Goal: Information Seeking & Learning: Learn about a topic

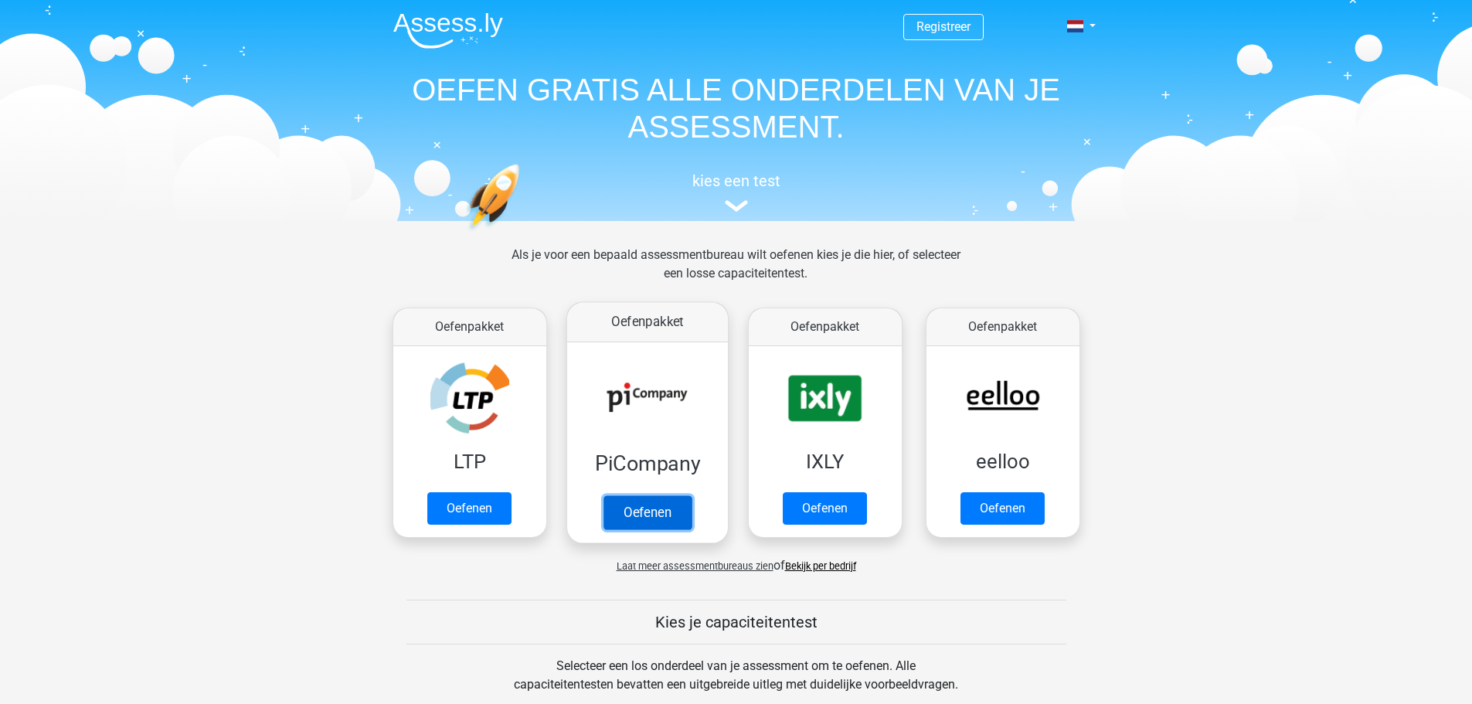
click at [628, 506] on link "Oefenen" at bounding box center [647, 512] width 88 height 34
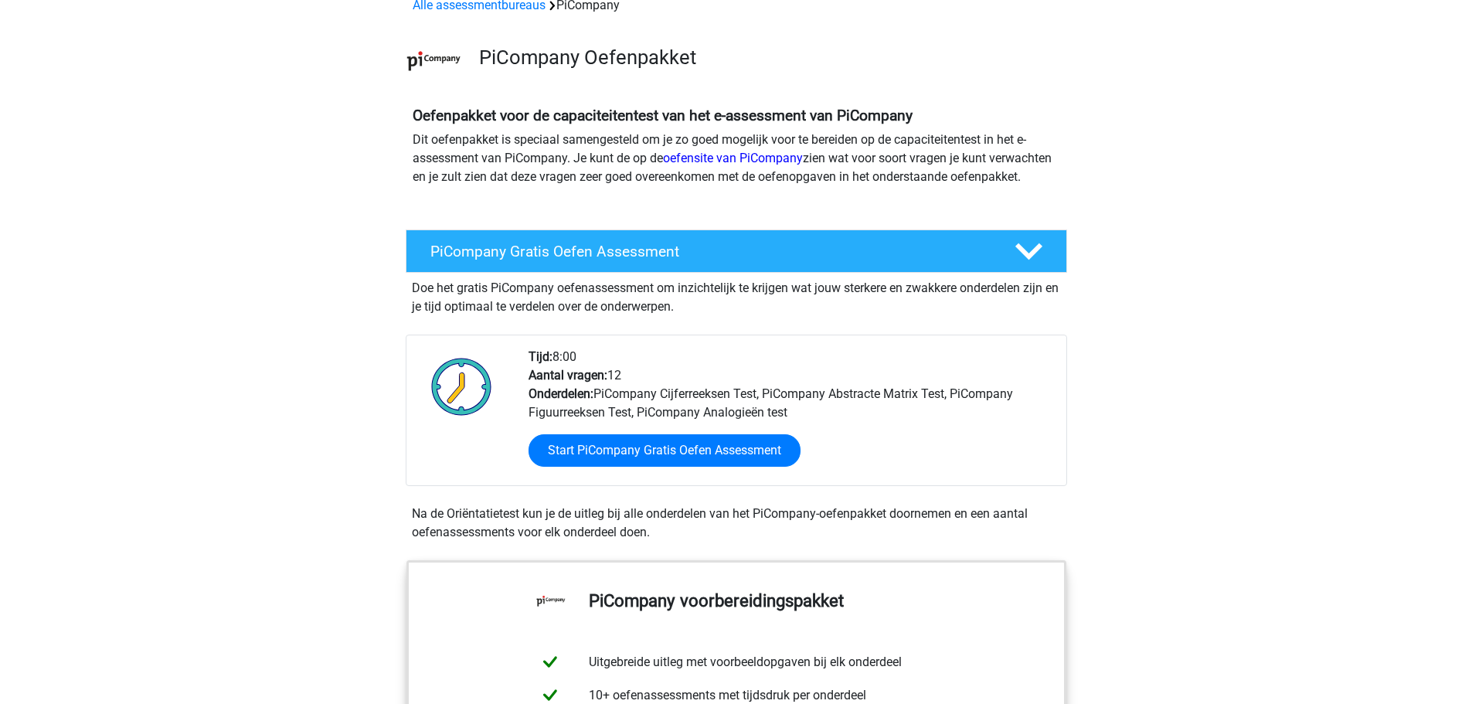
scroll to position [309, 0]
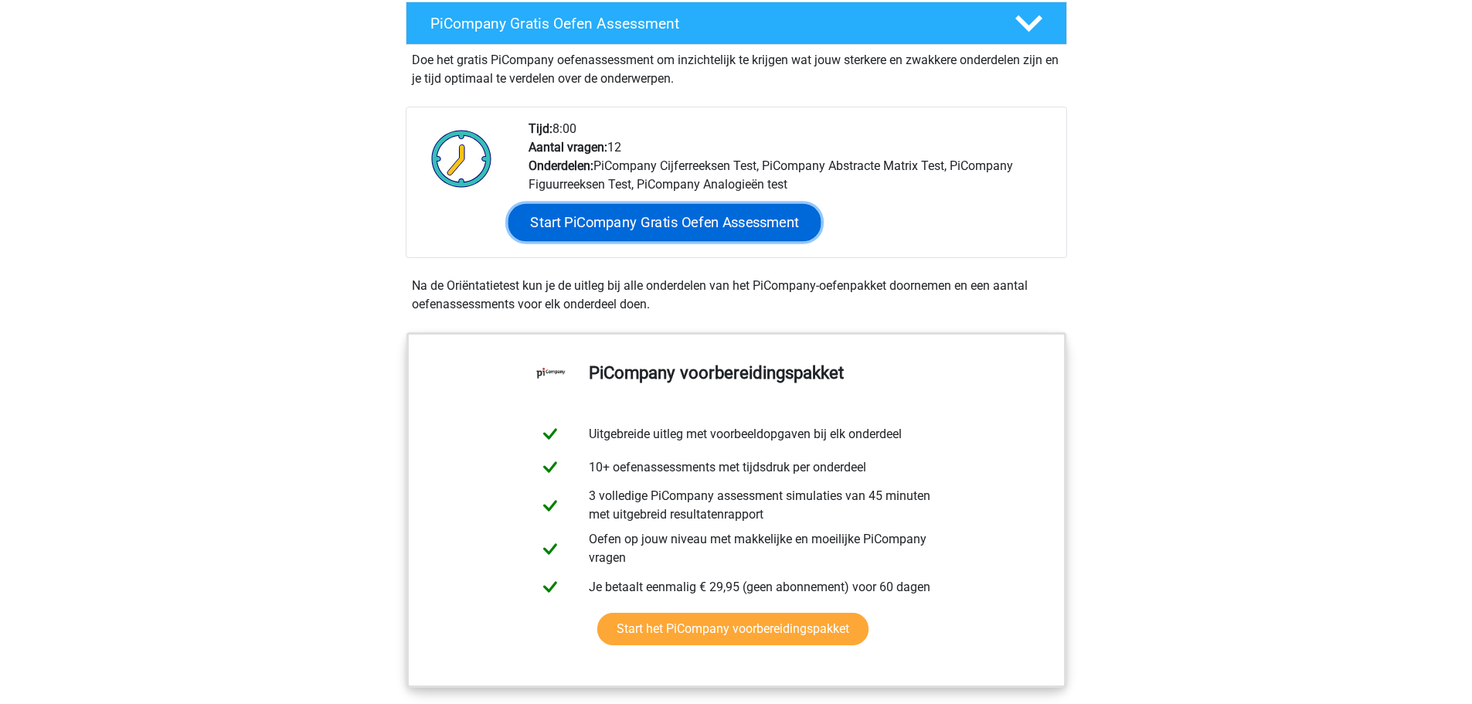
click at [566, 236] on link "Start PiCompany Gratis Oefen Assessment" at bounding box center [664, 222] width 313 height 37
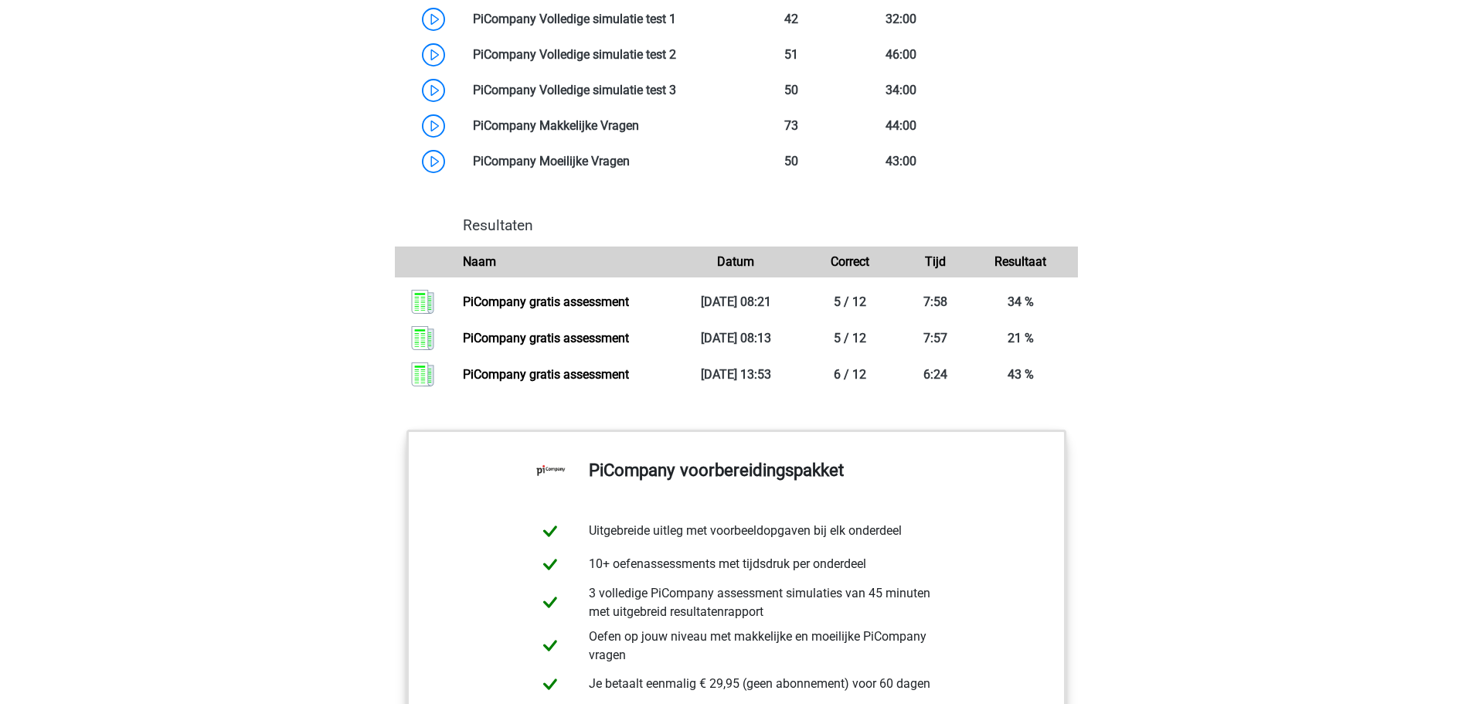
scroll to position [1468, 0]
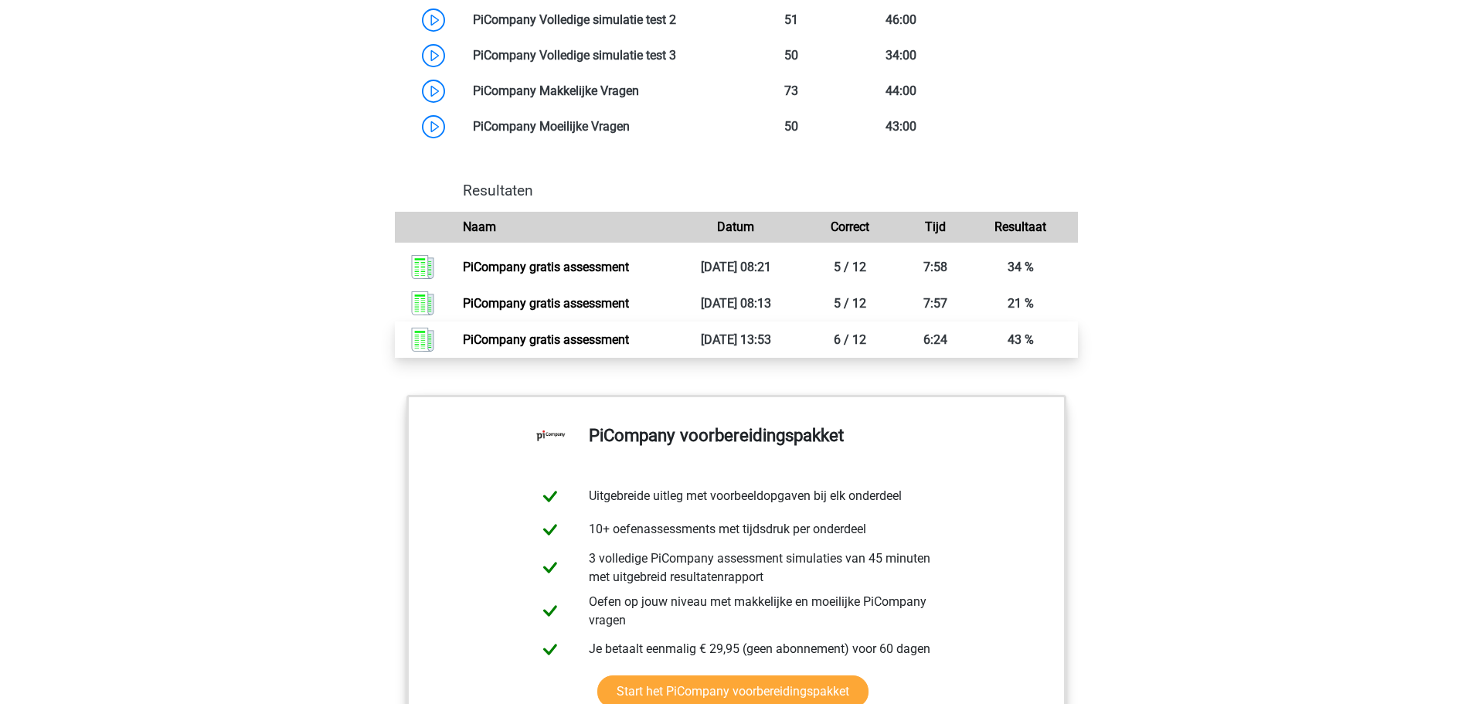
click at [471, 347] on link "PiCompany gratis assessment" at bounding box center [546, 339] width 166 height 15
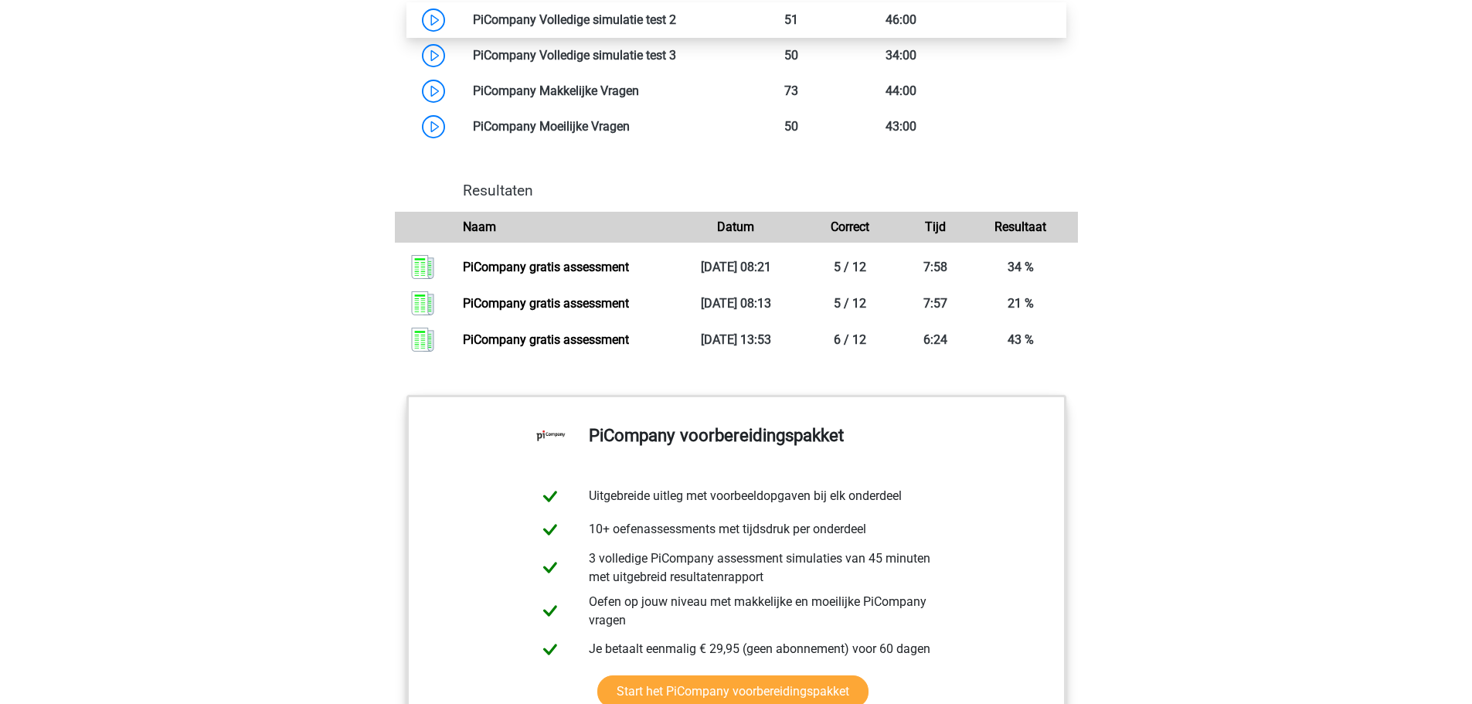
scroll to position [1236, 0]
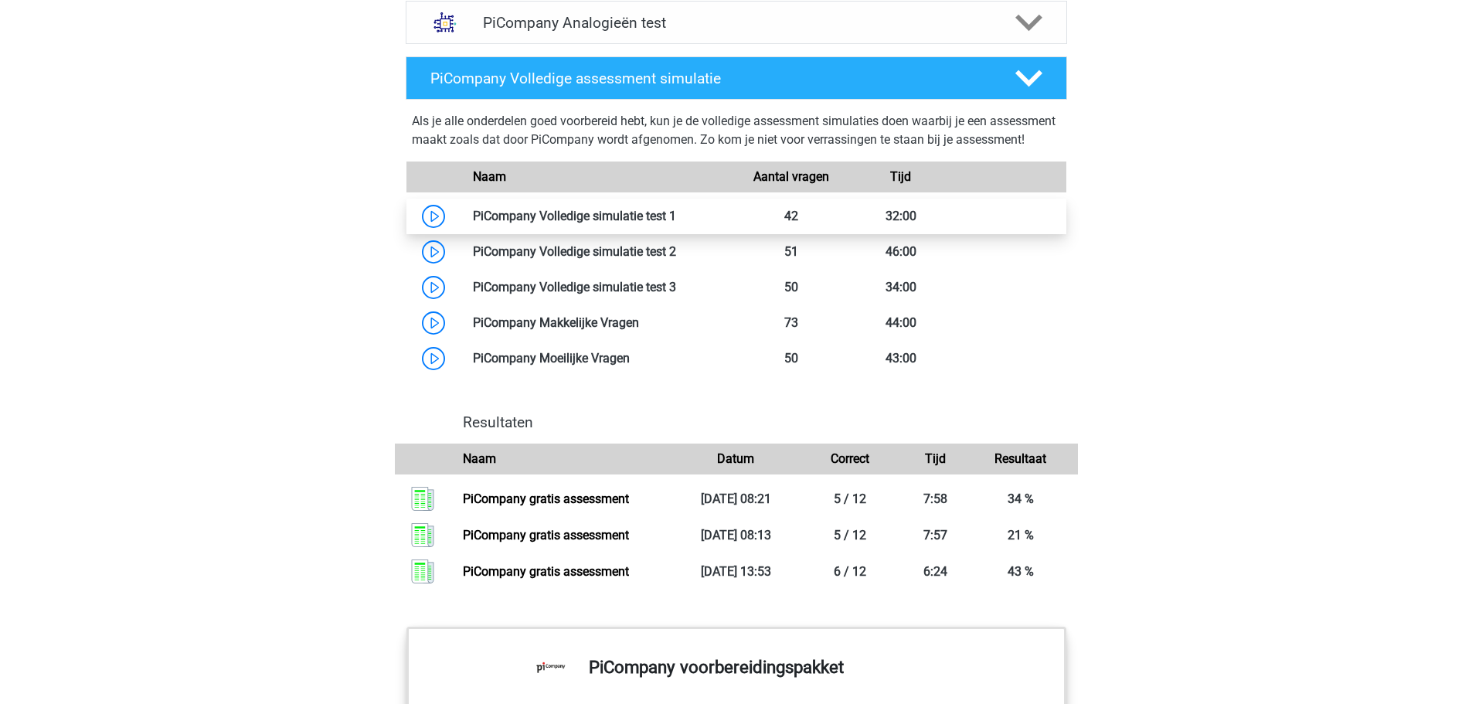
click at [676, 223] on link at bounding box center [676, 216] width 0 height 15
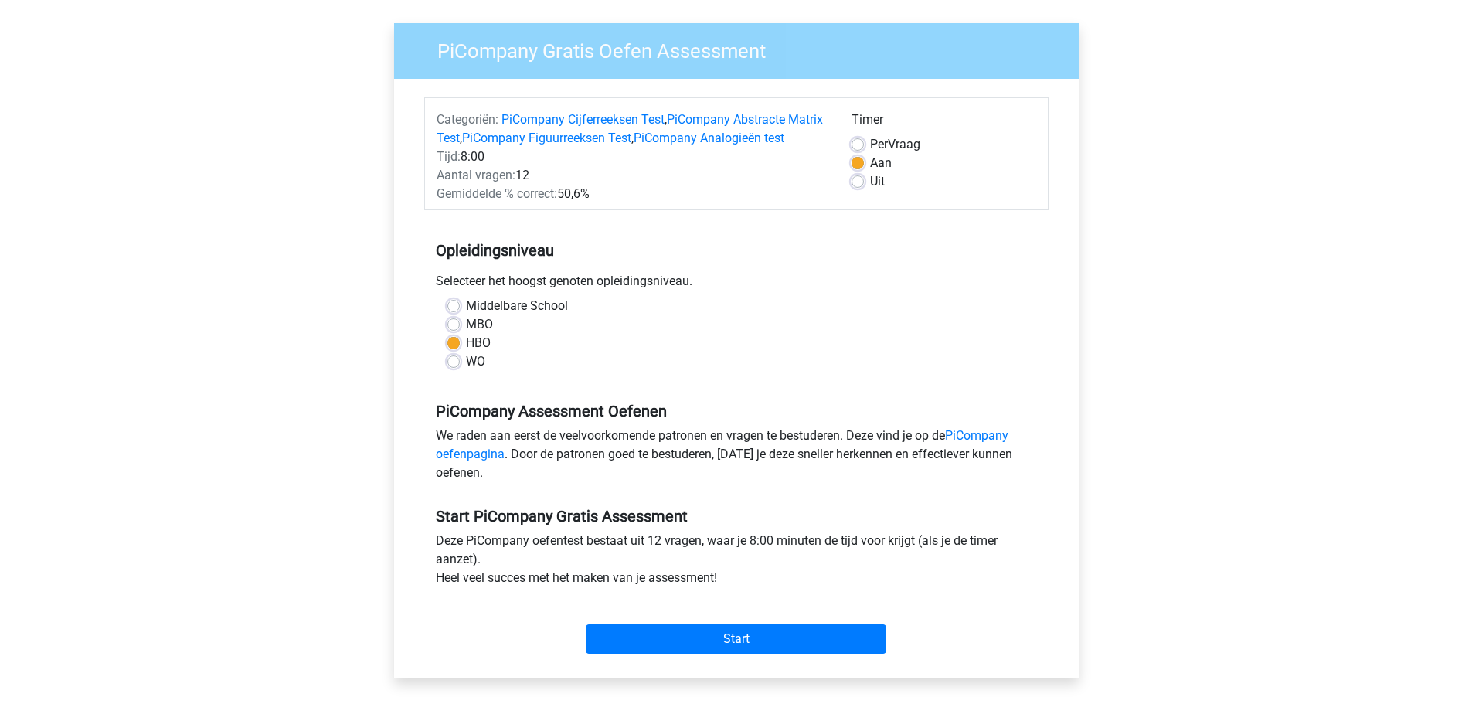
scroll to position [386, 0]
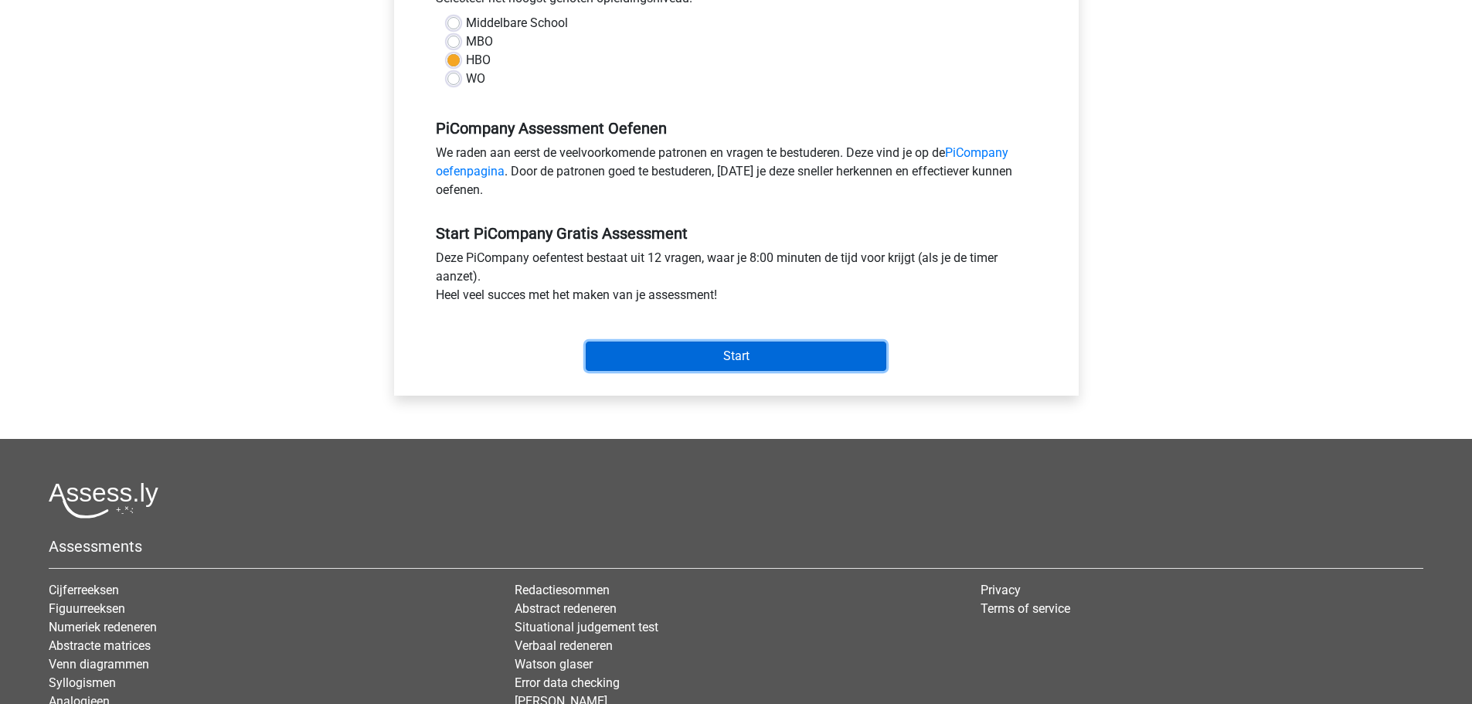
click at [732, 366] on input "Start" at bounding box center [736, 356] width 301 height 29
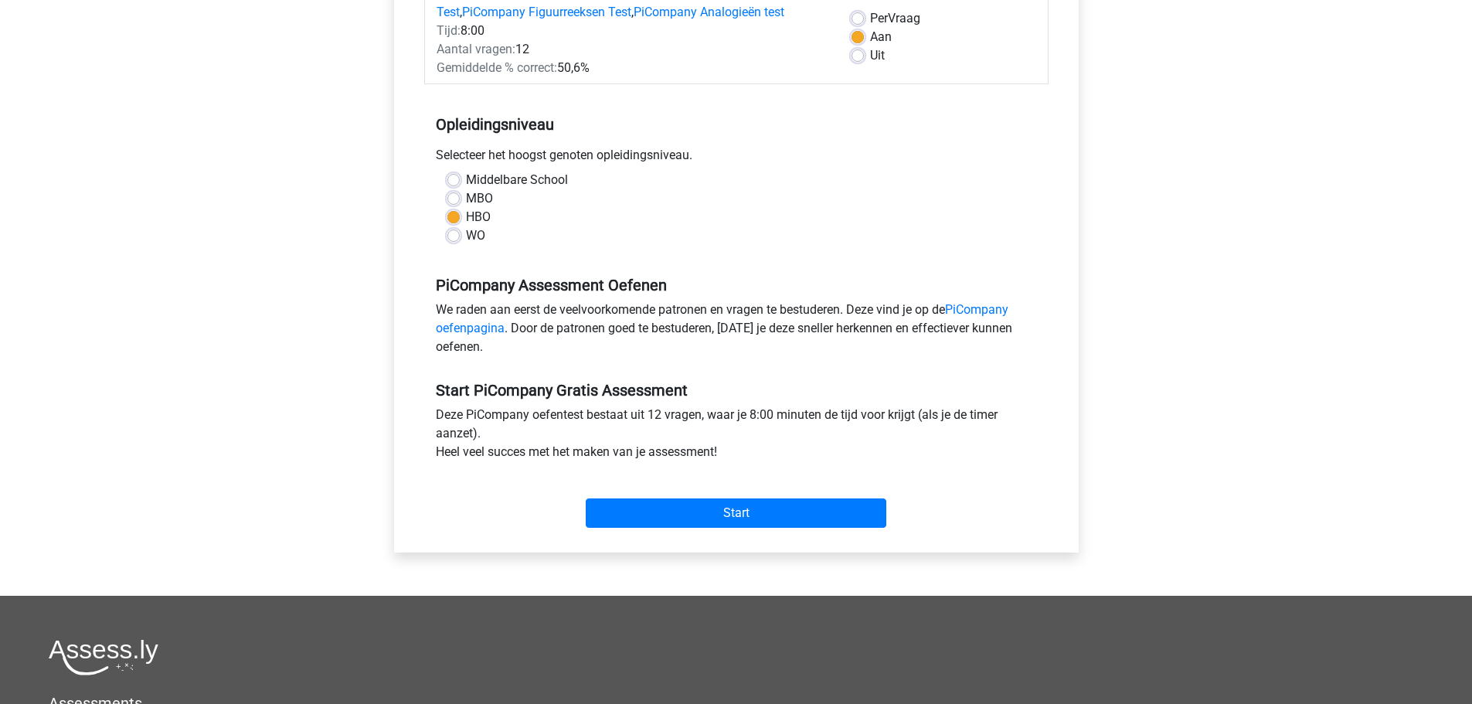
scroll to position [0, 0]
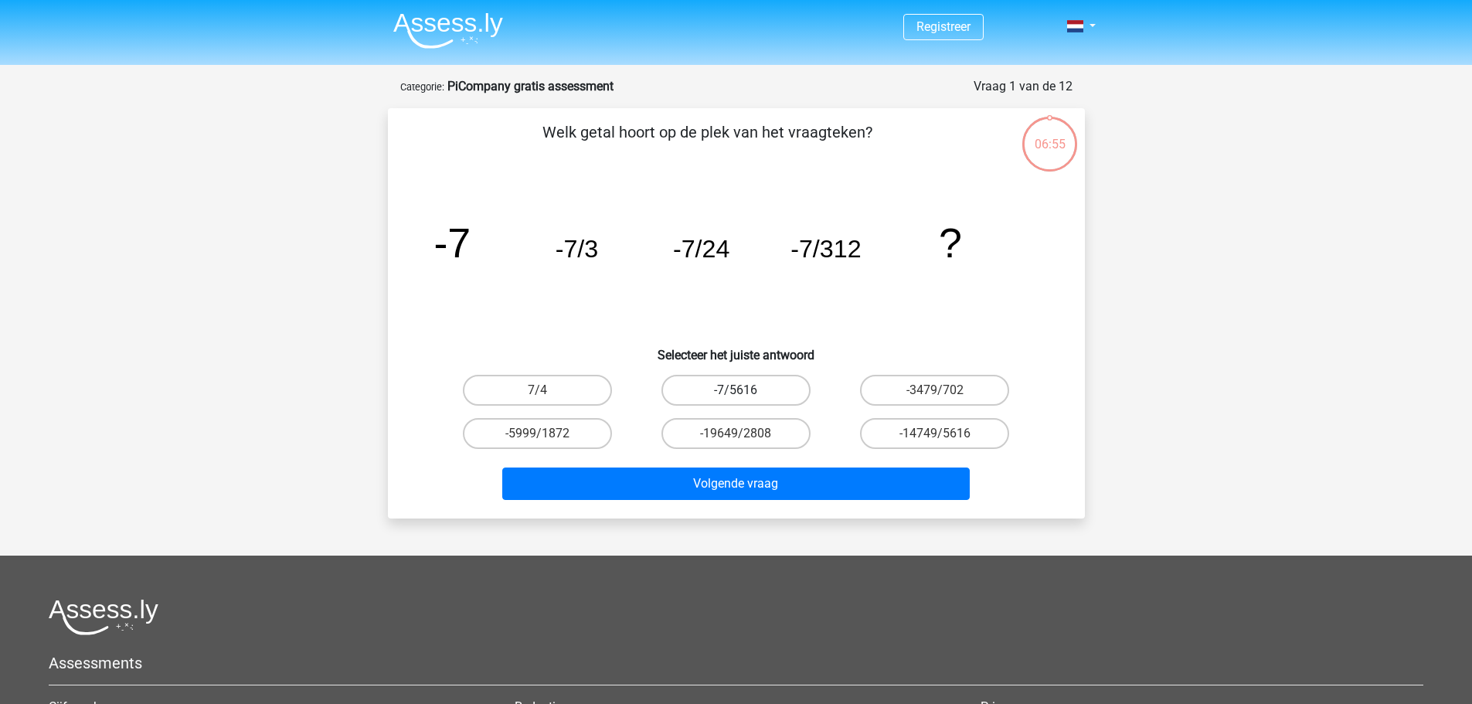
click at [720, 396] on label "-7/5616" at bounding box center [735, 390] width 149 height 31
click at [736, 396] on input "-7/5616" at bounding box center [741, 395] width 10 height 10
radio input "true"
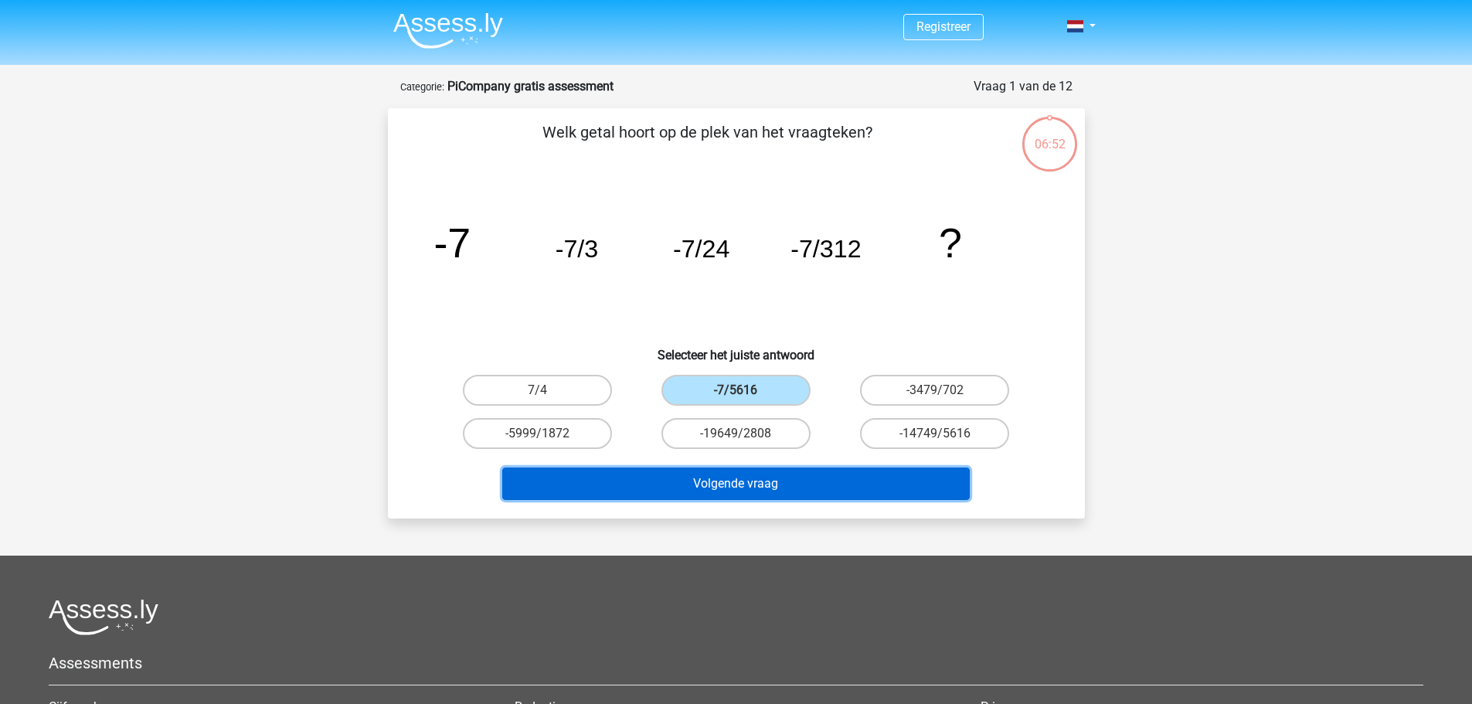
click at [758, 484] on button "Volgende vraag" at bounding box center [735, 483] width 467 height 32
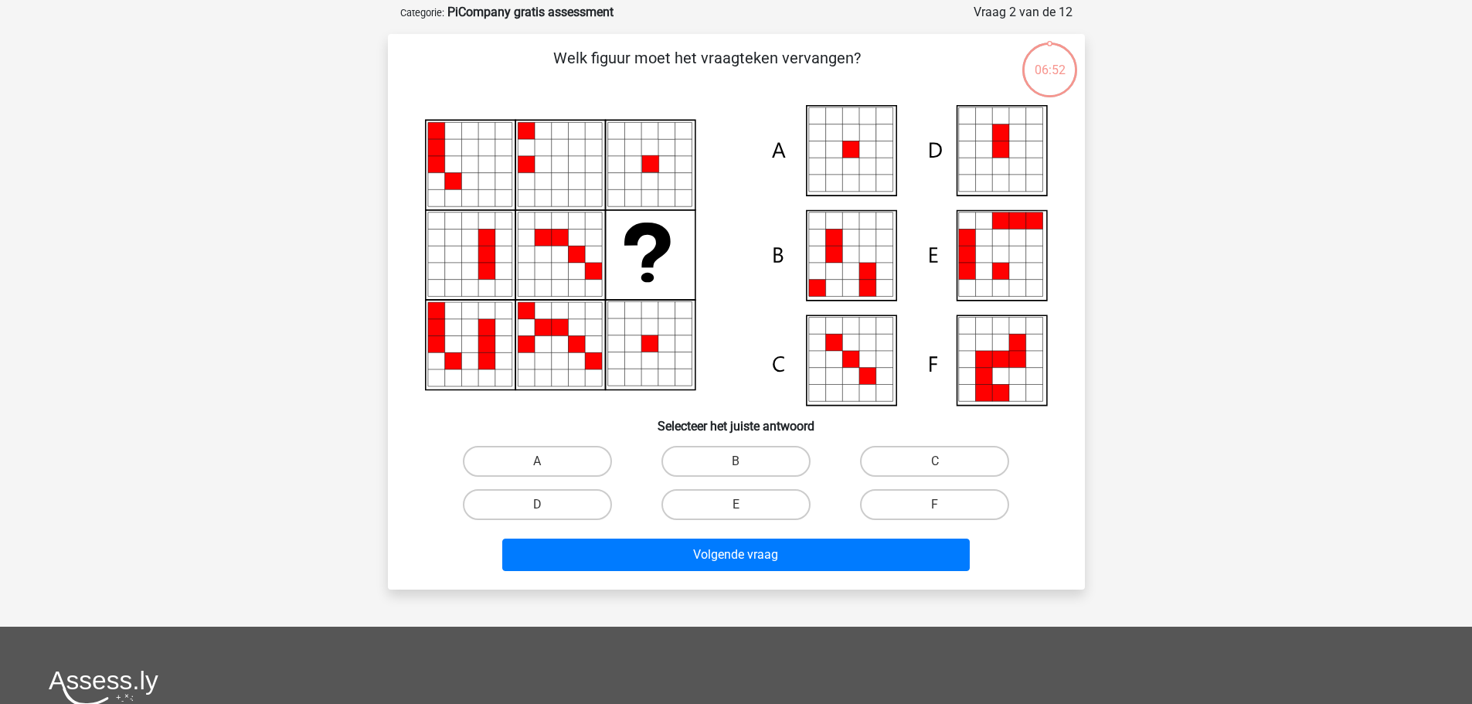
scroll to position [77, 0]
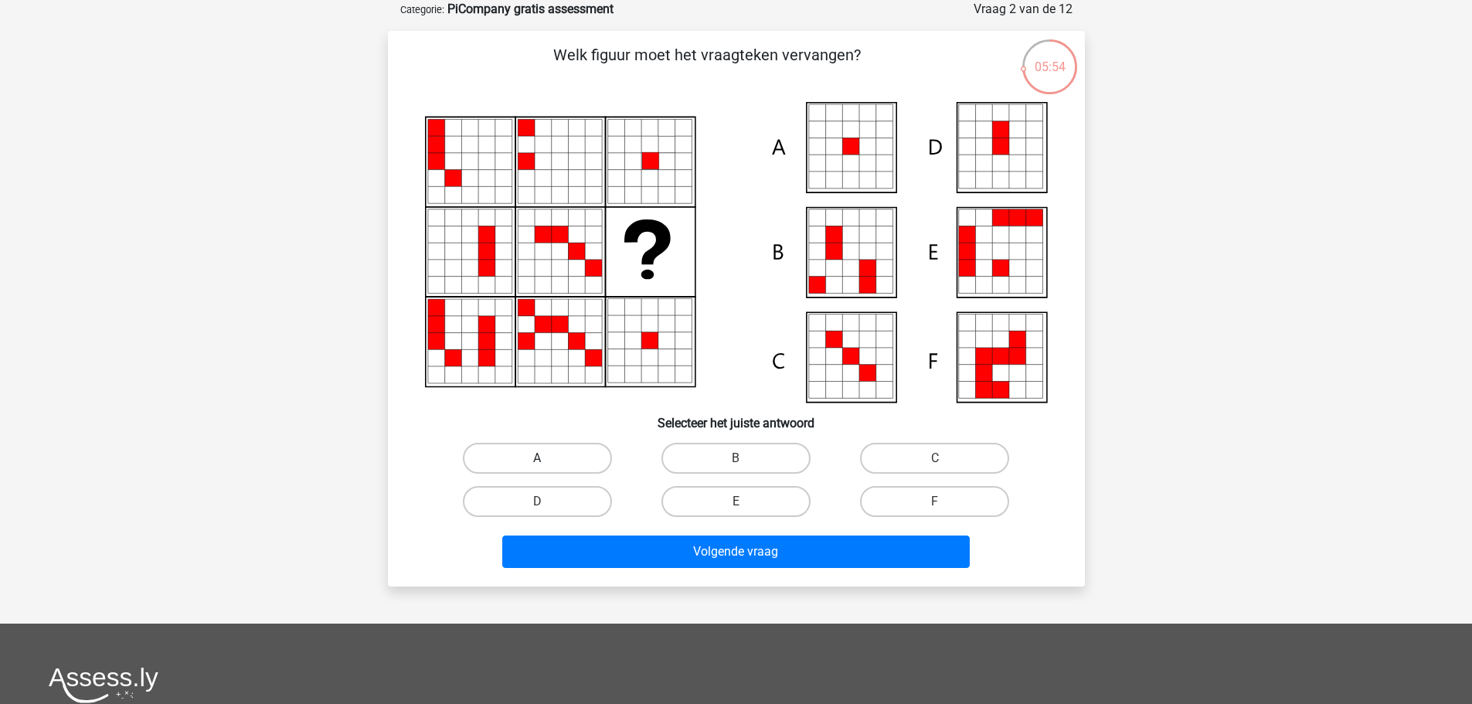
click at [525, 471] on label "A" at bounding box center [537, 458] width 149 height 31
click at [537, 468] on input "A" at bounding box center [542, 463] width 10 height 10
radio input "true"
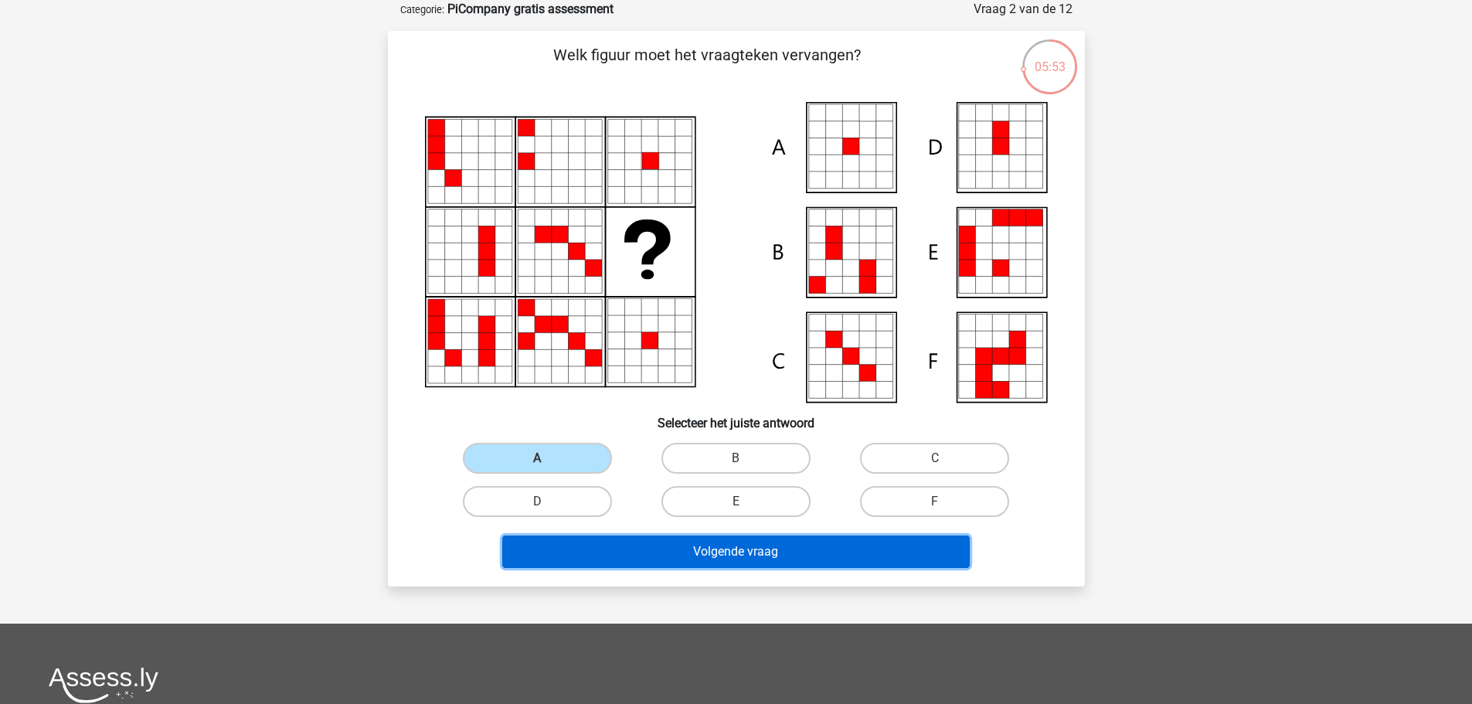
click at [742, 556] on button "Volgende vraag" at bounding box center [735, 551] width 467 height 32
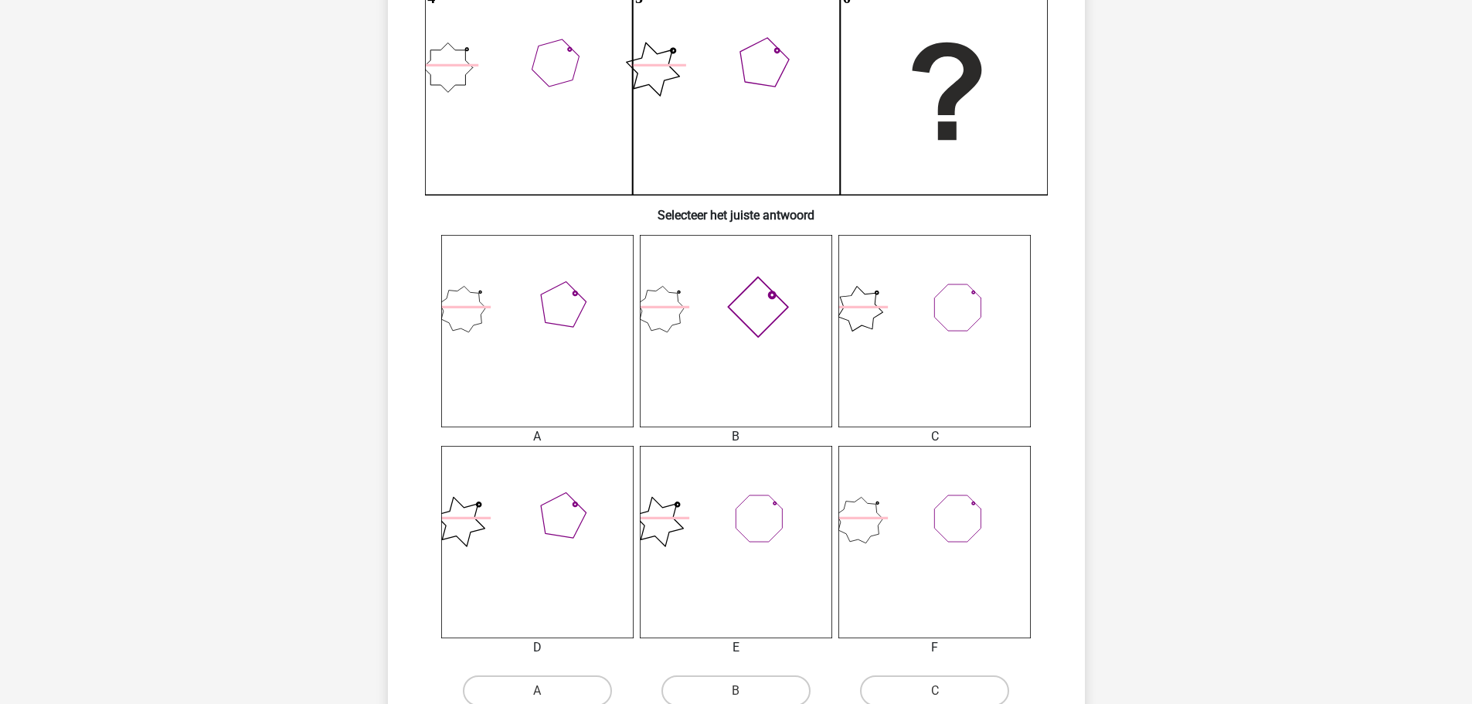
scroll to position [541, 0]
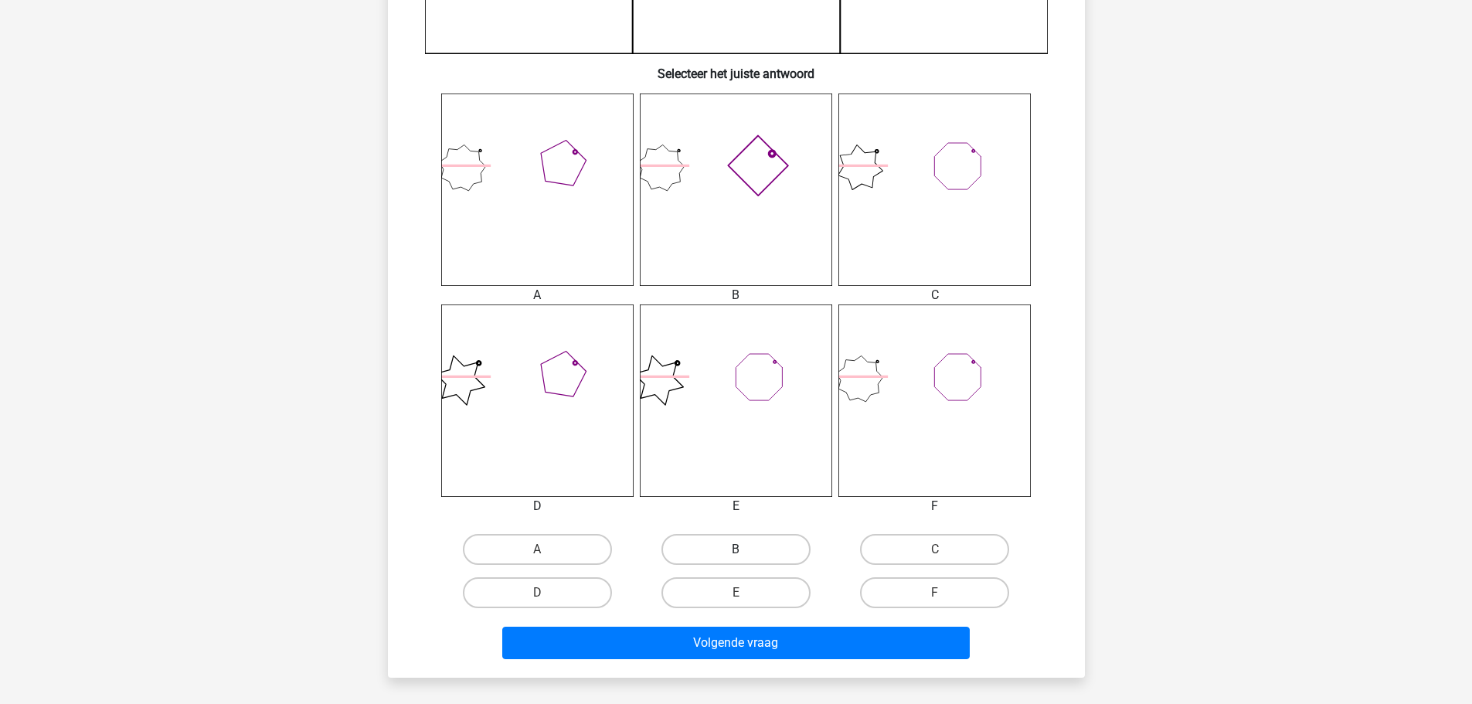
click at [736, 546] on label "B" at bounding box center [735, 549] width 149 height 31
click at [736, 549] on input "B" at bounding box center [741, 554] width 10 height 10
radio input "true"
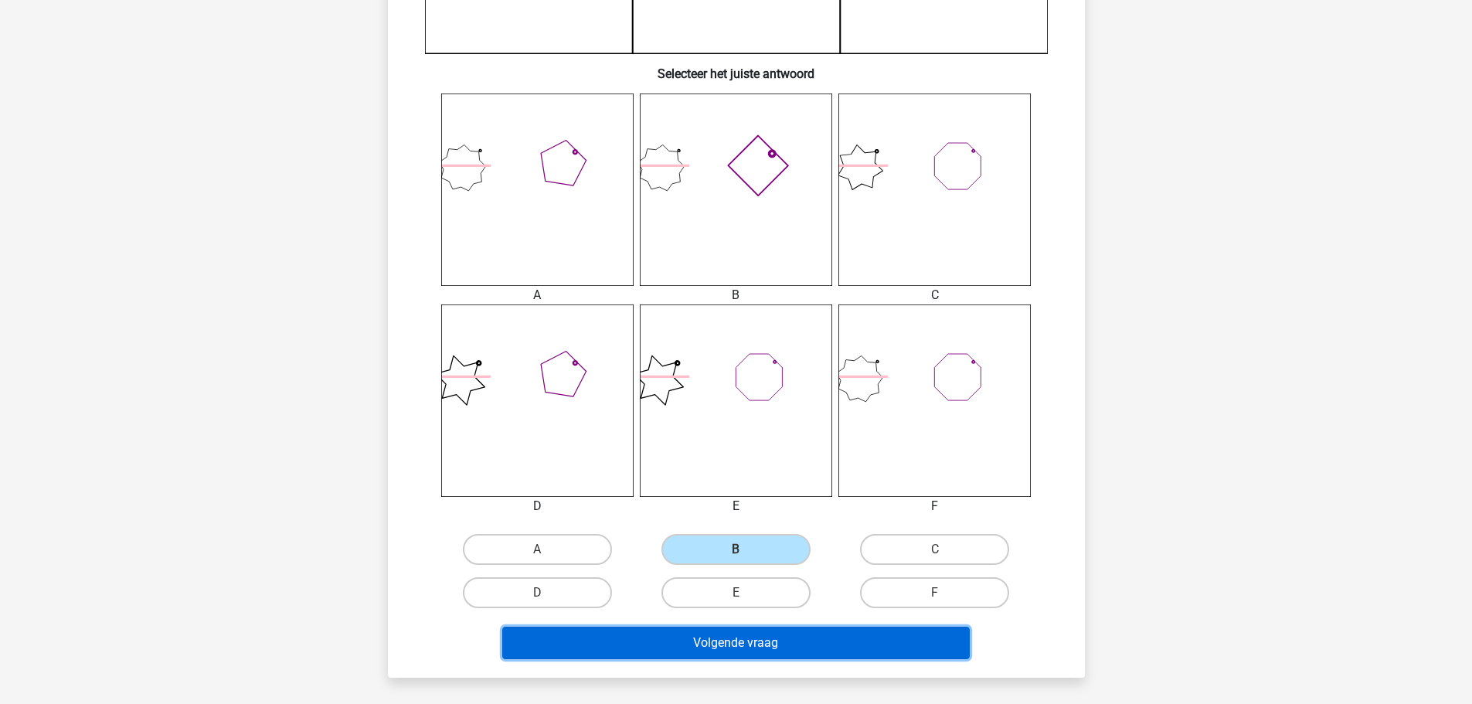
click at [746, 637] on button "Volgende vraag" at bounding box center [735, 643] width 467 height 32
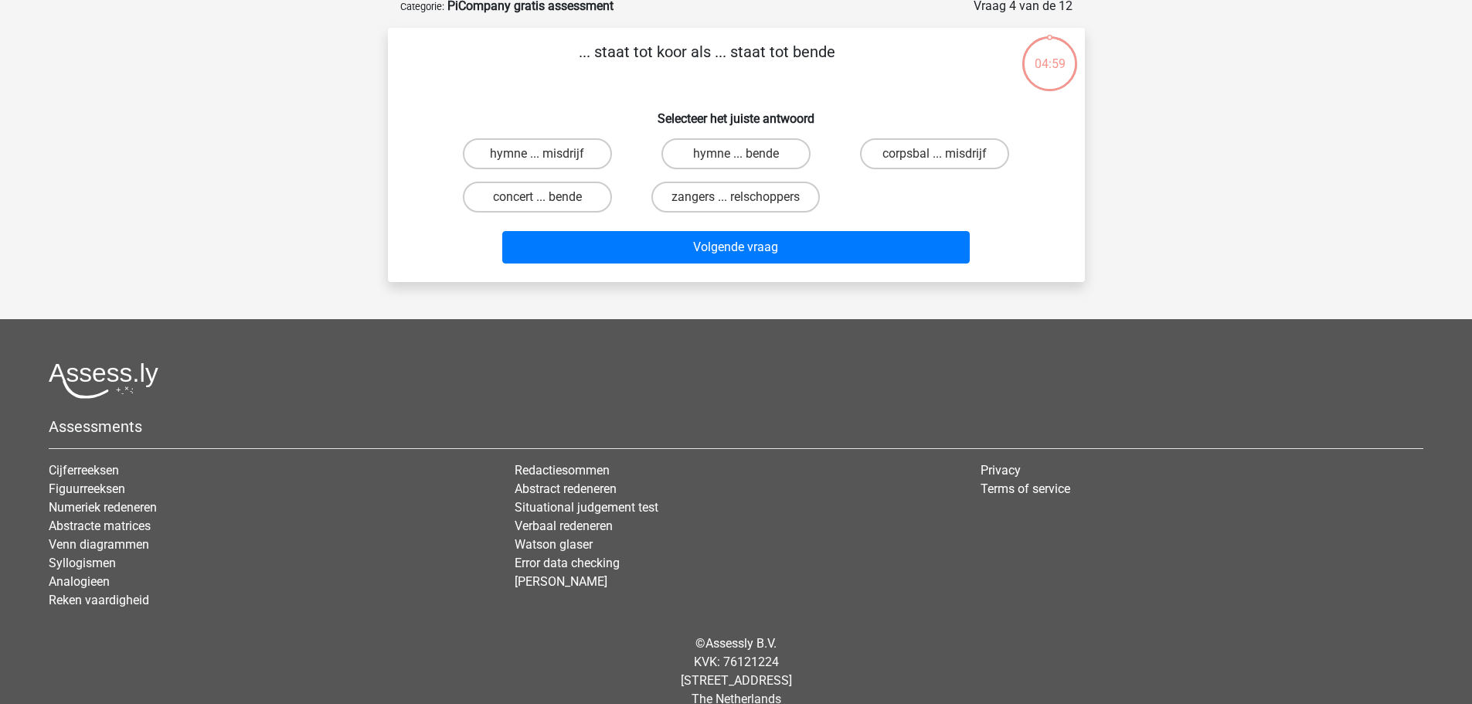
scroll to position [77, 0]
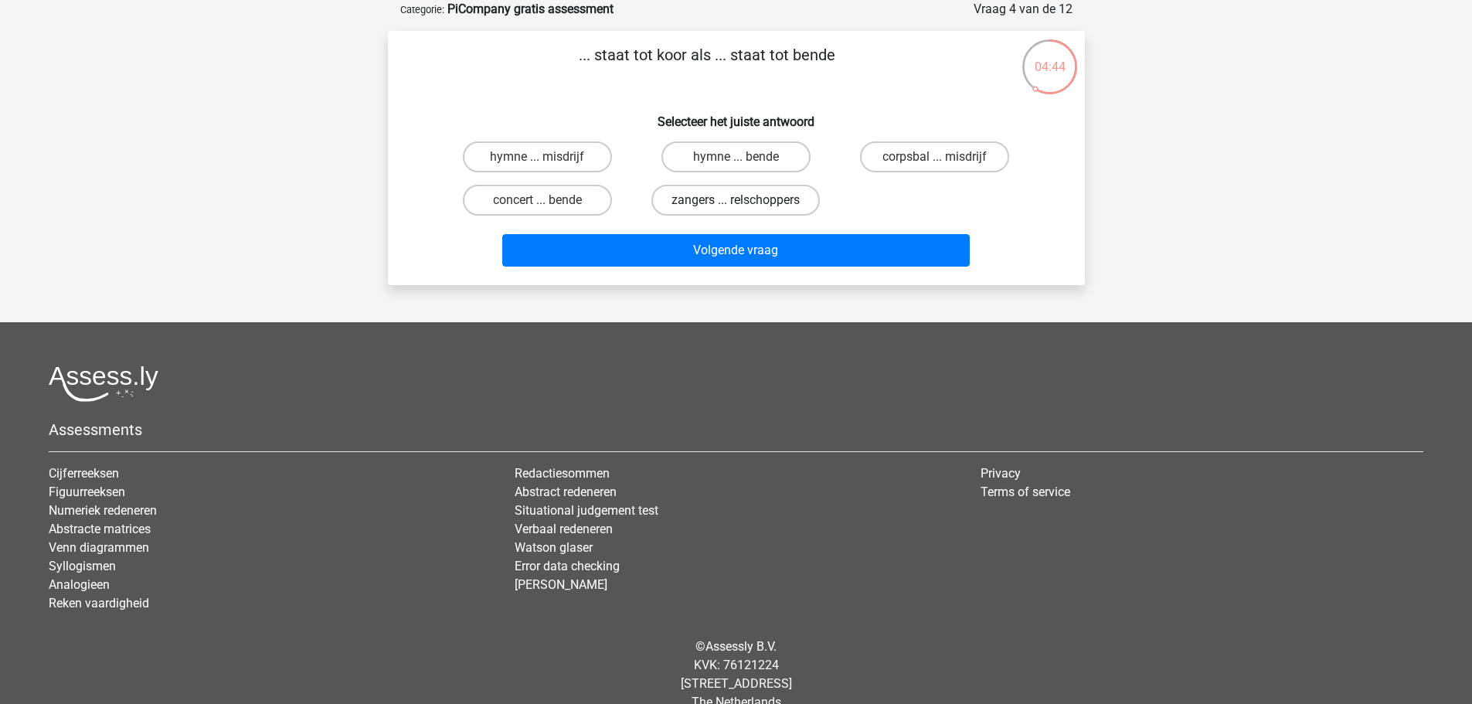
click at [765, 202] on label "zangers ... relschoppers" at bounding box center [735, 200] width 168 height 31
click at [746, 202] on input "zangers ... relschoppers" at bounding box center [741, 205] width 10 height 10
radio input "true"
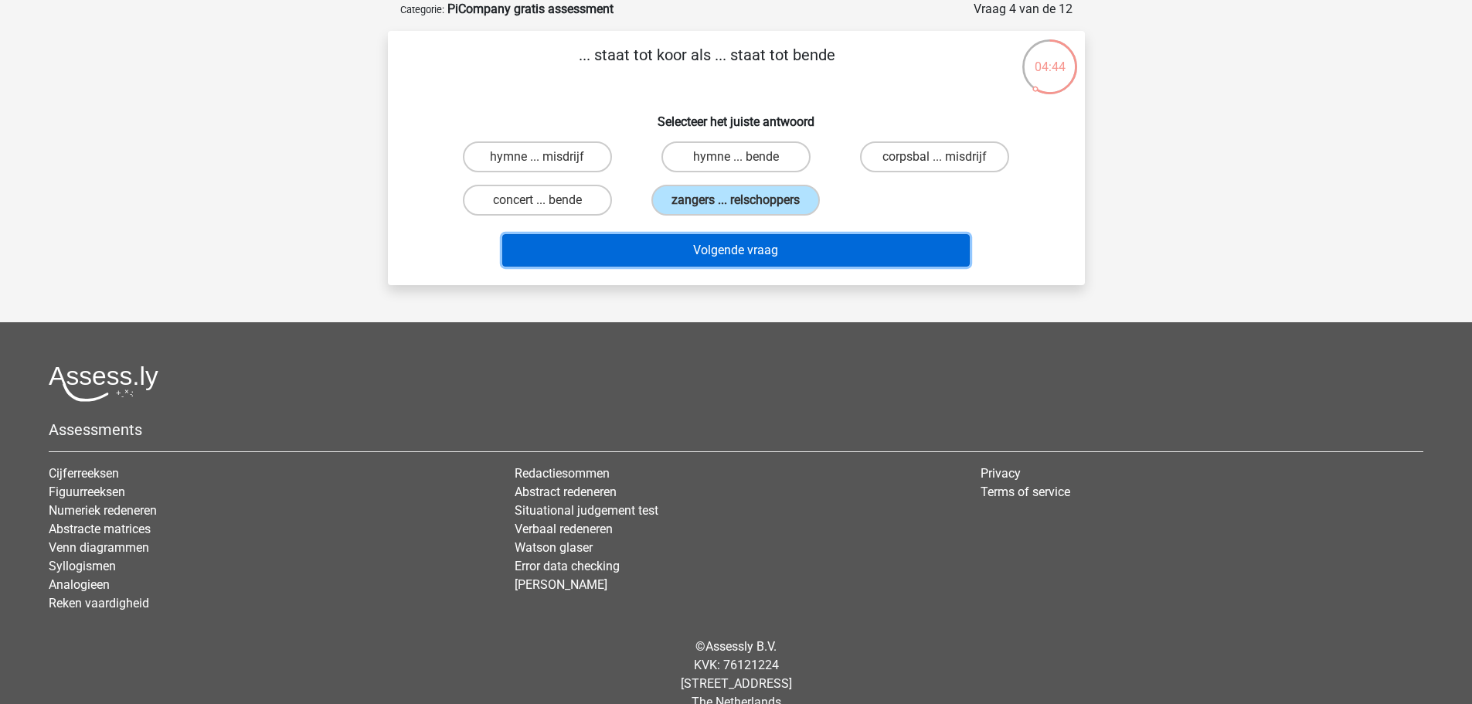
click at [751, 256] on button "Volgende vraag" at bounding box center [735, 250] width 467 height 32
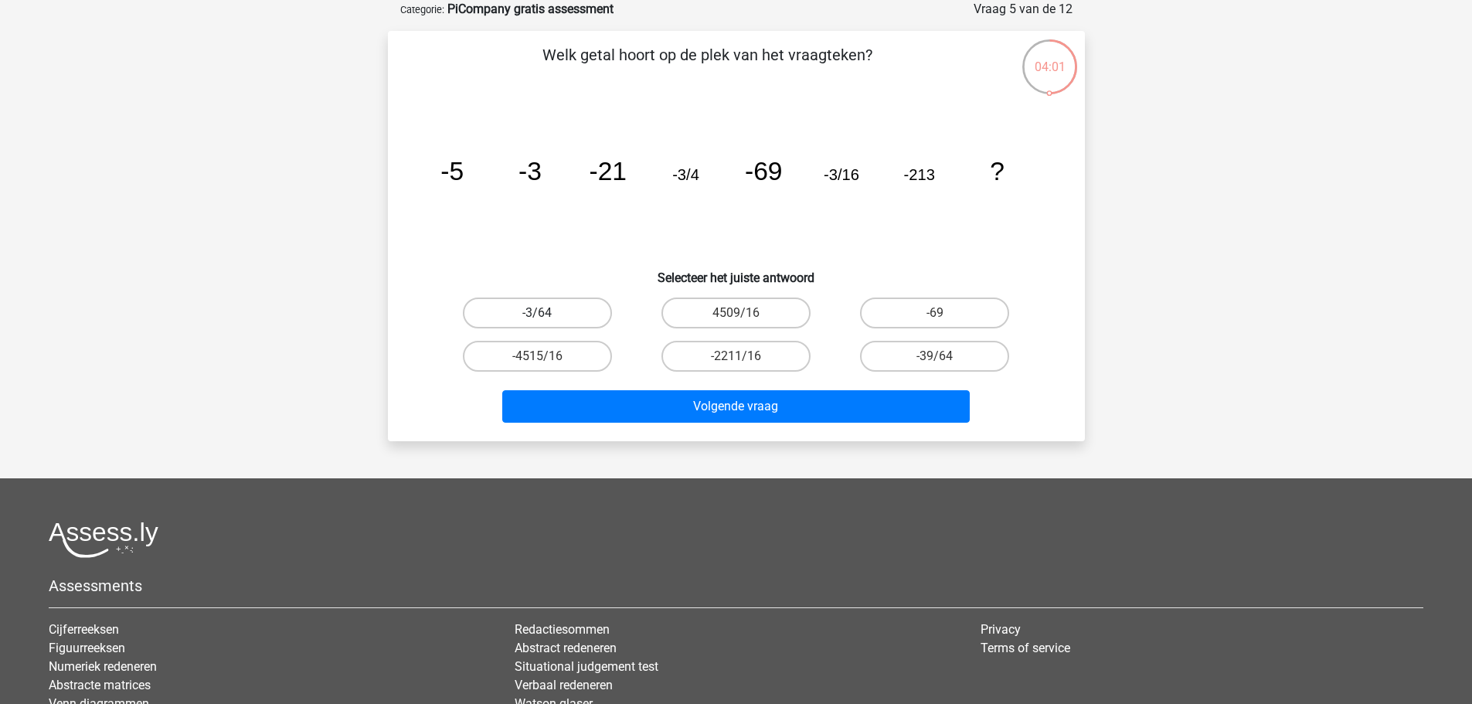
click at [523, 314] on label "-3/64" at bounding box center [537, 312] width 149 height 31
click at [537, 314] on input "-3/64" at bounding box center [542, 318] width 10 height 10
radio input "true"
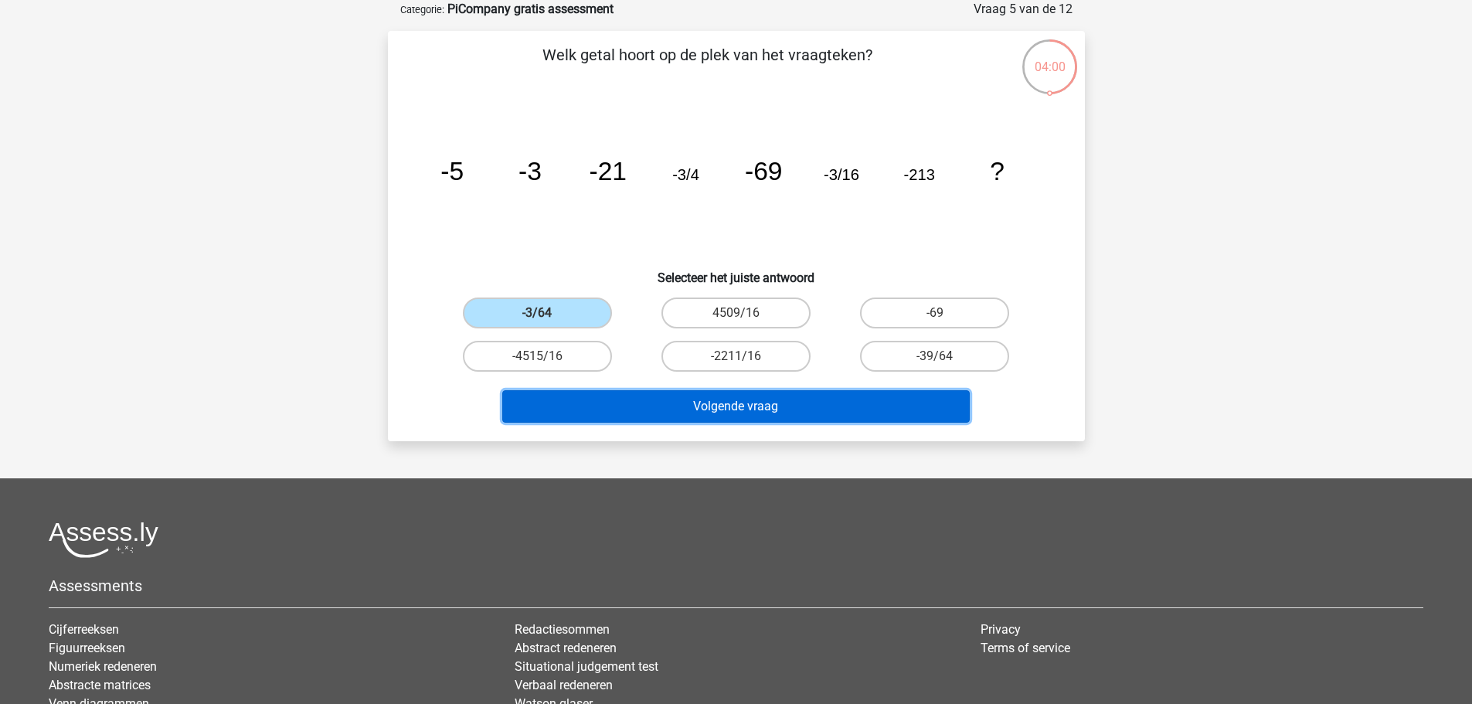
click at [737, 406] on button "Volgende vraag" at bounding box center [735, 406] width 467 height 32
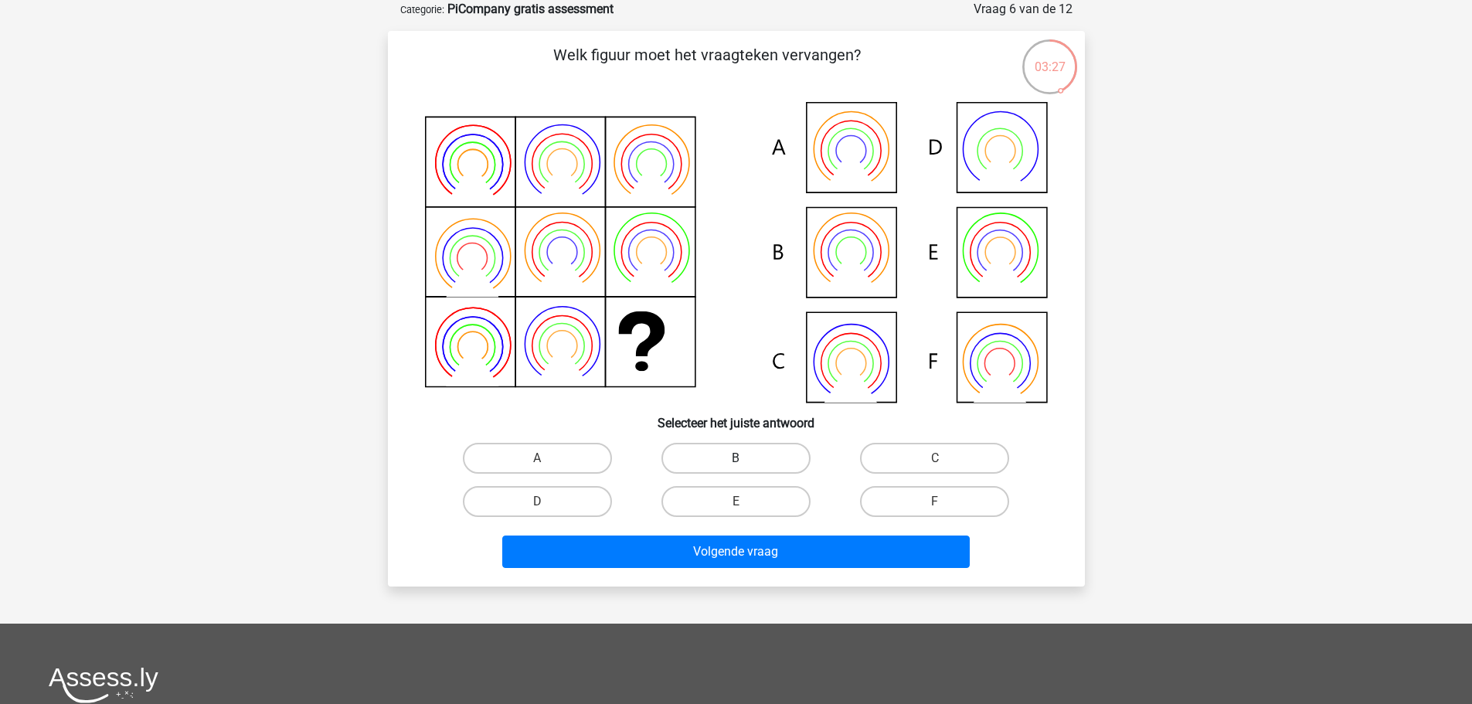
click at [732, 466] on label "B" at bounding box center [735, 458] width 149 height 31
click at [736, 466] on input "B" at bounding box center [741, 463] width 10 height 10
radio input "true"
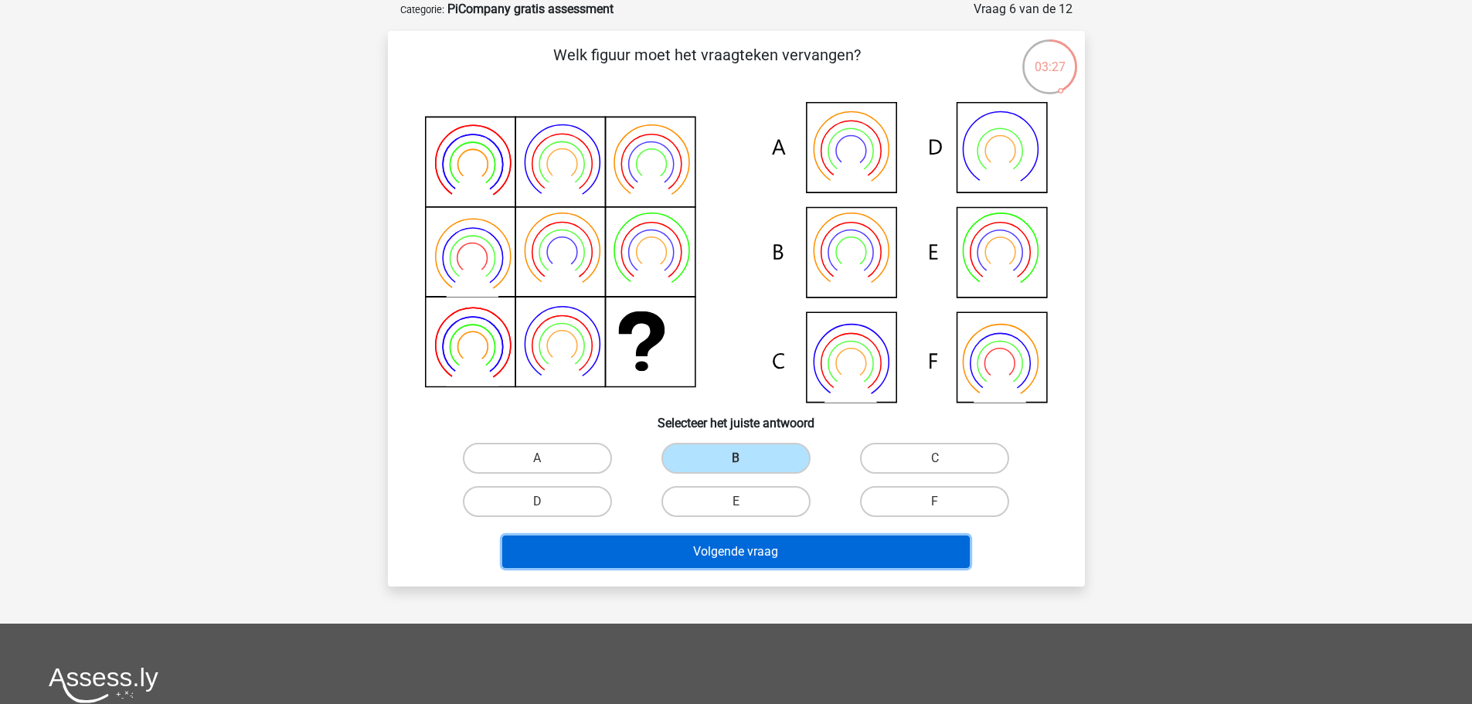
click at [750, 549] on button "Volgende vraag" at bounding box center [735, 551] width 467 height 32
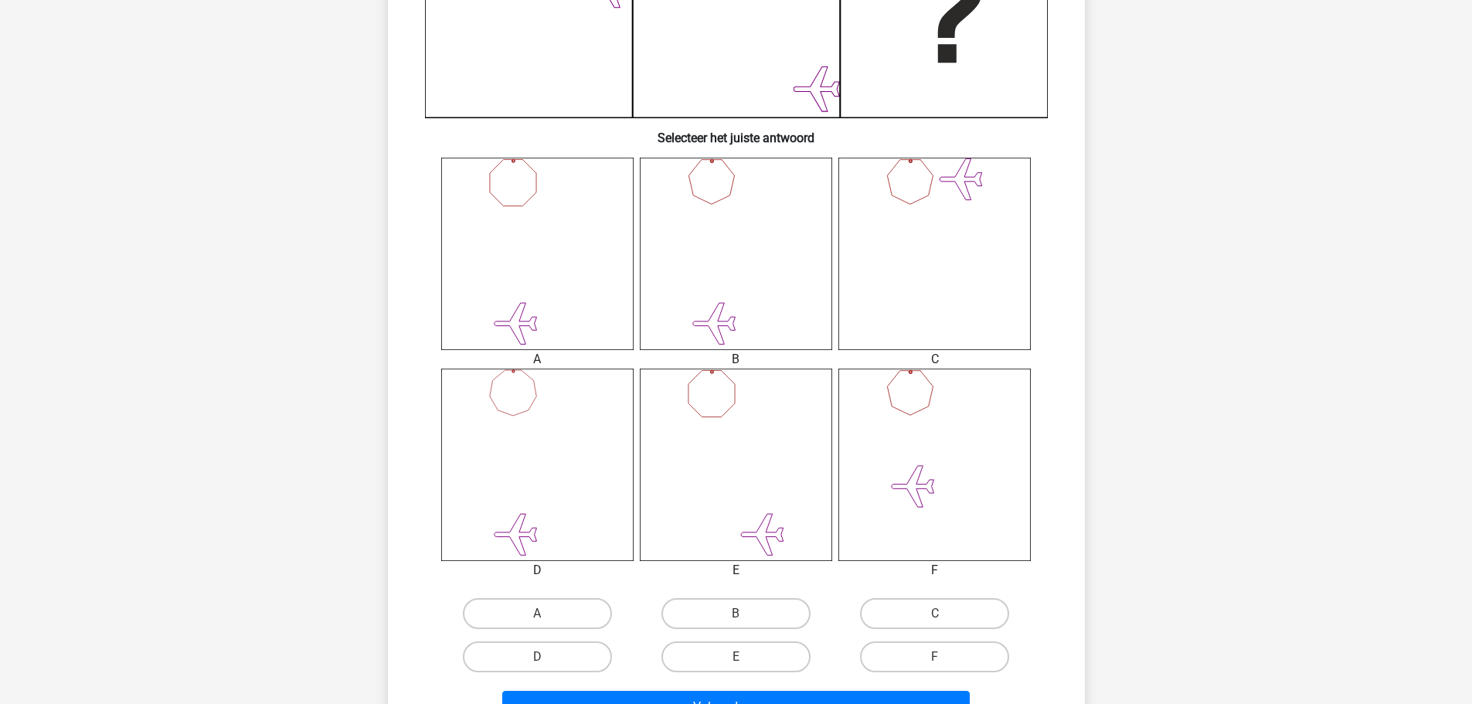
scroll to position [695, 0]
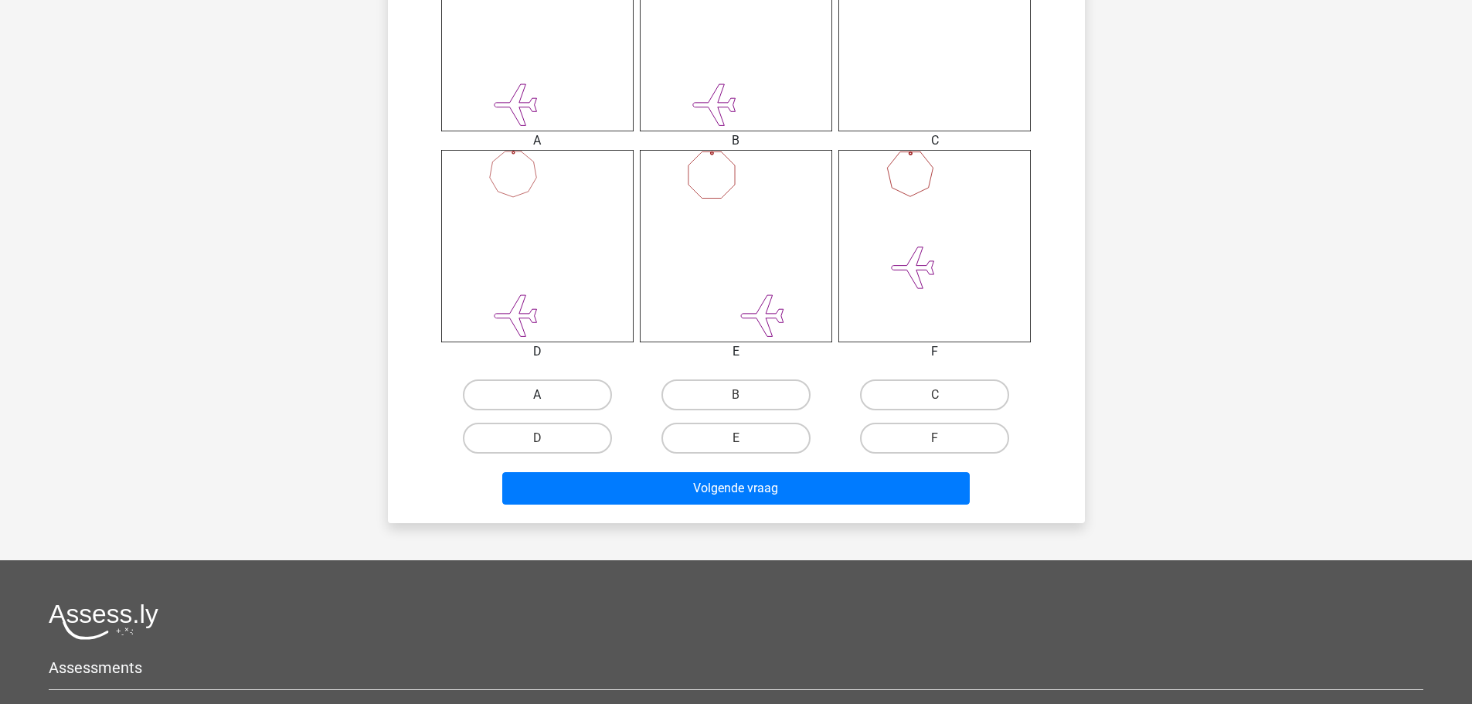
click at [553, 393] on label "A" at bounding box center [537, 394] width 149 height 31
click at [547, 395] on input "A" at bounding box center [542, 400] width 10 height 10
radio input "true"
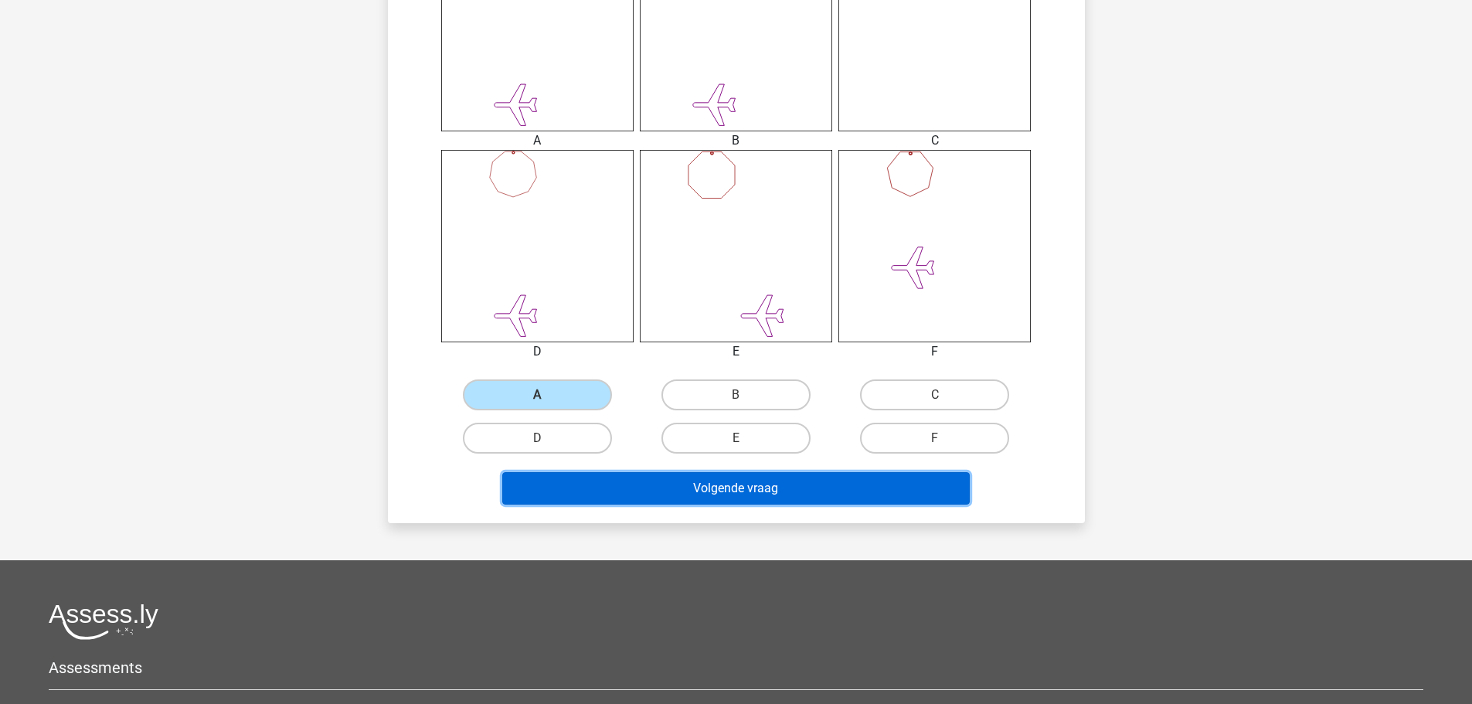
click at [770, 489] on button "Volgende vraag" at bounding box center [735, 488] width 467 height 32
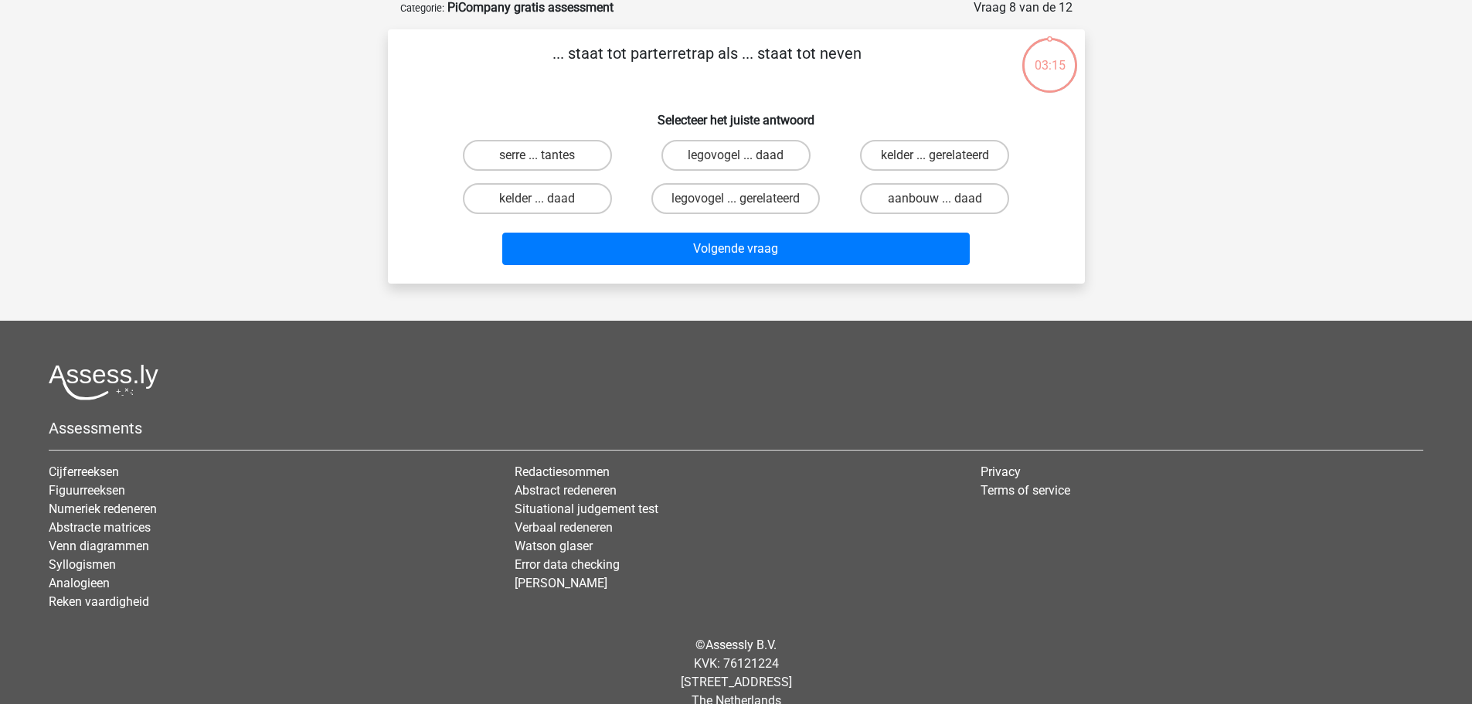
scroll to position [77, 0]
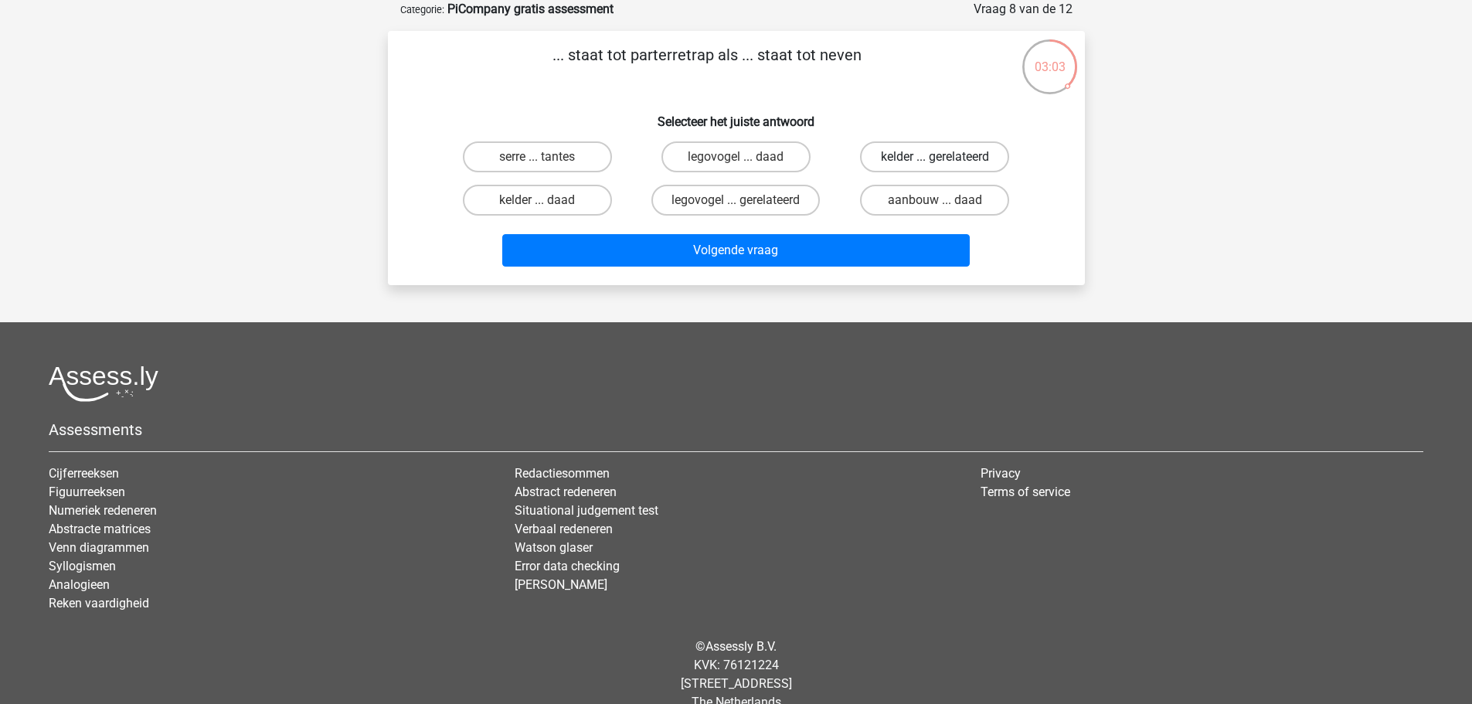
click at [875, 155] on label "kelder ... gerelateerd" at bounding box center [934, 156] width 149 height 31
click at [935, 157] on input "kelder ... gerelateerd" at bounding box center [940, 162] width 10 height 10
radio input "true"
click at [782, 189] on label "legovogel ... gerelateerd" at bounding box center [735, 200] width 168 height 31
click at [746, 200] on input "legovogel ... gerelateerd" at bounding box center [741, 205] width 10 height 10
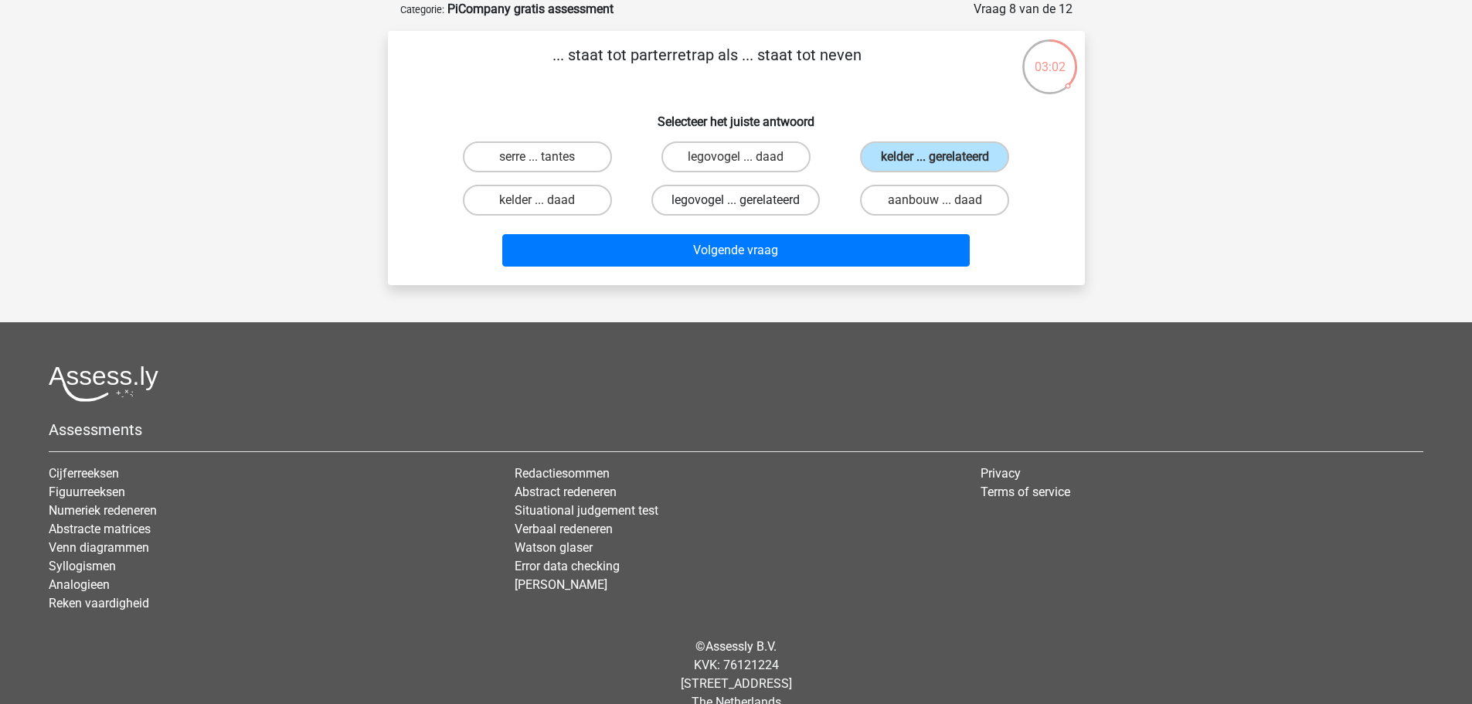
radio input "true"
click at [876, 160] on label "kelder ... gerelateerd" at bounding box center [934, 156] width 149 height 31
click at [935, 160] on input "kelder ... gerelateerd" at bounding box center [940, 162] width 10 height 10
radio input "true"
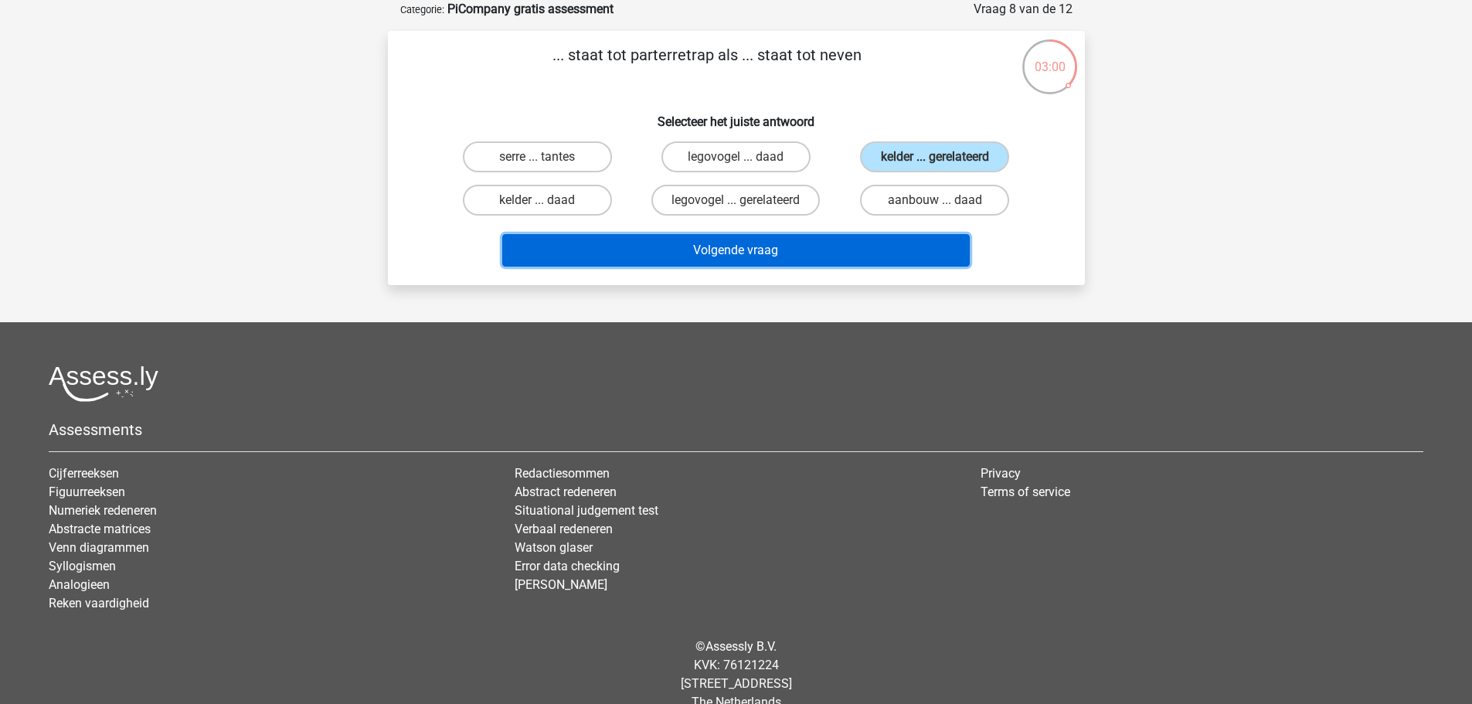
click at [777, 258] on button "Volgende vraag" at bounding box center [735, 250] width 467 height 32
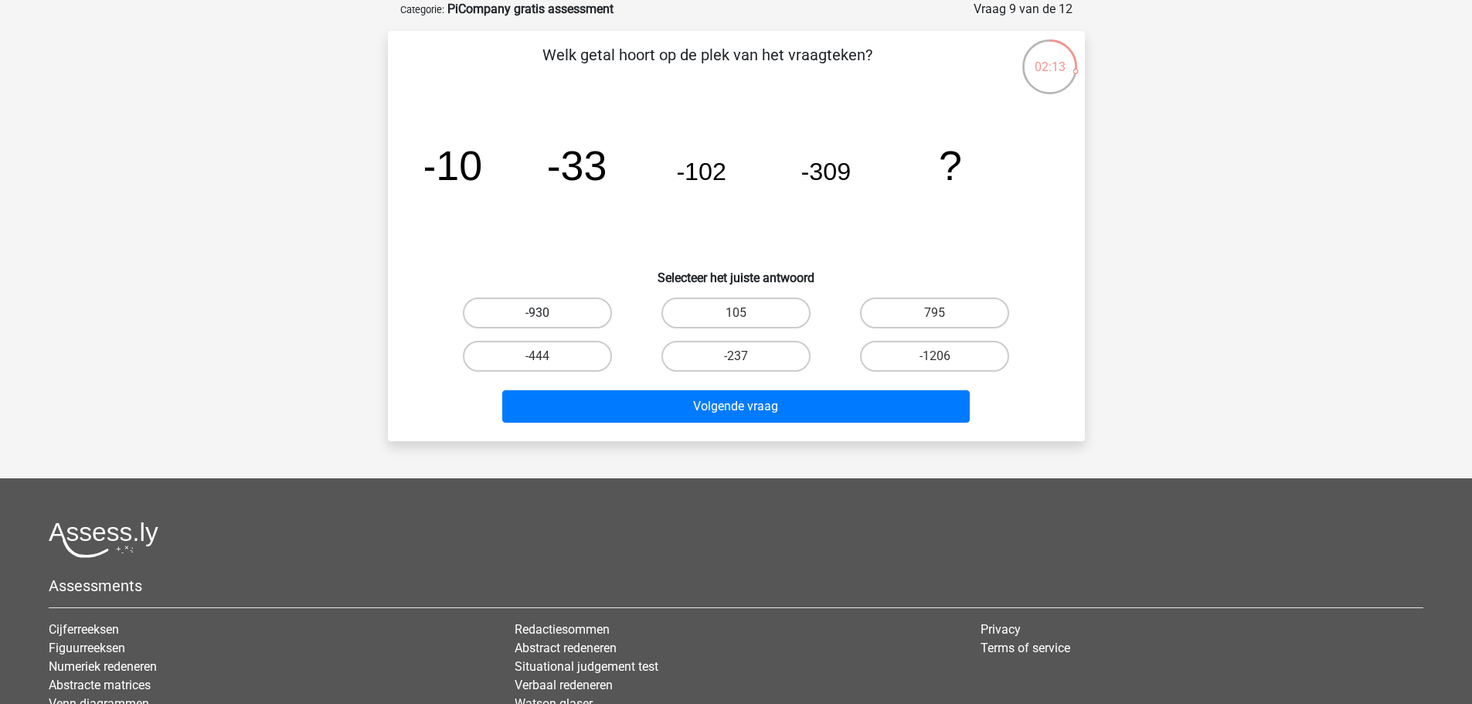
click at [571, 314] on label "-930" at bounding box center [537, 312] width 149 height 31
click at [547, 314] on input "-930" at bounding box center [542, 318] width 10 height 10
radio input "true"
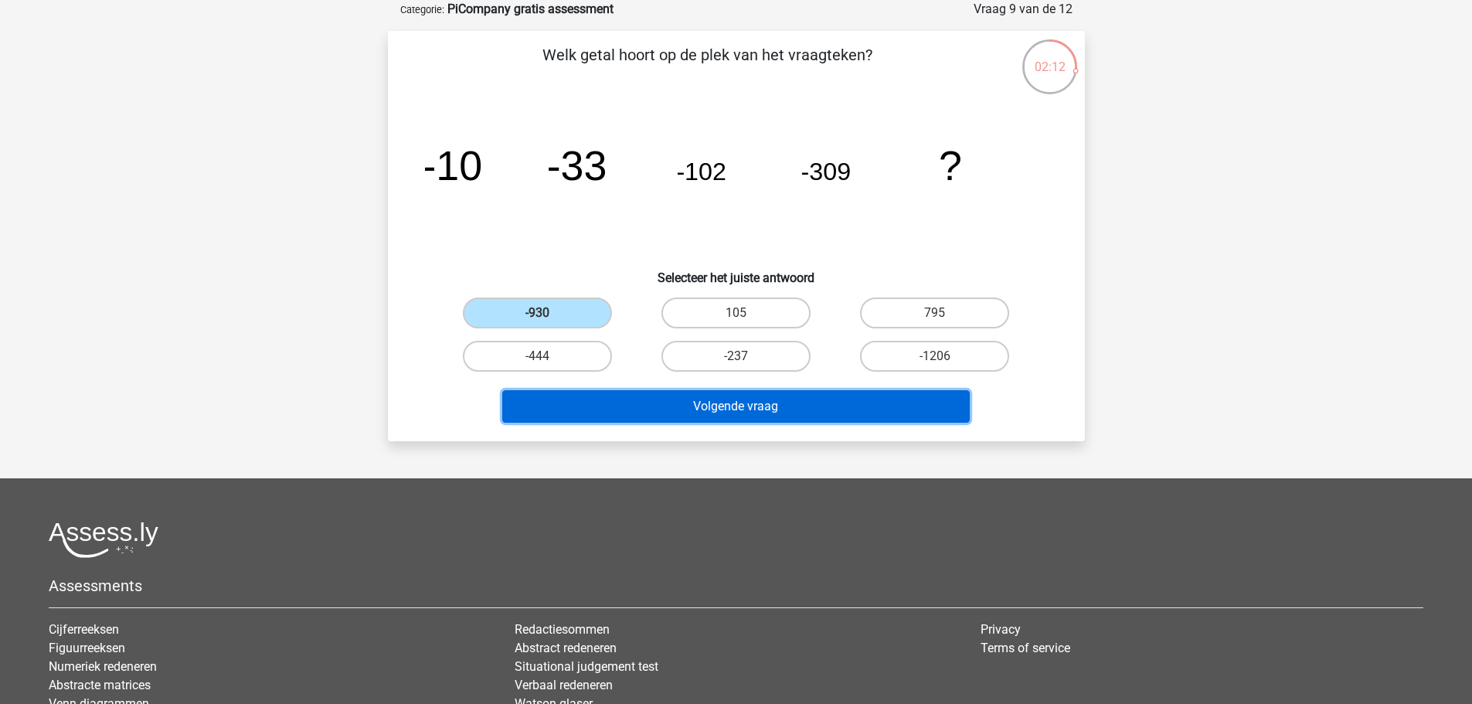
click at [731, 403] on button "Volgende vraag" at bounding box center [735, 406] width 467 height 32
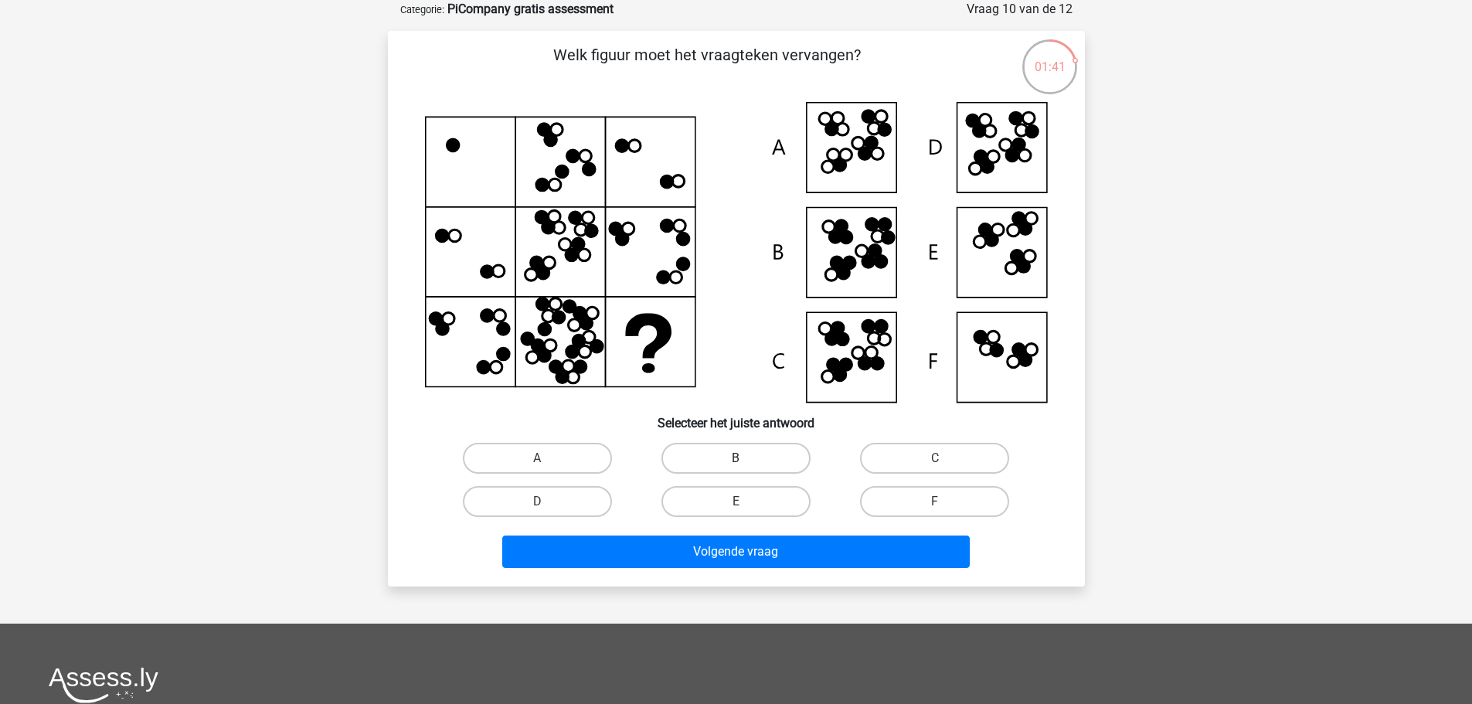
click at [748, 459] on label "B" at bounding box center [735, 458] width 149 height 31
click at [746, 459] on input "B" at bounding box center [741, 463] width 10 height 10
radio input "true"
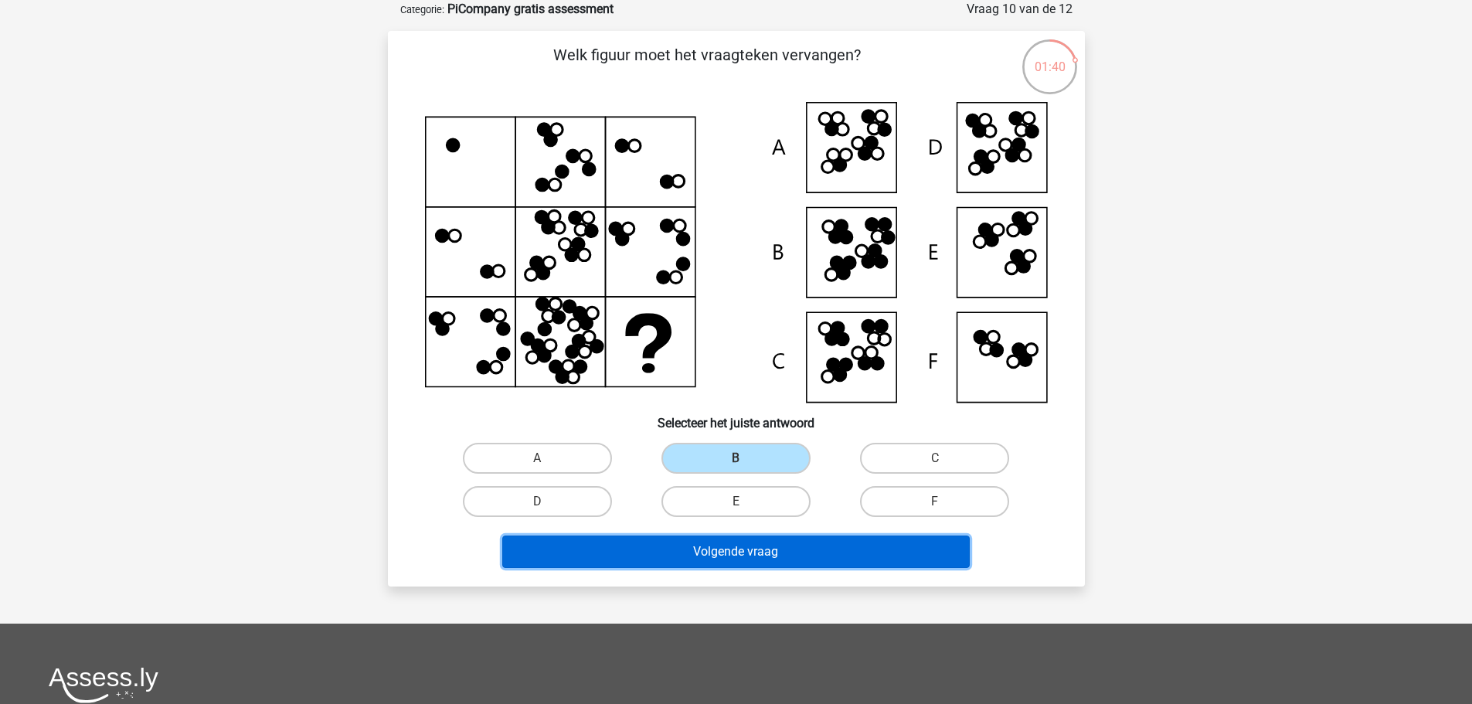
click at [760, 550] on button "Volgende vraag" at bounding box center [735, 551] width 467 height 32
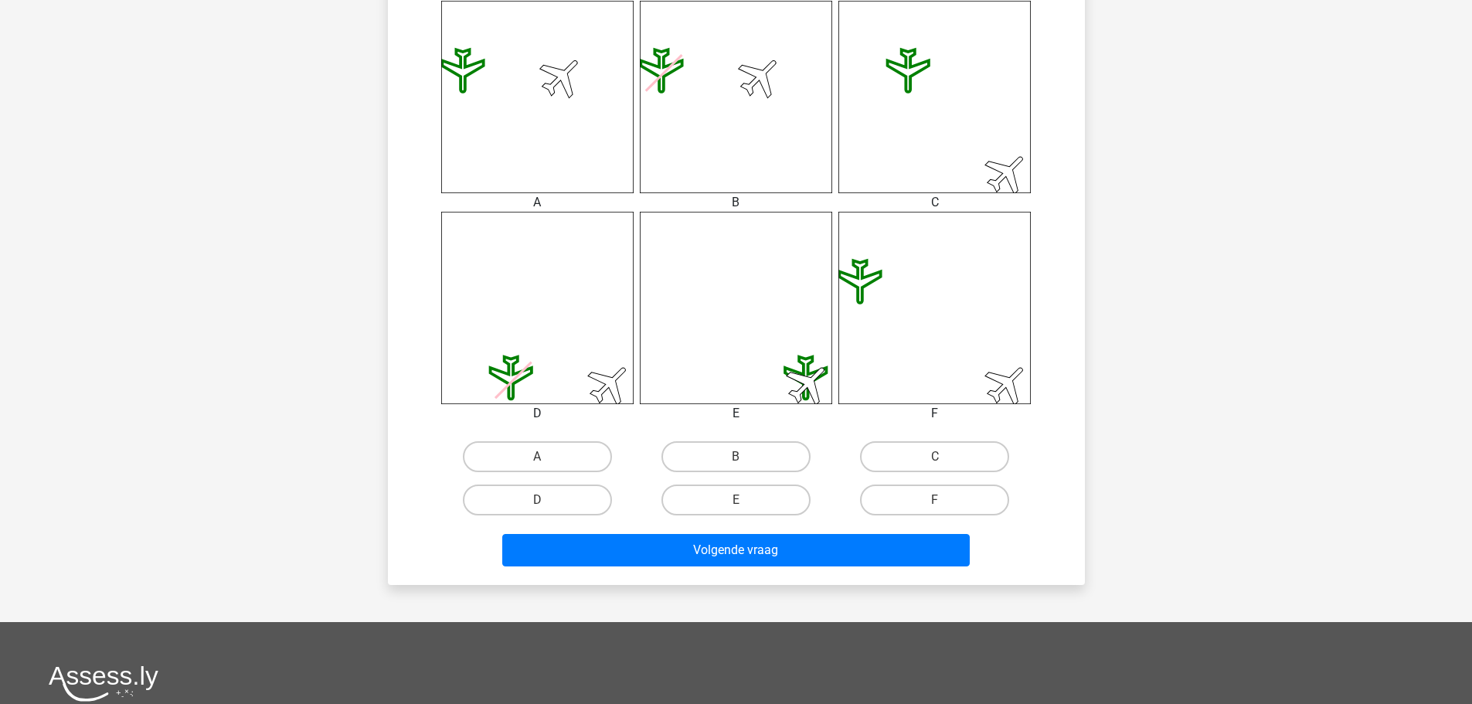
scroll to position [695, 0]
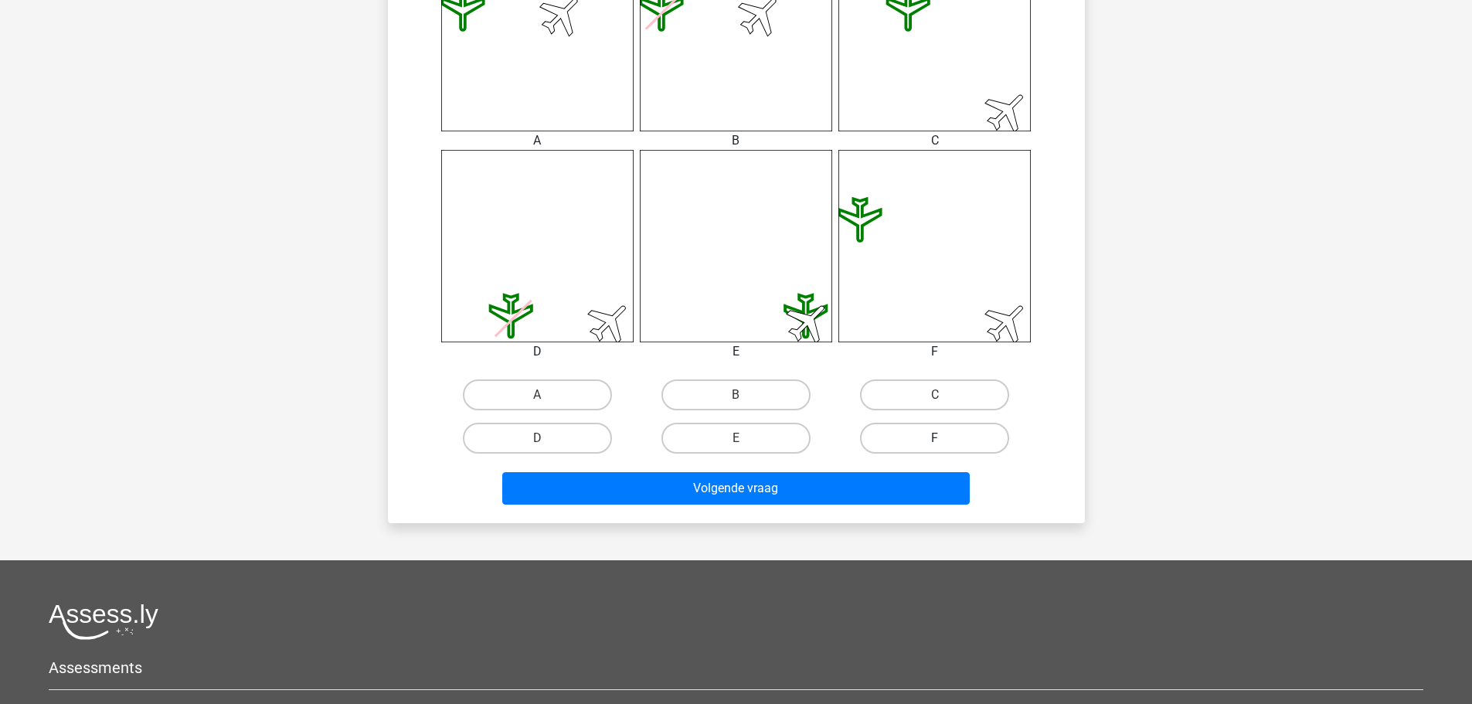
click at [933, 433] on label "F" at bounding box center [934, 438] width 149 height 31
click at [935, 438] on input "F" at bounding box center [940, 443] width 10 height 10
radio input "true"
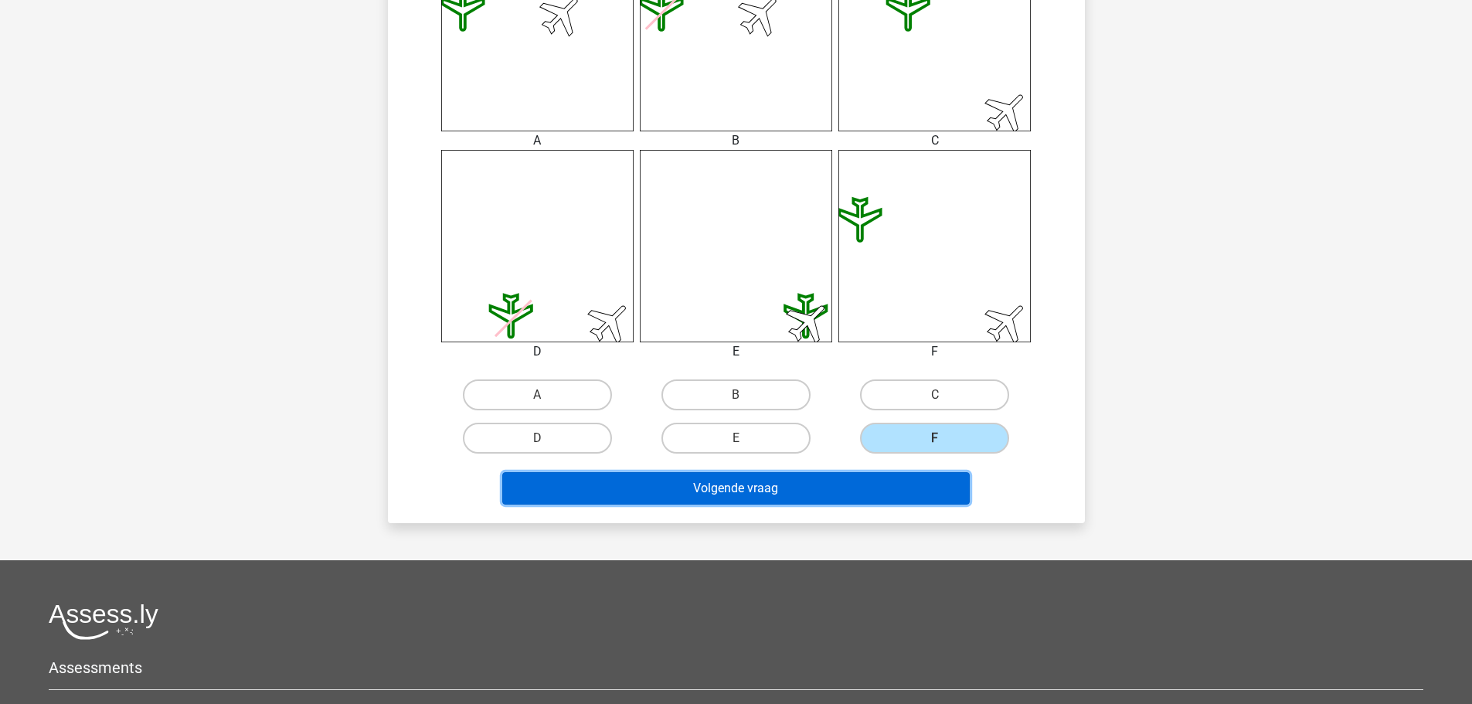
click at [892, 487] on button "Volgende vraag" at bounding box center [735, 488] width 467 height 32
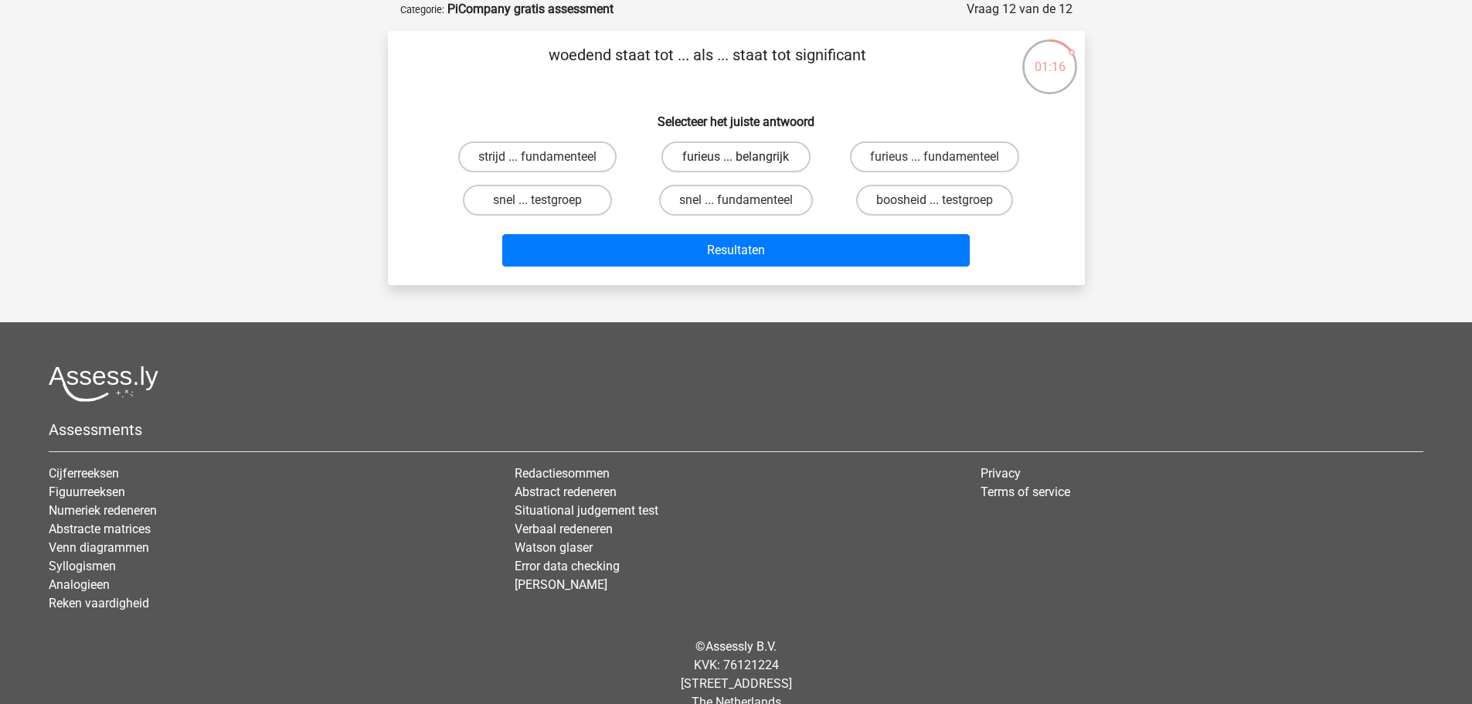
click at [729, 152] on label "furieus ... belangrijk" at bounding box center [735, 156] width 149 height 31
click at [736, 157] on input "furieus ... belangrijk" at bounding box center [741, 162] width 10 height 10
radio input "true"
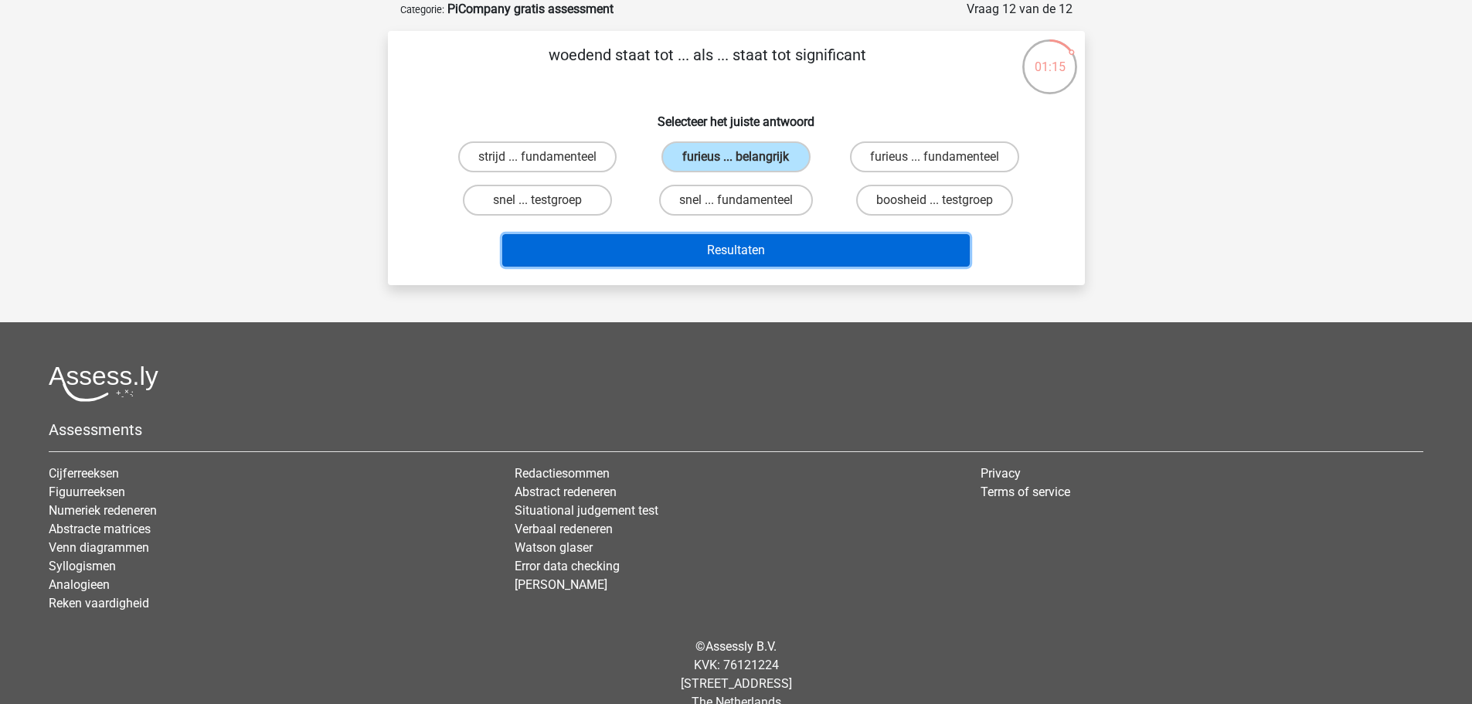
click at [730, 253] on button "Resultaten" at bounding box center [735, 250] width 467 height 32
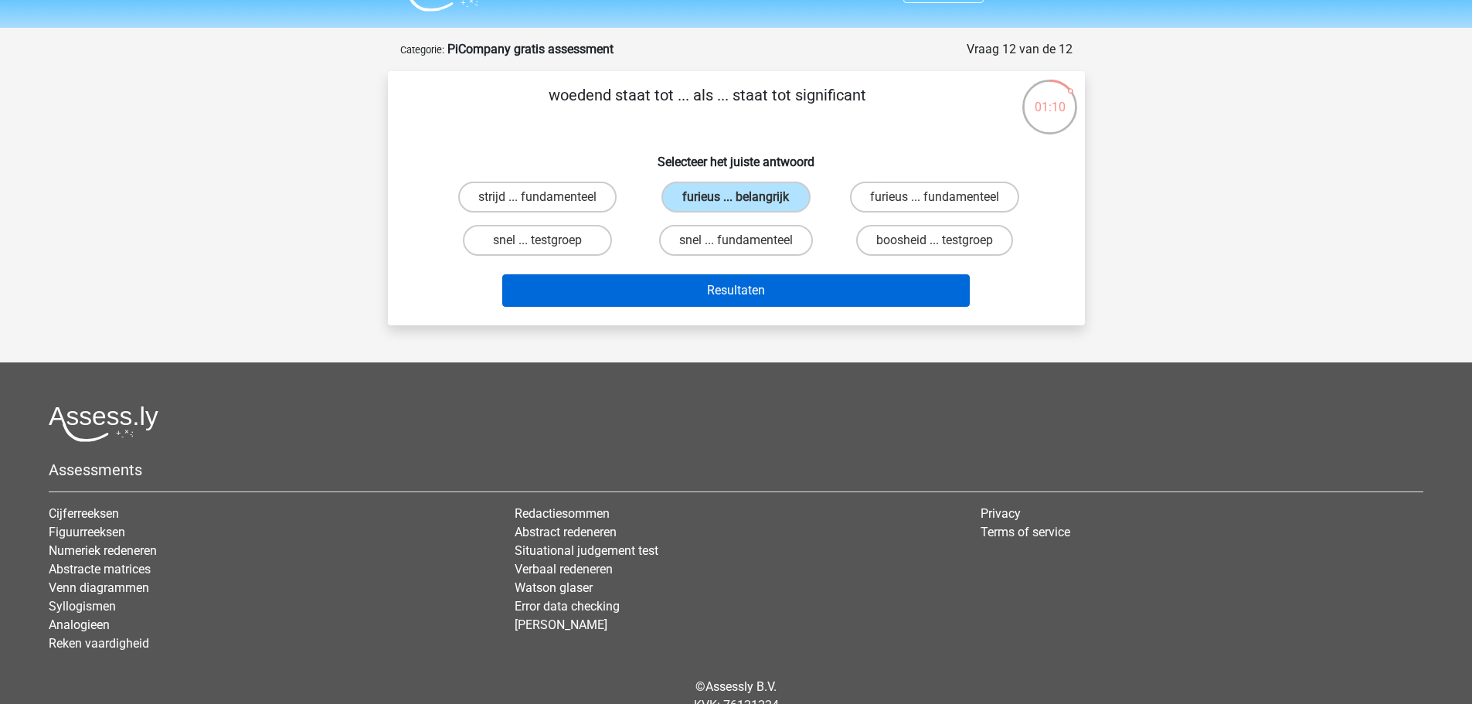
scroll to position [0, 0]
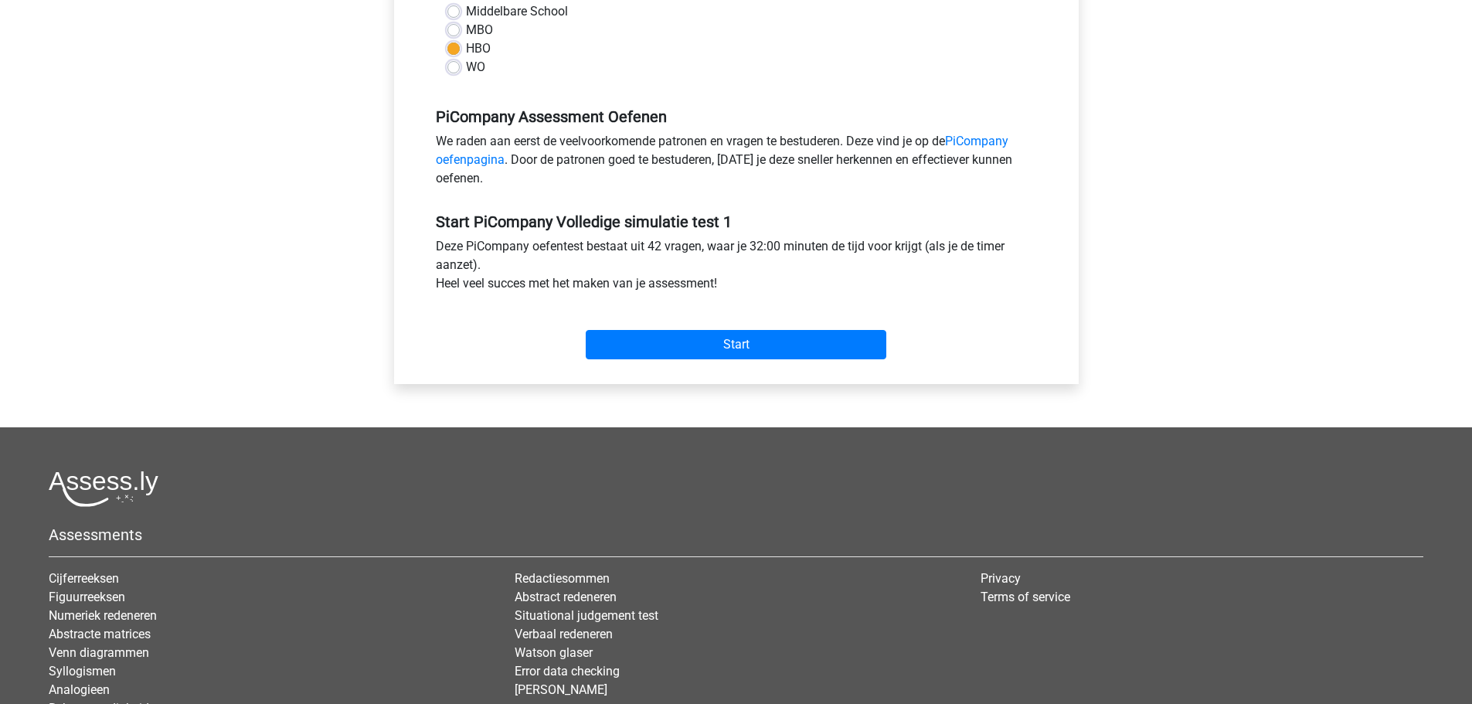
scroll to position [464, 0]
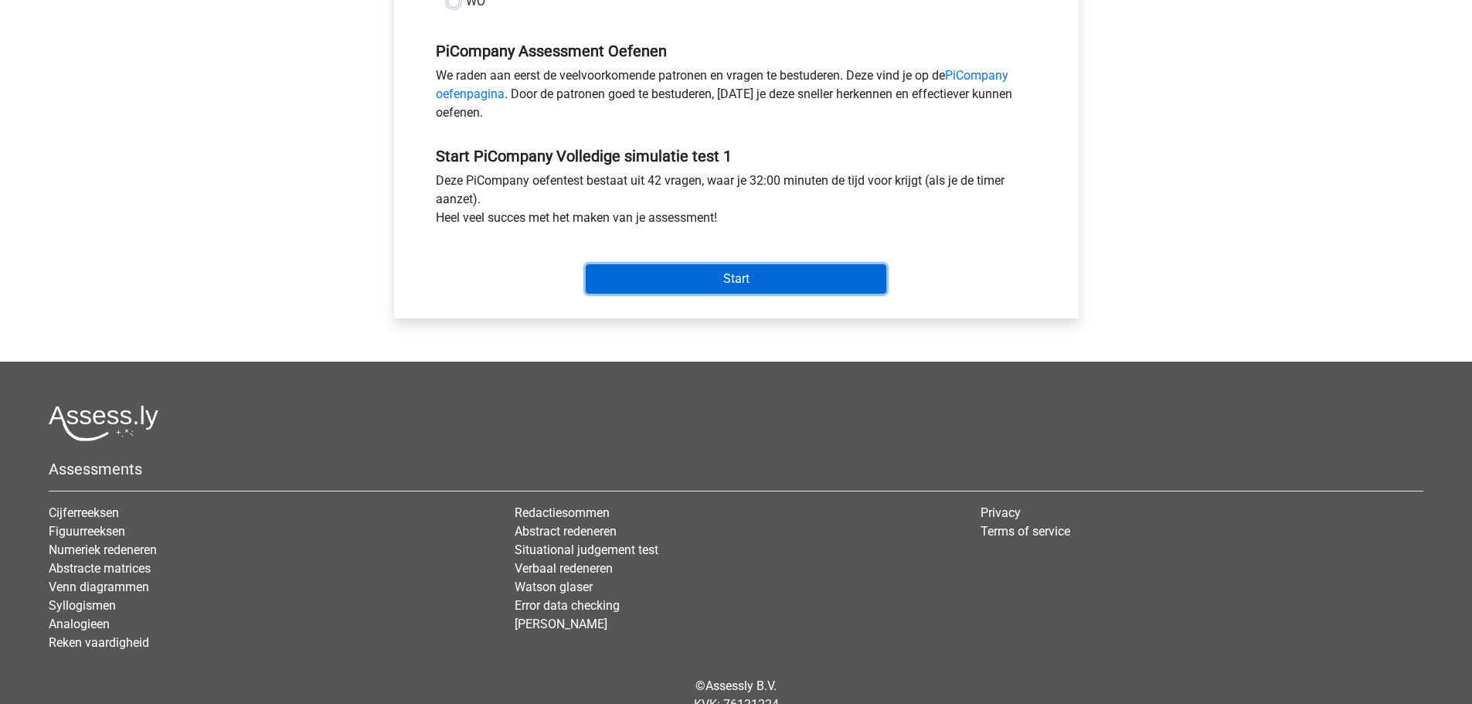
click at [727, 294] on input "Start" at bounding box center [736, 278] width 301 height 29
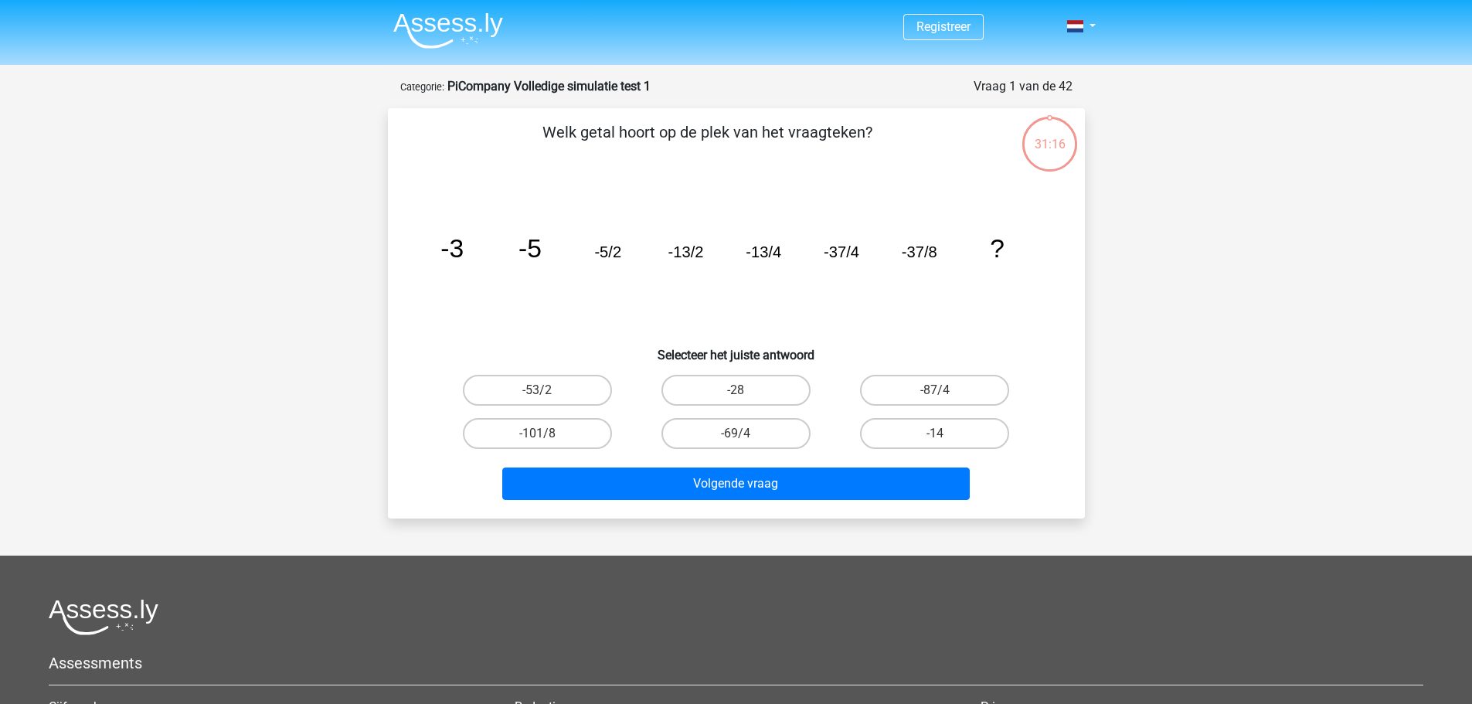
click at [543, 433] on input "-101/8" at bounding box center [542, 438] width 10 height 10
radio input "true"
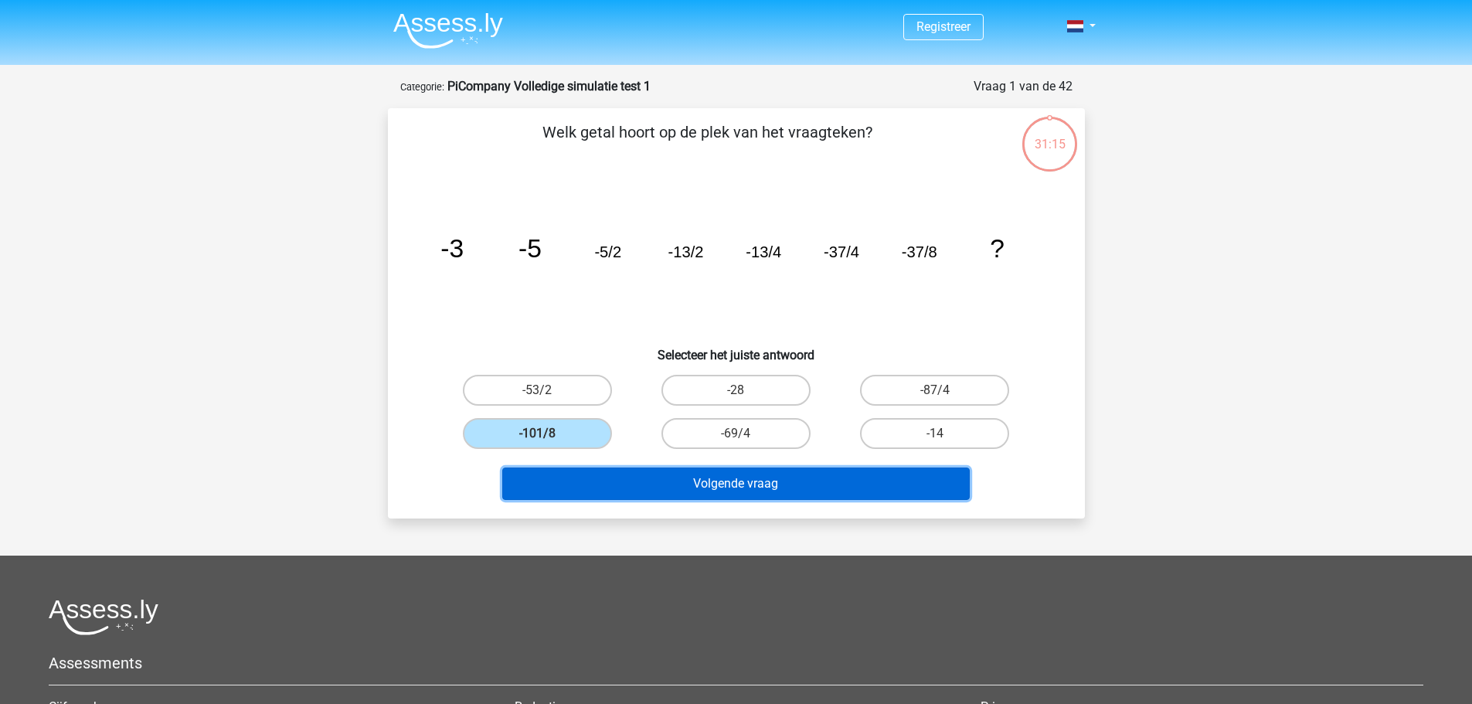
click at [691, 484] on button "Volgende vraag" at bounding box center [735, 483] width 467 height 32
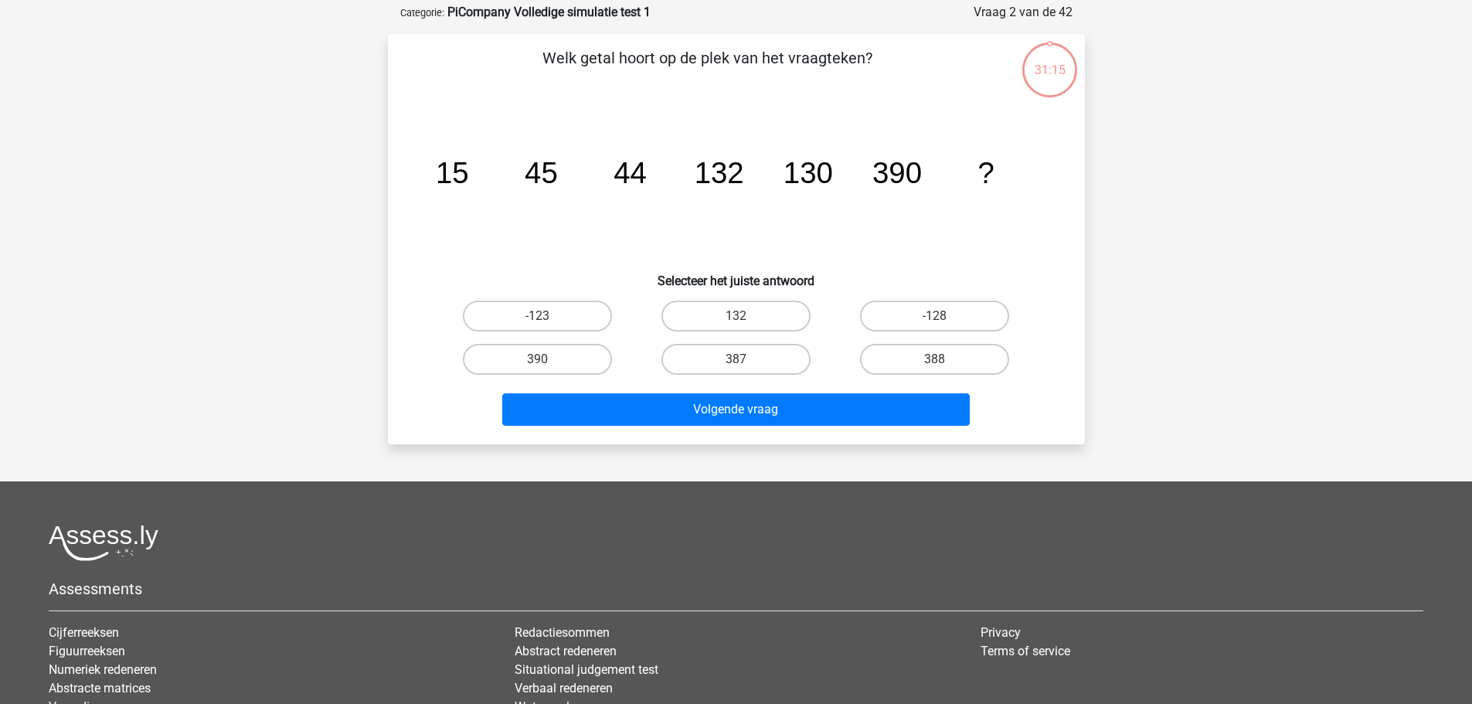
scroll to position [77, 0]
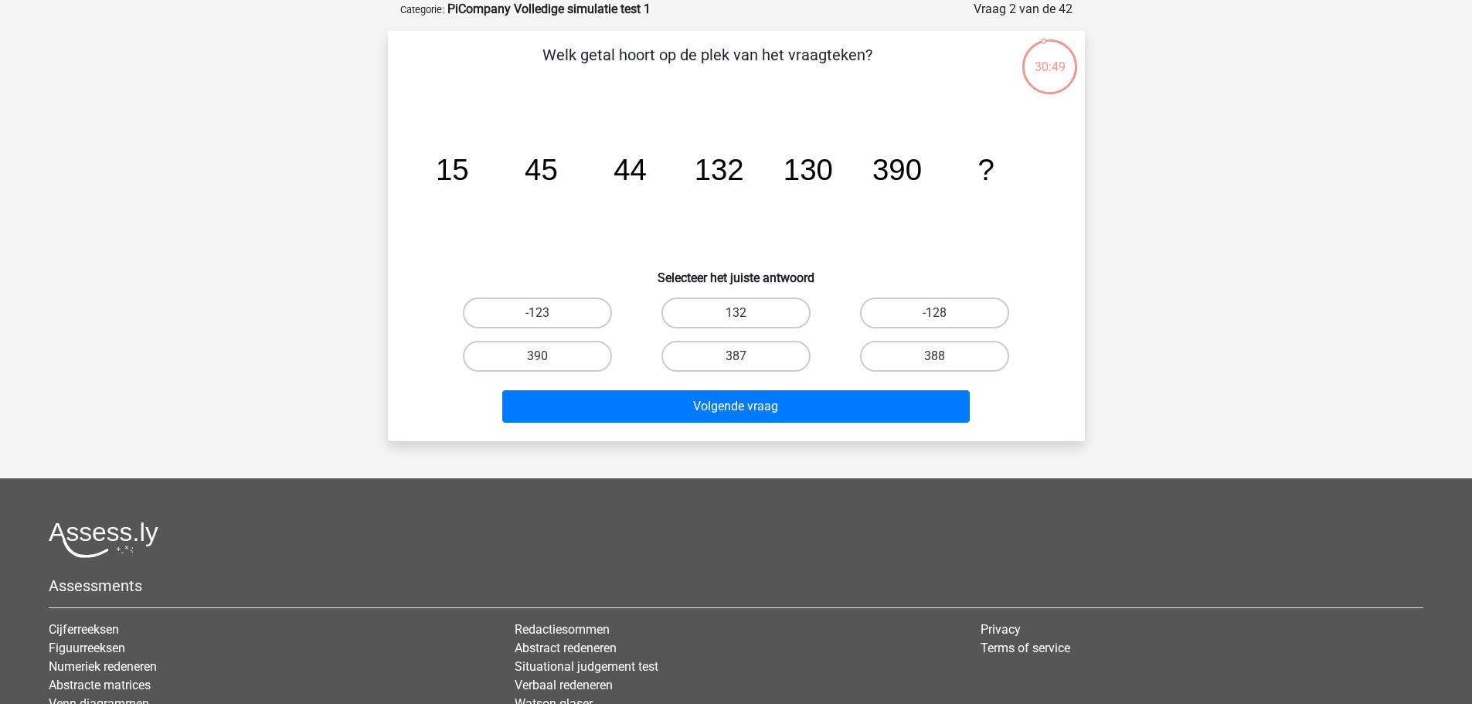
click at [746, 356] on input "387" at bounding box center [741, 361] width 10 height 10
radio input "true"
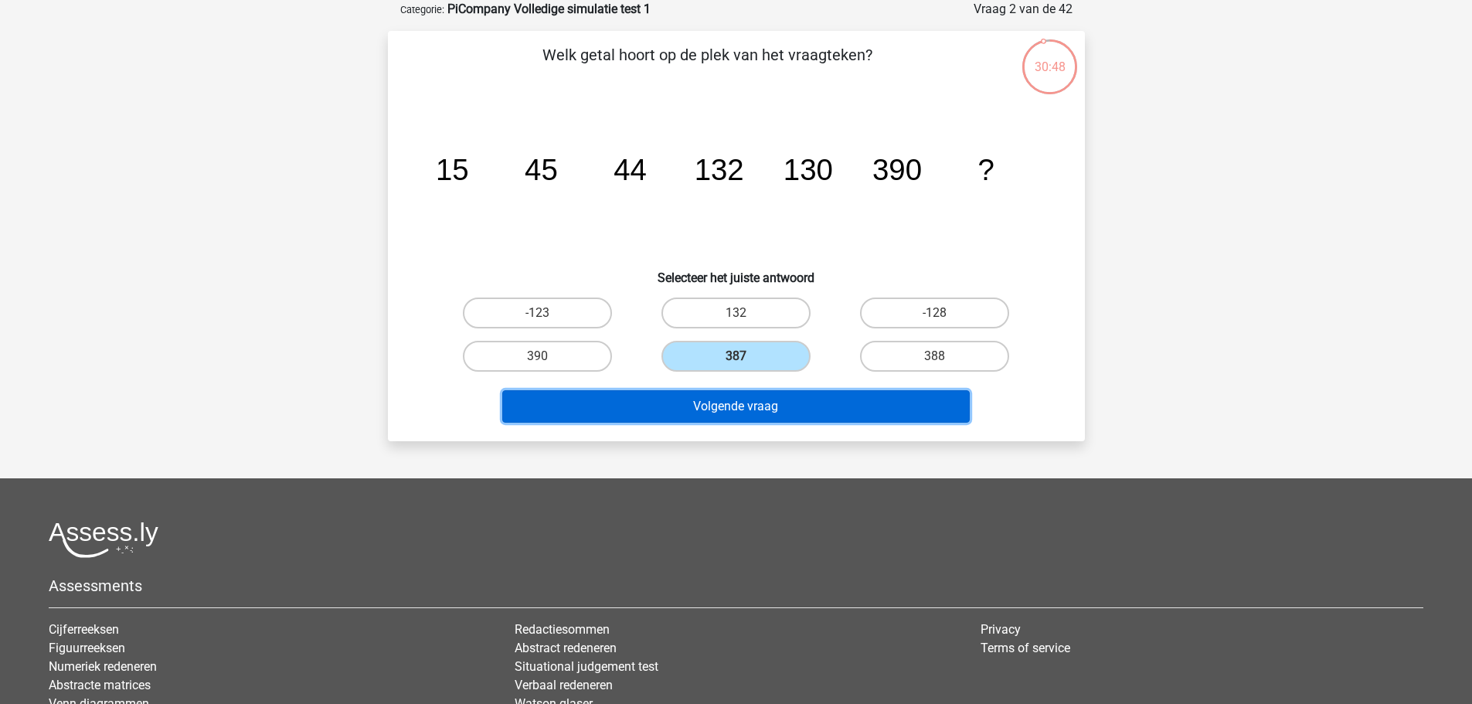
click at [726, 411] on button "Volgende vraag" at bounding box center [735, 406] width 467 height 32
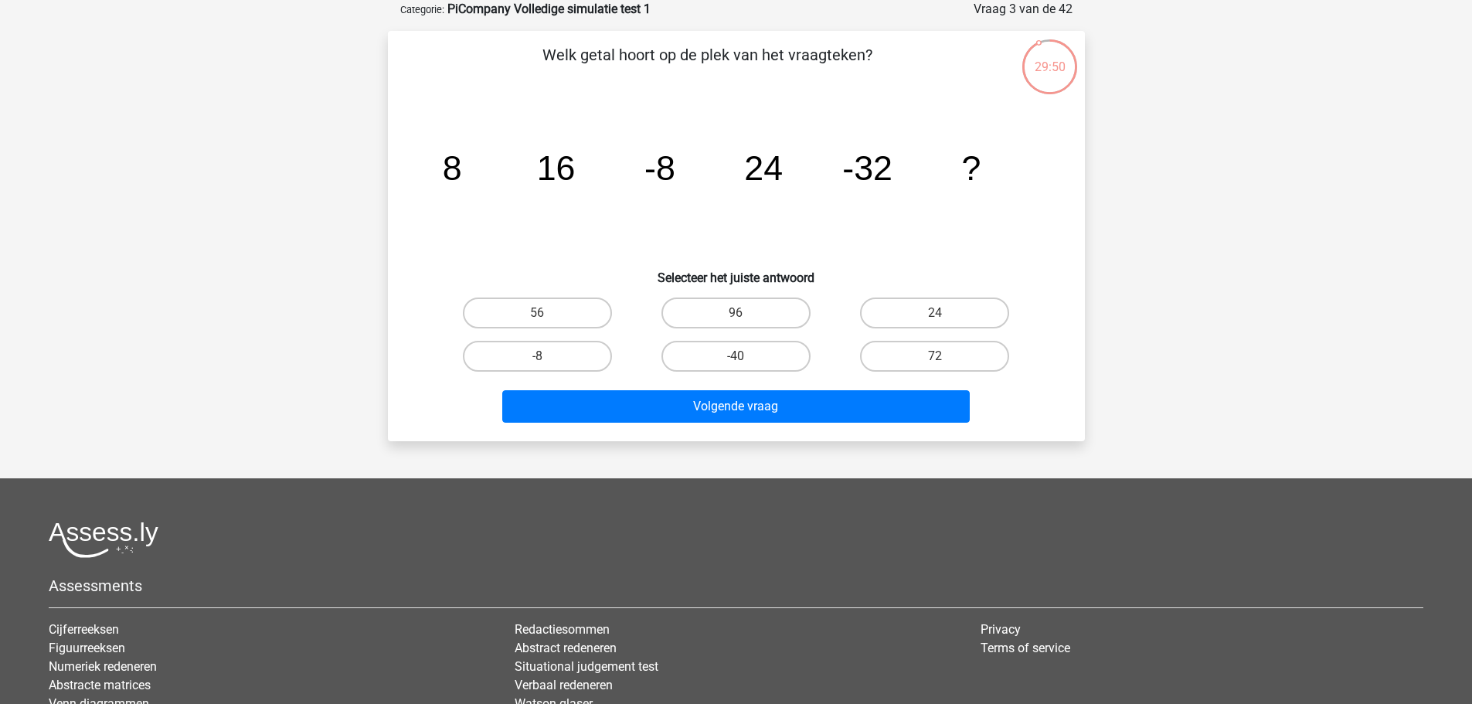
click at [738, 356] on input "-40" at bounding box center [741, 361] width 10 height 10
radio input "true"
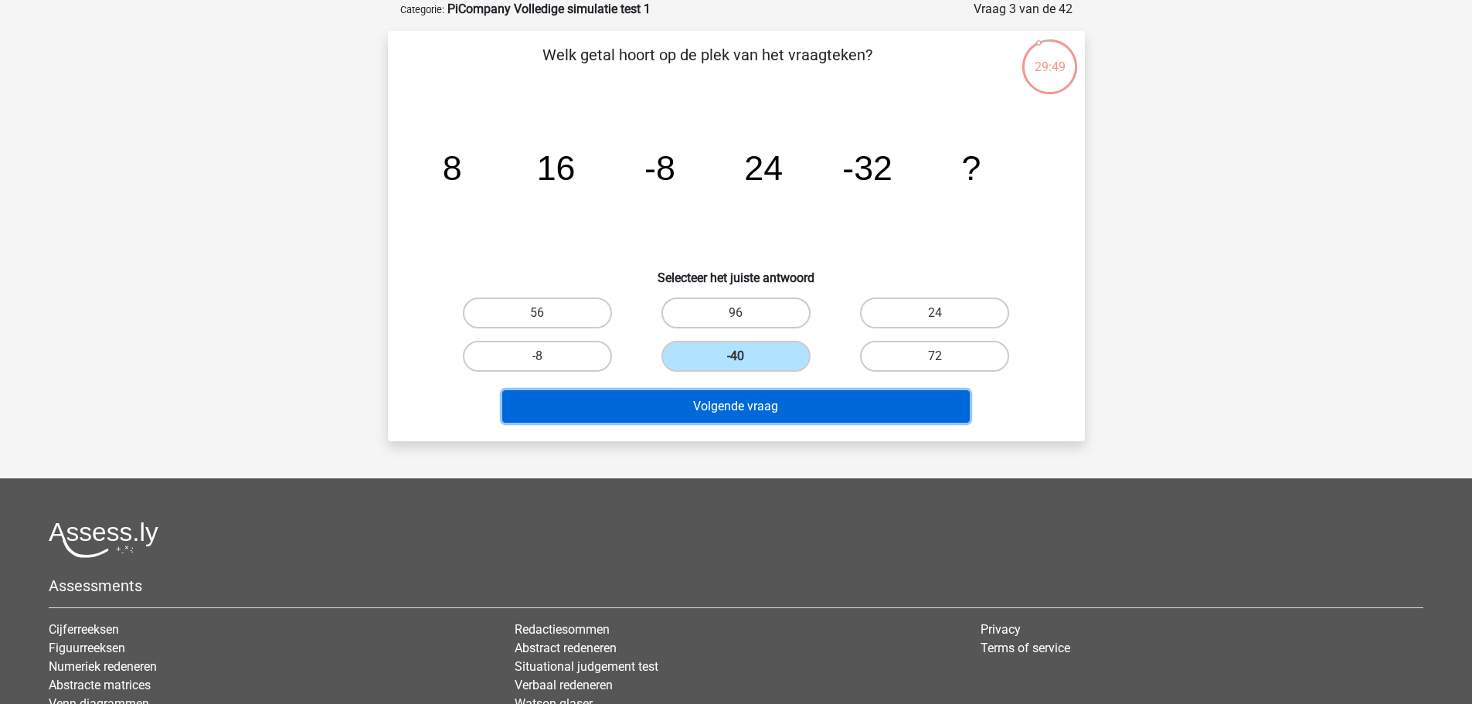
click at [736, 404] on button "Volgende vraag" at bounding box center [735, 406] width 467 height 32
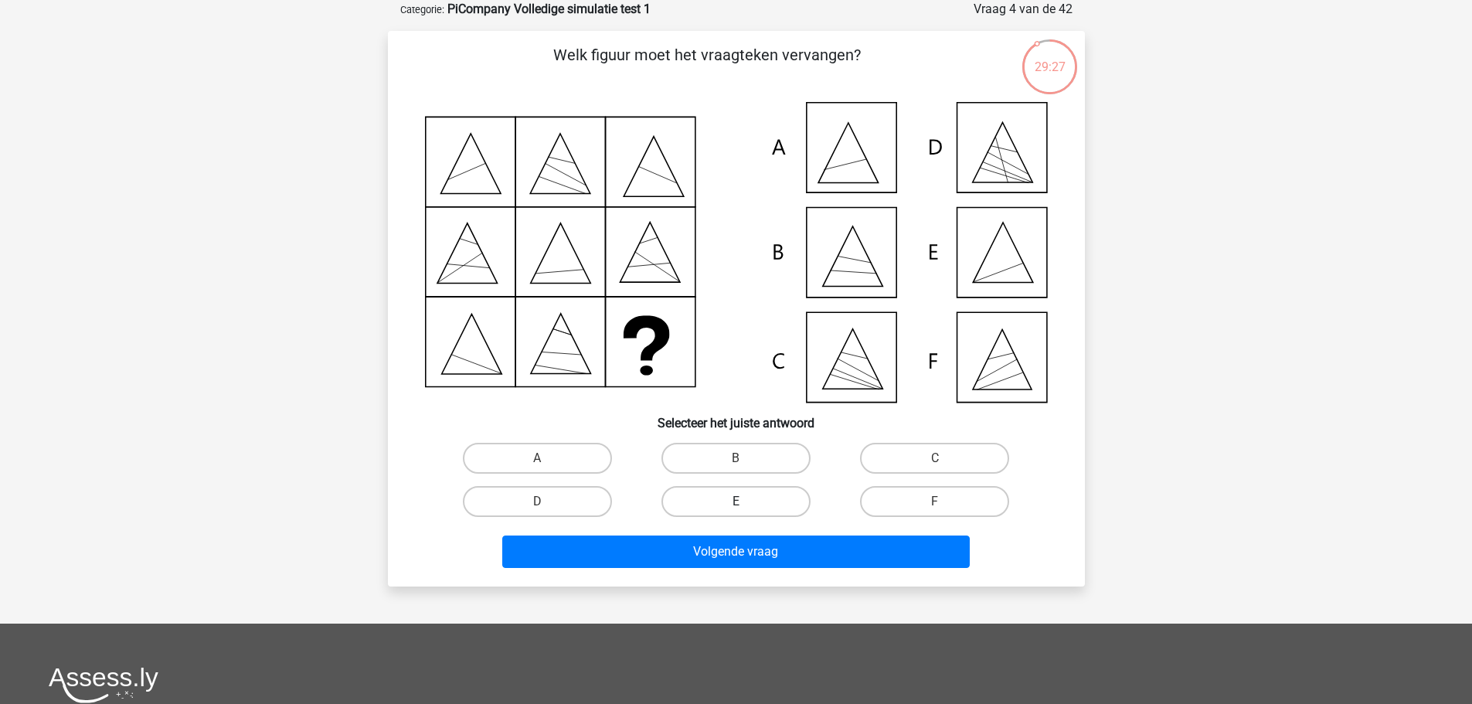
click at [736, 514] on label "E" at bounding box center [735, 501] width 149 height 31
click at [736, 511] on input "E" at bounding box center [741, 506] width 10 height 10
radio input "true"
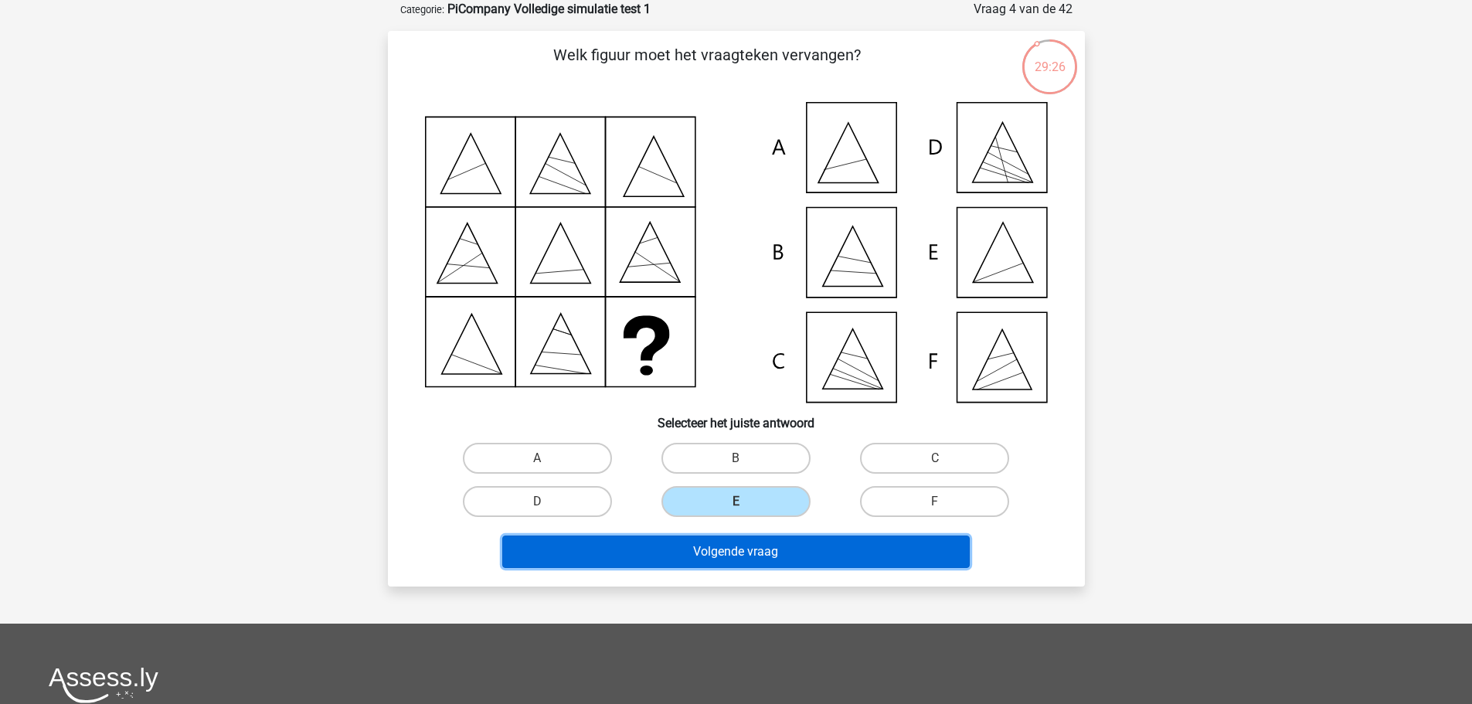
click at [733, 549] on button "Volgende vraag" at bounding box center [735, 551] width 467 height 32
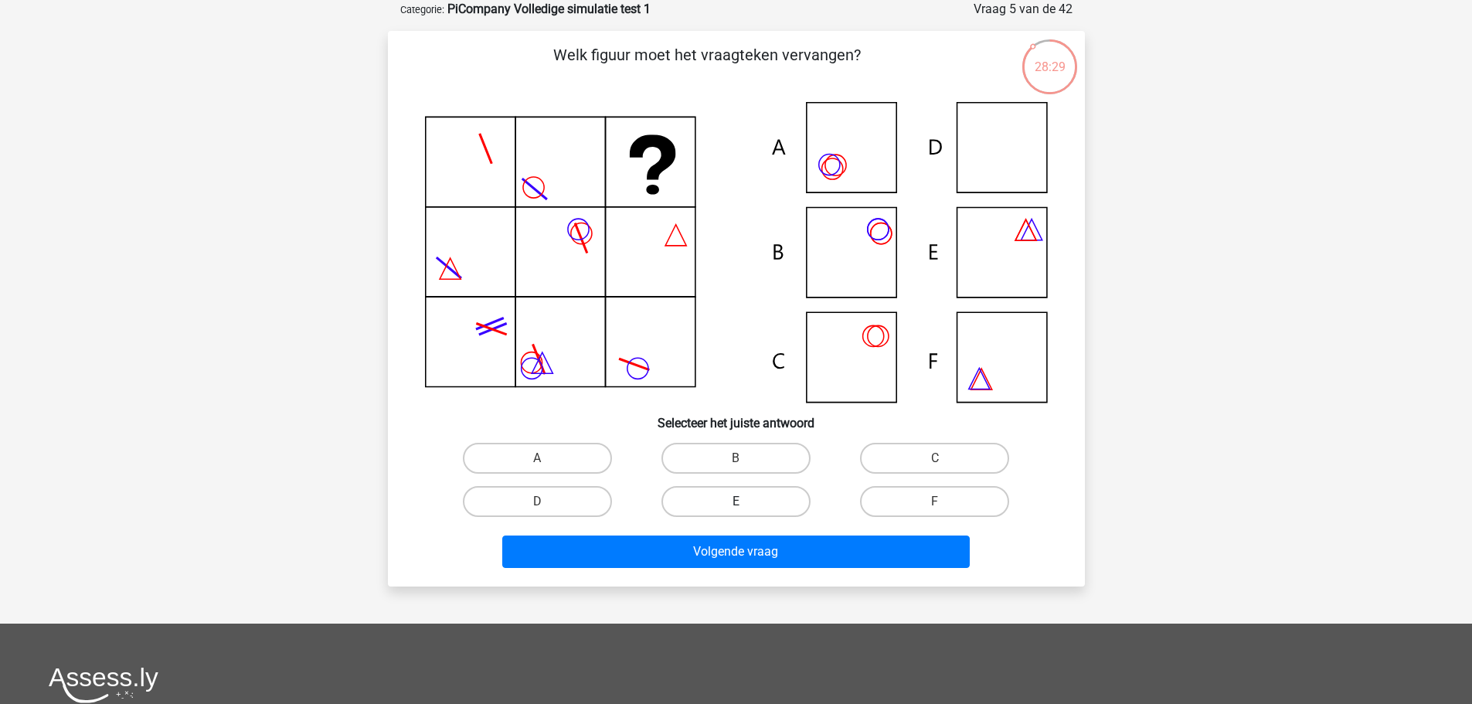
click at [753, 505] on label "E" at bounding box center [735, 501] width 149 height 31
click at [746, 505] on input "E" at bounding box center [741, 506] width 10 height 10
radio input "true"
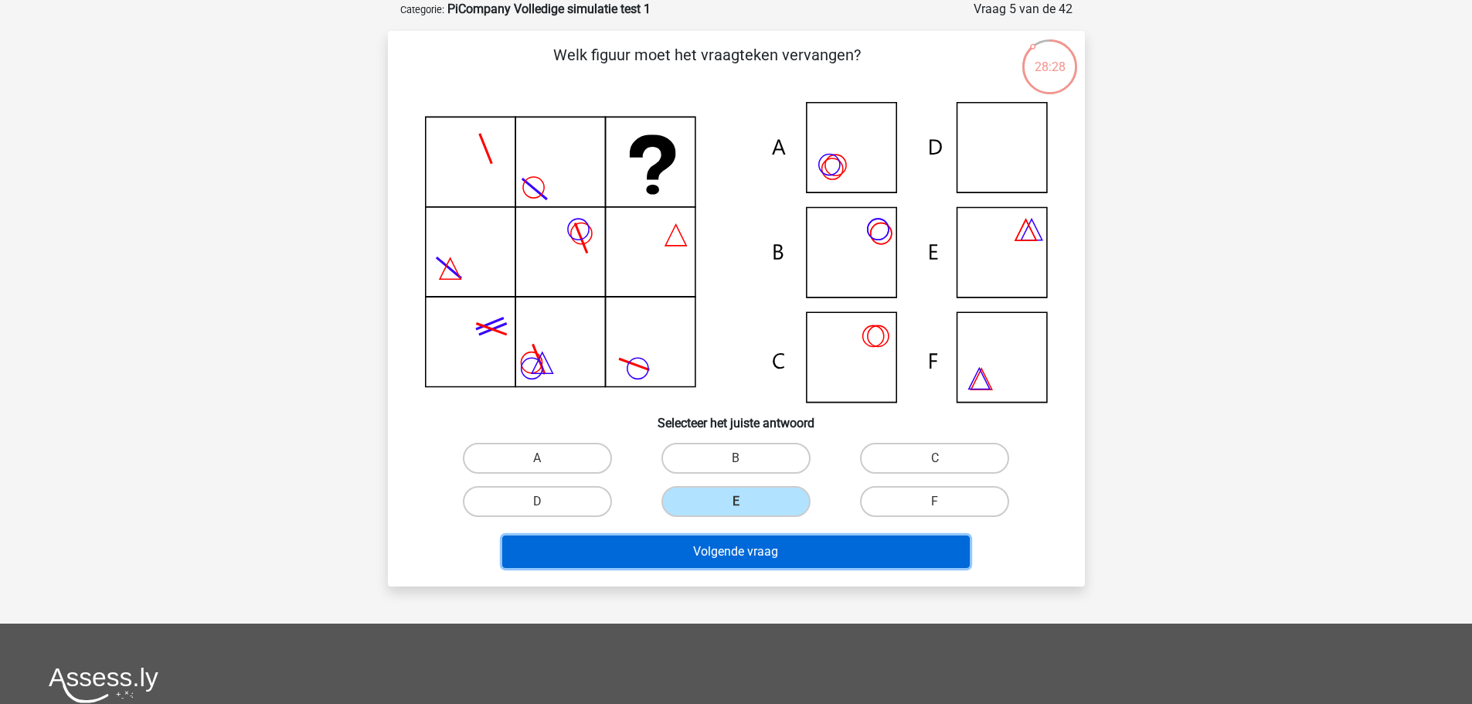
click at [771, 562] on button "Volgende vraag" at bounding box center [735, 551] width 467 height 32
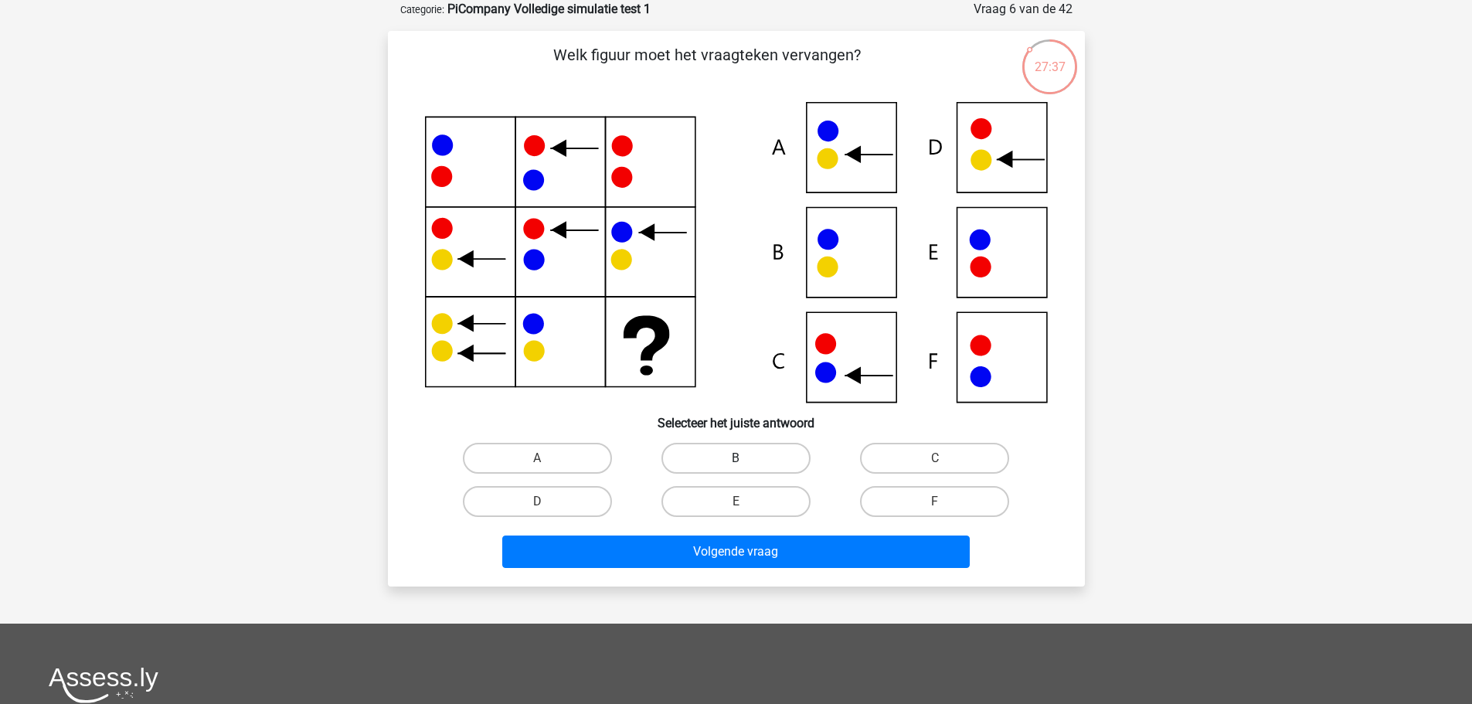
click at [754, 462] on label "B" at bounding box center [735, 458] width 149 height 31
click at [746, 462] on input "B" at bounding box center [741, 463] width 10 height 10
radio input "true"
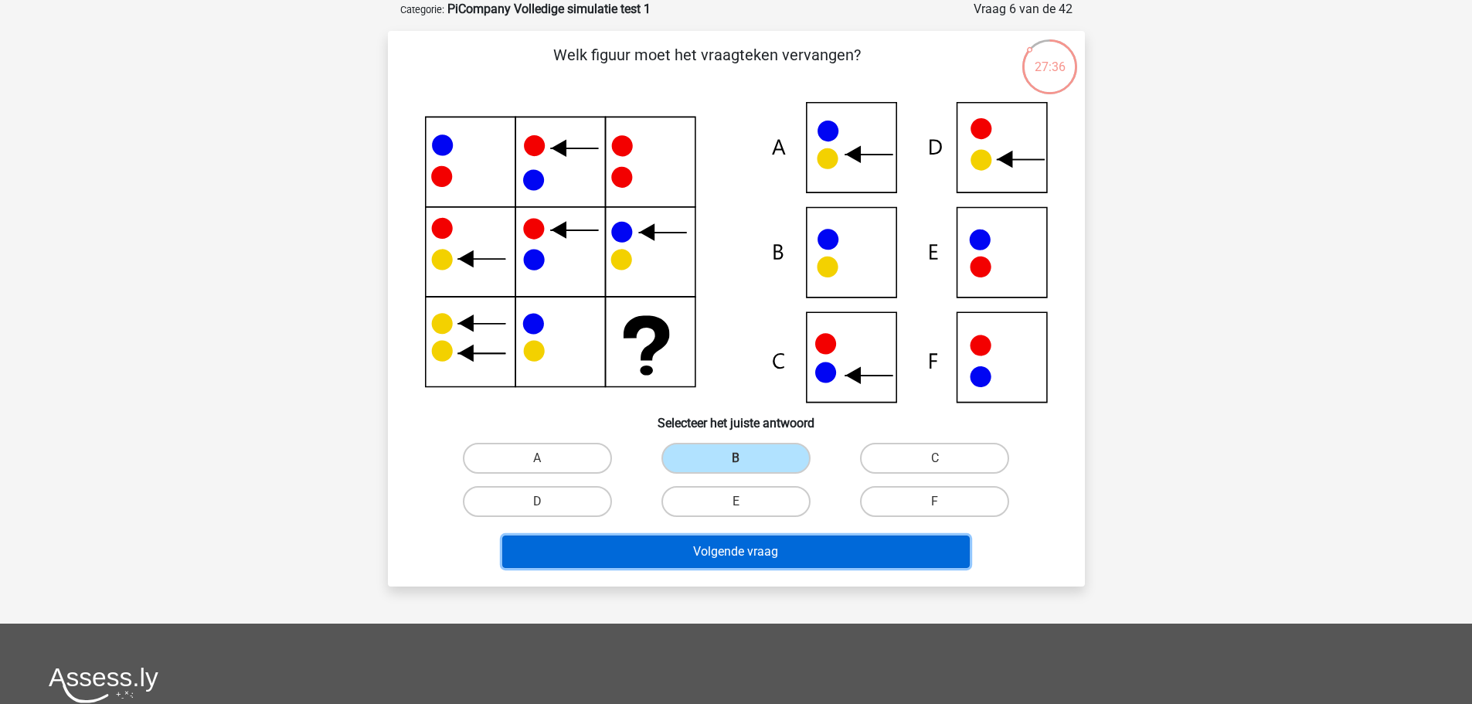
click at [786, 554] on button "Volgende vraag" at bounding box center [735, 551] width 467 height 32
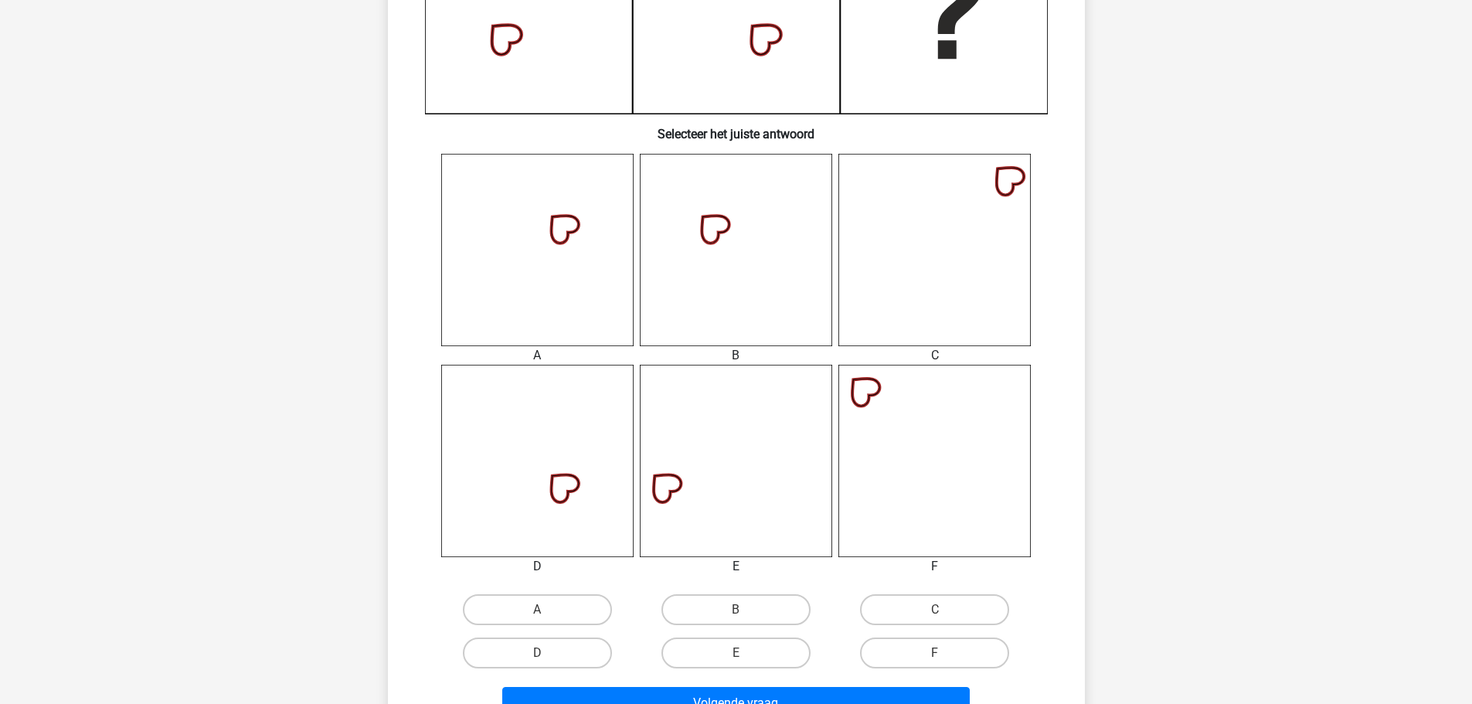
scroll to position [541, 0]
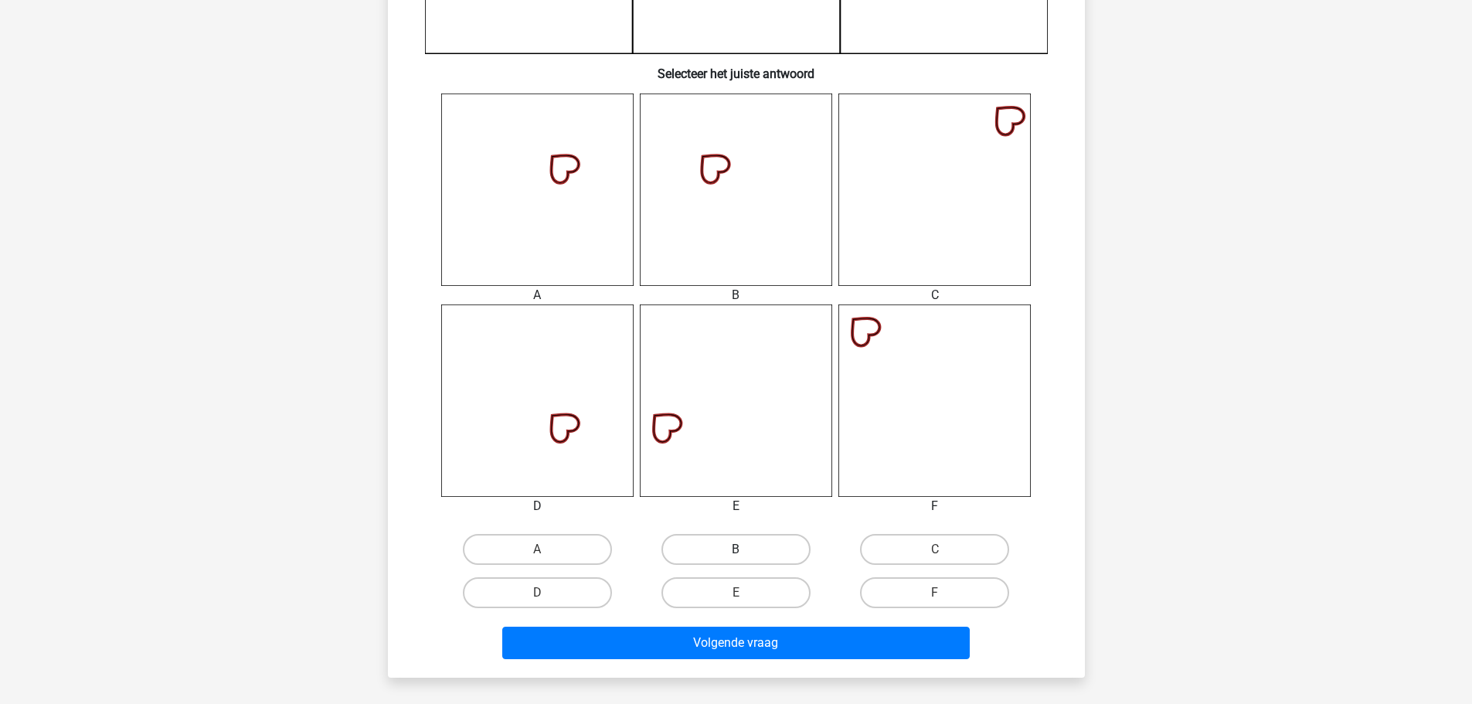
click at [720, 552] on label "B" at bounding box center [735, 549] width 149 height 31
click at [736, 552] on input "B" at bounding box center [741, 554] width 10 height 10
radio input "true"
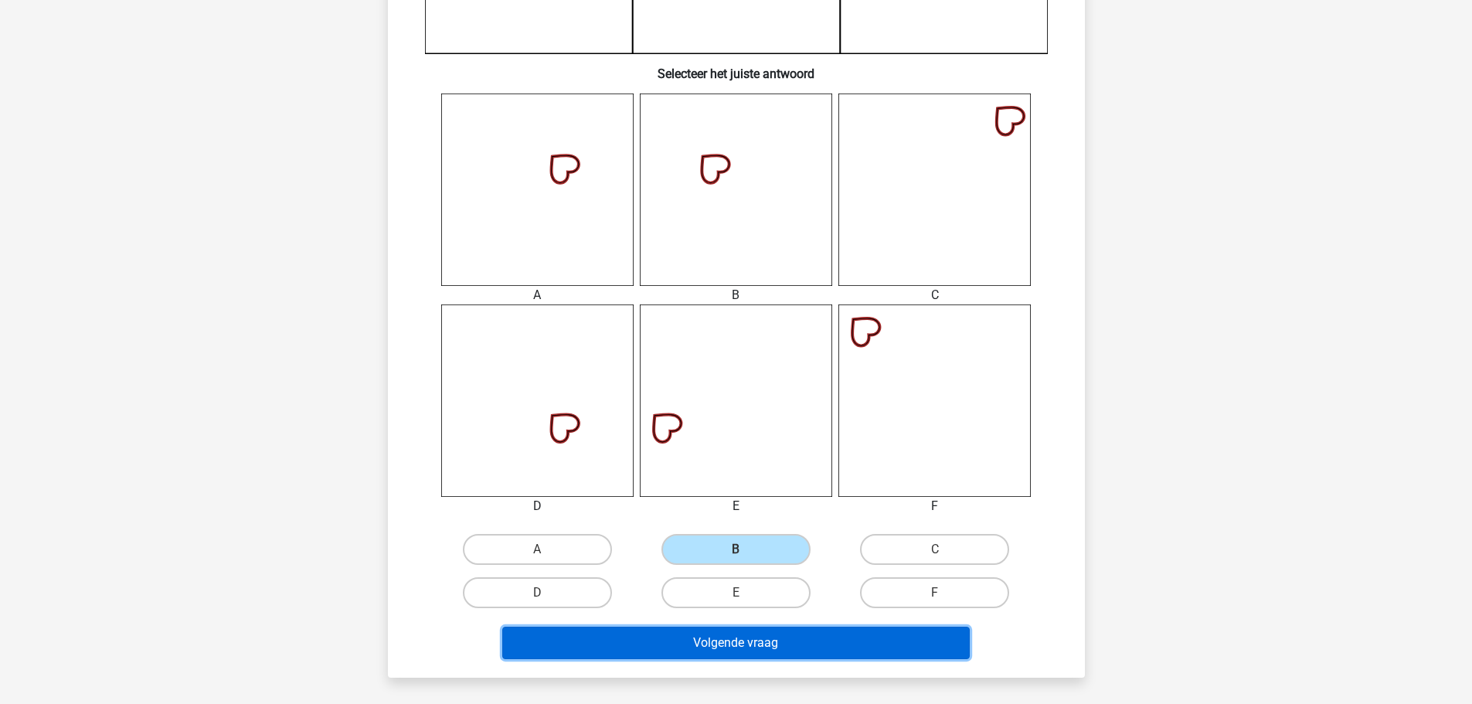
click at [732, 630] on button "Volgende vraag" at bounding box center [735, 643] width 467 height 32
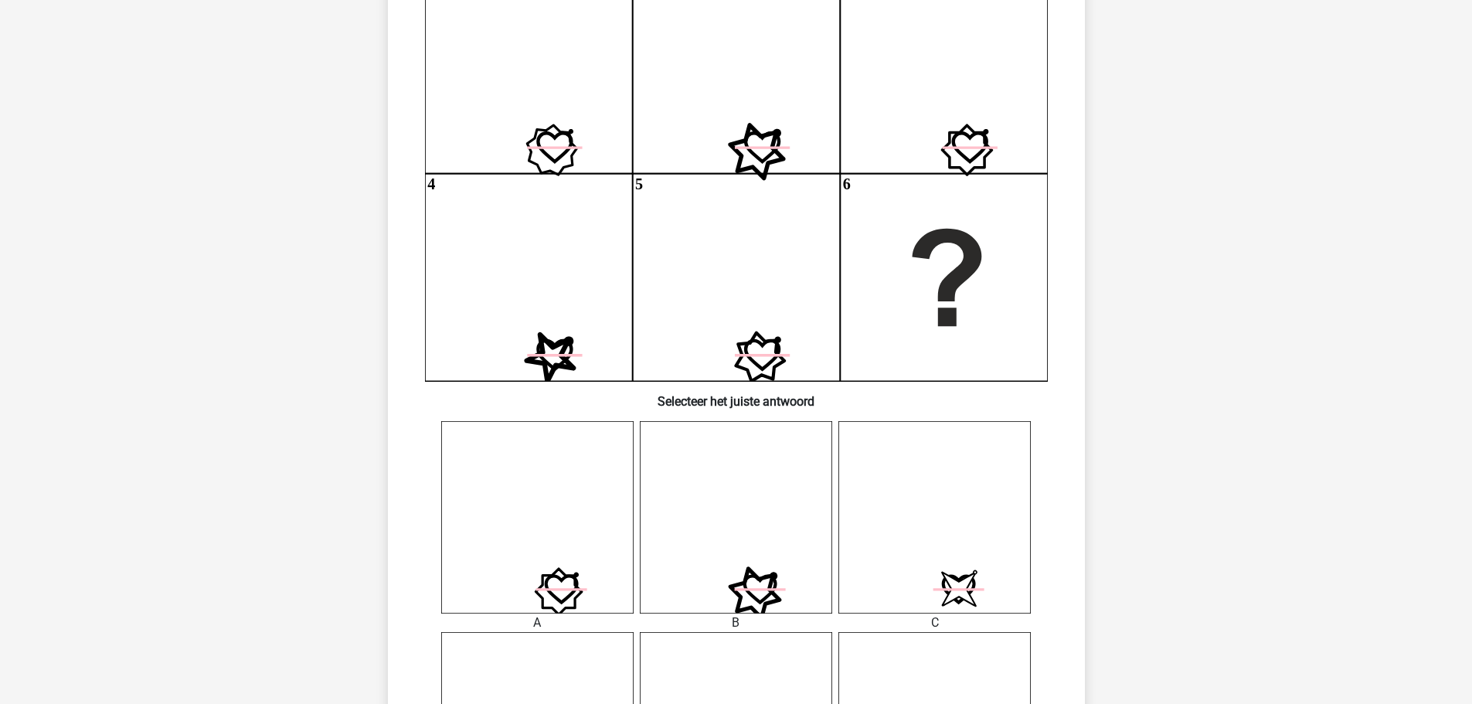
scroll to position [464, 0]
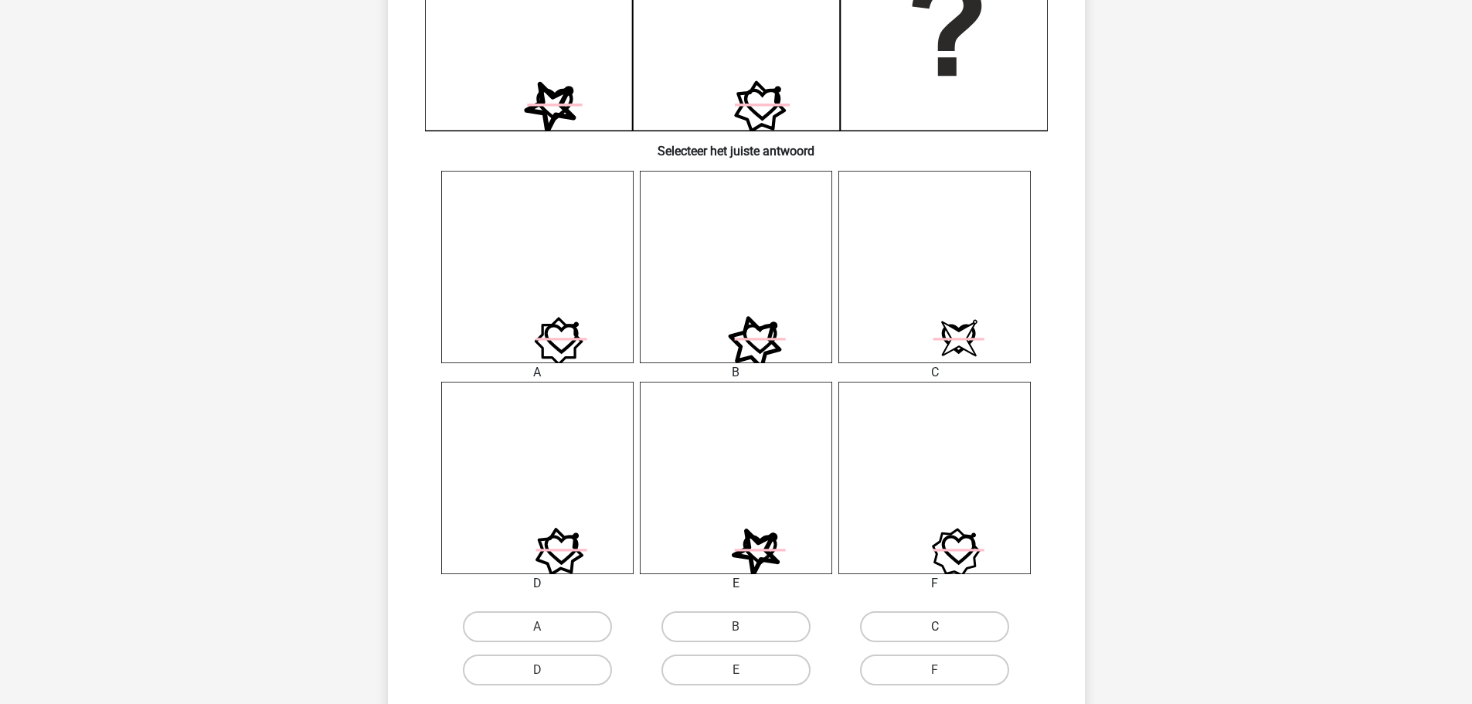
click at [912, 627] on label "C" at bounding box center [934, 626] width 149 height 31
click at [935, 627] on input "C" at bounding box center [940, 632] width 10 height 10
radio input "true"
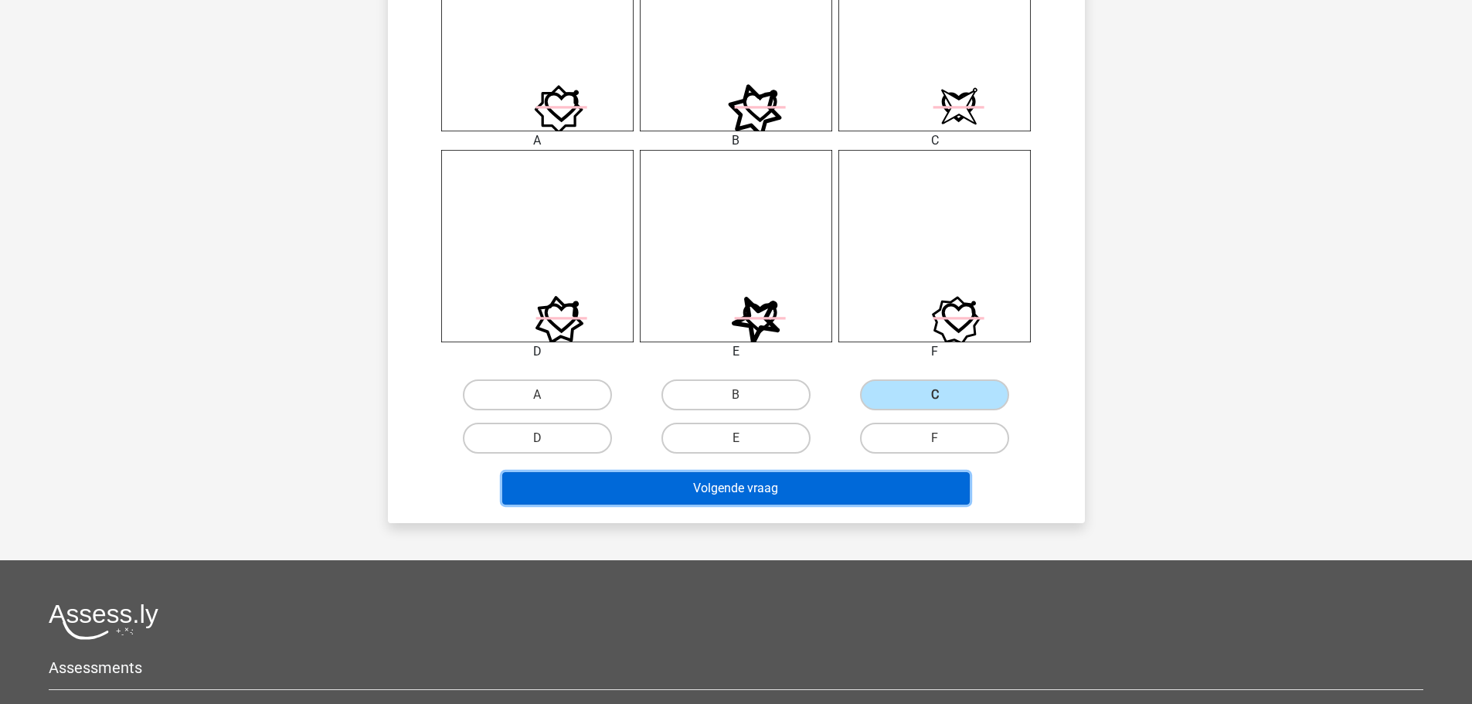
click at [773, 486] on button "Volgende vraag" at bounding box center [735, 488] width 467 height 32
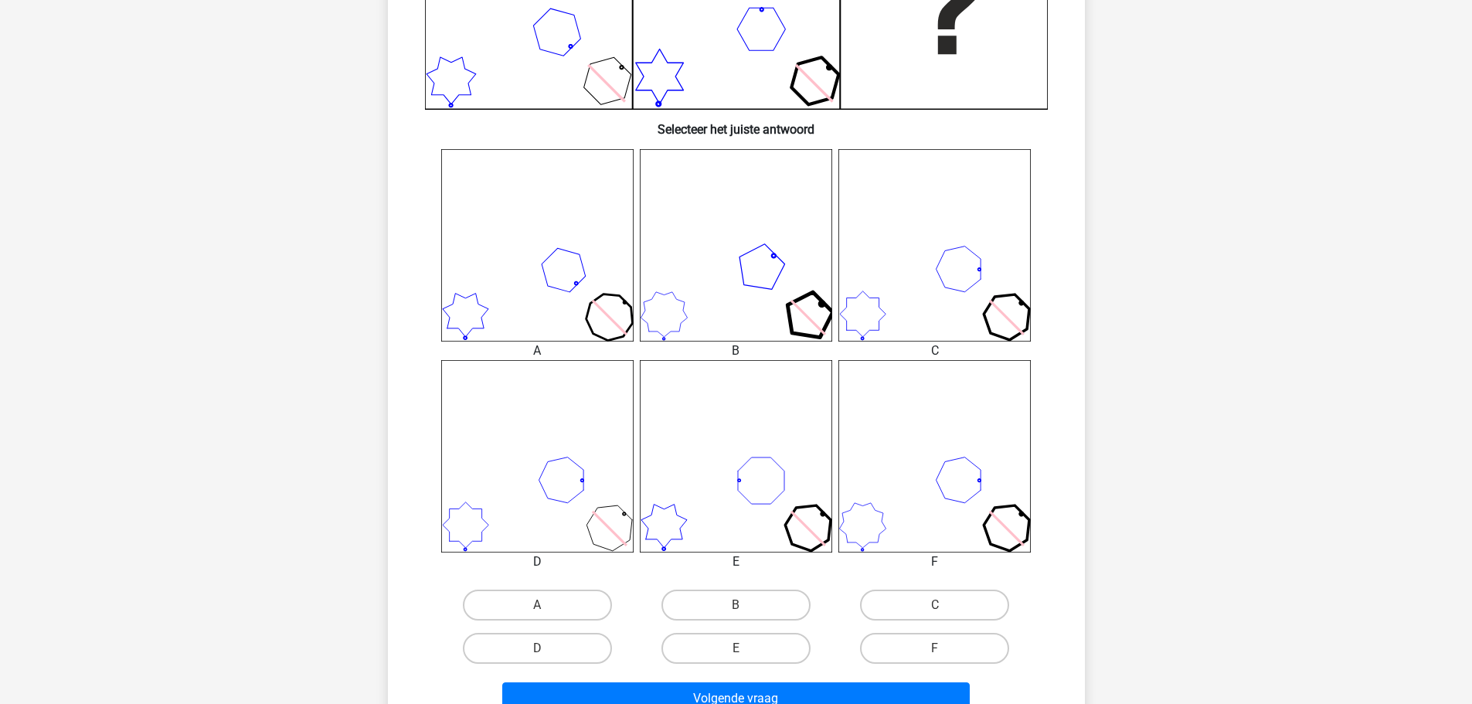
scroll to position [541, 0]
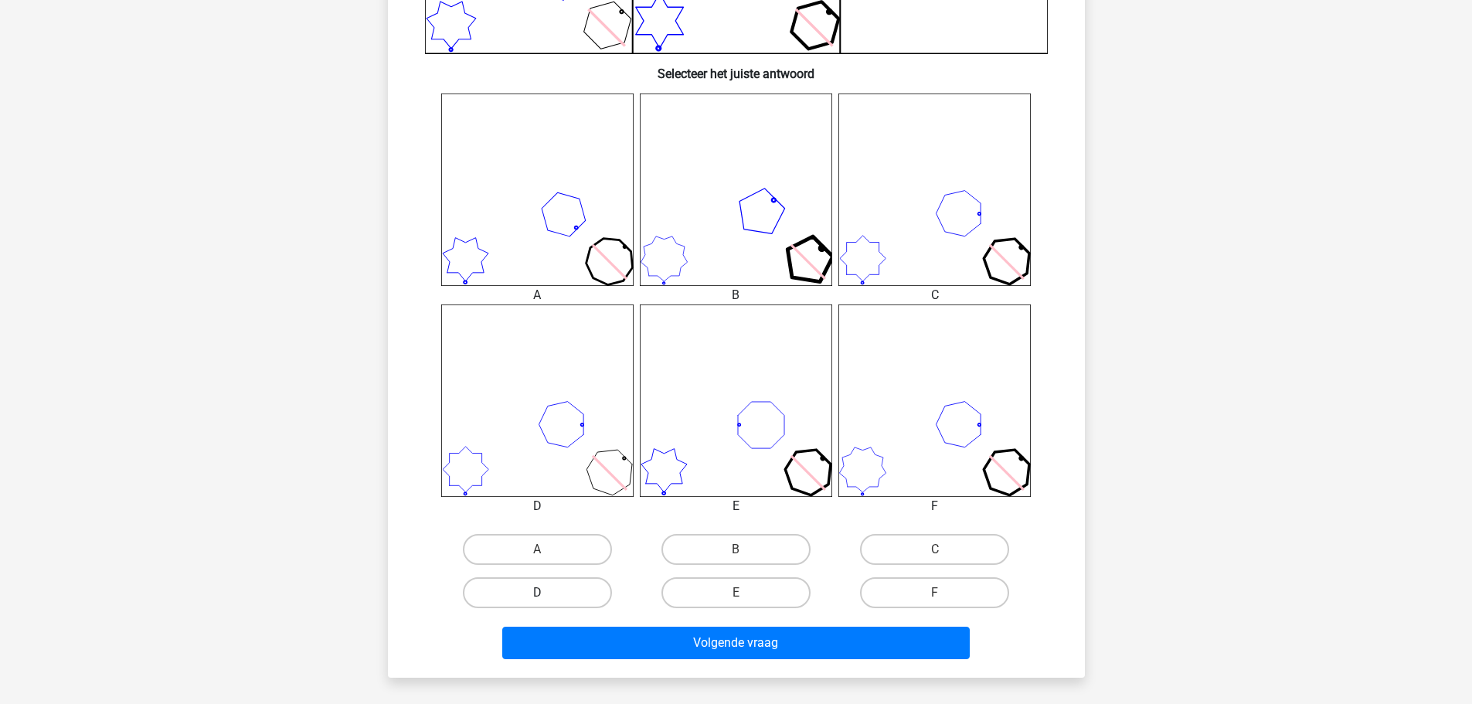
click at [524, 596] on label "D" at bounding box center [537, 592] width 149 height 31
click at [537, 596] on input "D" at bounding box center [542, 598] width 10 height 10
radio input "true"
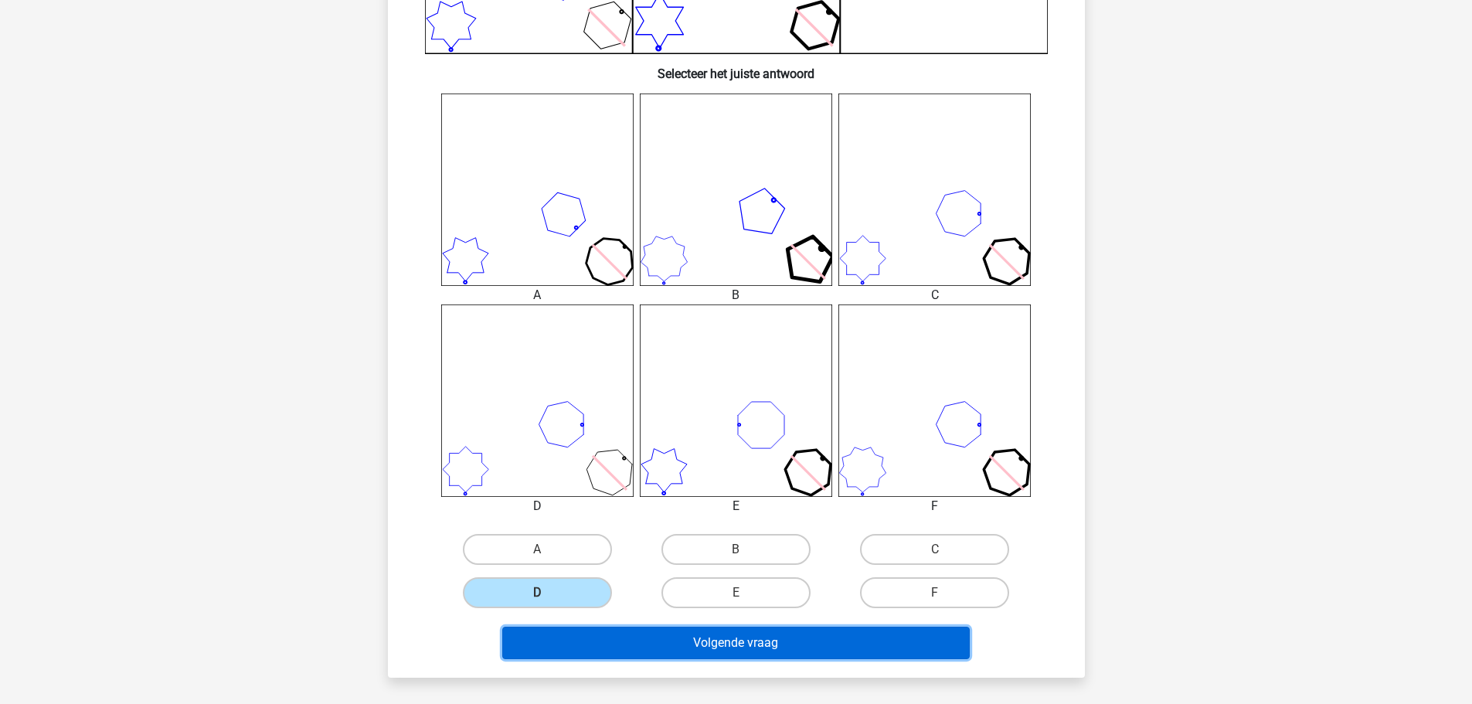
click at [708, 645] on button "Volgende vraag" at bounding box center [735, 643] width 467 height 32
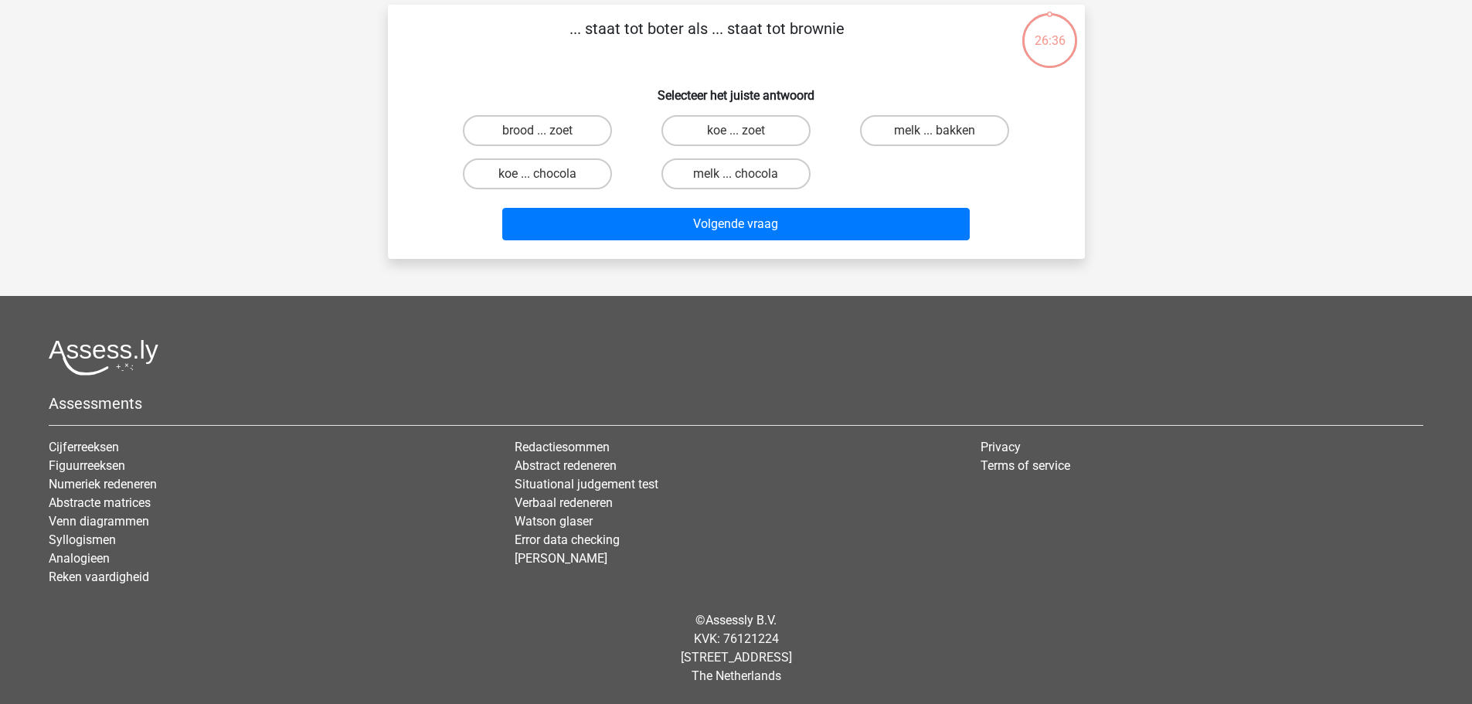
scroll to position [77, 0]
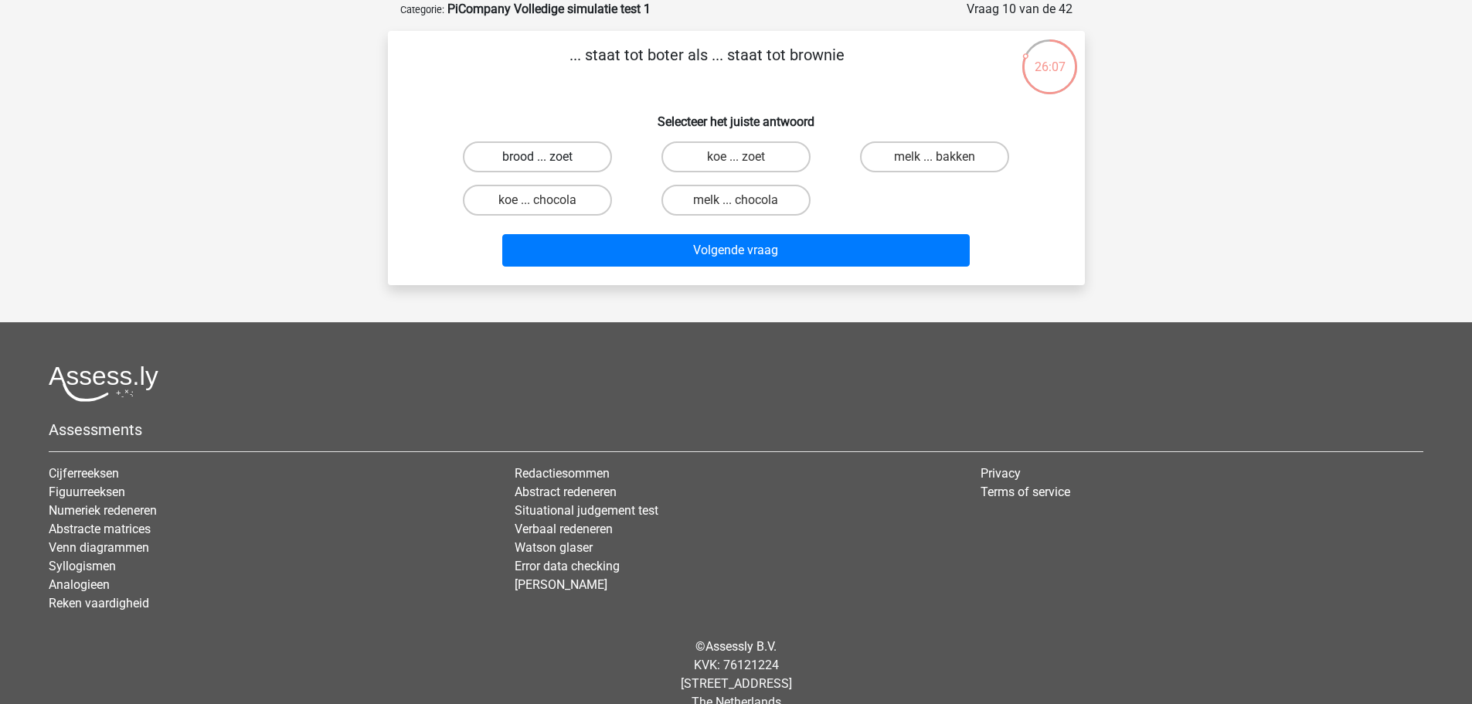
click at [573, 154] on label "brood ... zoet" at bounding box center [537, 156] width 149 height 31
click at [547, 157] on input "brood ... zoet" at bounding box center [542, 162] width 10 height 10
radio input "true"
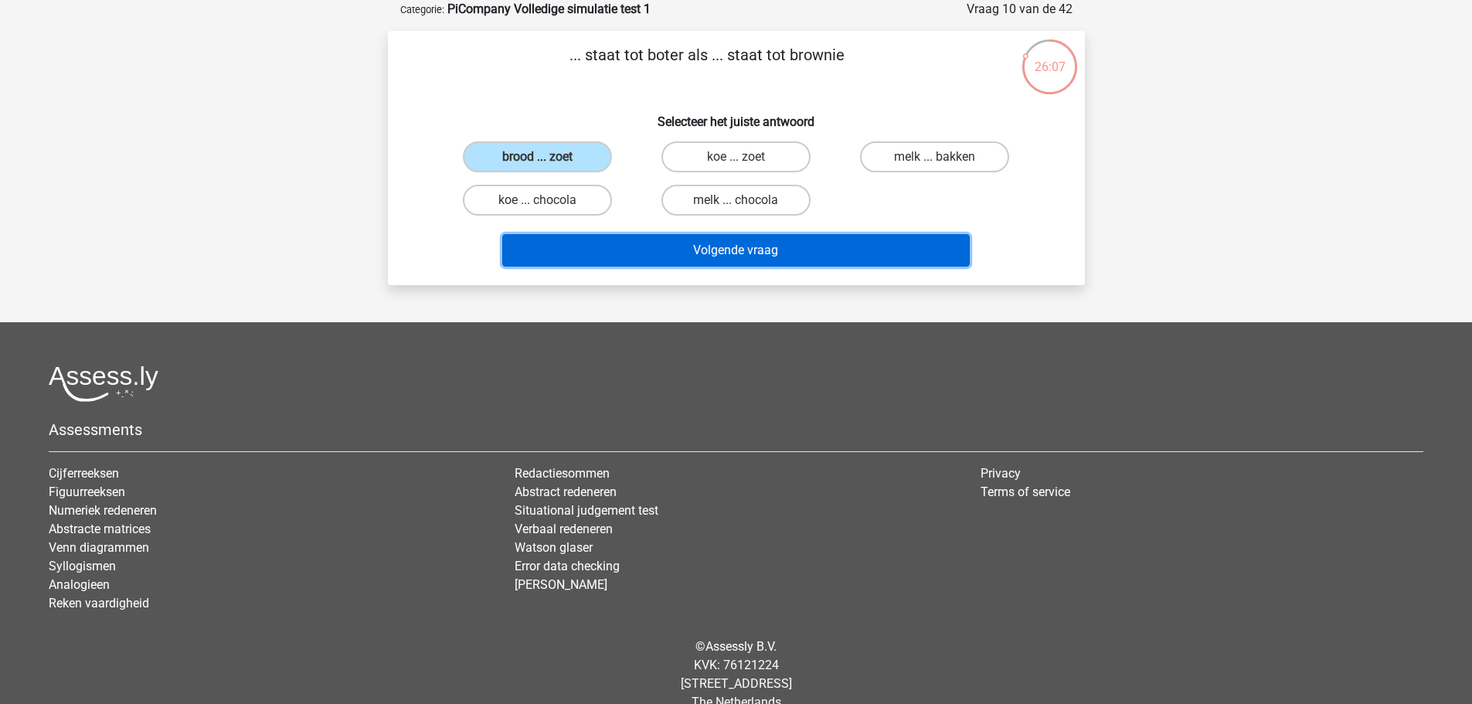
click at [770, 249] on button "Volgende vraag" at bounding box center [735, 250] width 467 height 32
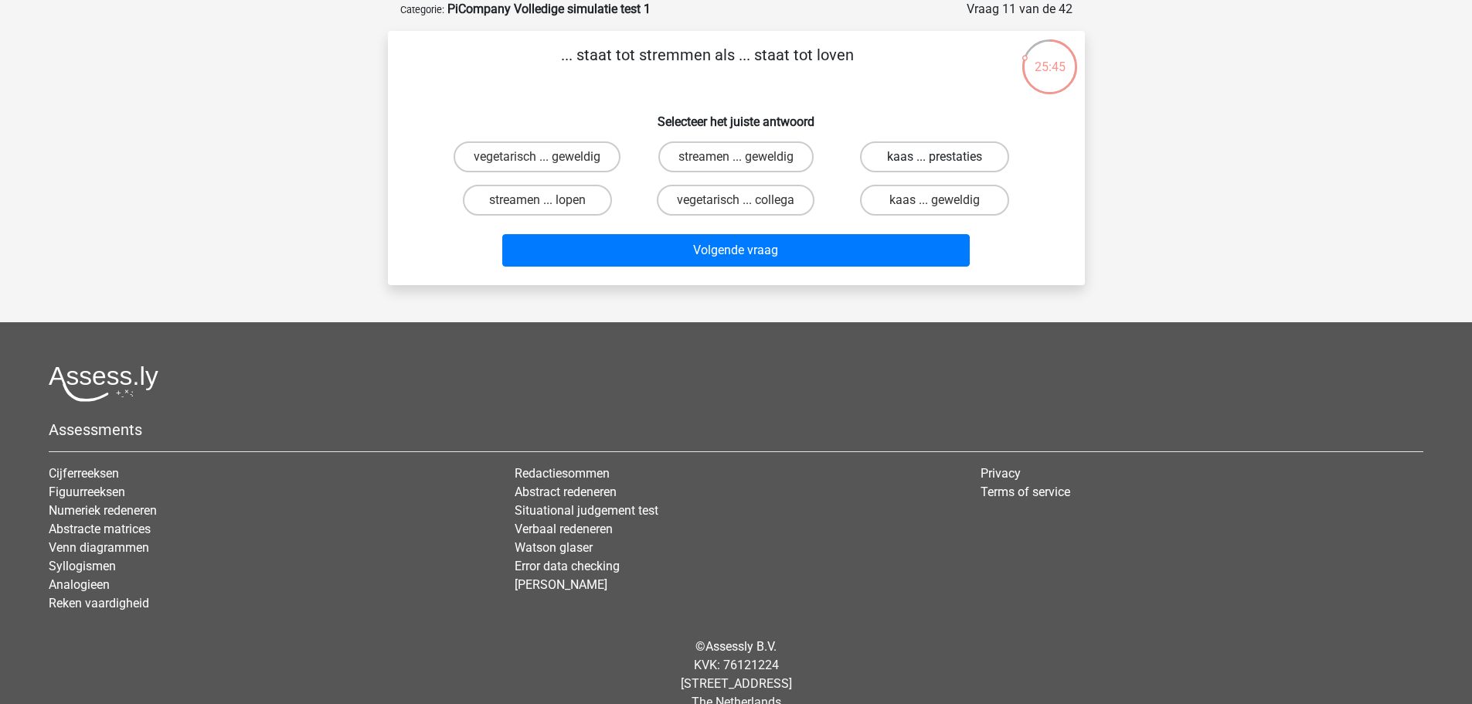
drag, startPoint x: 922, startPoint y: 160, endPoint x: 926, endPoint y: 168, distance: 9.7
click at [922, 159] on label "kaas ... prestaties" at bounding box center [934, 156] width 149 height 31
click at [935, 159] on input "kaas ... prestaties" at bounding box center [940, 162] width 10 height 10
radio input "true"
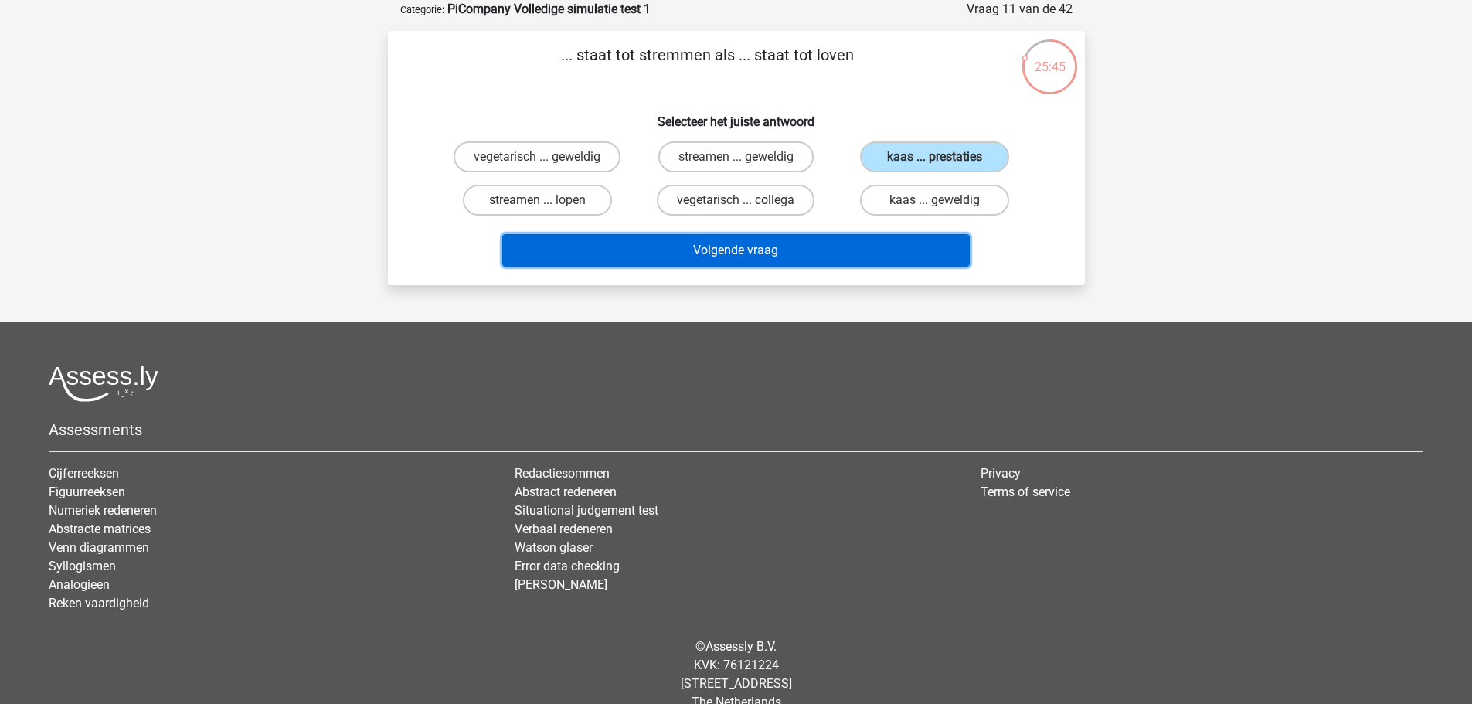
click at [797, 257] on button "Volgende vraag" at bounding box center [735, 250] width 467 height 32
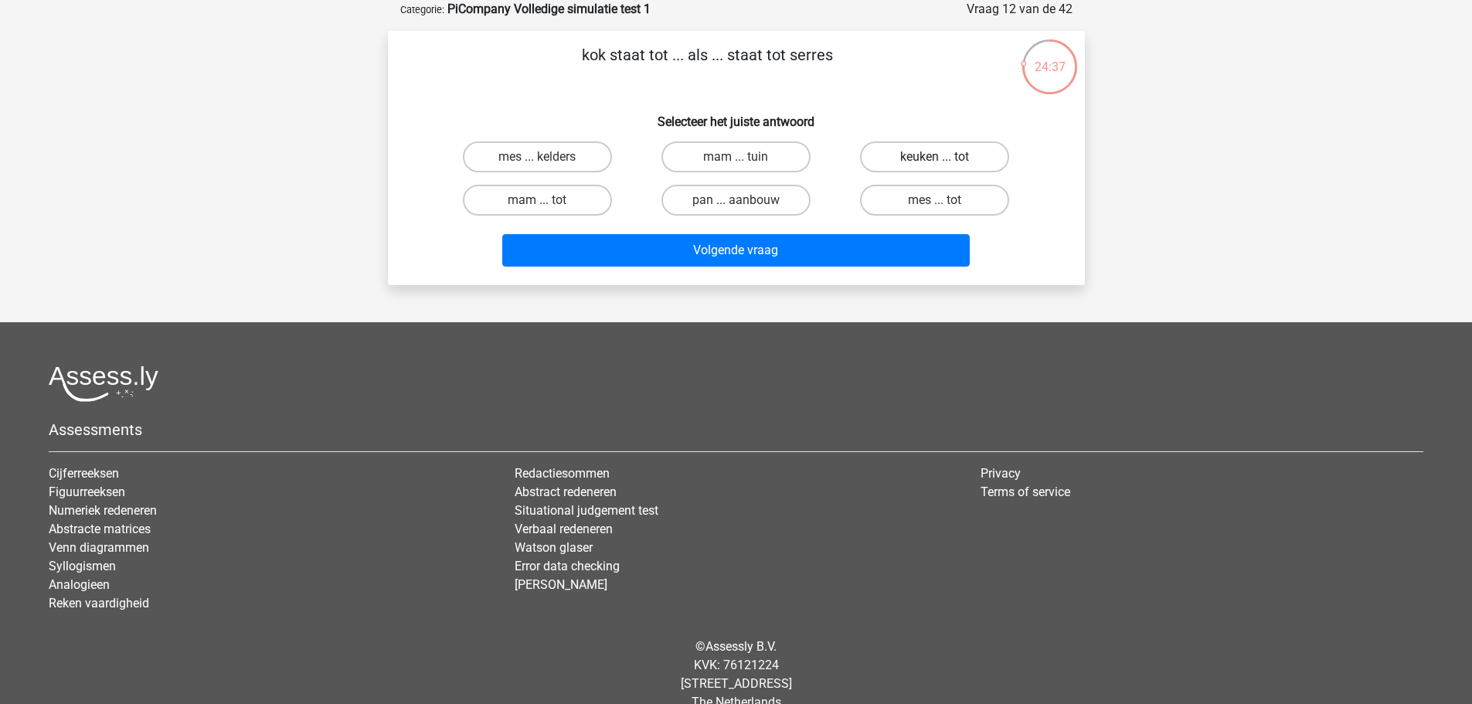
click at [910, 158] on label "keuken ... tot" at bounding box center [934, 156] width 149 height 31
click at [935, 158] on input "keuken ... tot" at bounding box center [940, 162] width 10 height 10
radio input "true"
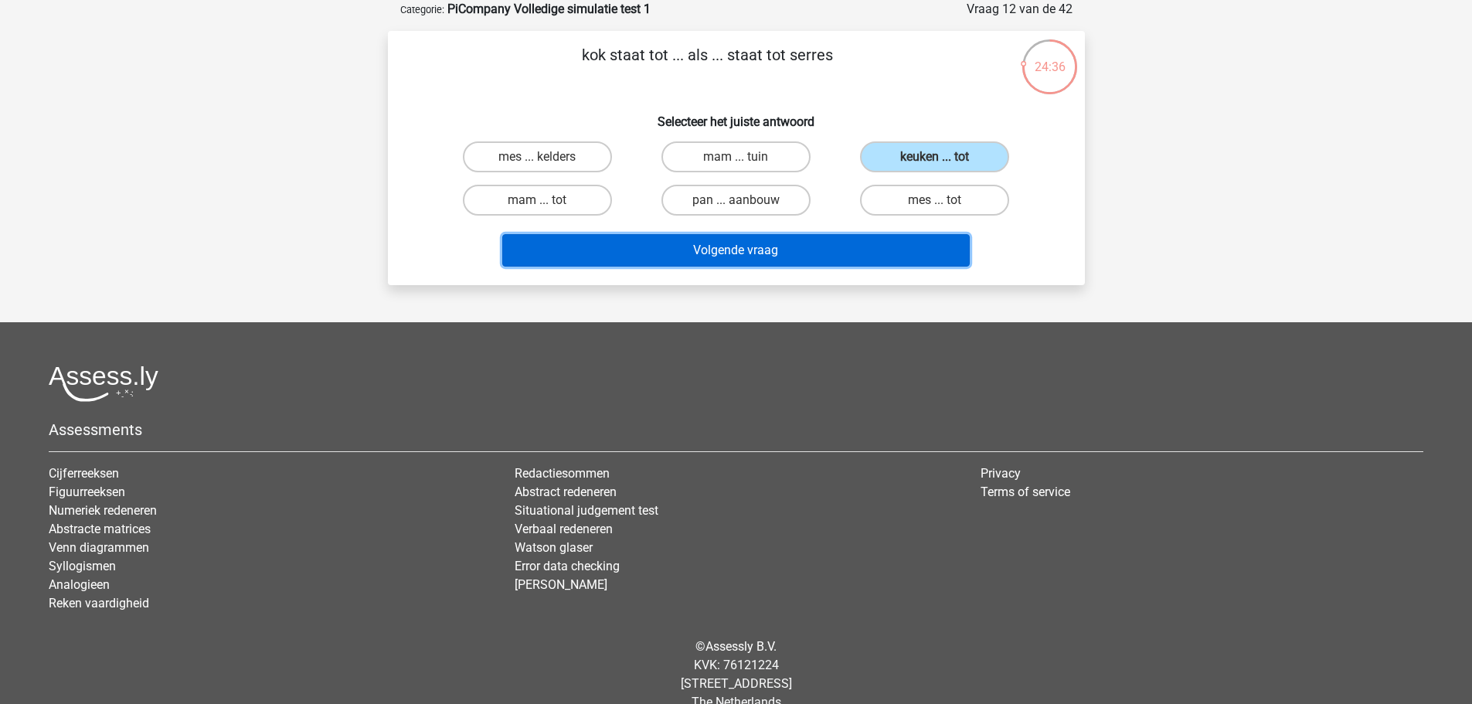
click at [872, 243] on button "Volgende vraag" at bounding box center [735, 250] width 467 height 32
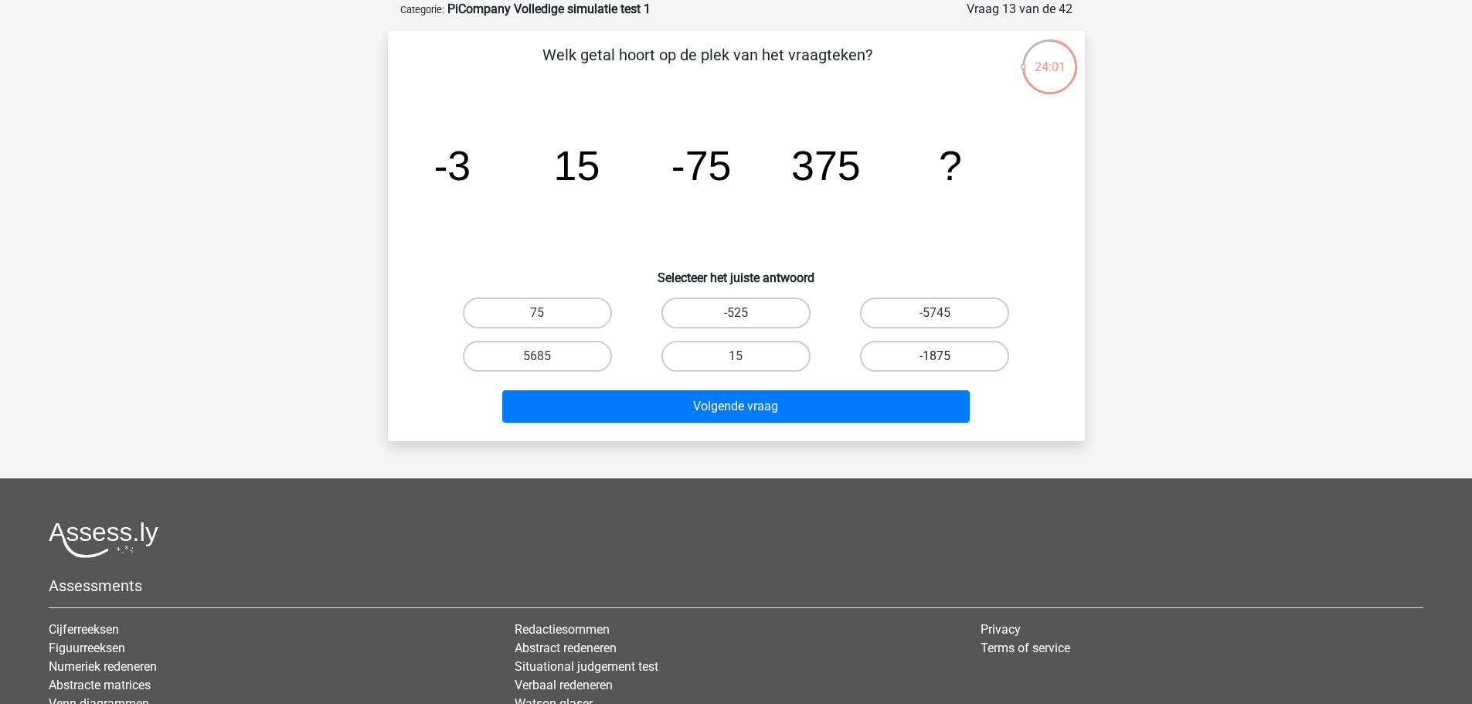
click at [926, 353] on label "-1875" at bounding box center [934, 356] width 149 height 31
click at [935, 356] on input "-1875" at bounding box center [940, 361] width 10 height 10
radio input "true"
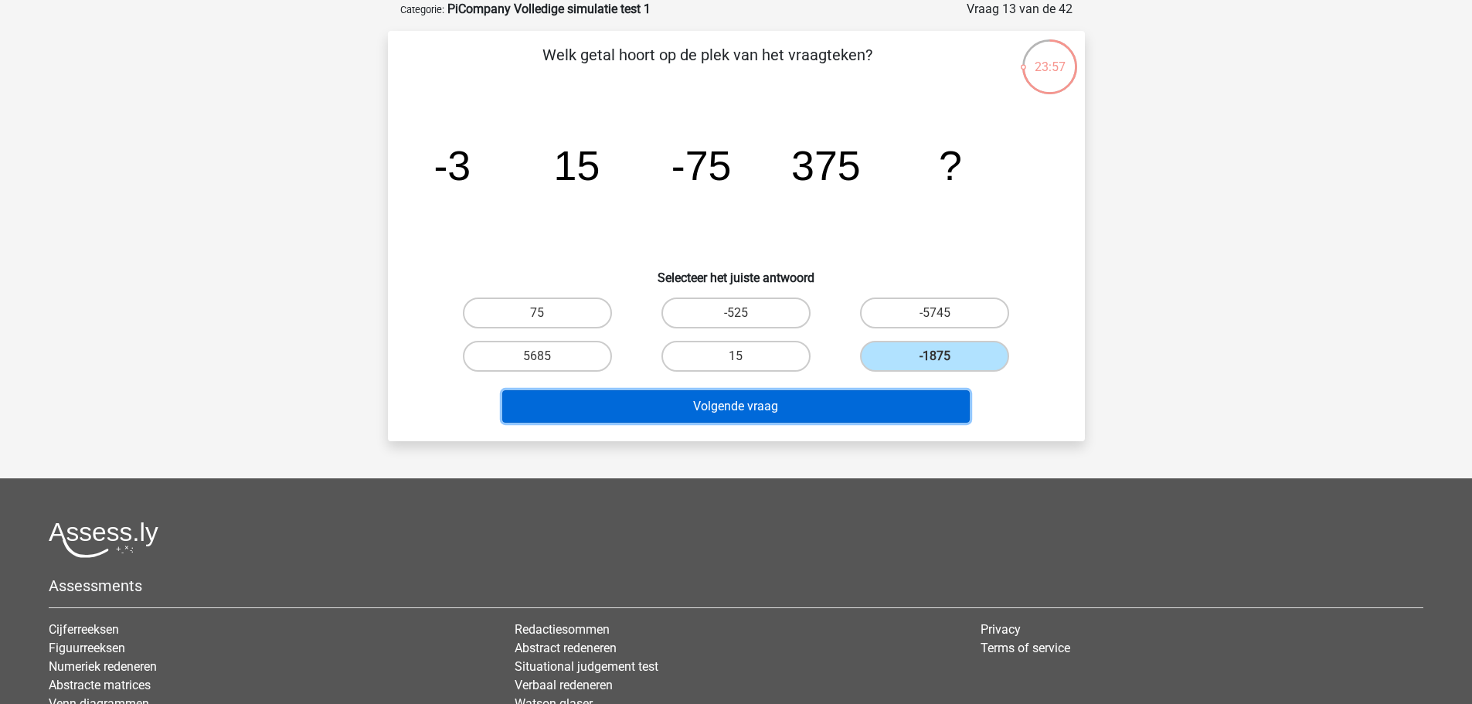
click at [724, 409] on button "Volgende vraag" at bounding box center [735, 406] width 467 height 32
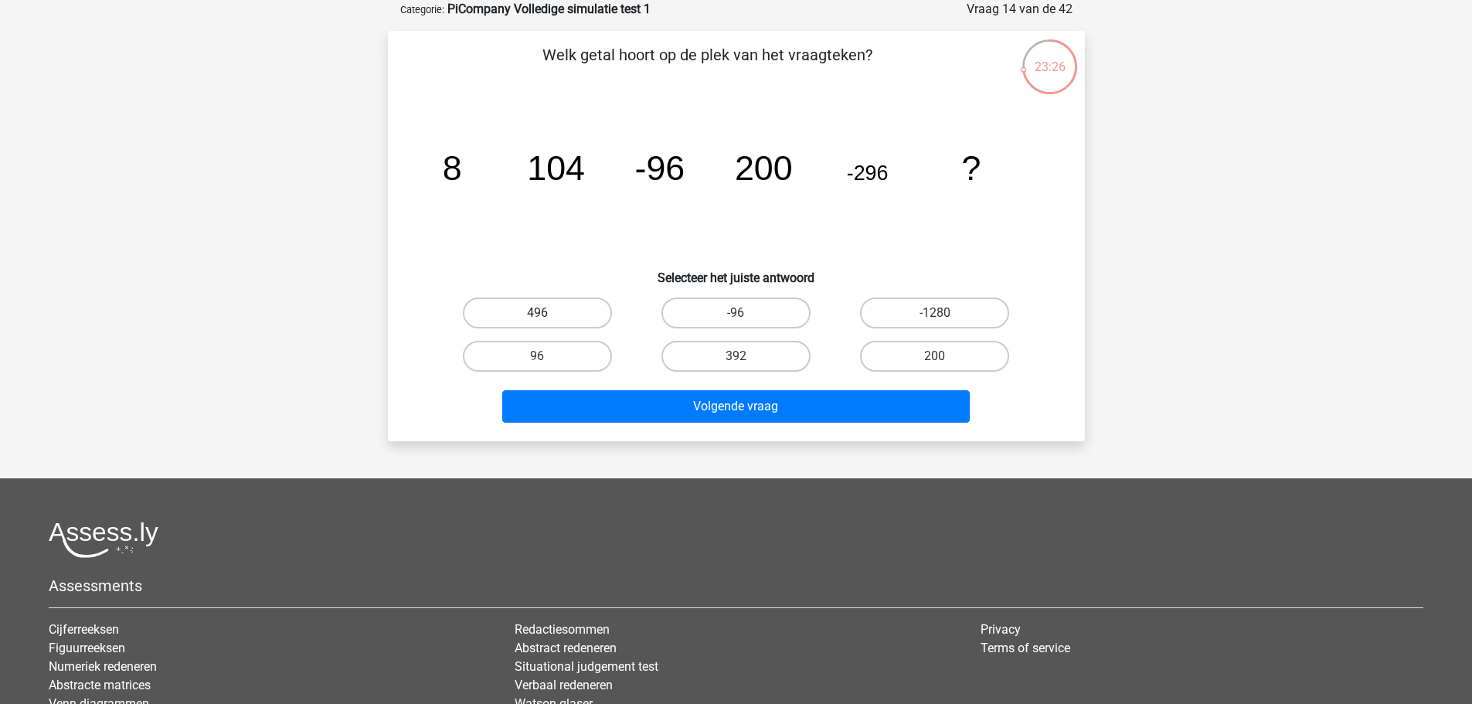
click at [560, 315] on label "496" at bounding box center [537, 312] width 149 height 31
click at [547, 315] on input "496" at bounding box center [542, 318] width 10 height 10
radio input "true"
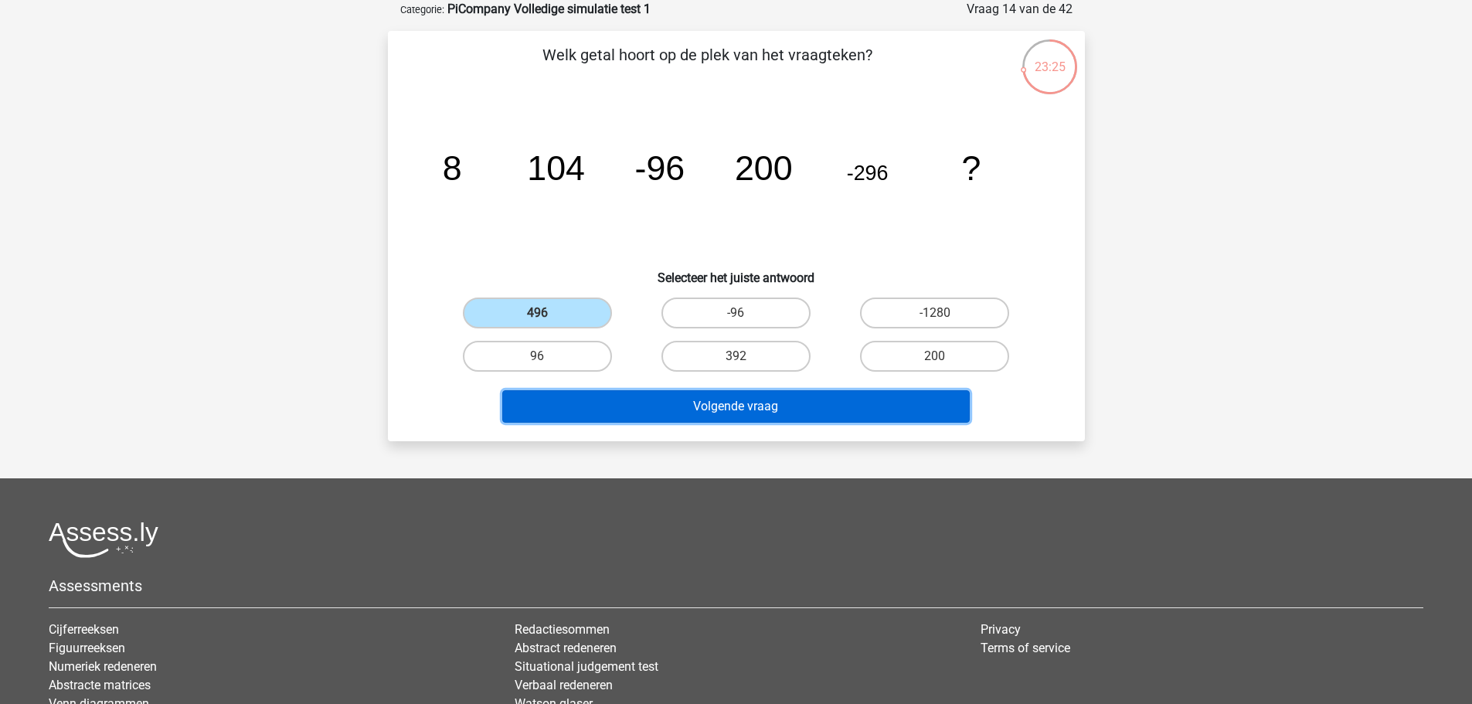
click at [720, 398] on button "Volgende vraag" at bounding box center [735, 406] width 467 height 32
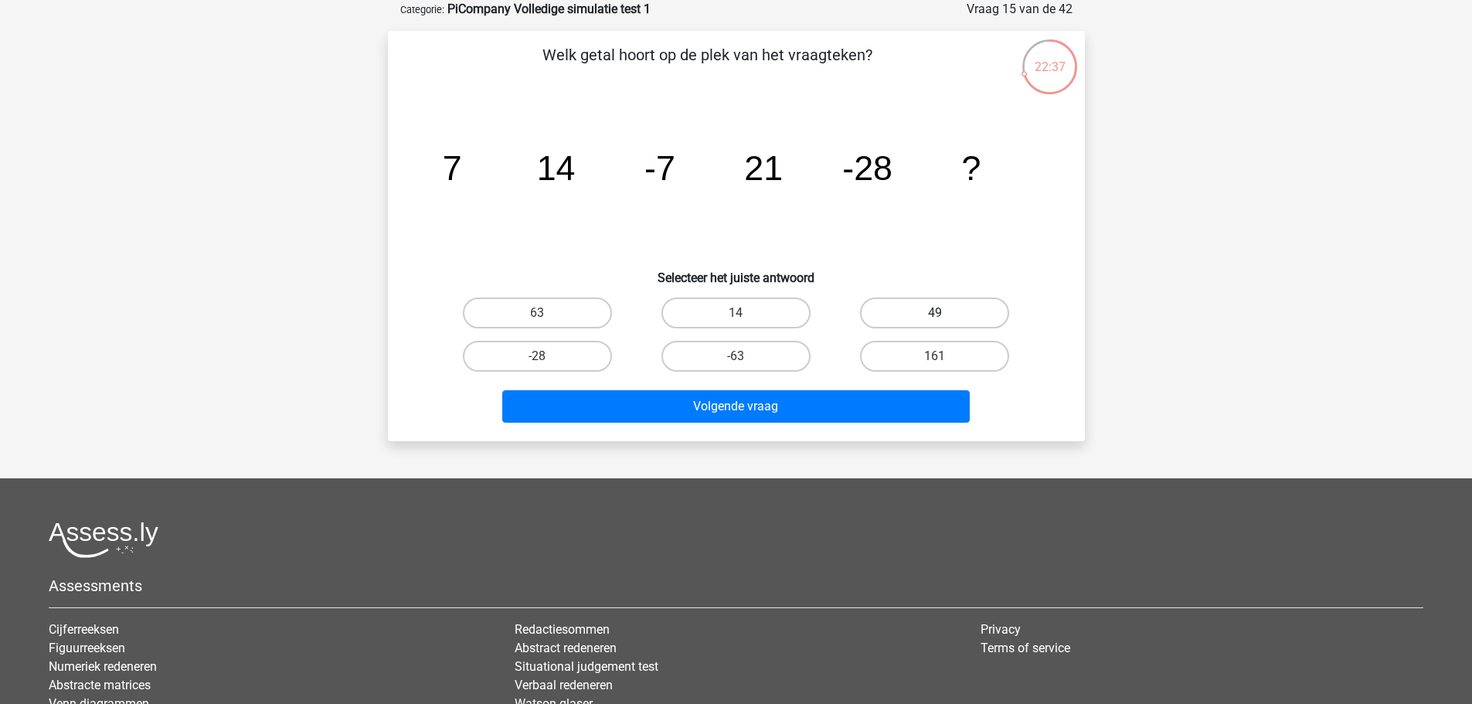
click at [919, 309] on label "49" at bounding box center [934, 312] width 149 height 31
click at [935, 313] on input "49" at bounding box center [940, 318] width 10 height 10
radio input "true"
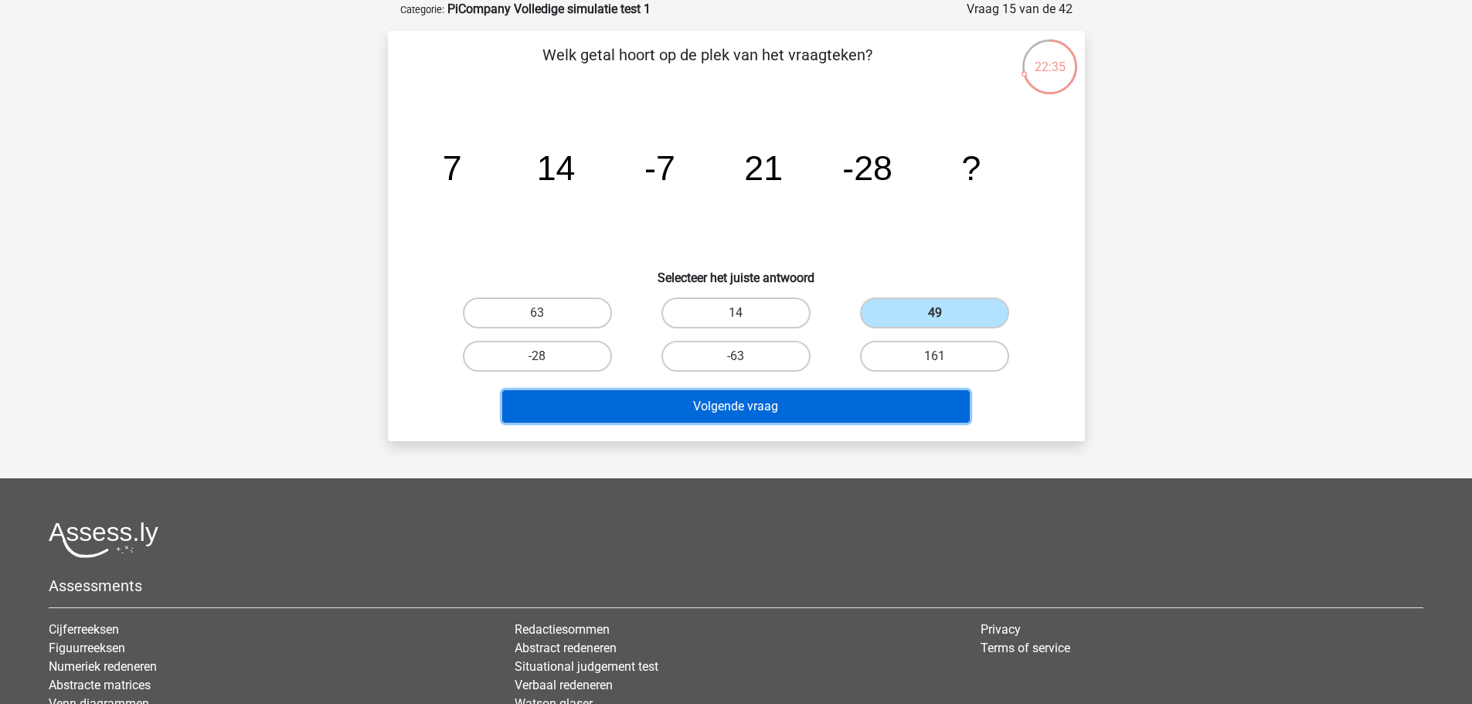
click at [794, 405] on button "Volgende vraag" at bounding box center [735, 406] width 467 height 32
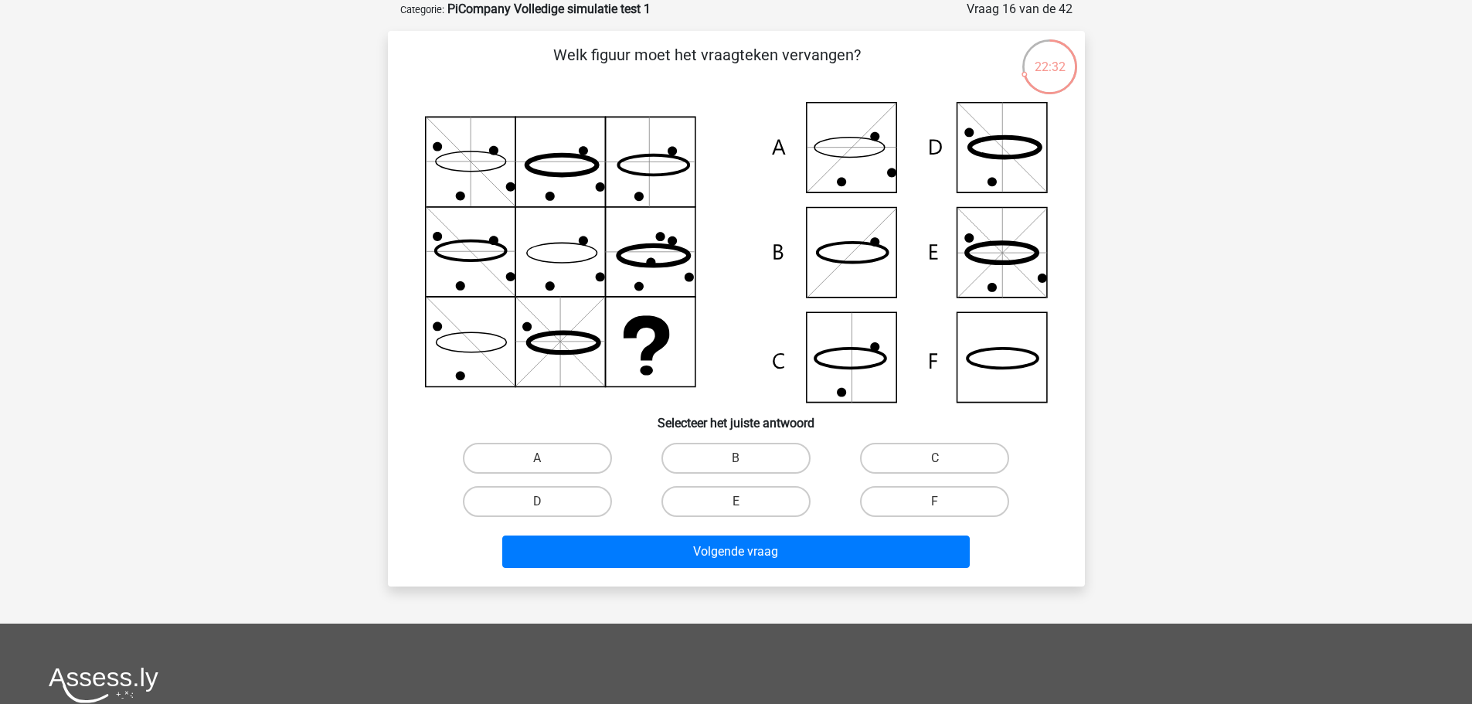
click at [1008, 365] on icon at bounding box center [736, 252] width 623 height 301
click at [939, 500] on label "F" at bounding box center [934, 501] width 149 height 31
click at [939, 501] on input "F" at bounding box center [940, 506] width 10 height 10
radio input "true"
click at [902, 533] on div "Volgende vraag" at bounding box center [736, 548] width 647 height 51
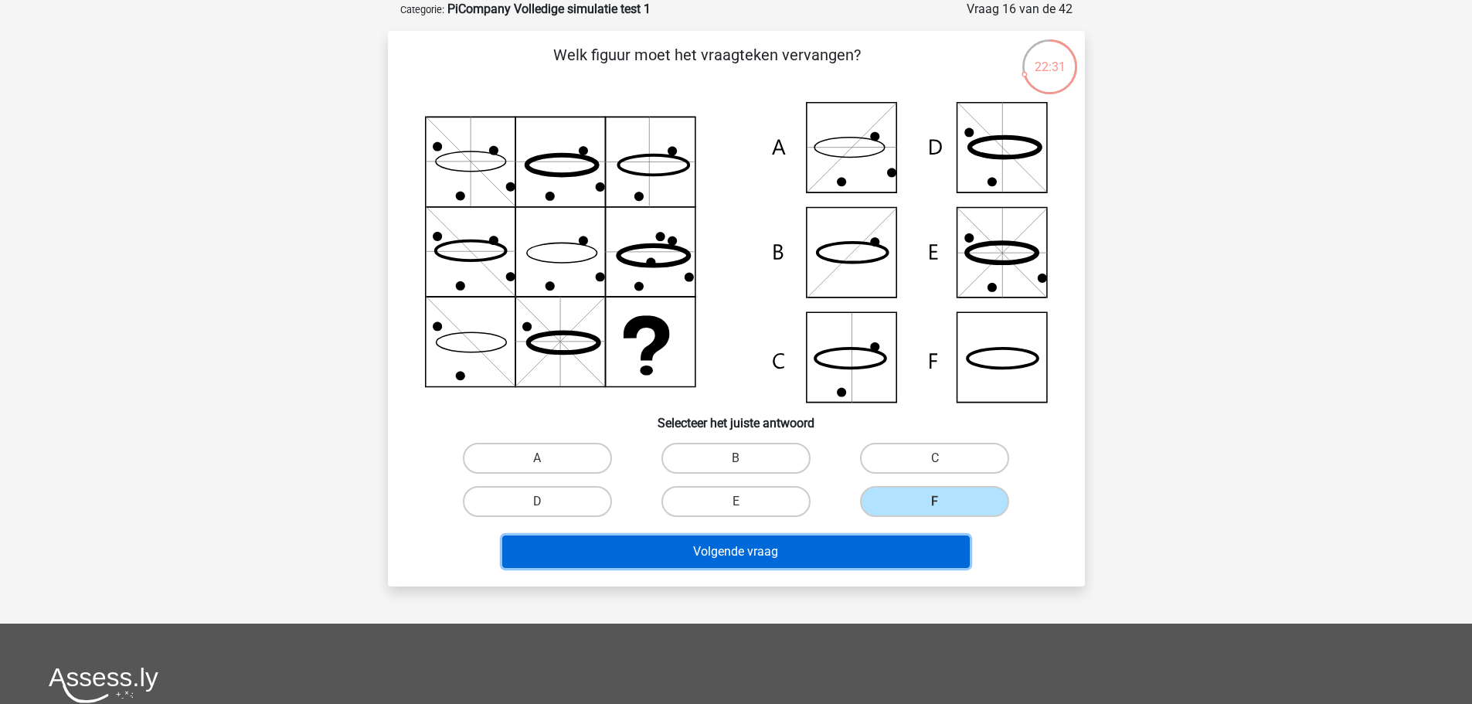
click at [899, 552] on button "Volgende vraag" at bounding box center [735, 551] width 467 height 32
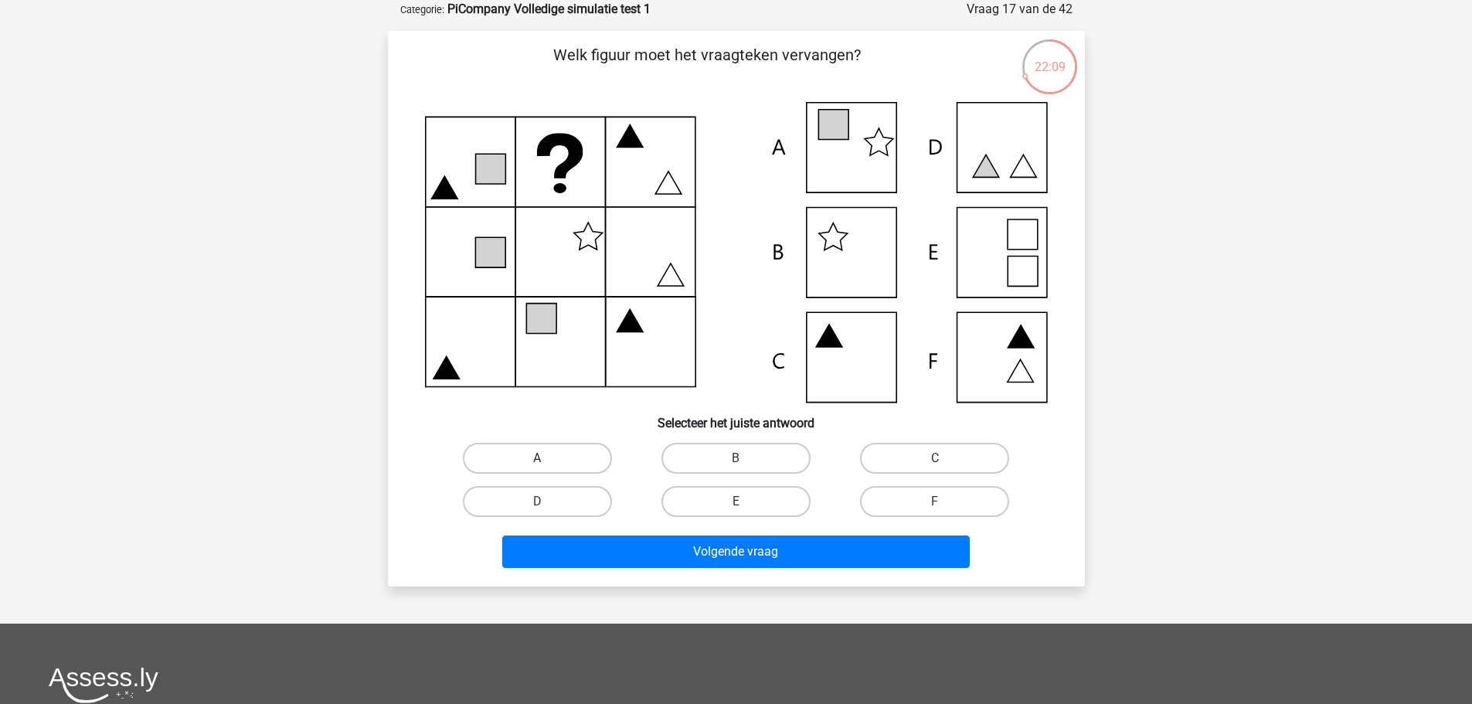
click at [559, 466] on label "A" at bounding box center [537, 458] width 149 height 31
click at [547, 466] on input "A" at bounding box center [542, 463] width 10 height 10
radio input "true"
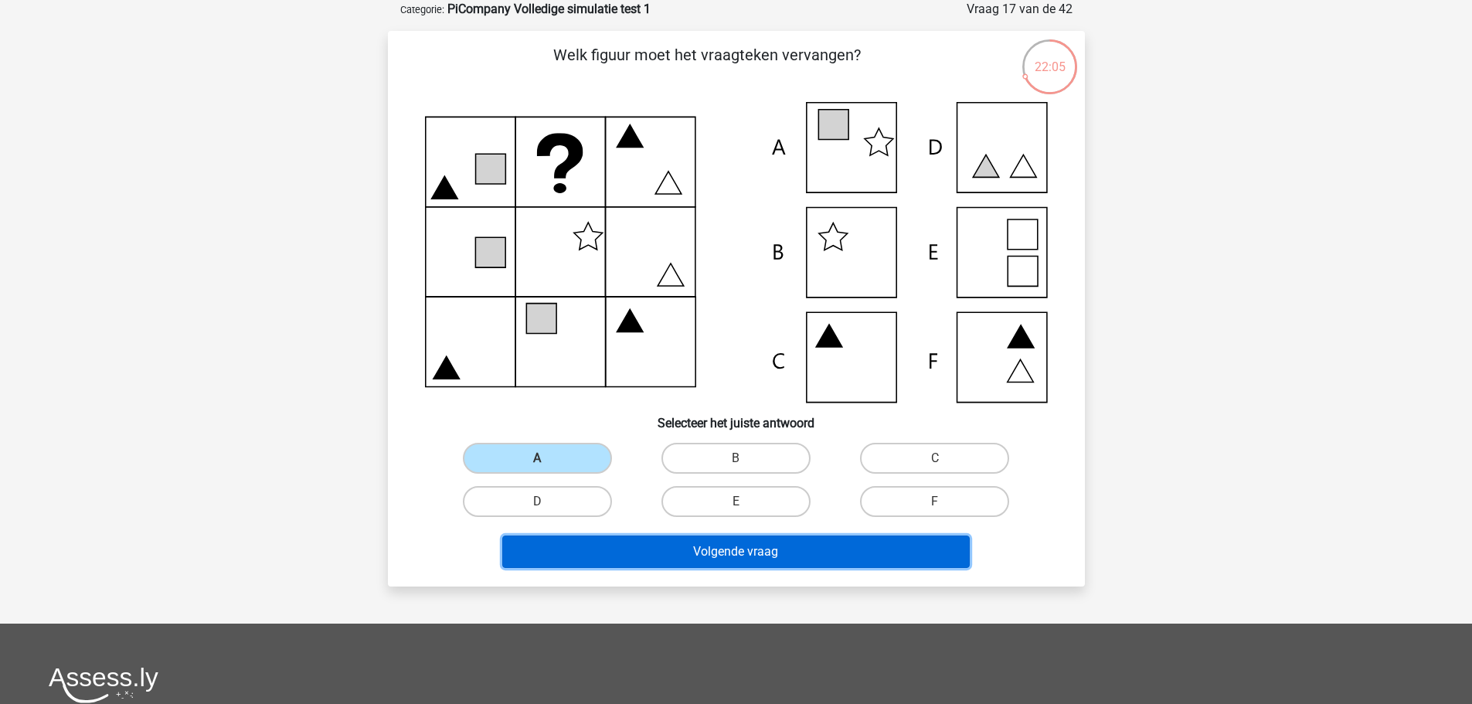
click at [668, 538] on button "Volgende vraag" at bounding box center [735, 551] width 467 height 32
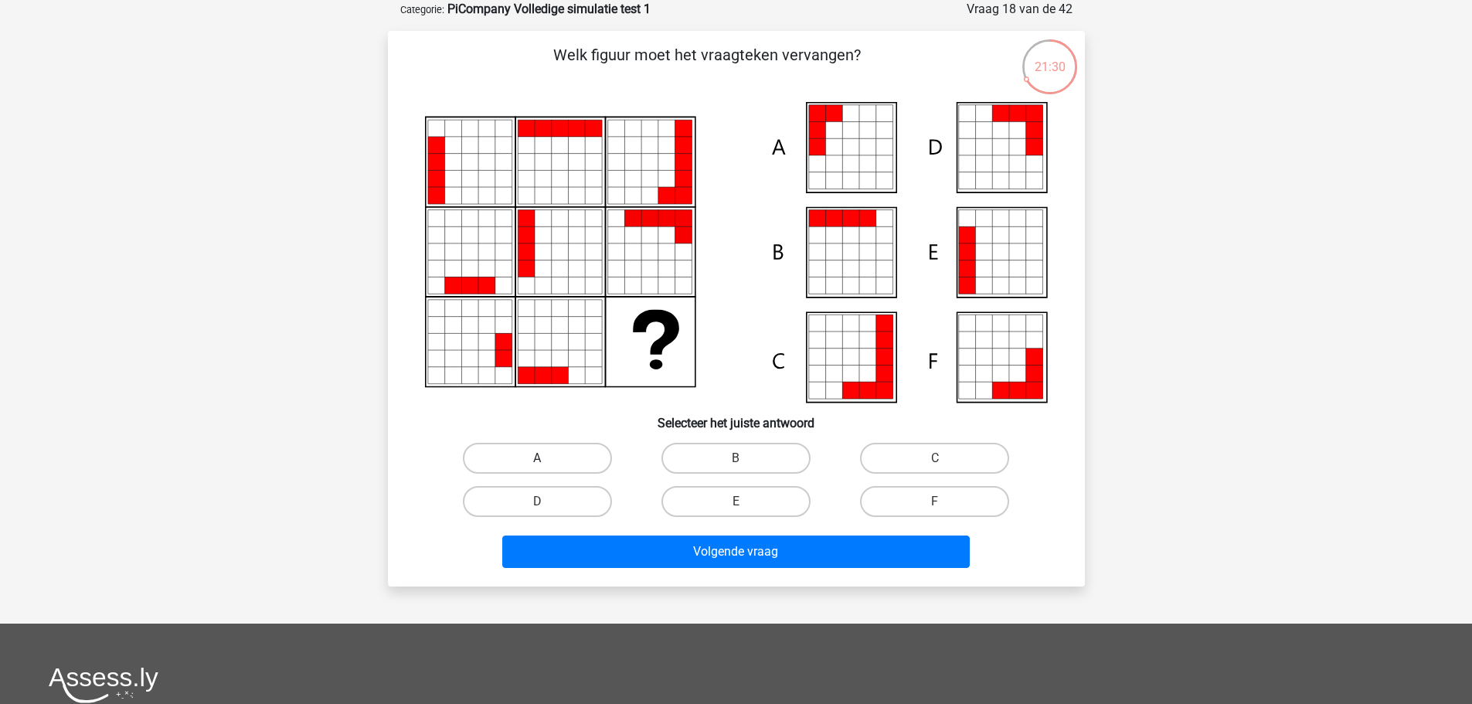
click at [532, 454] on label "A" at bounding box center [537, 458] width 149 height 31
click at [537, 458] on input "A" at bounding box center [542, 463] width 10 height 10
radio input "true"
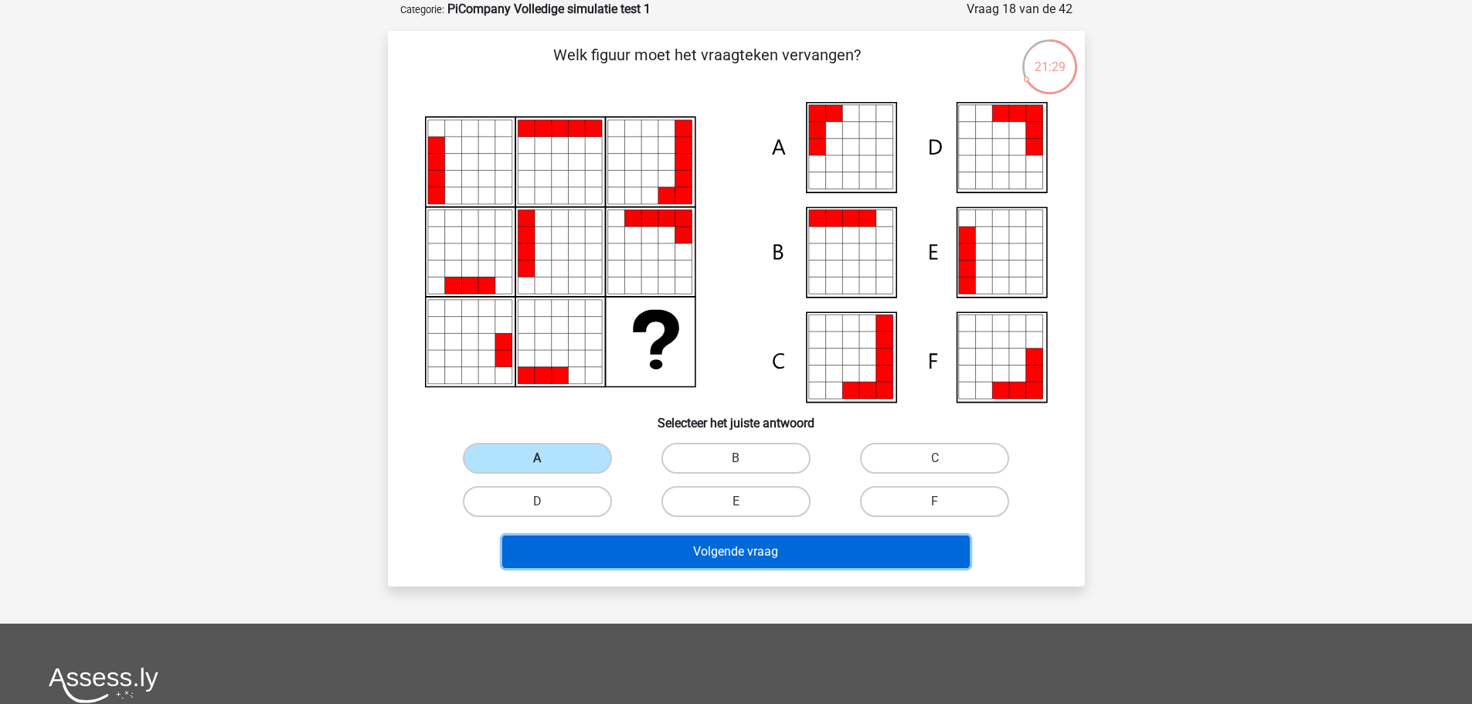
click at [762, 552] on button "Volgende vraag" at bounding box center [735, 551] width 467 height 32
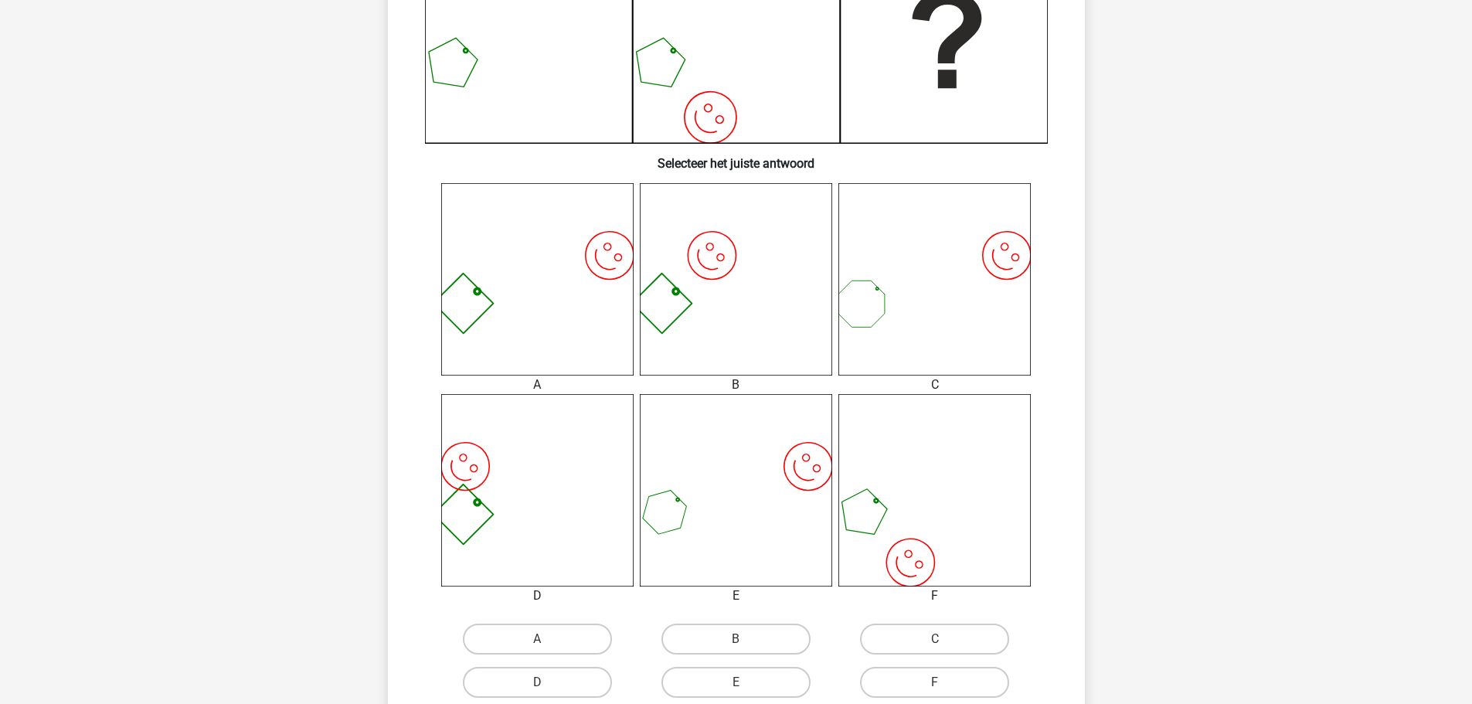
scroll to position [618, 0]
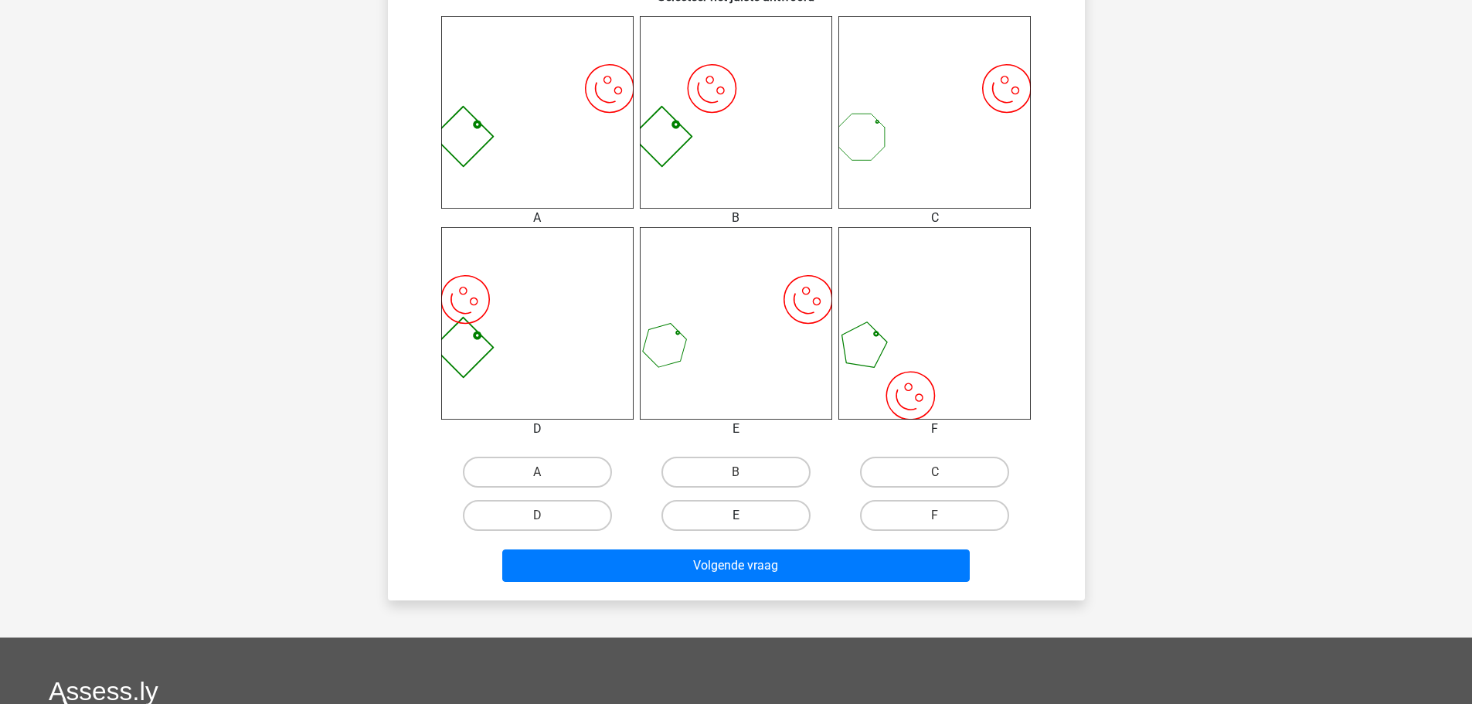
click at [746, 520] on label "E" at bounding box center [735, 515] width 149 height 31
click at [746, 520] on input "E" at bounding box center [741, 520] width 10 height 10
radio input "true"
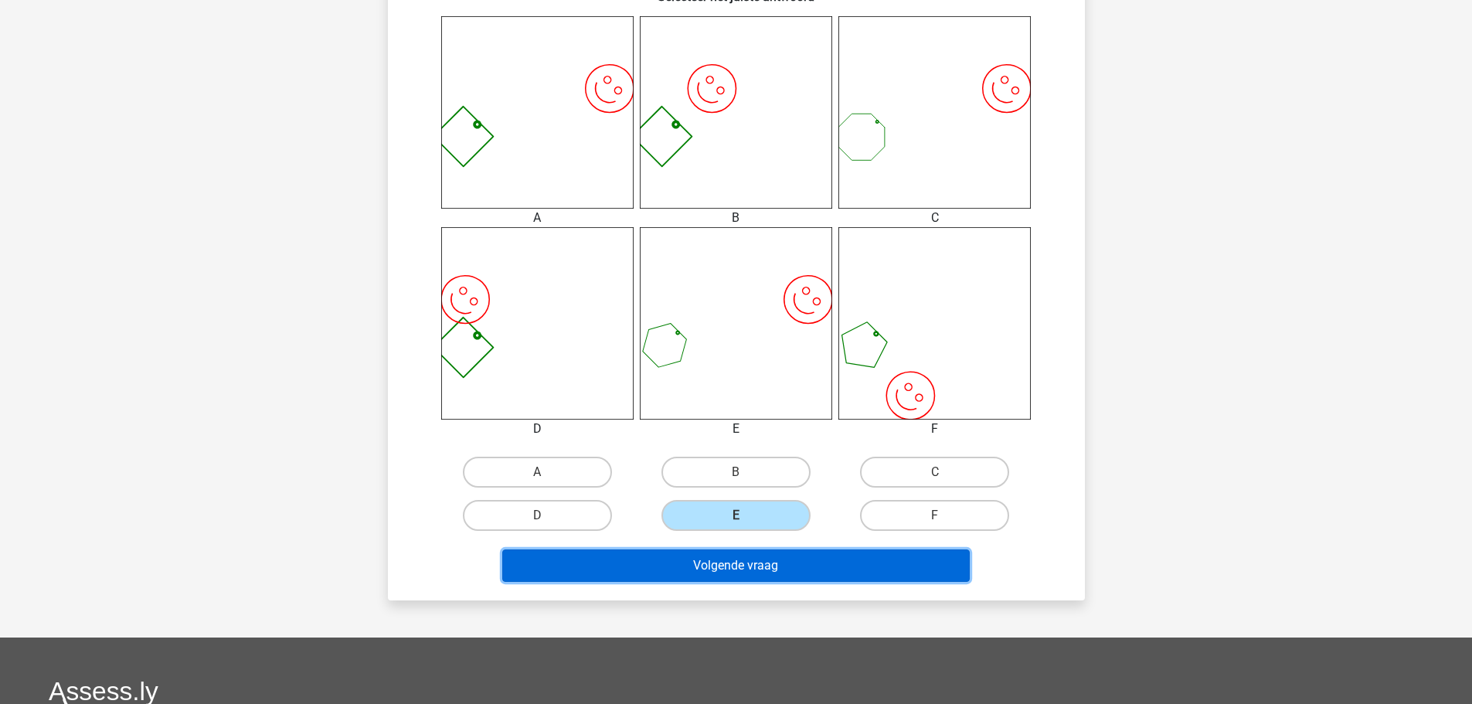
click at [756, 570] on button "Volgende vraag" at bounding box center [735, 565] width 467 height 32
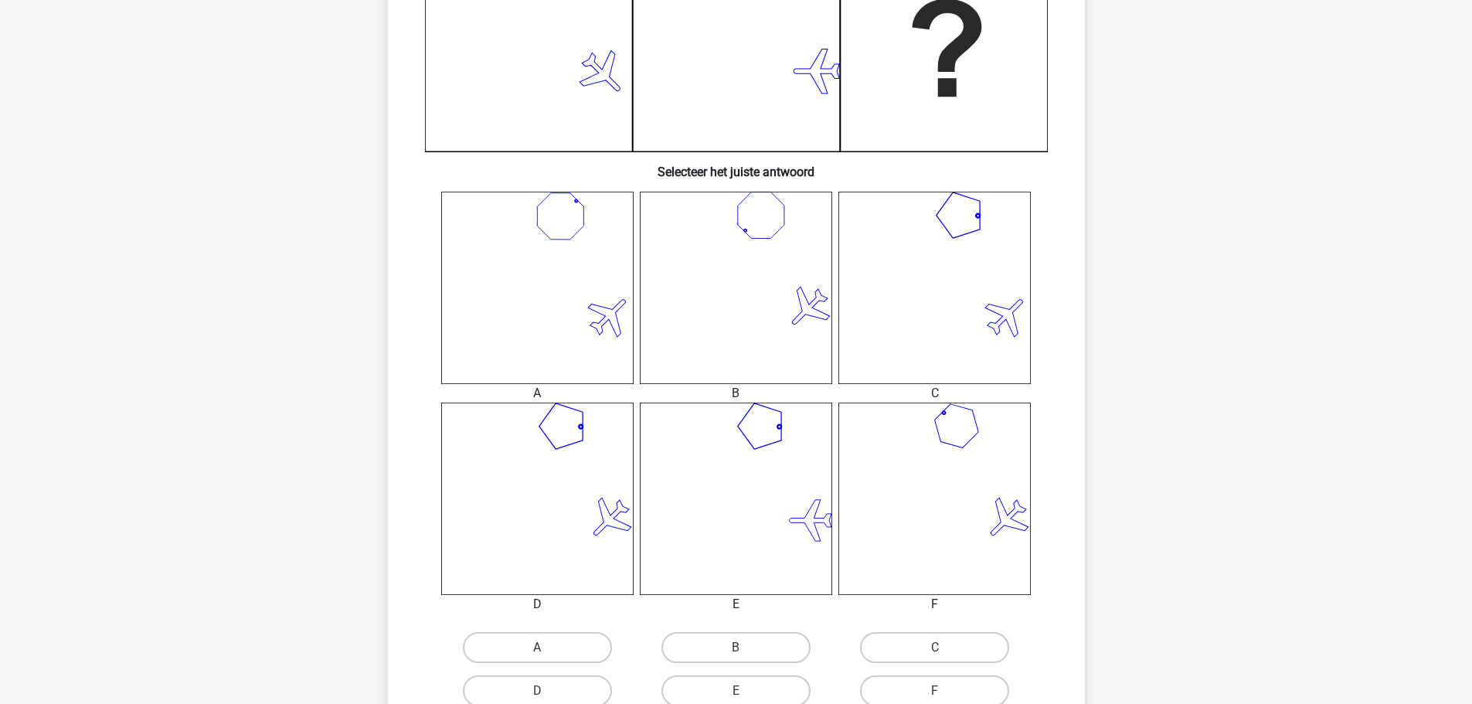
scroll to position [464, 0]
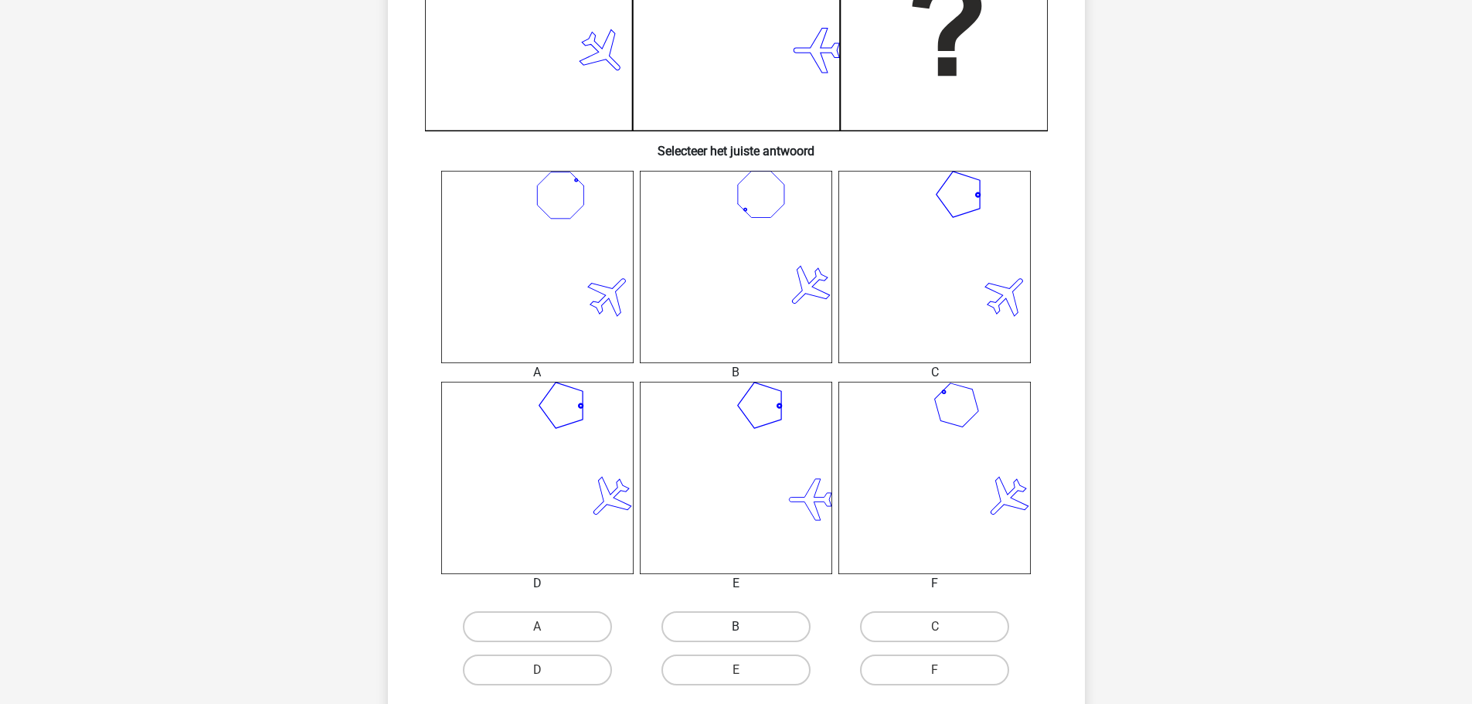
click at [743, 623] on label "B" at bounding box center [735, 626] width 149 height 31
click at [743, 627] on input "B" at bounding box center [741, 632] width 10 height 10
radio input "true"
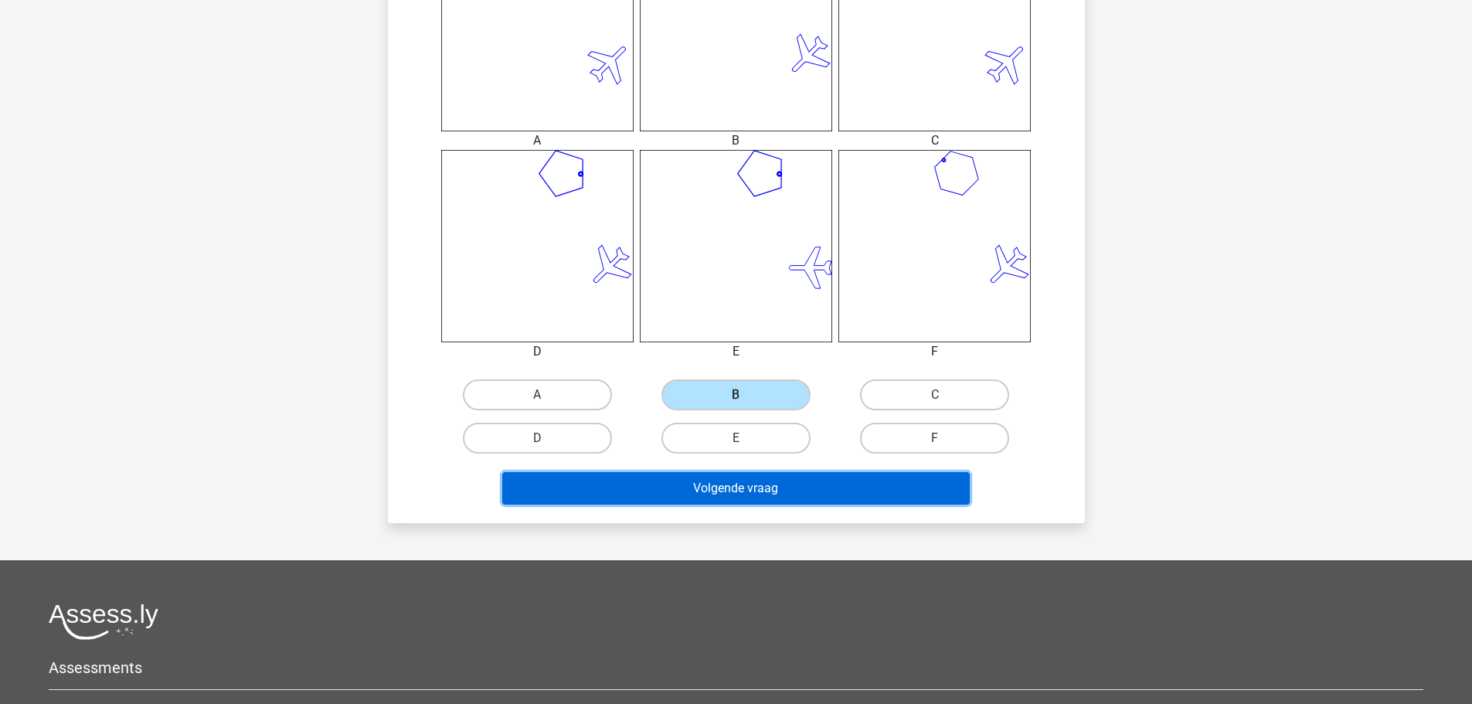
click at [794, 499] on button "Volgende vraag" at bounding box center [735, 488] width 467 height 32
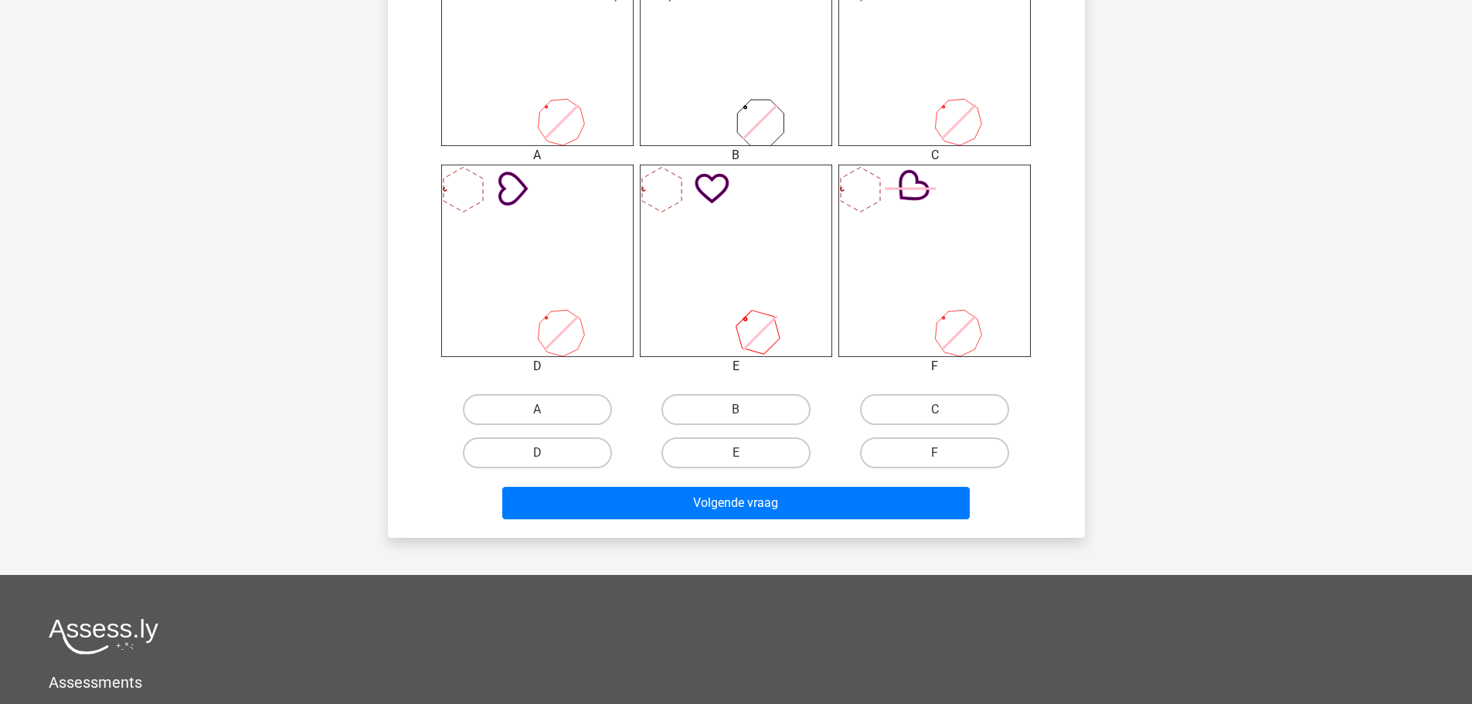
scroll to position [695, 0]
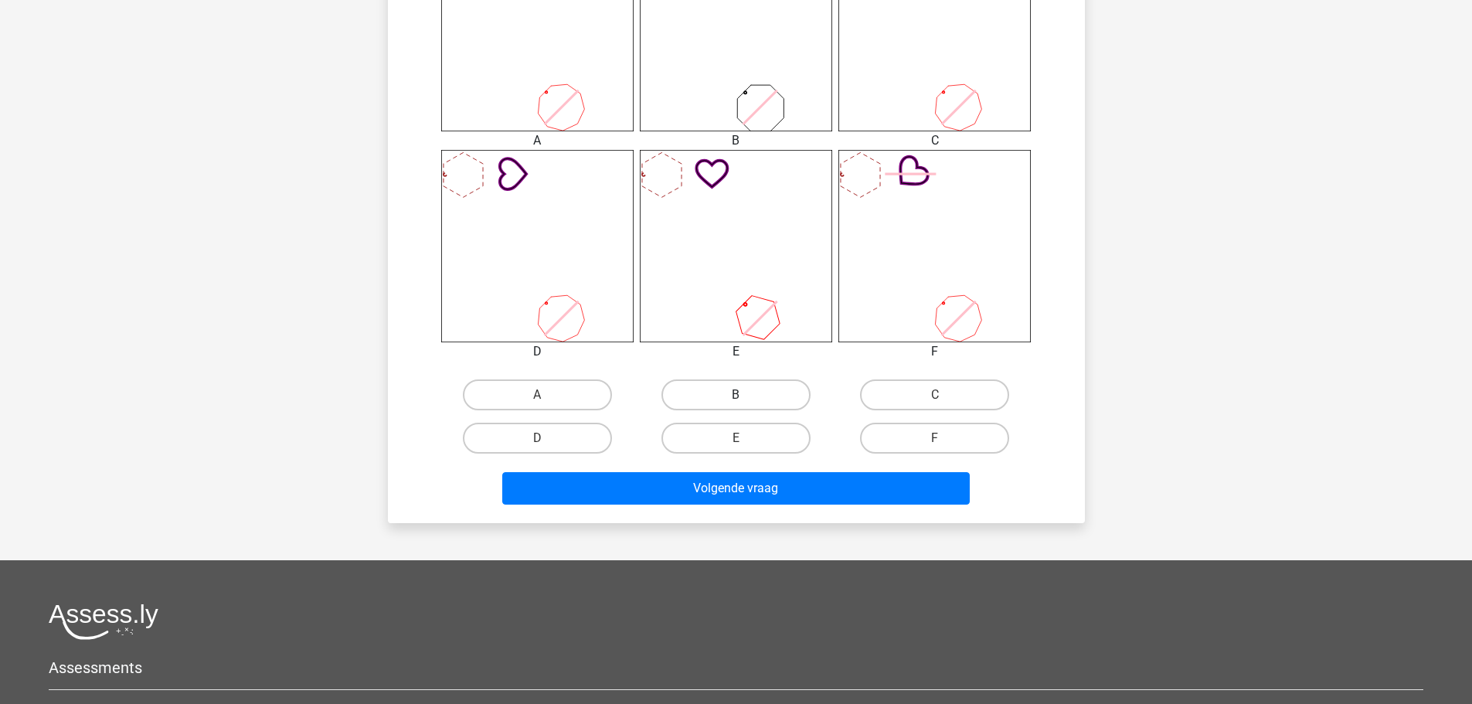
click at [732, 393] on label "B" at bounding box center [735, 394] width 149 height 31
click at [736, 395] on input "B" at bounding box center [741, 400] width 10 height 10
radio input "true"
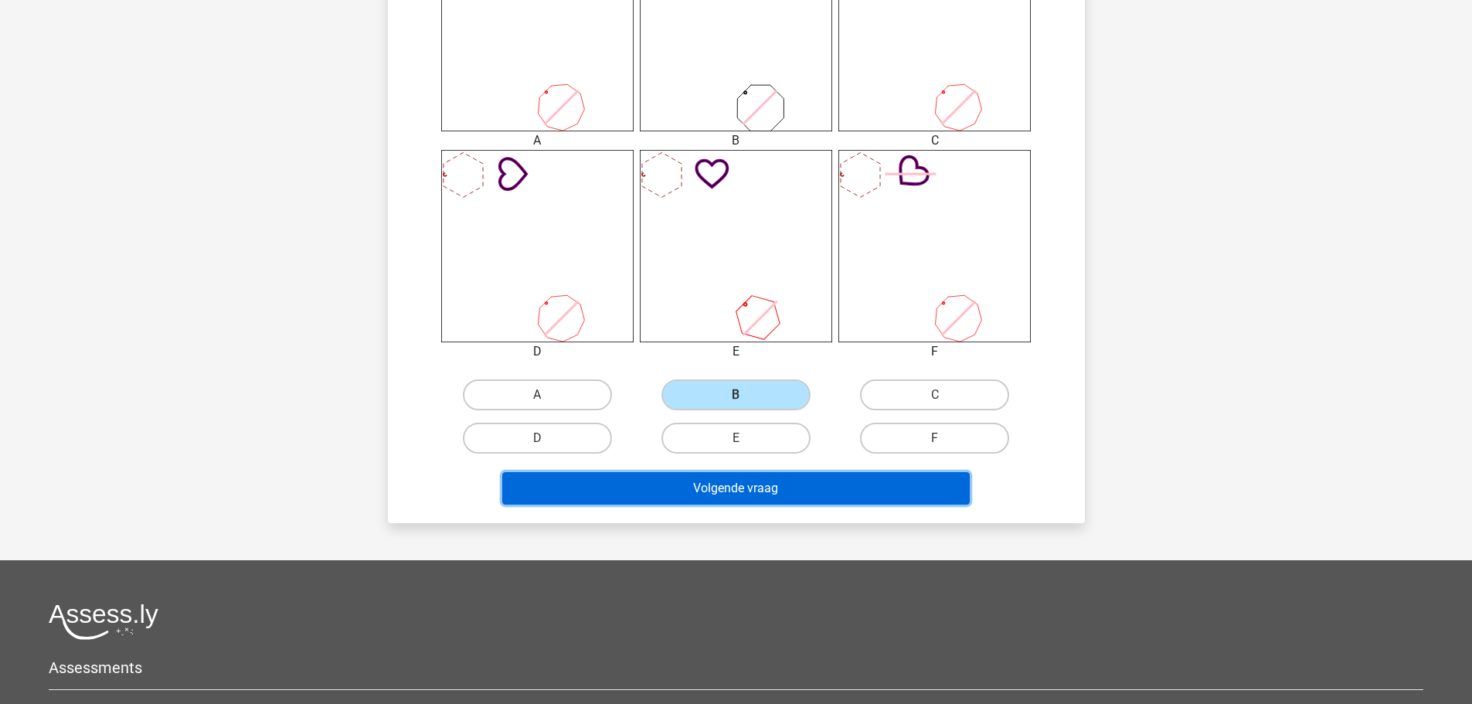
click at [736, 493] on button "Volgende vraag" at bounding box center [735, 488] width 467 height 32
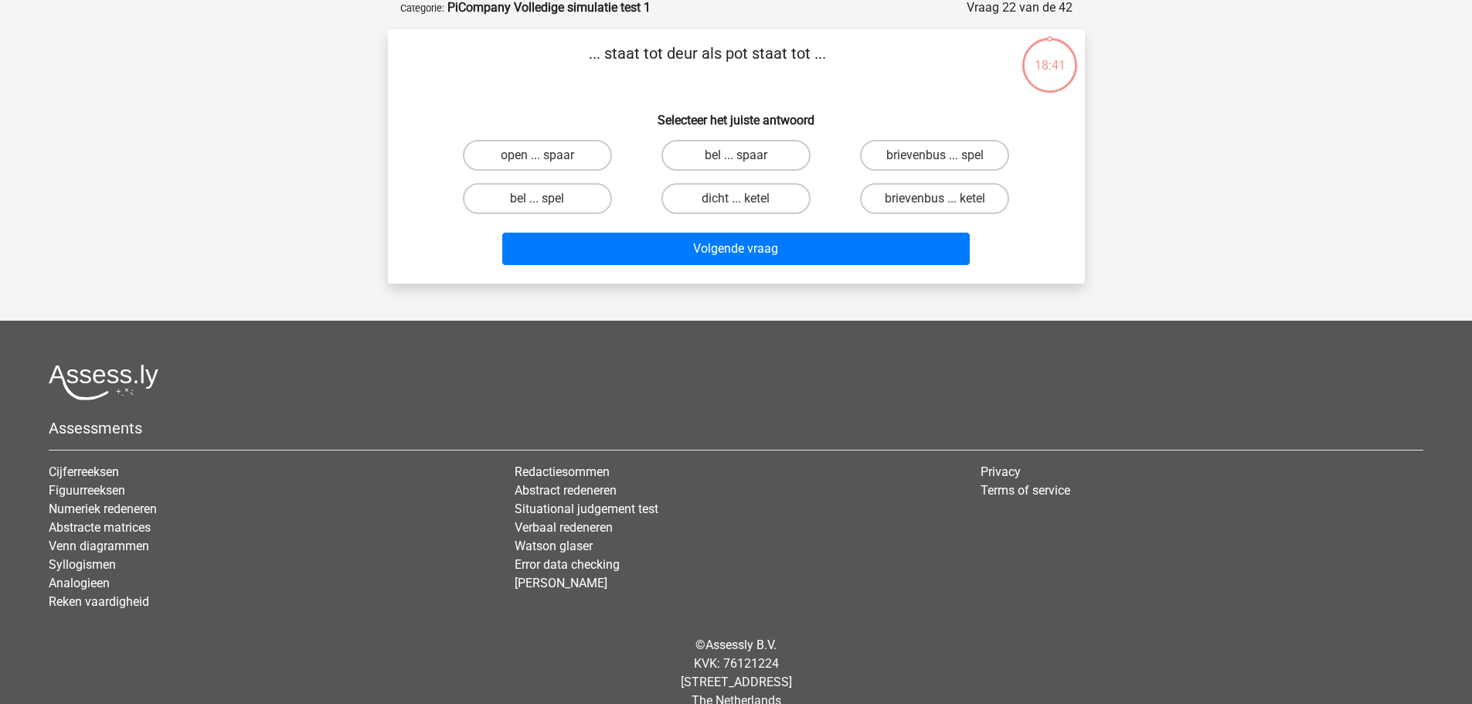
scroll to position [77, 0]
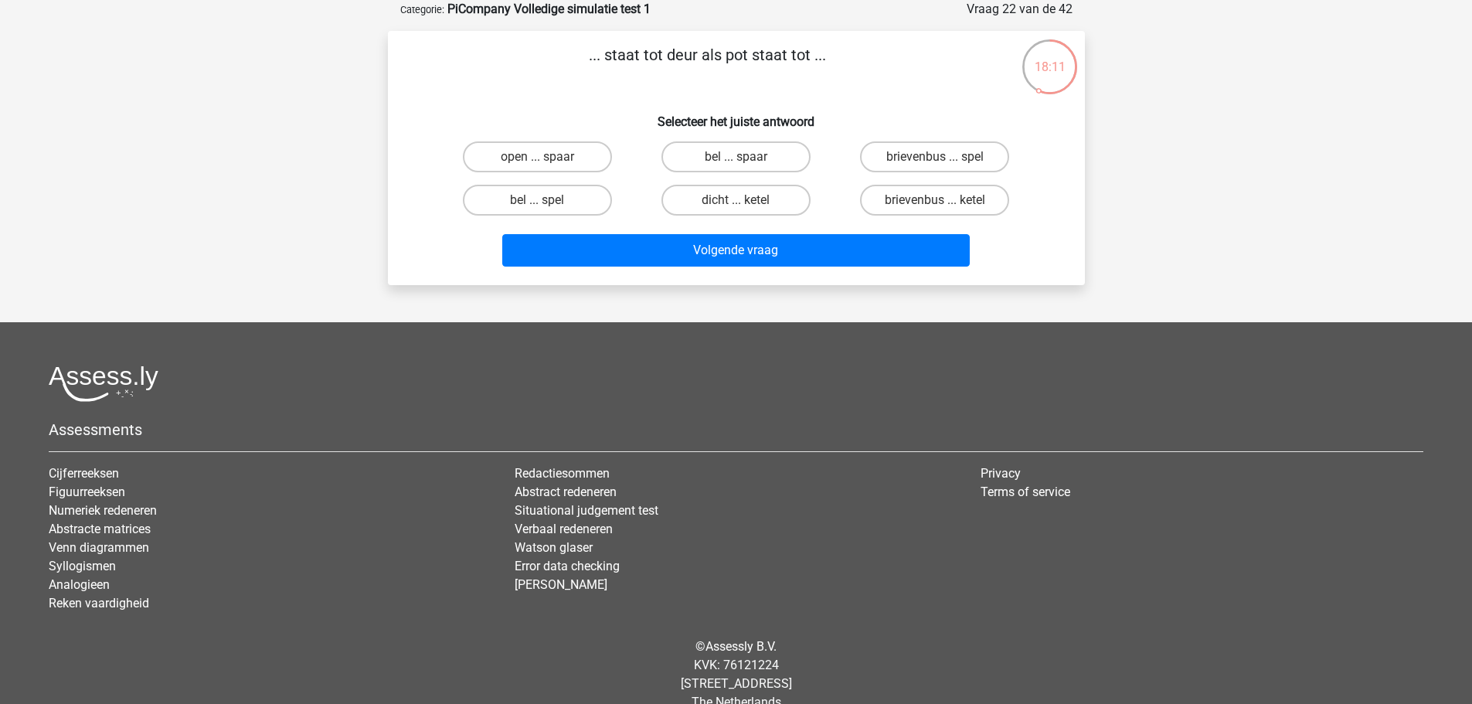
click at [736, 160] on input "bel ... spaar" at bounding box center [741, 162] width 10 height 10
radio input "true"
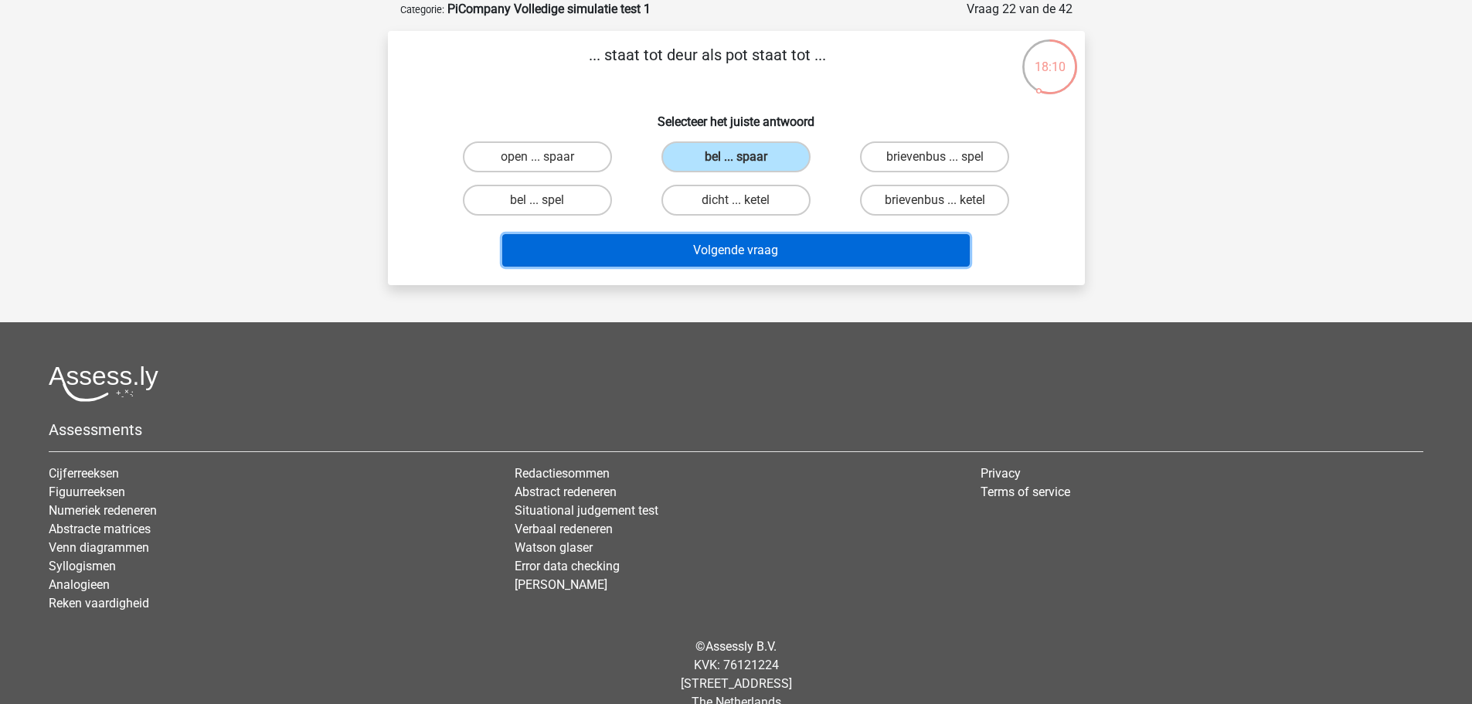
click at [712, 246] on button "Volgende vraag" at bounding box center [735, 250] width 467 height 32
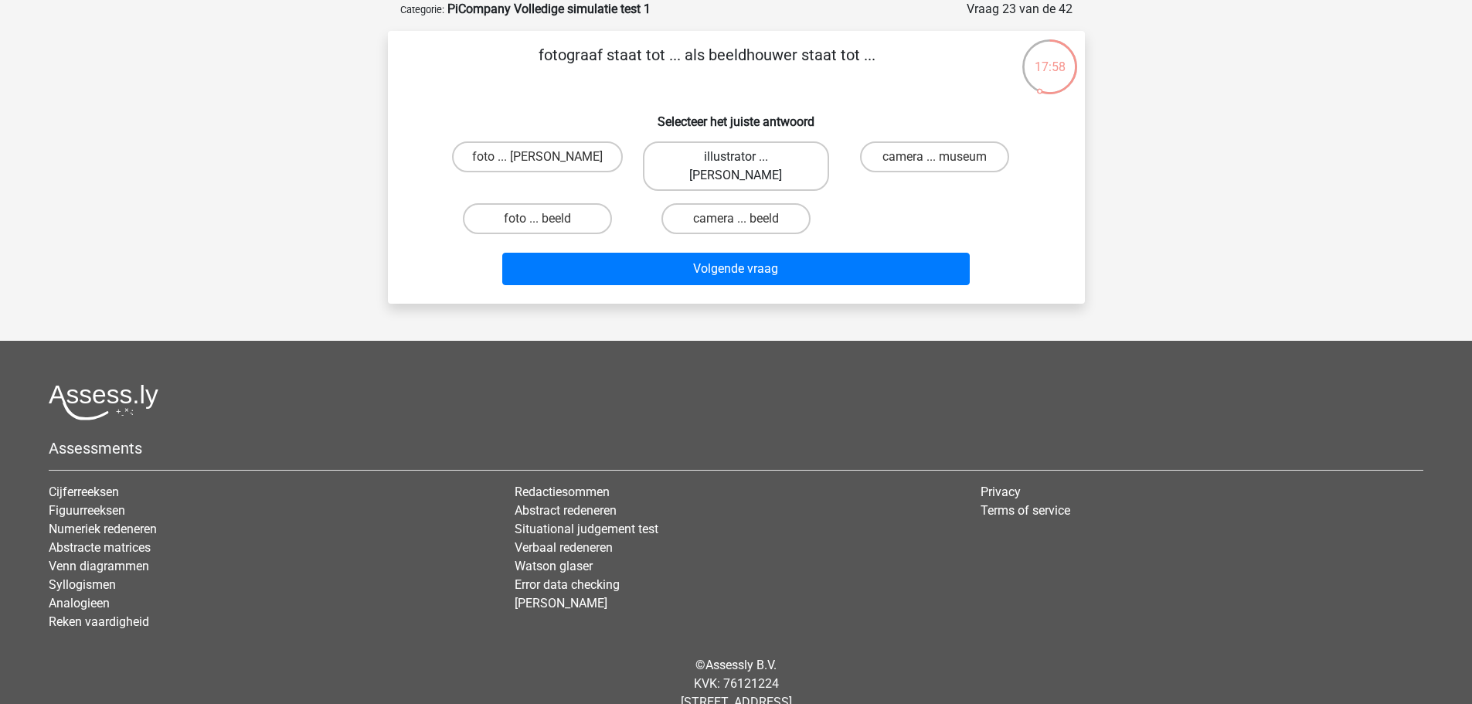
click at [715, 157] on label "illustrator ... michelangelo" at bounding box center [736, 165] width 186 height 49
click at [736, 157] on input "illustrator ... michelangelo" at bounding box center [741, 162] width 10 height 10
radio input "true"
click at [512, 203] on label "foto ... beeld" at bounding box center [537, 218] width 149 height 31
click at [537, 219] on input "foto ... beeld" at bounding box center [542, 224] width 10 height 10
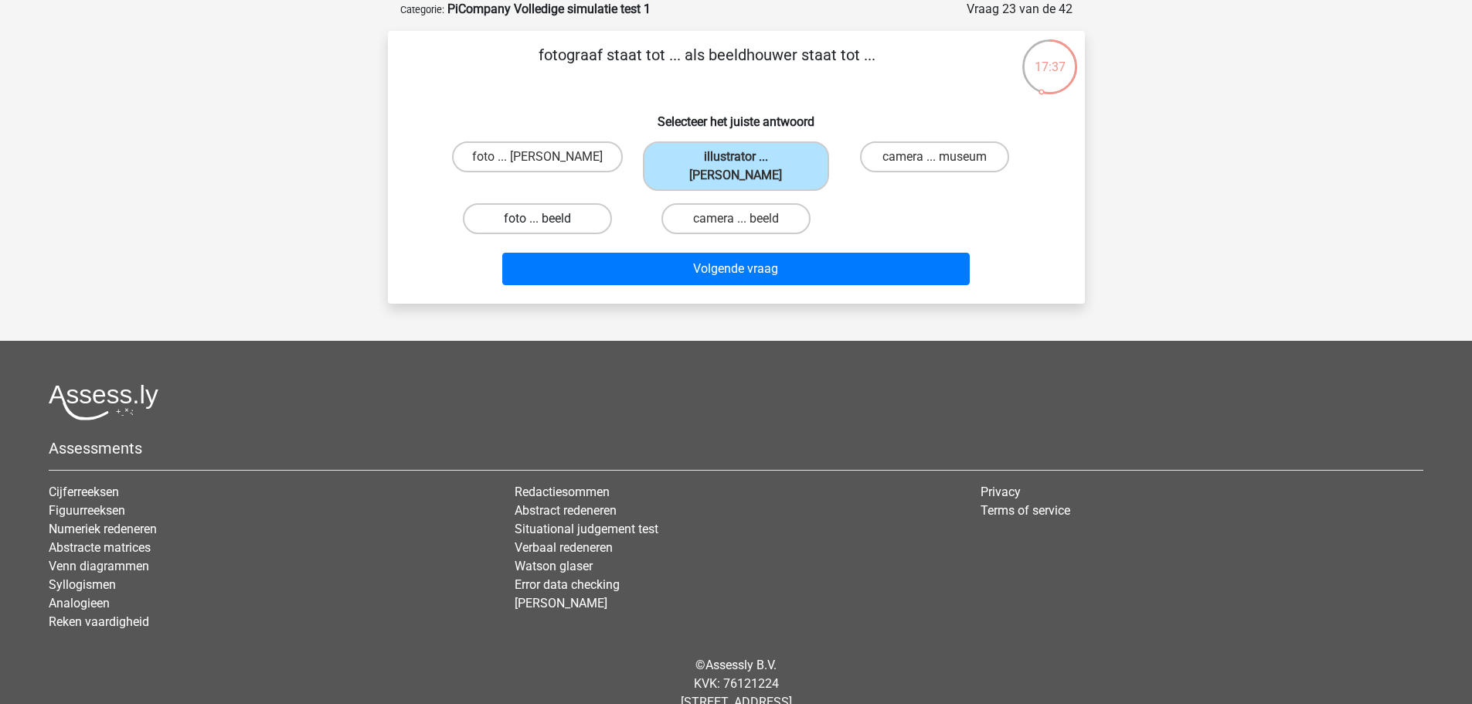
radio input "true"
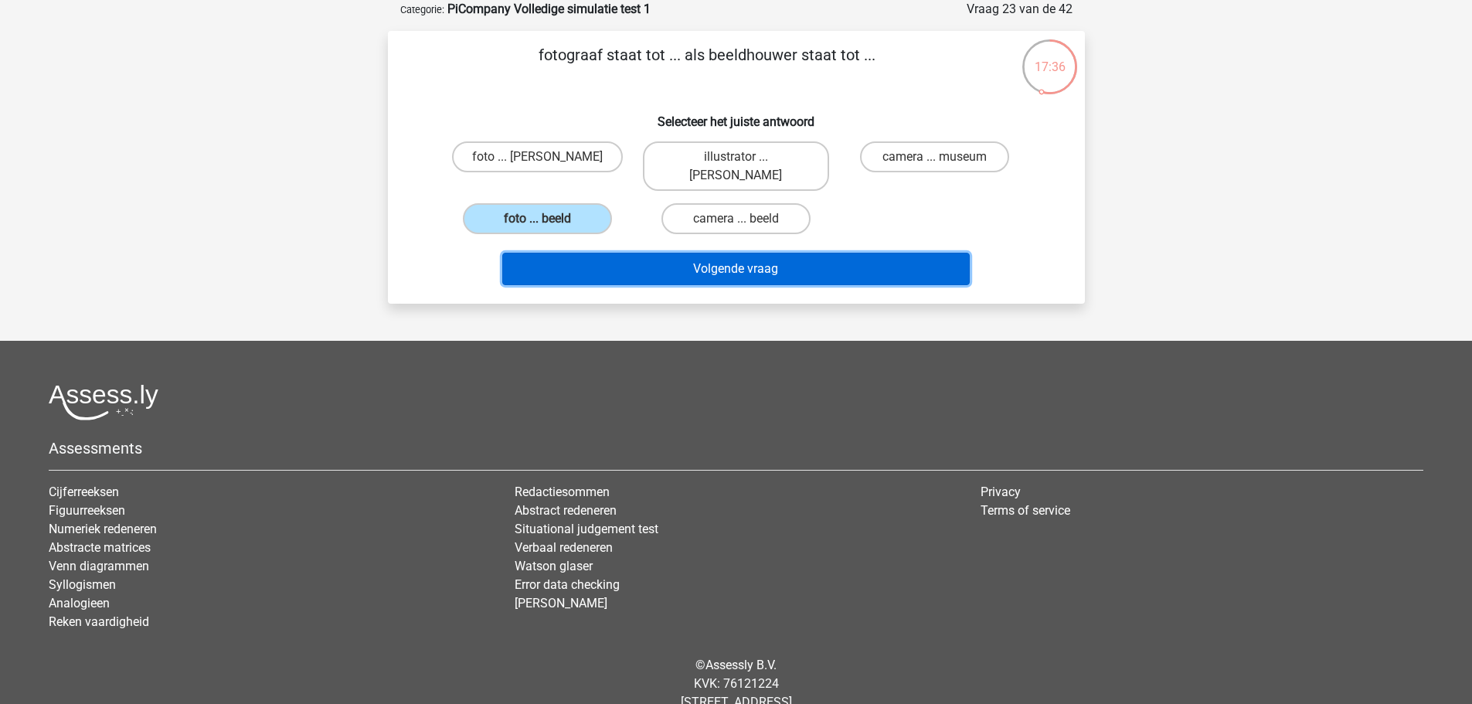
click at [709, 253] on button "Volgende vraag" at bounding box center [735, 269] width 467 height 32
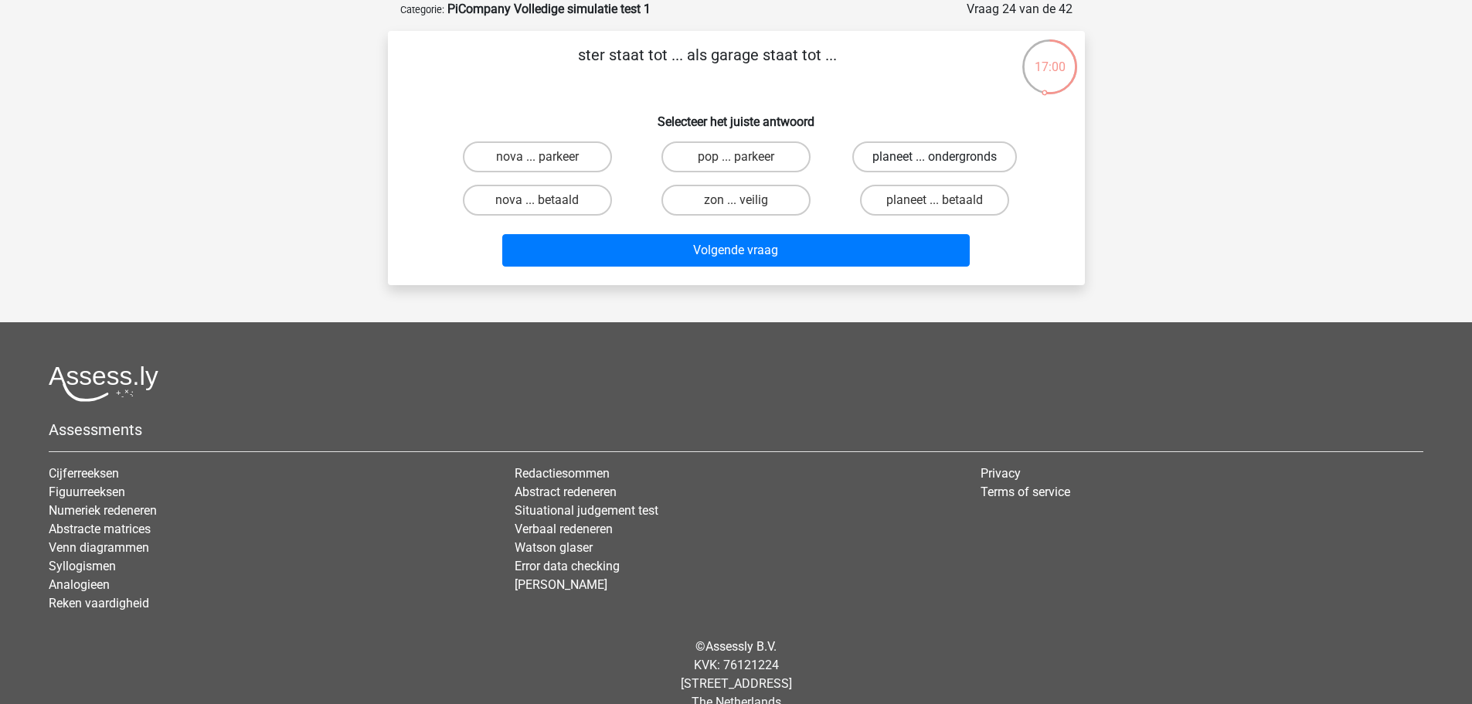
click at [916, 157] on label "planeet ... ondergronds" at bounding box center [934, 156] width 165 height 31
click at [935, 157] on input "planeet ... ondergronds" at bounding box center [940, 162] width 10 height 10
radio input "true"
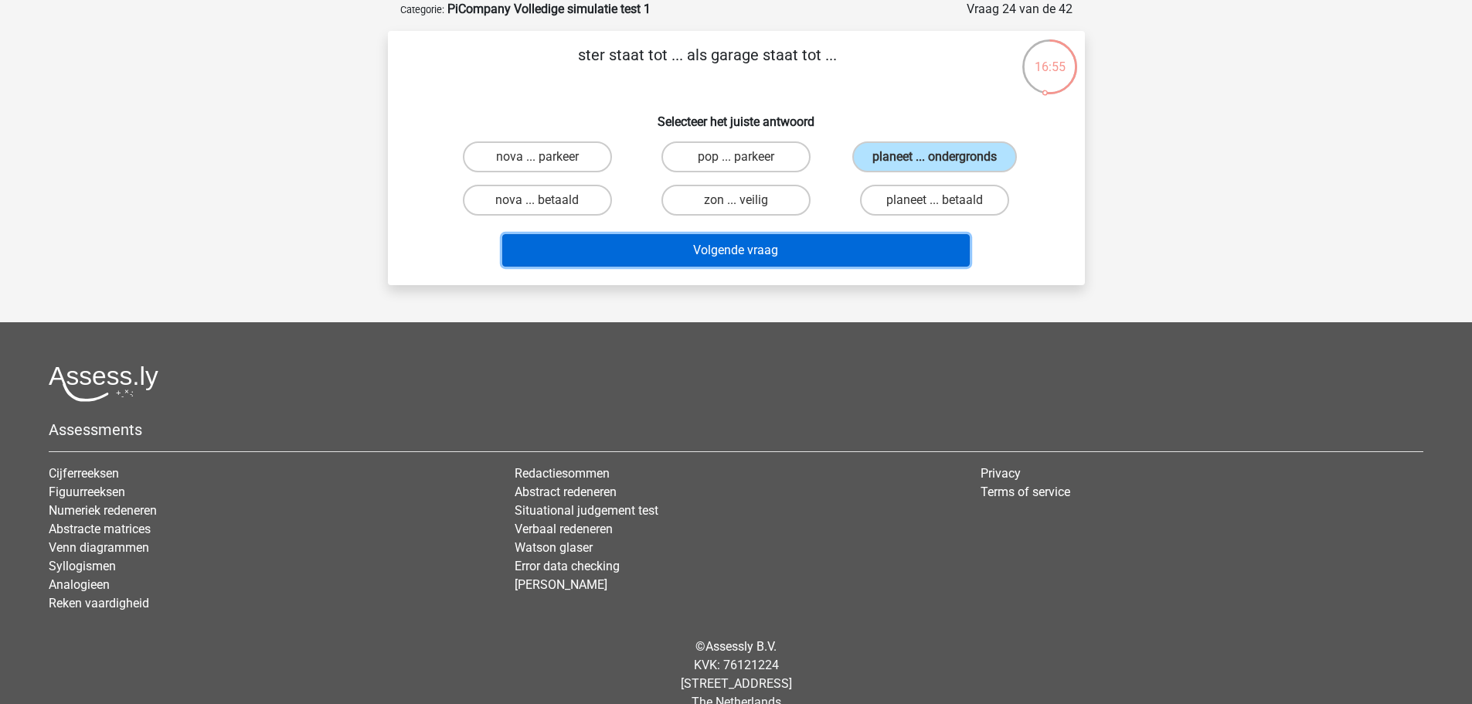
click at [743, 253] on button "Volgende vraag" at bounding box center [735, 250] width 467 height 32
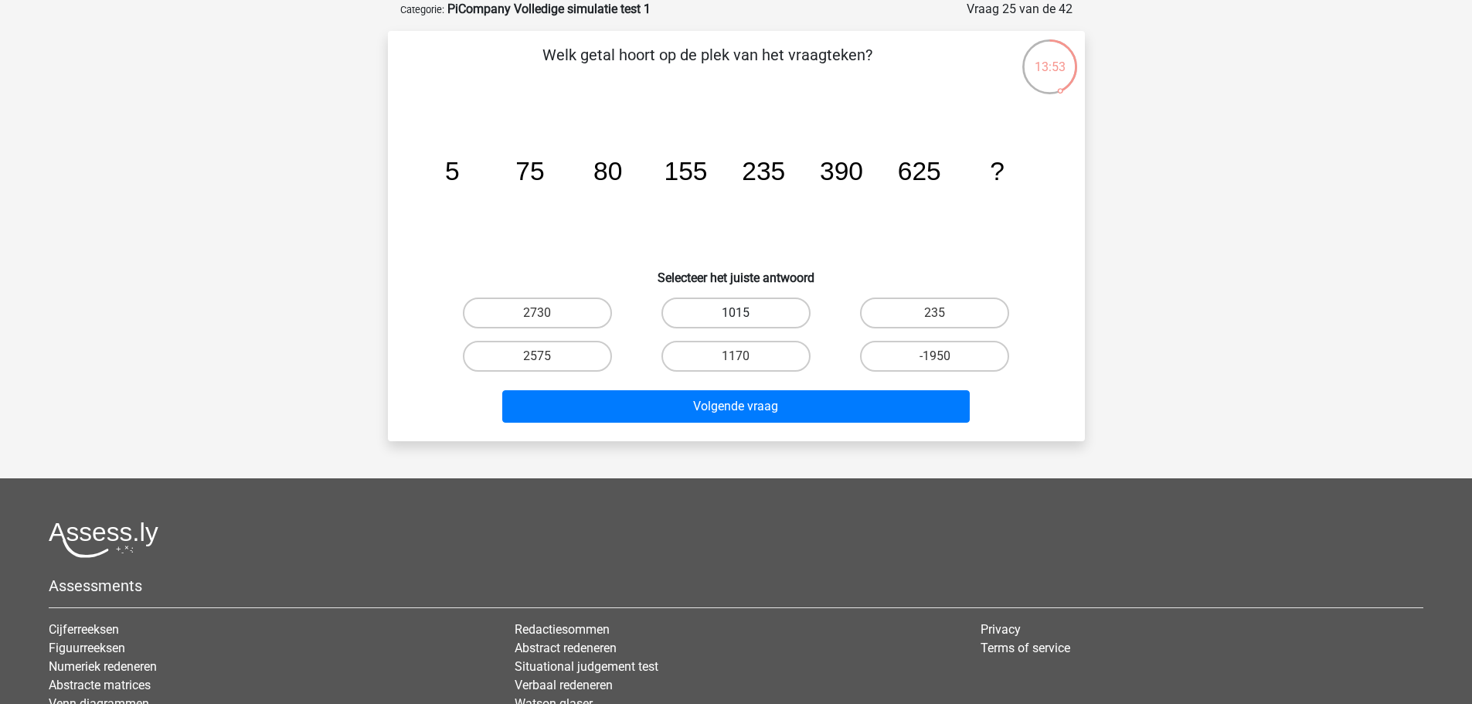
click at [749, 306] on label "1015" at bounding box center [735, 312] width 149 height 31
click at [746, 313] on input "1015" at bounding box center [741, 318] width 10 height 10
radio input "true"
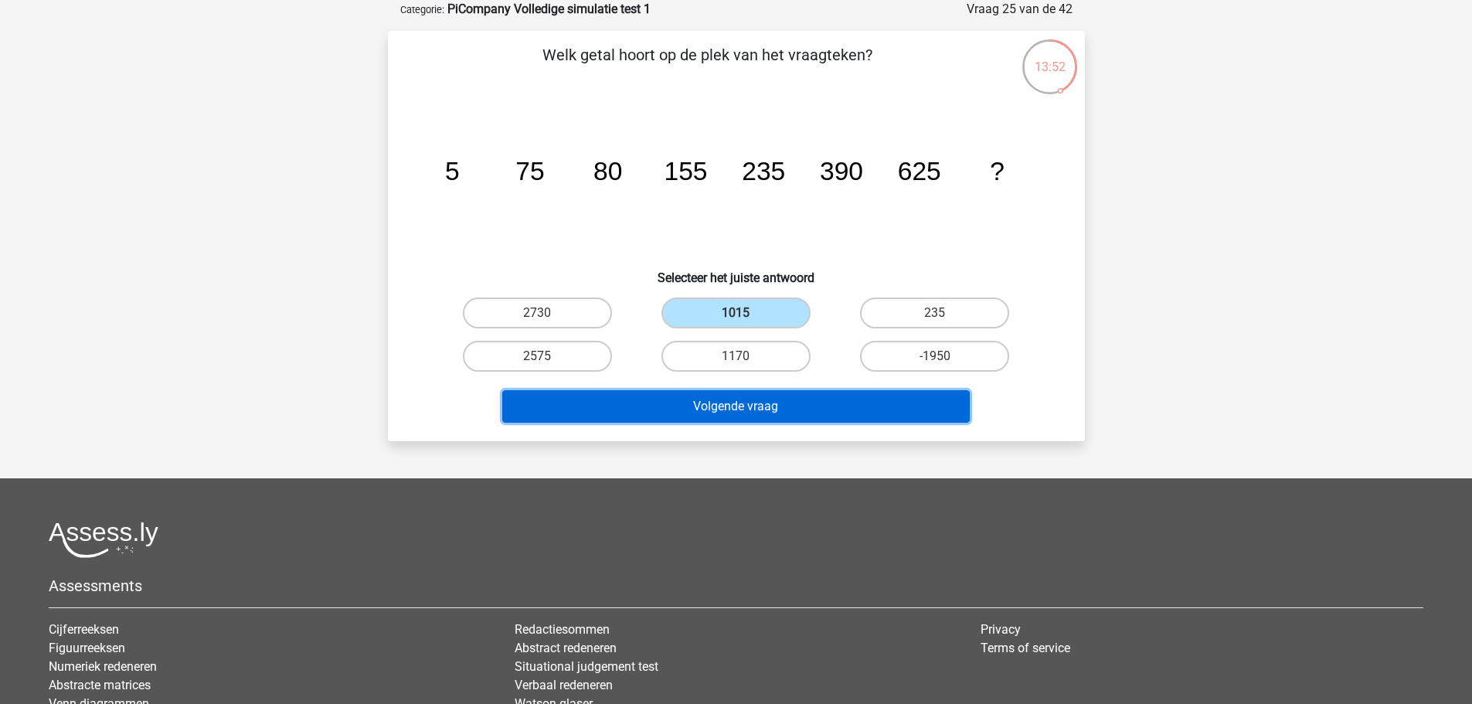
click at [768, 410] on button "Volgende vraag" at bounding box center [735, 406] width 467 height 32
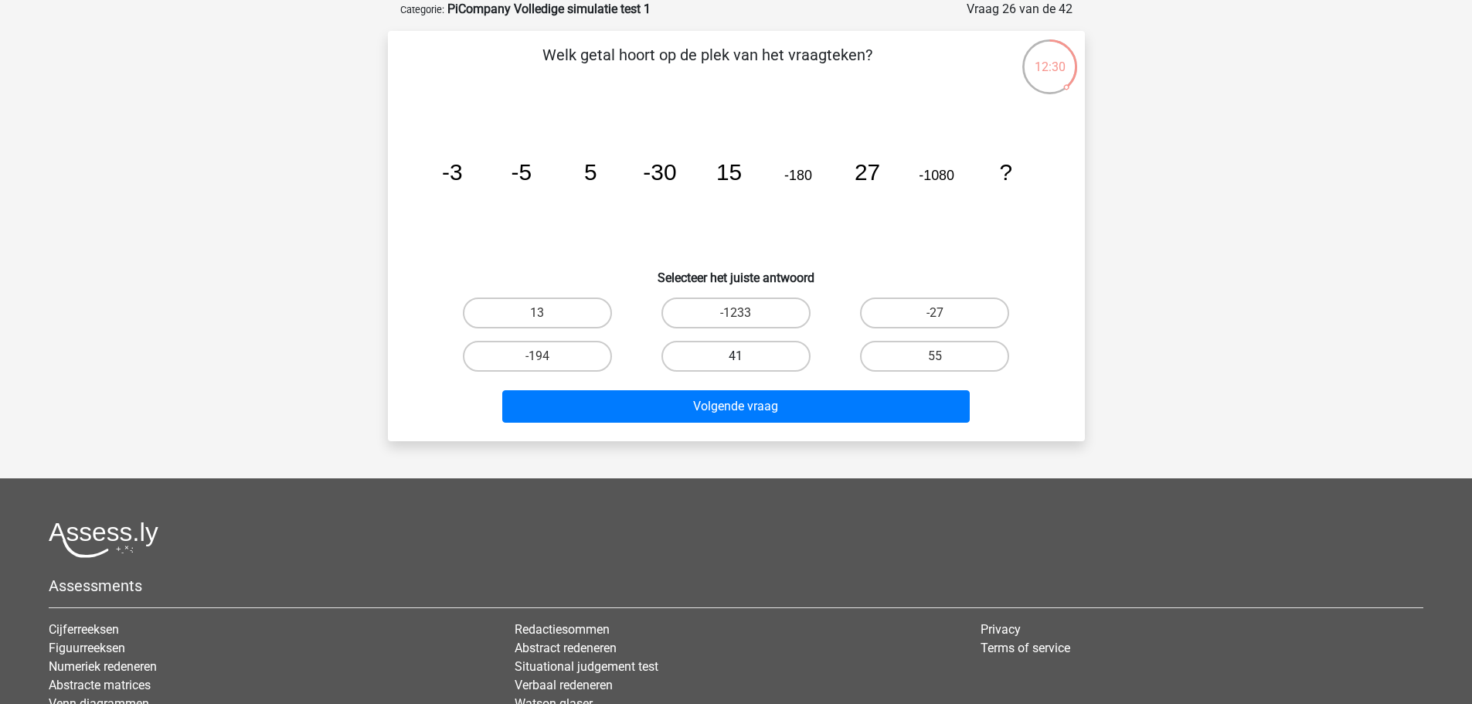
click at [779, 361] on label "41" at bounding box center [735, 356] width 149 height 31
click at [746, 361] on input "41" at bounding box center [741, 361] width 10 height 10
radio input "true"
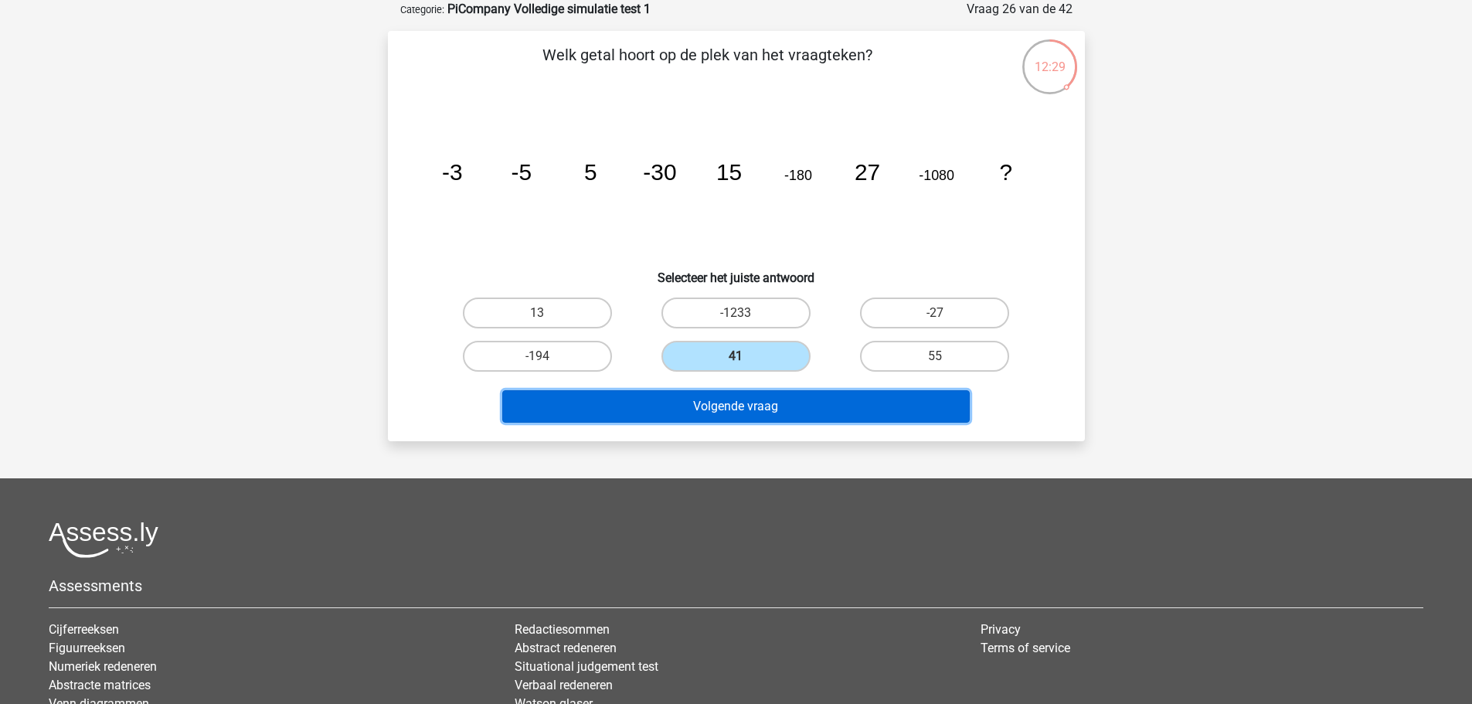
click at [782, 402] on button "Volgende vraag" at bounding box center [735, 406] width 467 height 32
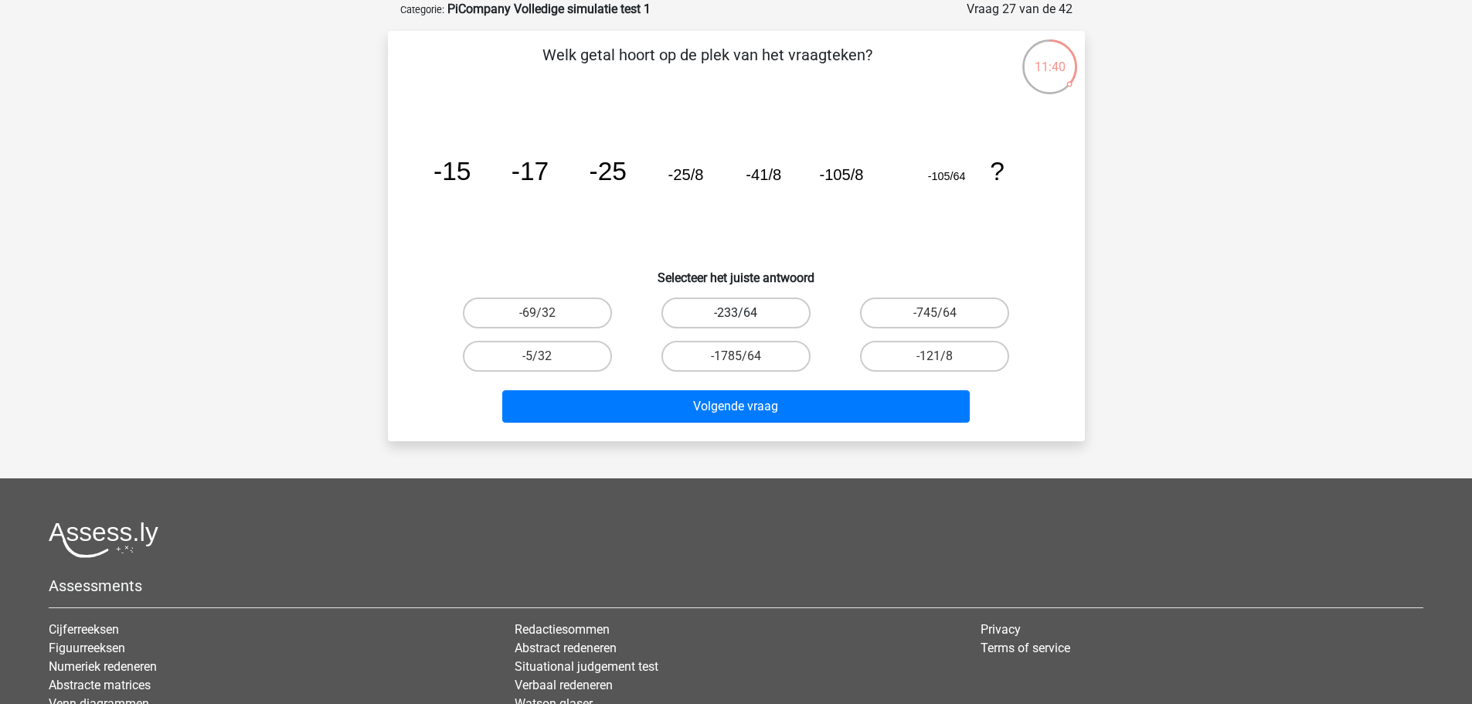
click at [746, 317] on label "-233/64" at bounding box center [735, 312] width 149 height 31
click at [746, 317] on input "-233/64" at bounding box center [741, 318] width 10 height 10
radio input "true"
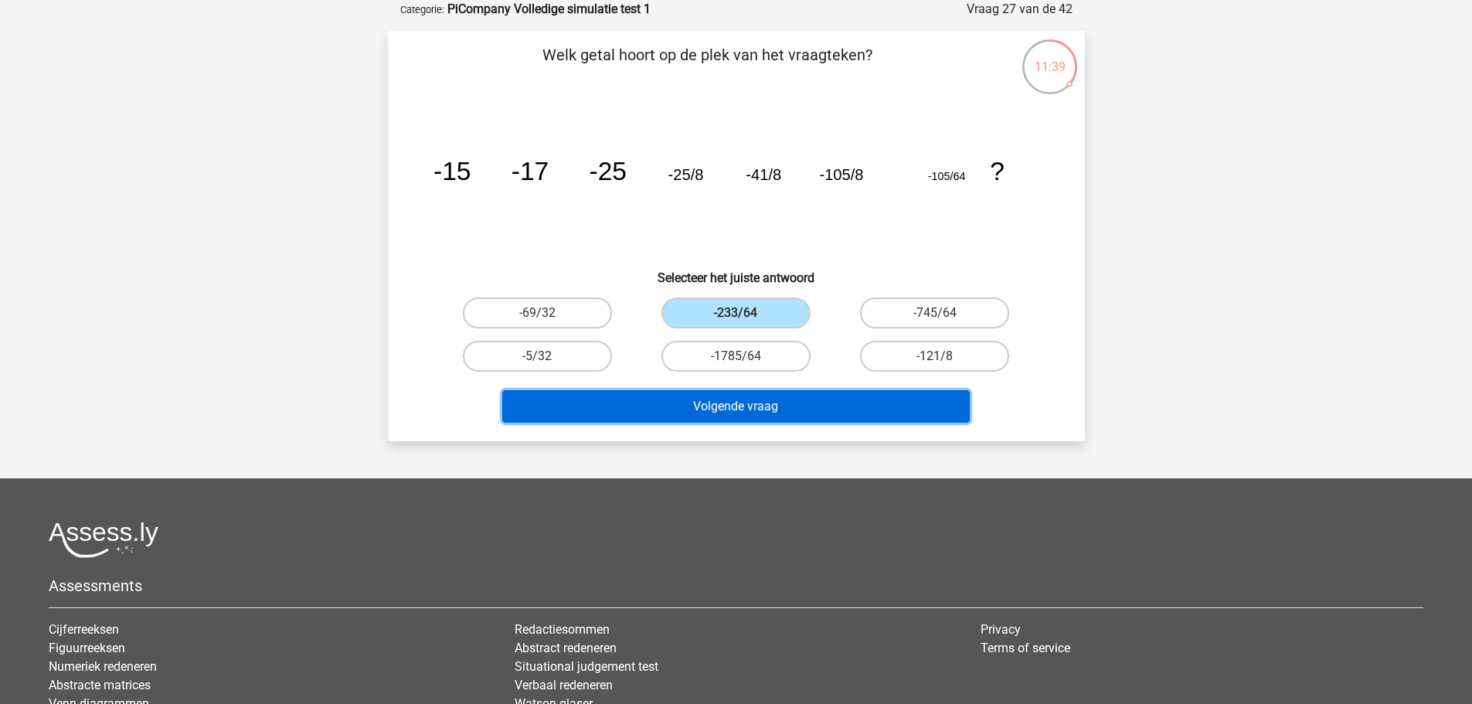
click at [762, 401] on button "Volgende vraag" at bounding box center [735, 406] width 467 height 32
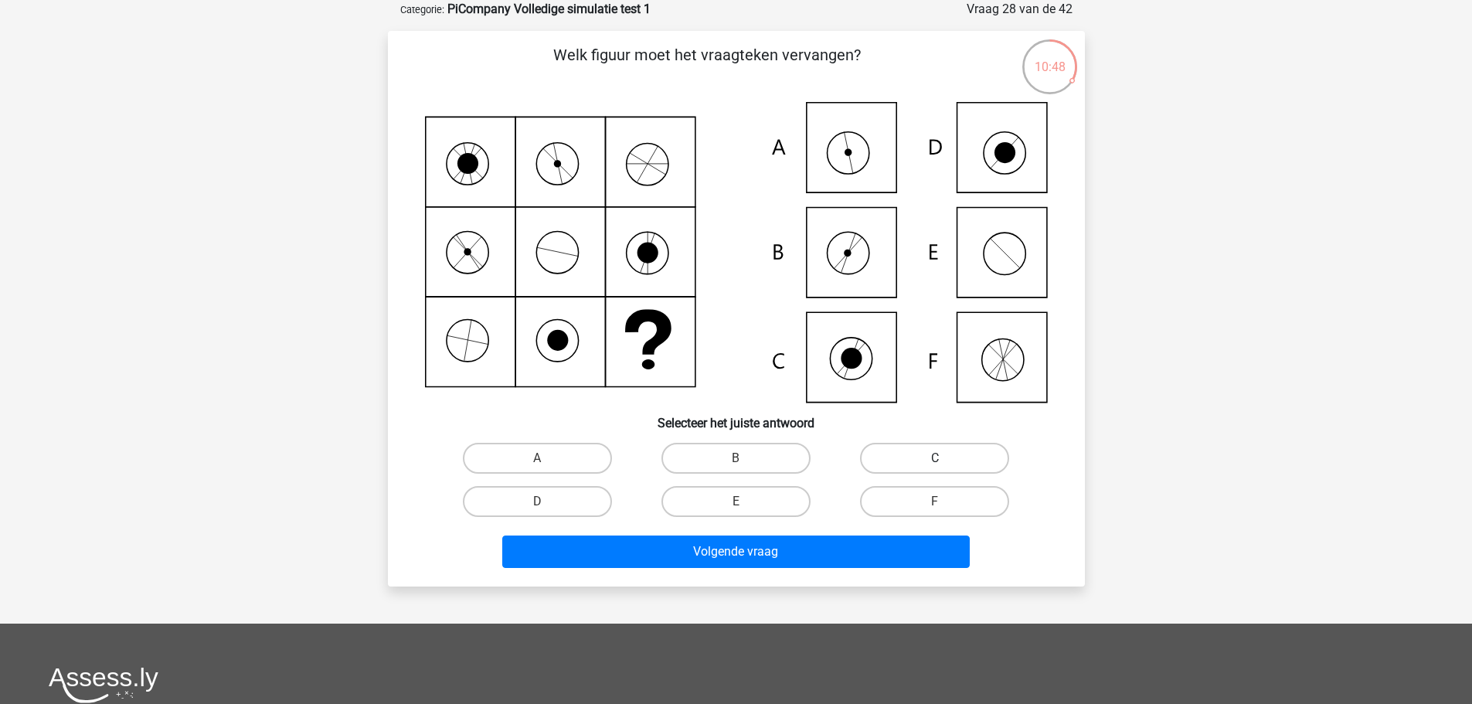
click at [891, 456] on label "C" at bounding box center [934, 458] width 149 height 31
click at [935, 458] on input "C" at bounding box center [940, 463] width 10 height 10
radio input "true"
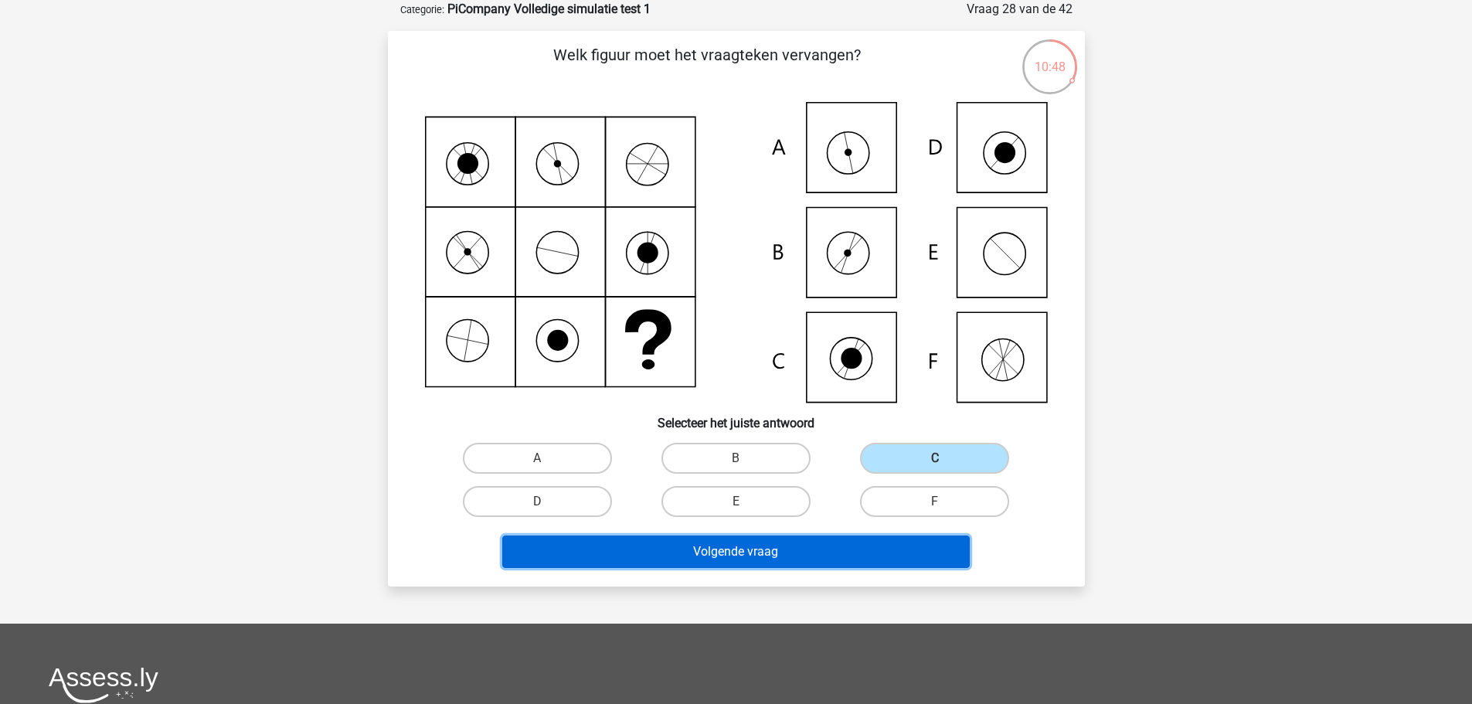
click at [824, 552] on button "Volgende vraag" at bounding box center [735, 551] width 467 height 32
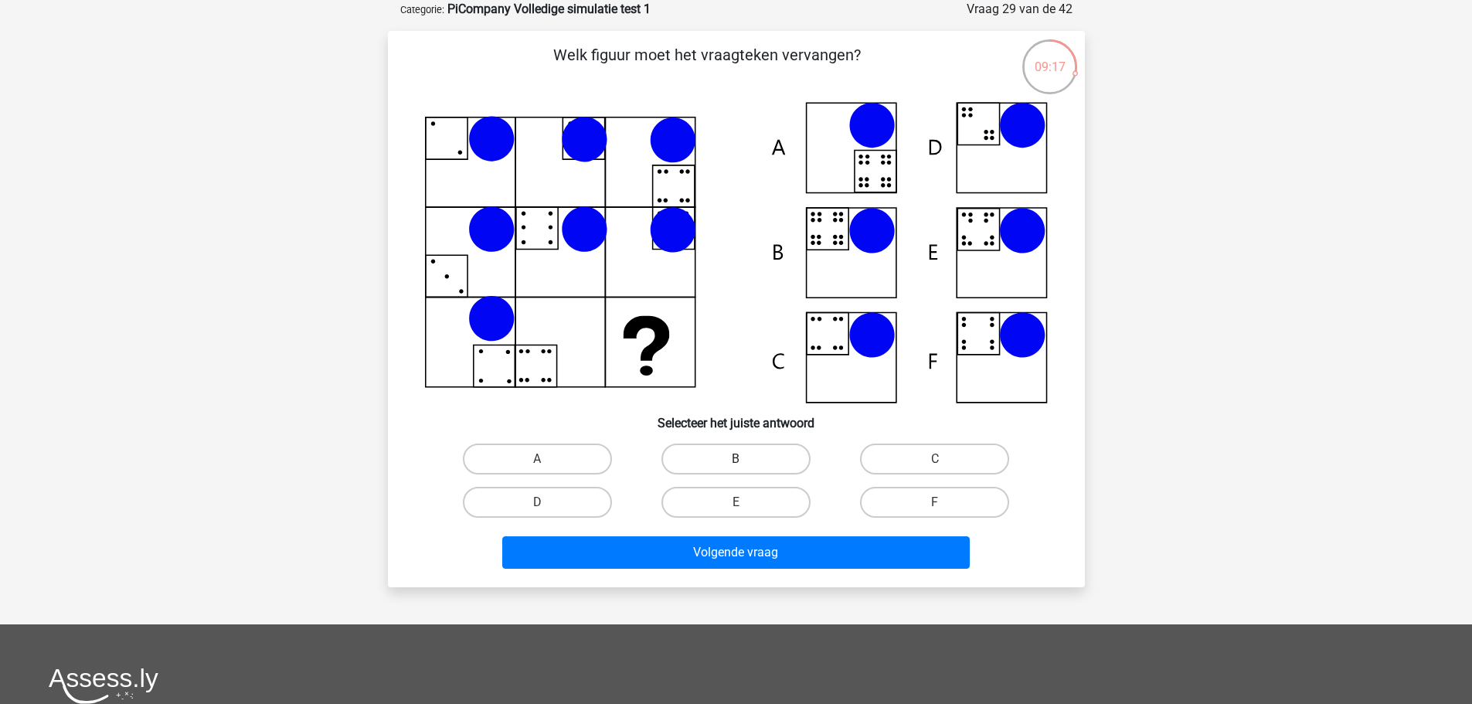
click at [736, 454] on label "B" at bounding box center [735, 459] width 149 height 31
click at [736, 459] on input "B" at bounding box center [741, 464] width 10 height 10
radio input "true"
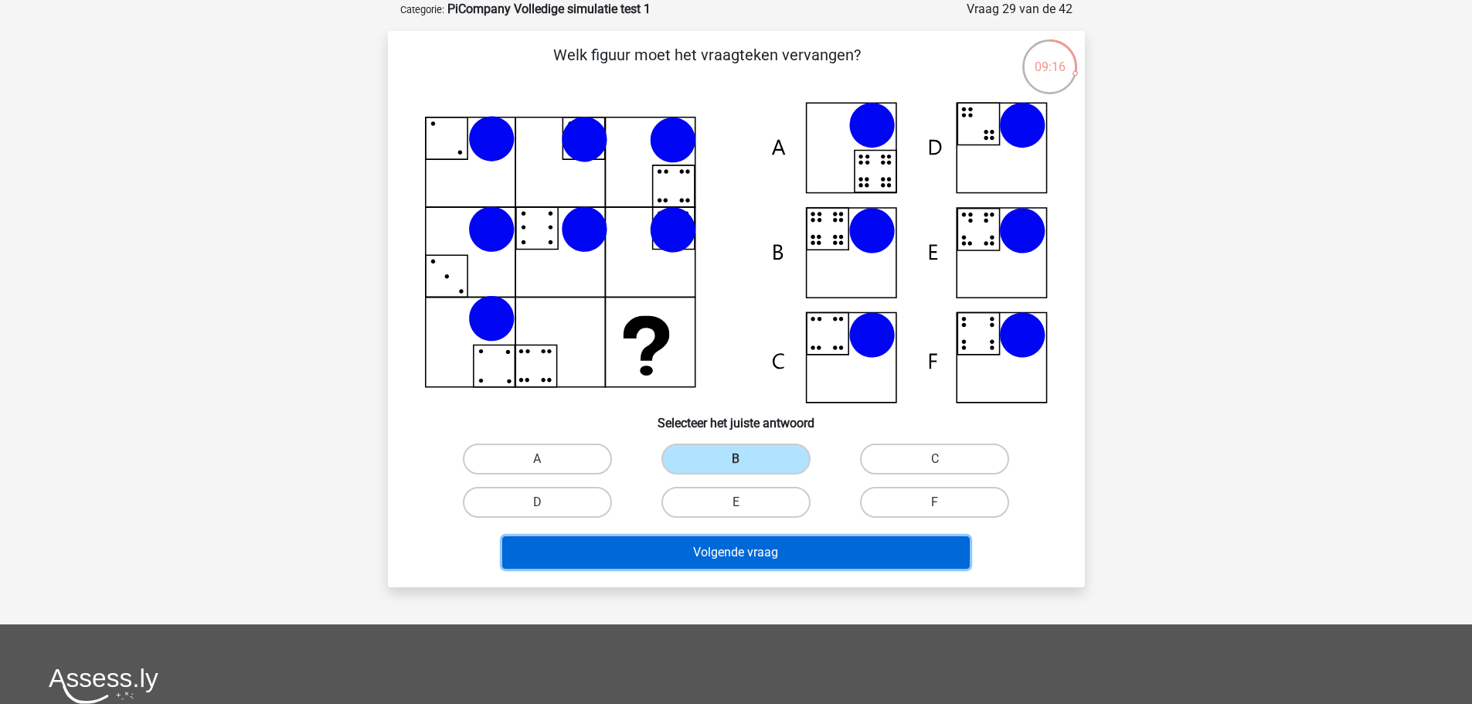
click at [746, 556] on button "Volgende vraag" at bounding box center [735, 552] width 467 height 32
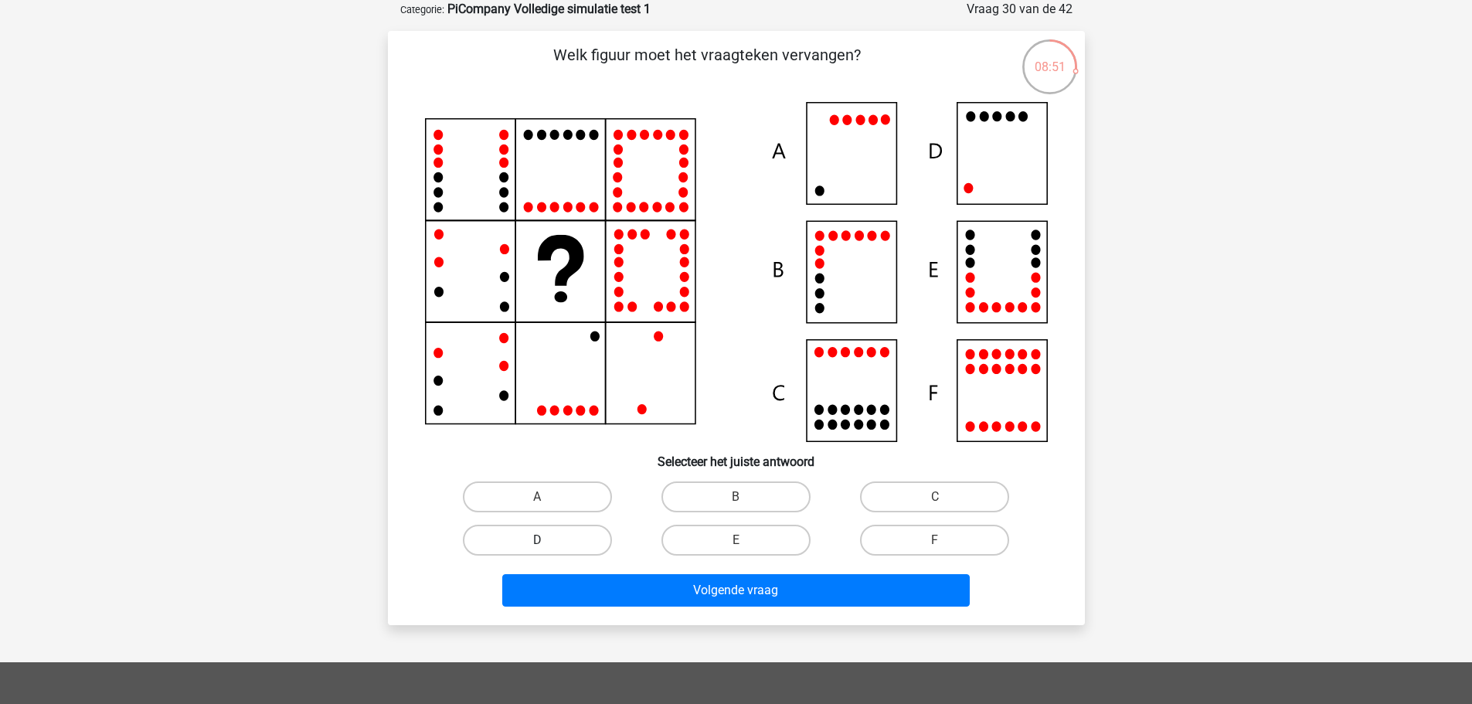
click at [562, 545] on label "D" at bounding box center [537, 540] width 149 height 31
click at [547, 545] on input "D" at bounding box center [542, 545] width 10 height 10
radio input "true"
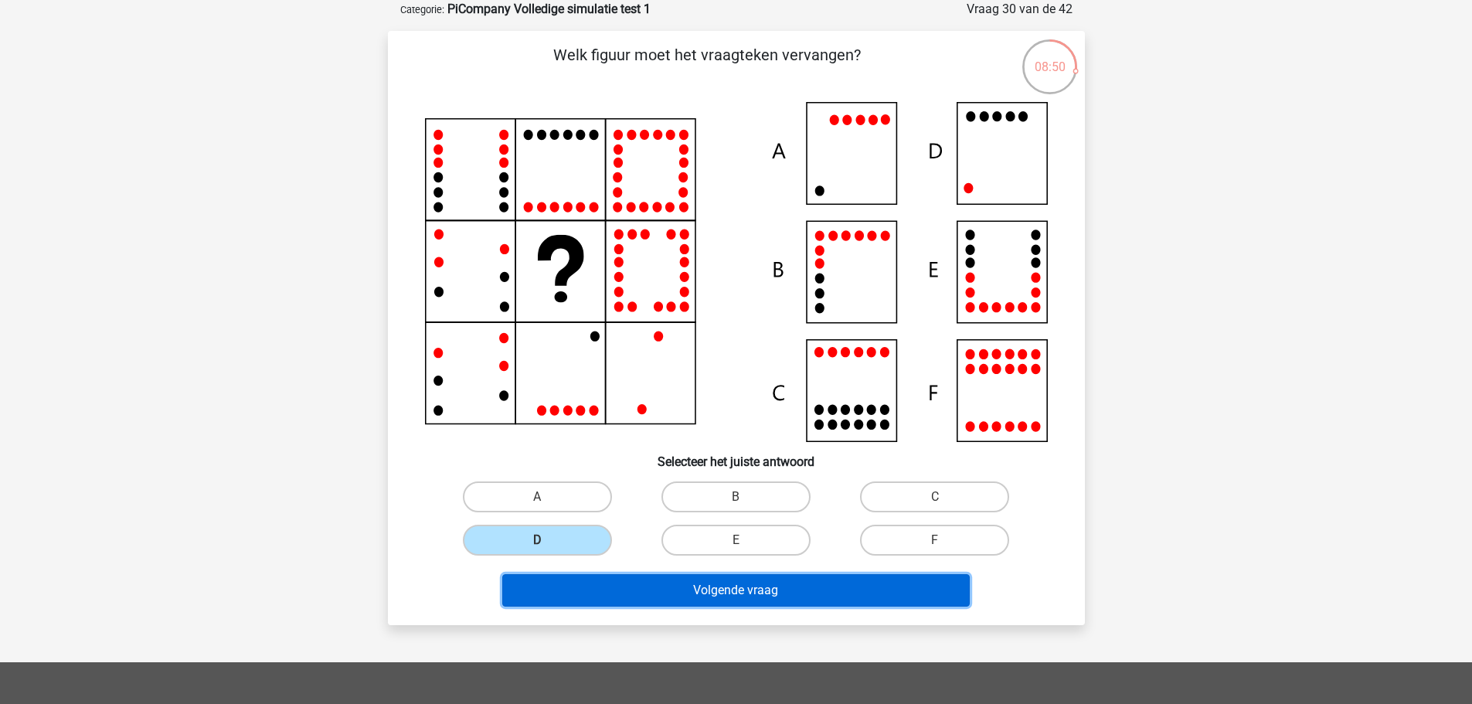
click at [675, 596] on button "Volgende vraag" at bounding box center [735, 590] width 467 height 32
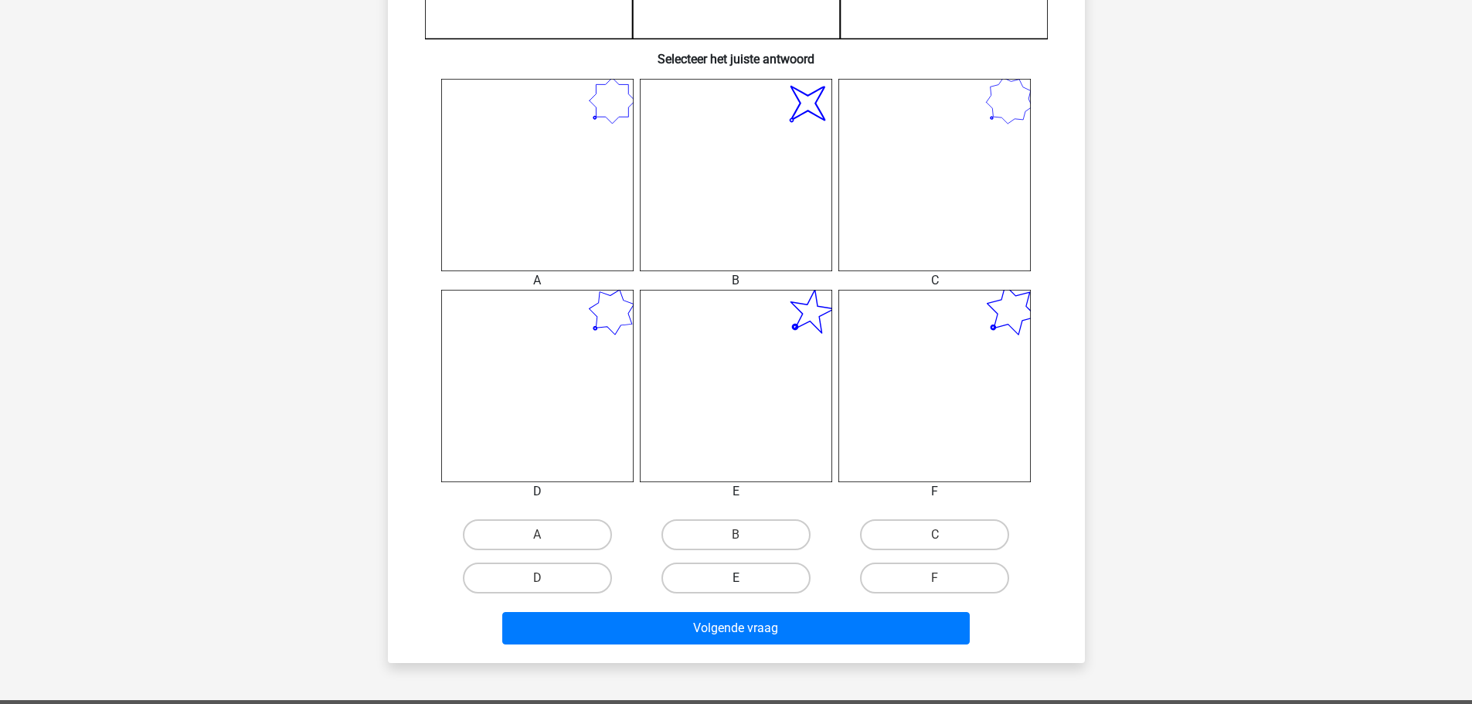
scroll to position [618, 0]
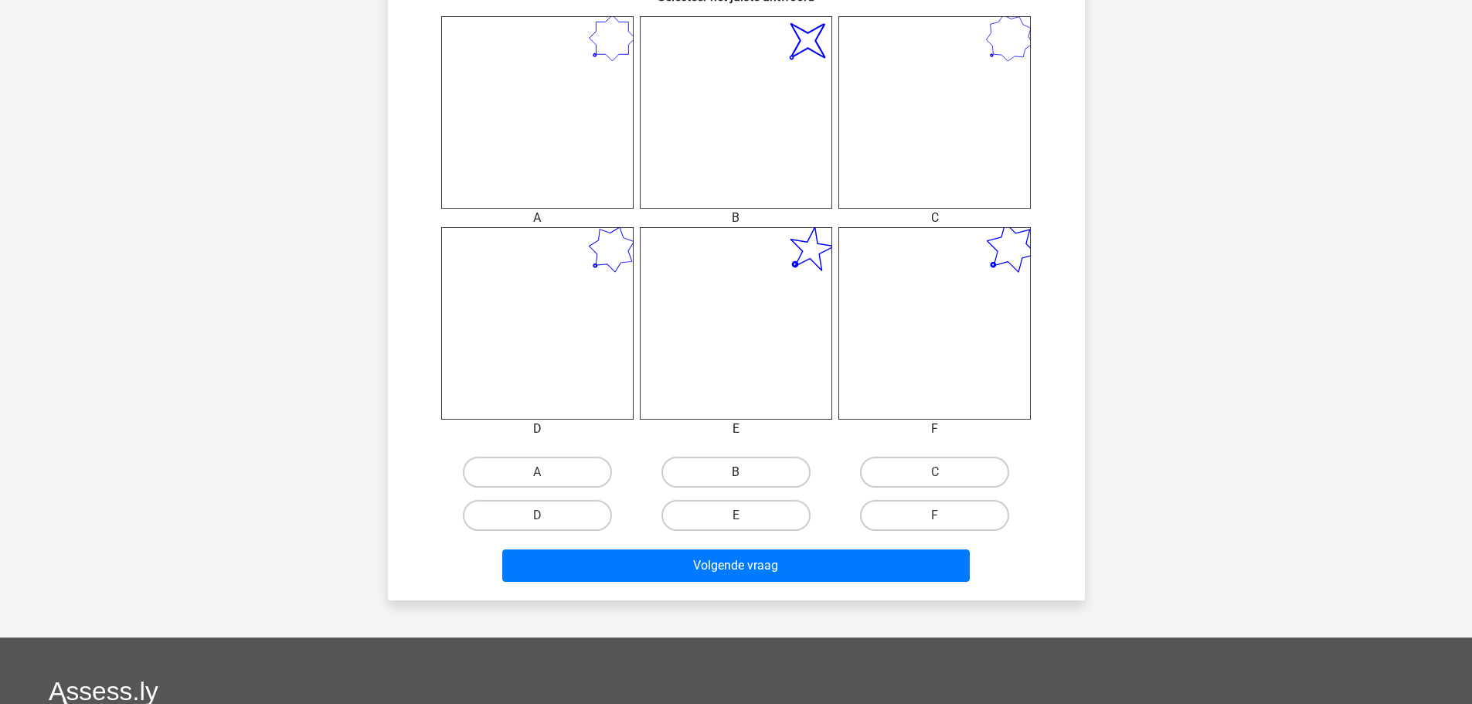
click at [732, 471] on label "B" at bounding box center [735, 472] width 149 height 31
click at [736, 472] on input "B" at bounding box center [741, 477] width 10 height 10
radio input "true"
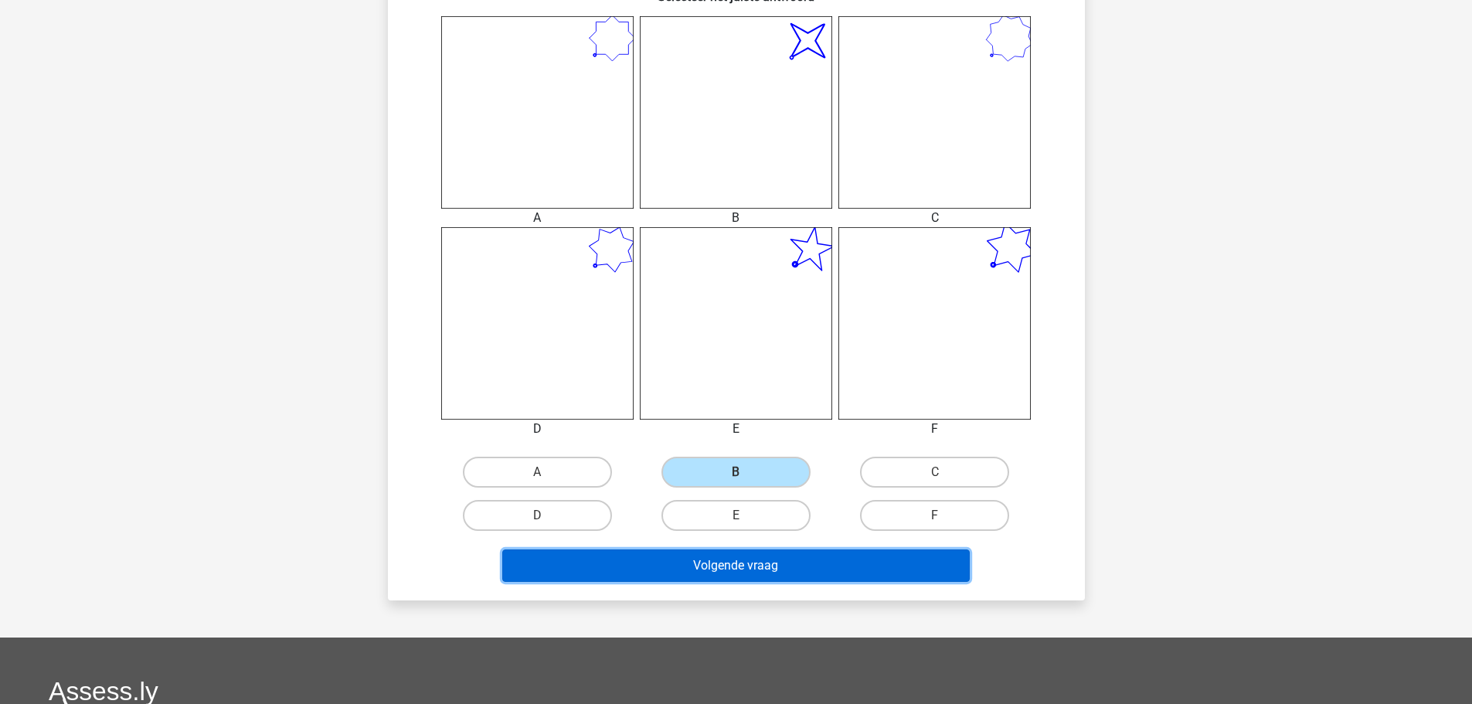
click at [747, 564] on button "Volgende vraag" at bounding box center [735, 565] width 467 height 32
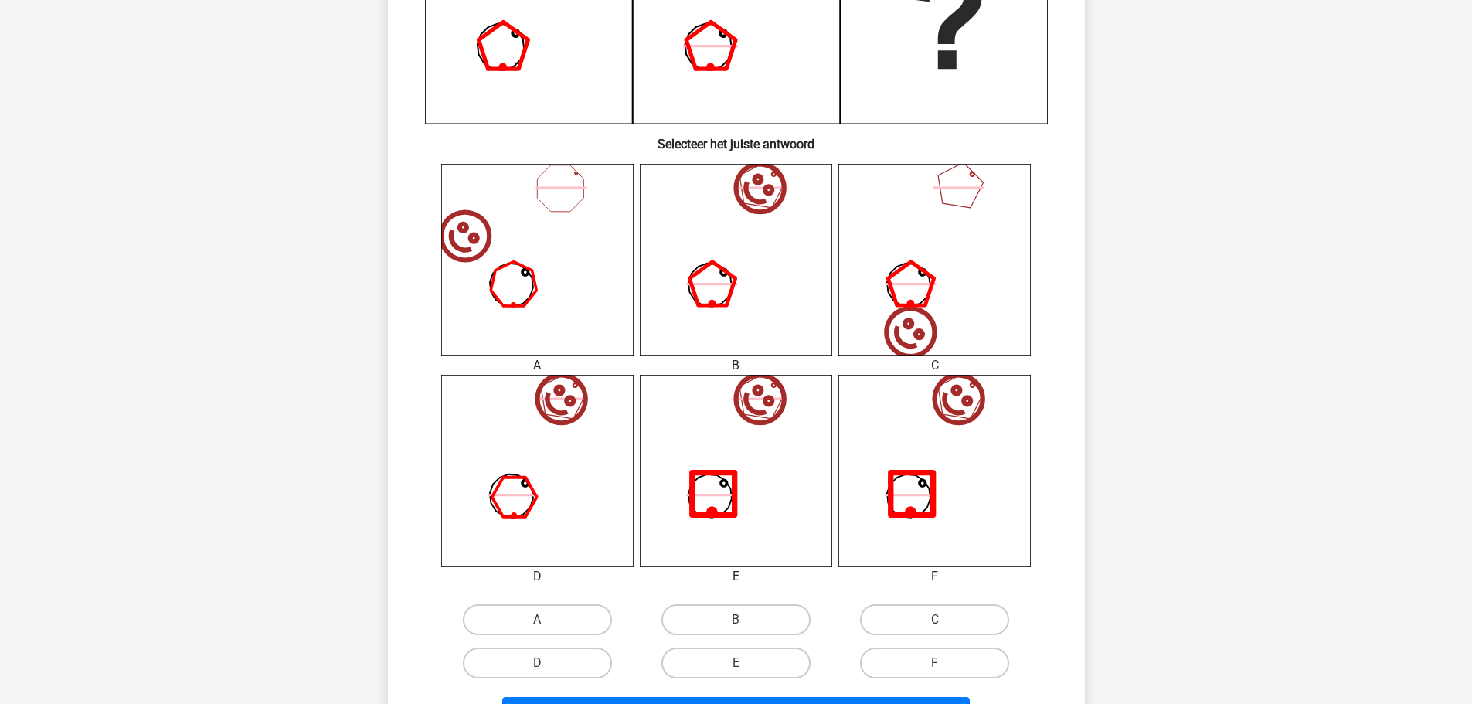
scroll to position [695, 0]
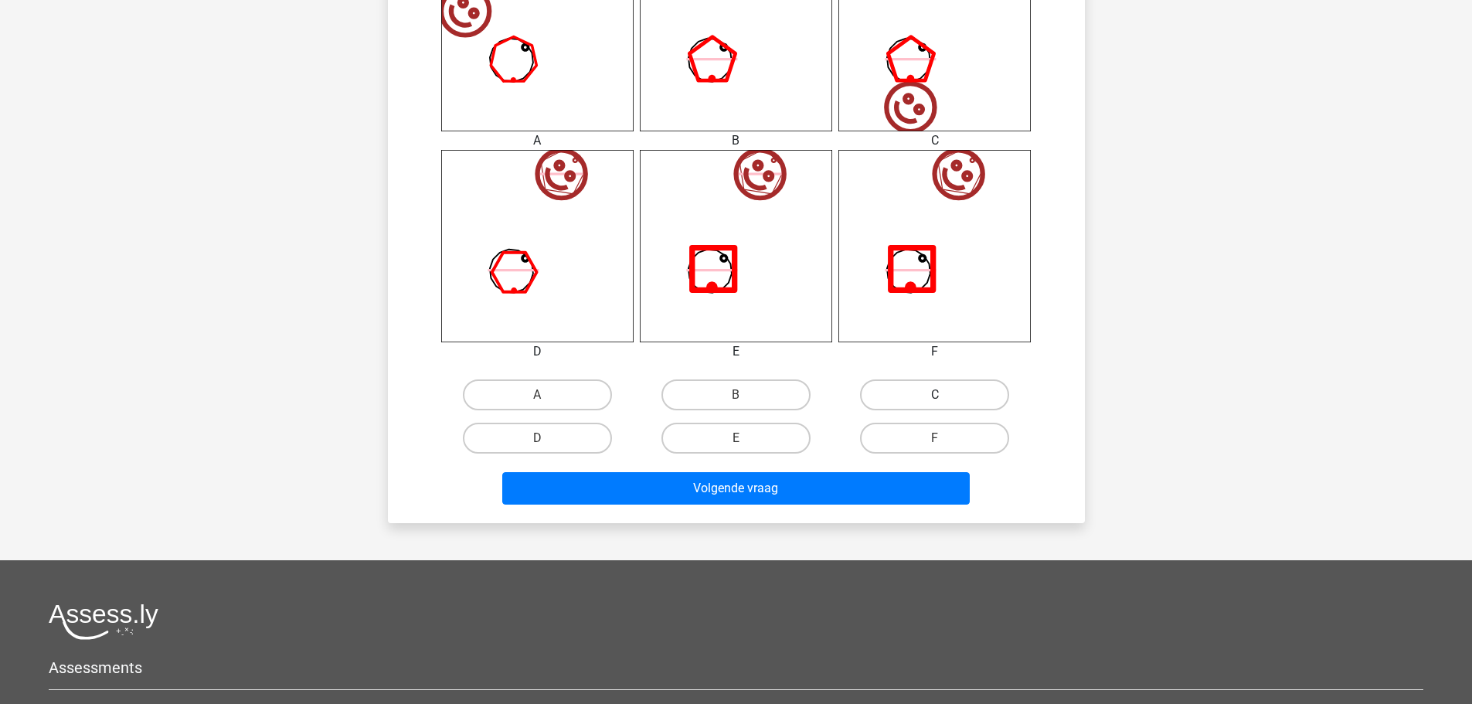
click at [927, 394] on label "C" at bounding box center [934, 394] width 149 height 31
click at [935, 395] on input "C" at bounding box center [940, 400] width 10 height 10
radio input "true"
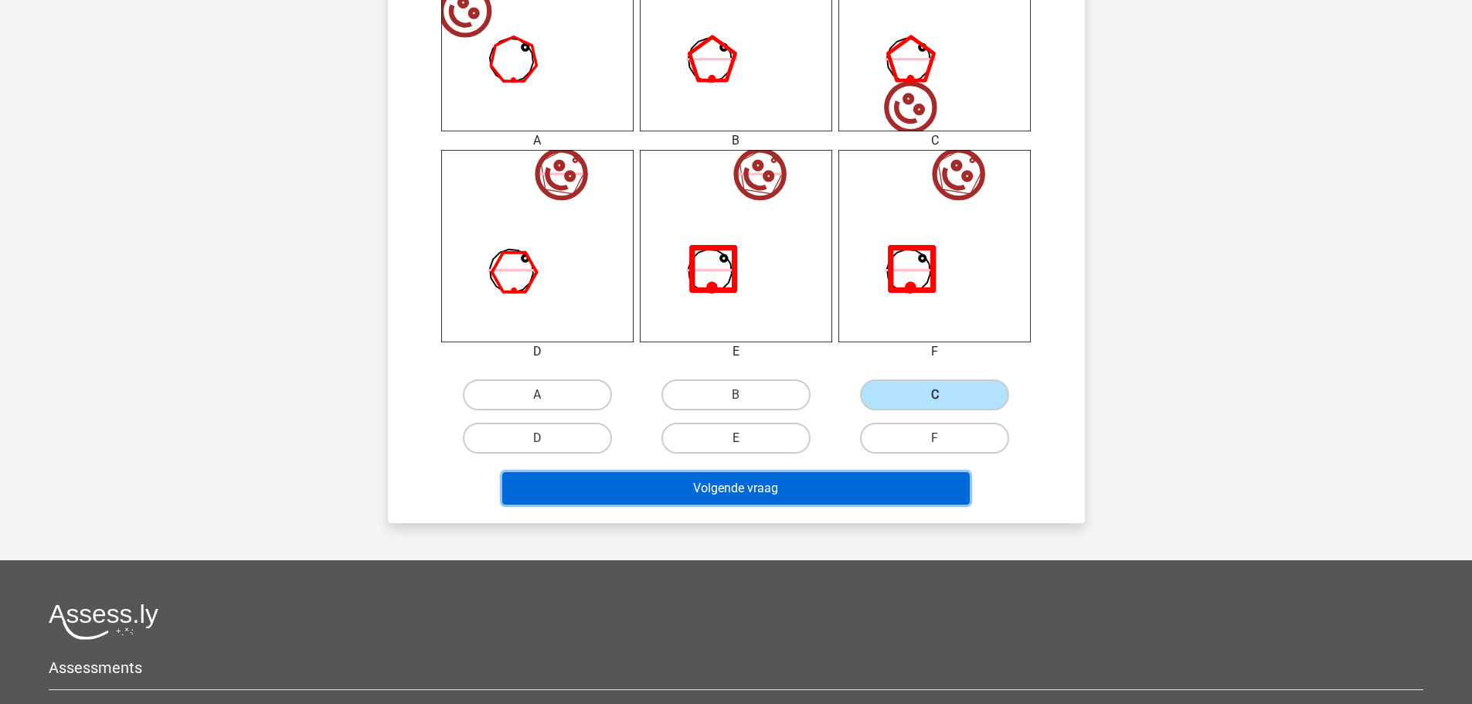
click at [769, 488] on button "Volgende vraag" at bounding box center [735, 488] width 467 height 32
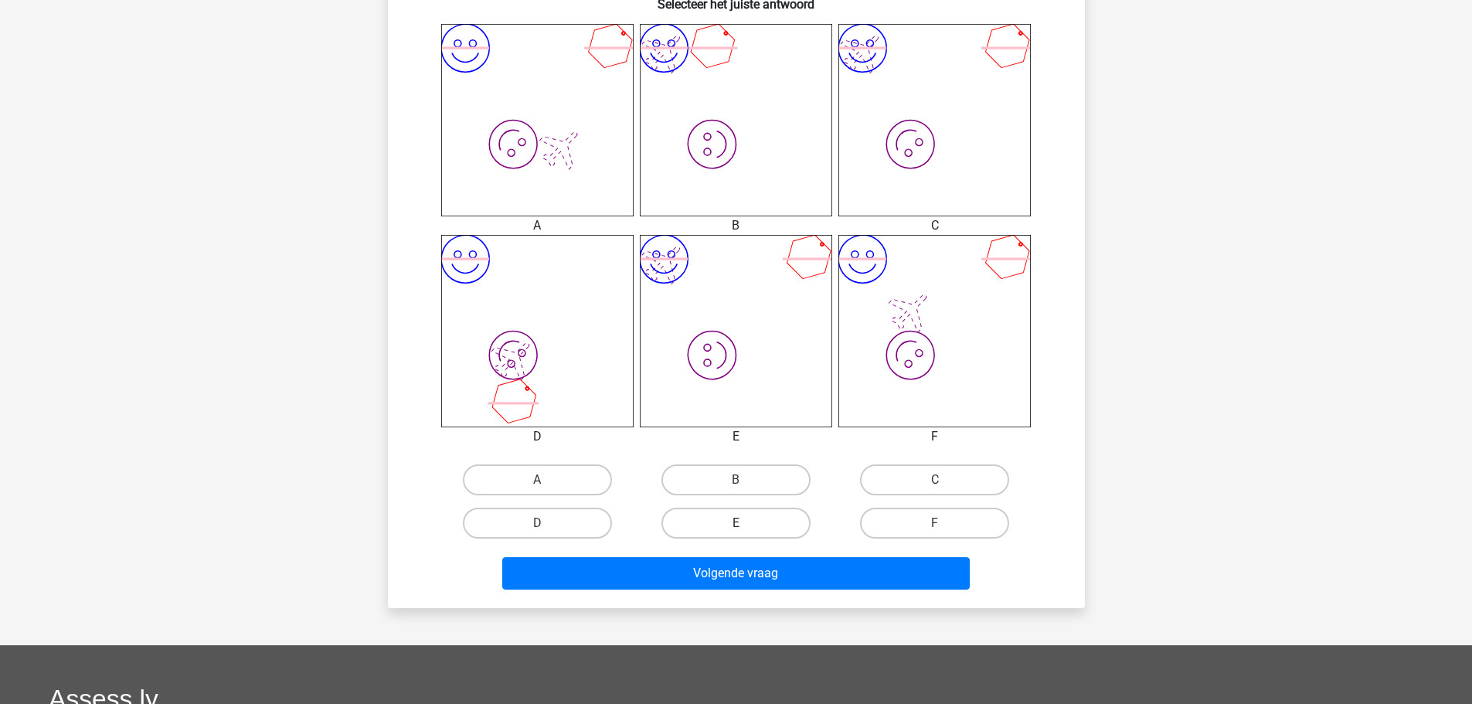
scroll to position [618, 0]
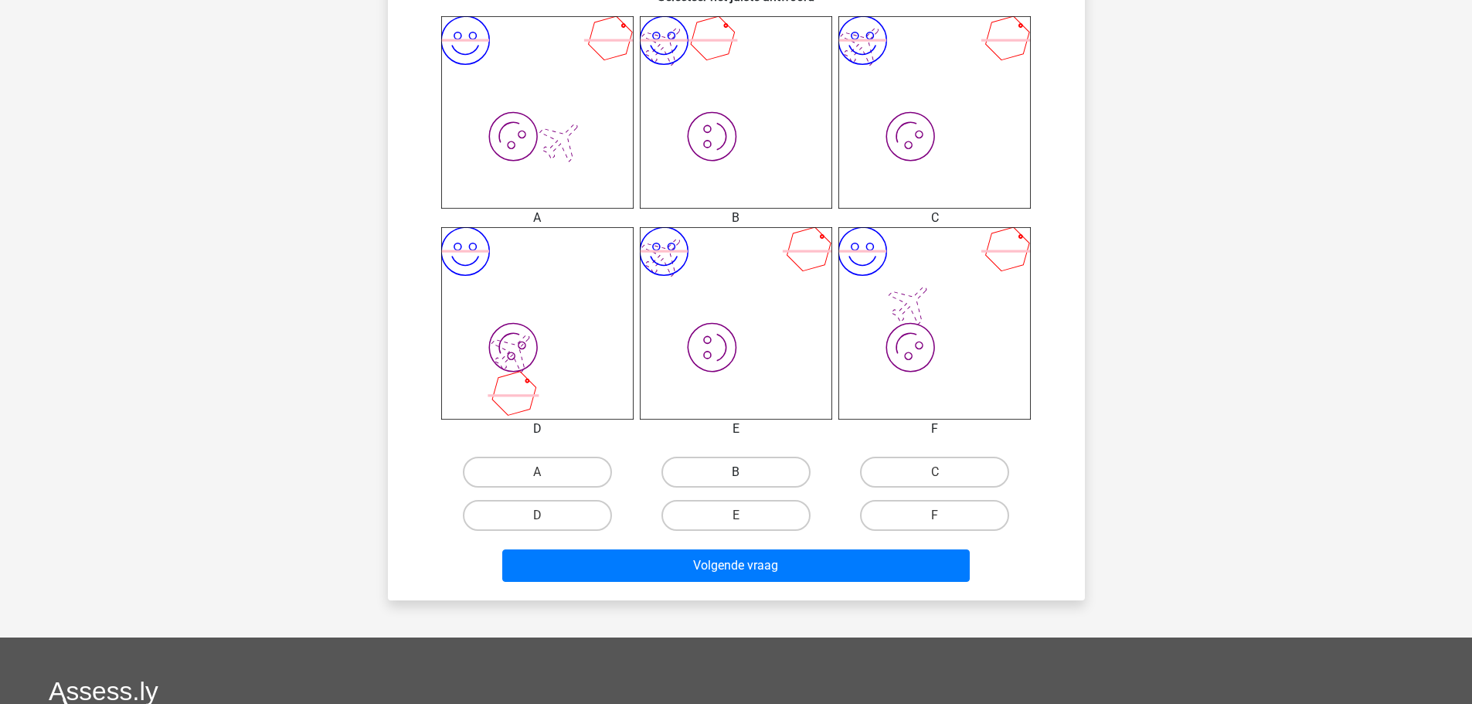
click at [737, 484] on label "B" at bounding box center [735, 472] width 149 height 31
click at [737, 482] on input "B" at bounding box center [741, 477] width 10 height 10
radio input "true"
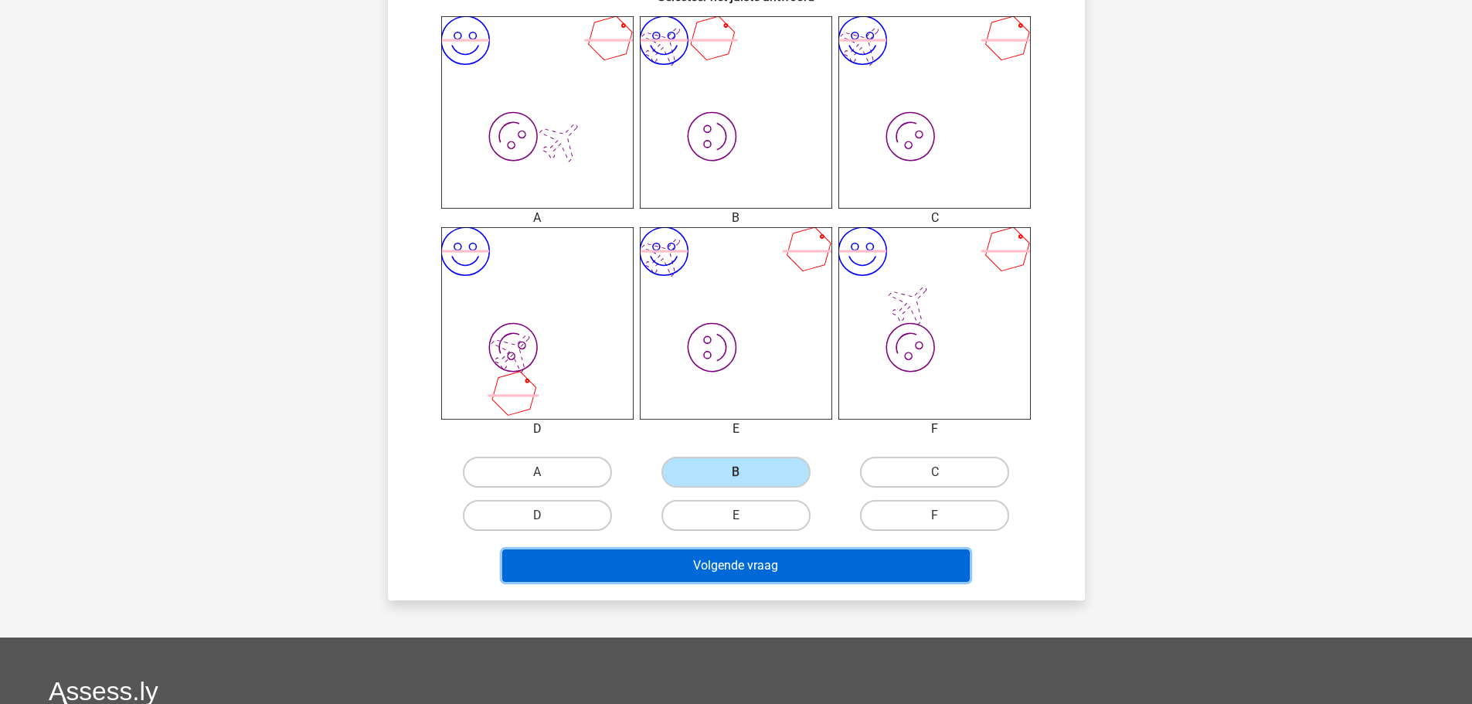
click at [756, 564] on button "Volgende vraag" at bounding box center [735, 565] width 467 height 32
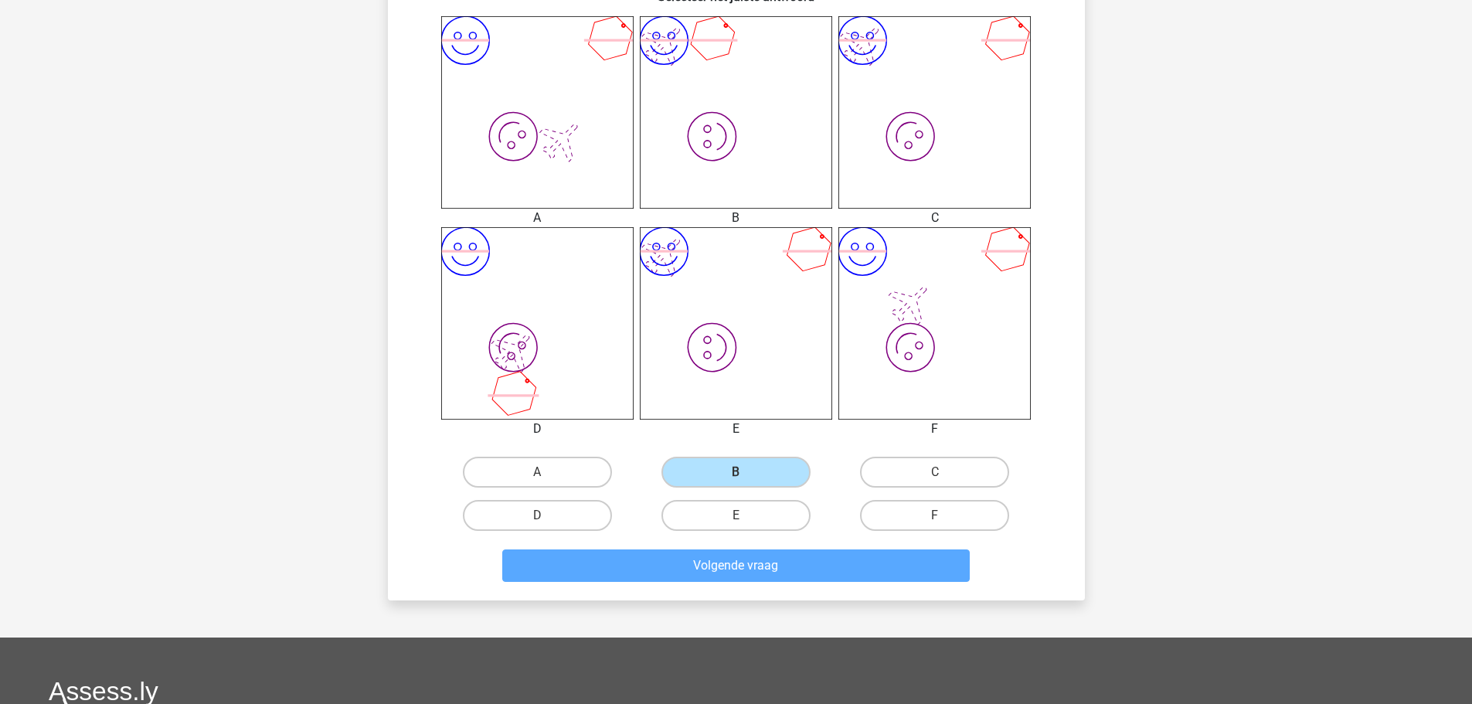
scroll to position [77, 0]
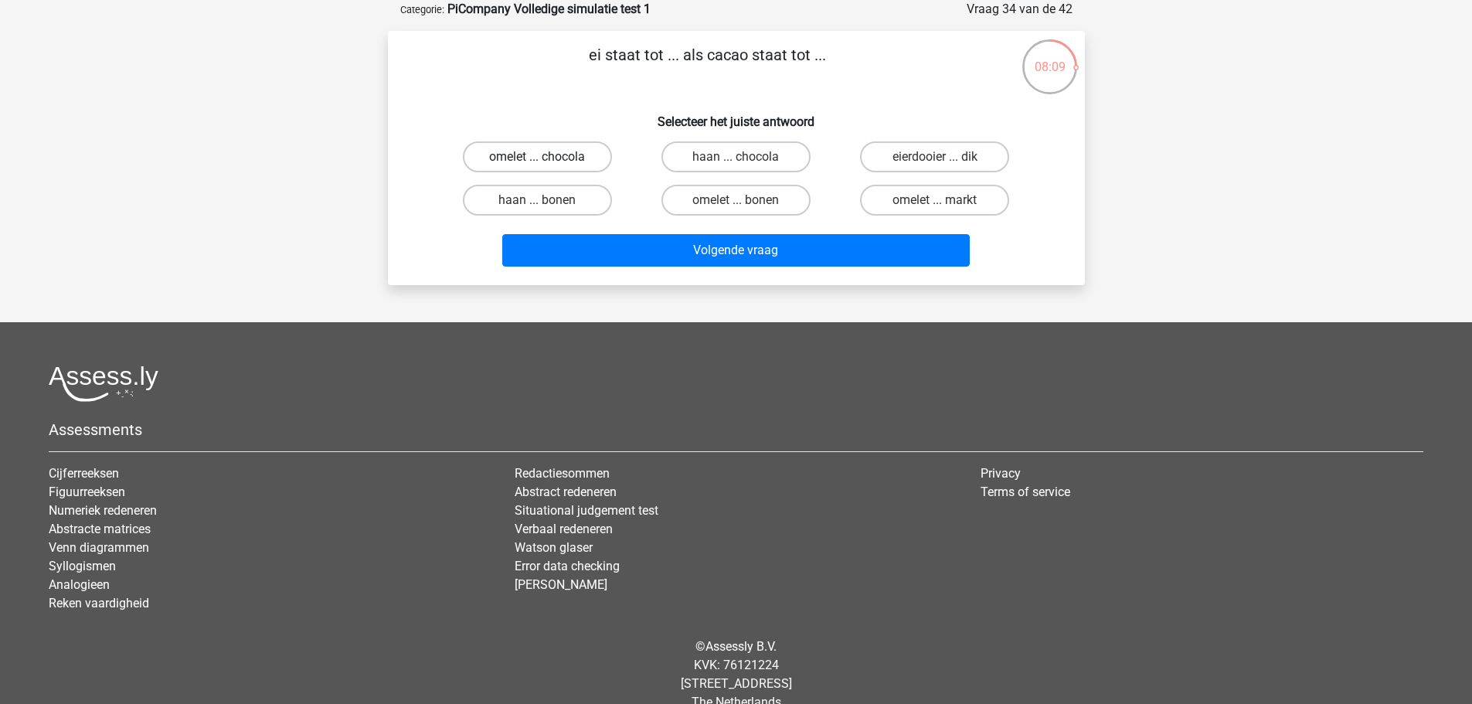
click at [517, 155] on label "omelet ... chocola" at bounding box center [537, 156] width 149 height 31
click at [537, 157] on input "omelet ... chocola" at bounding box center [542, 162] width 10 height 10
radio input "true"
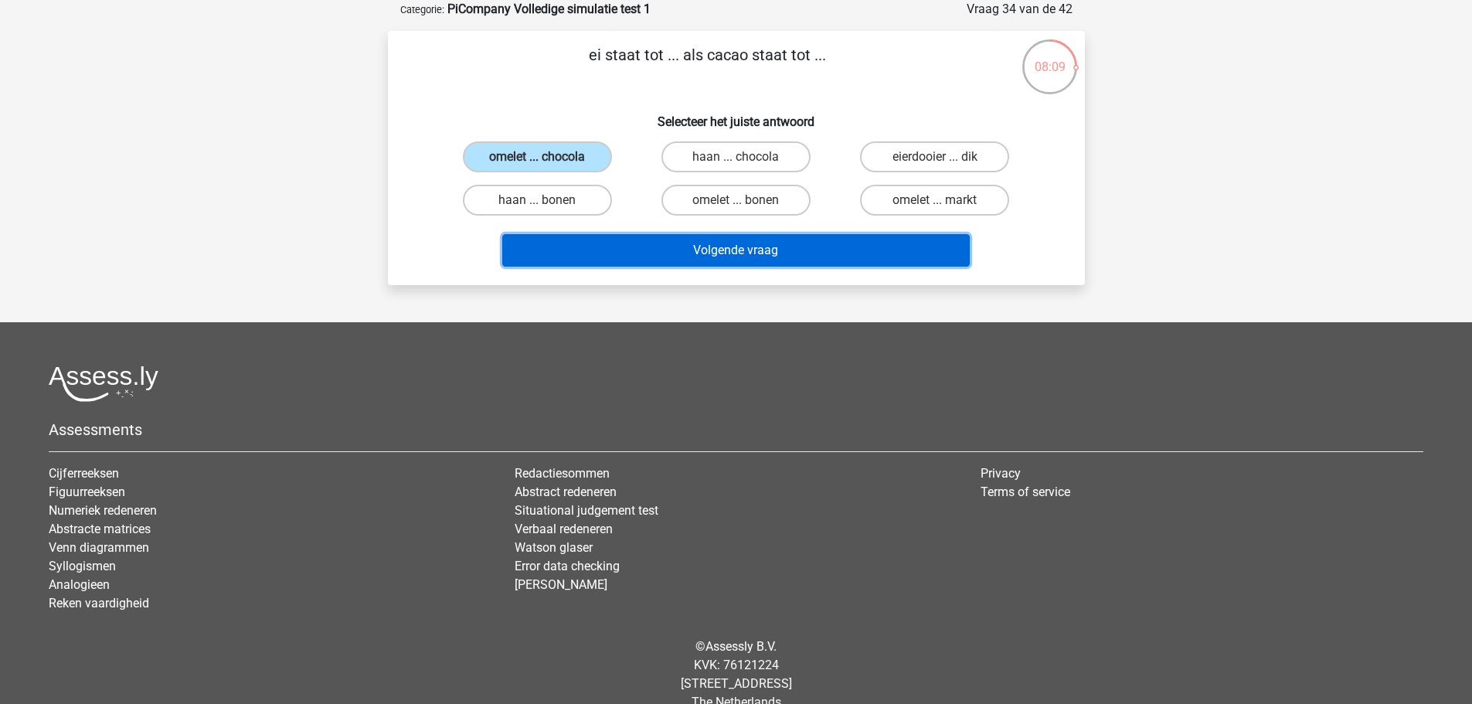
click at [712, 257] on button "Volgende vraag" at bounding box center [735, 250] width 467 height 32
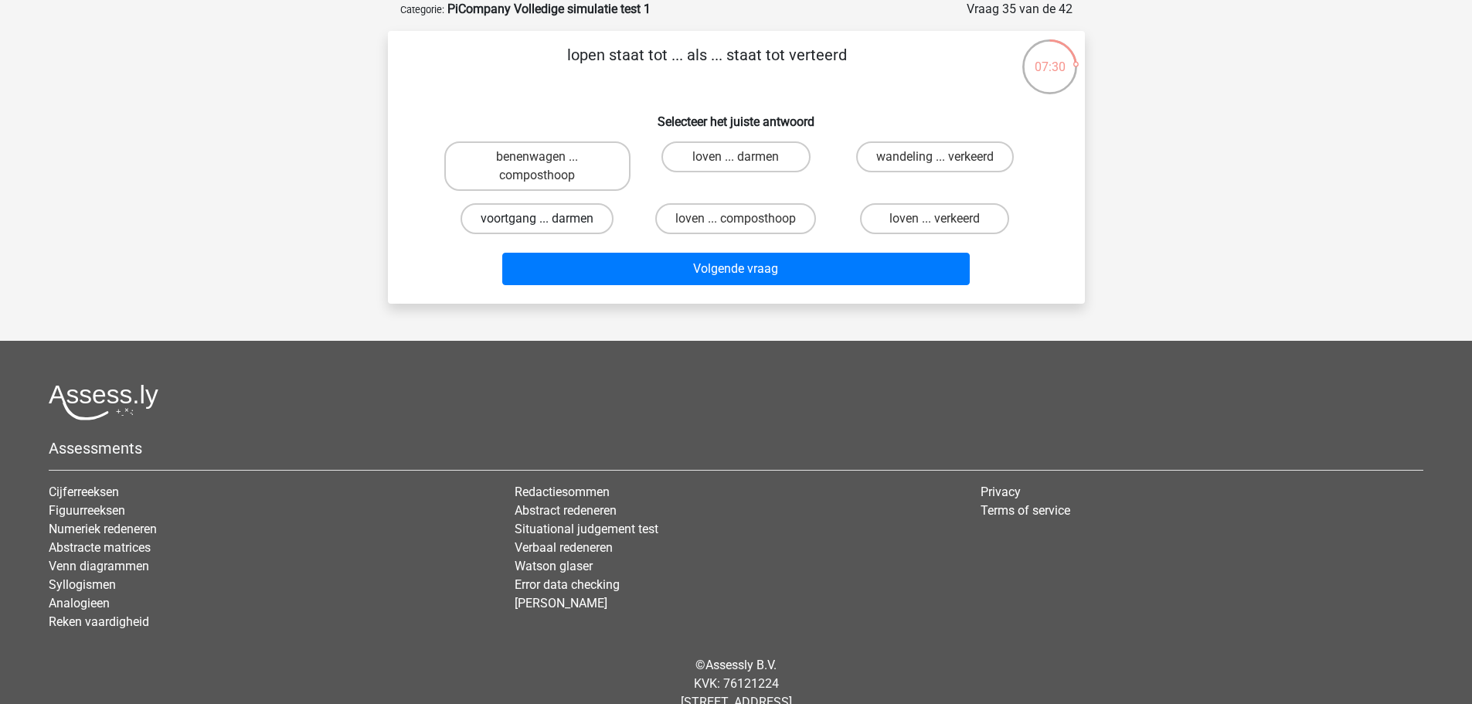
click at [527, 216] on label "voortgang ... darmen" at bounding box center [537, 218] width 153 height 31
click at [537, 219] on input "voortgang ... darmen" at bounding box center [542, 224] width 10 height 10
radio input "true"
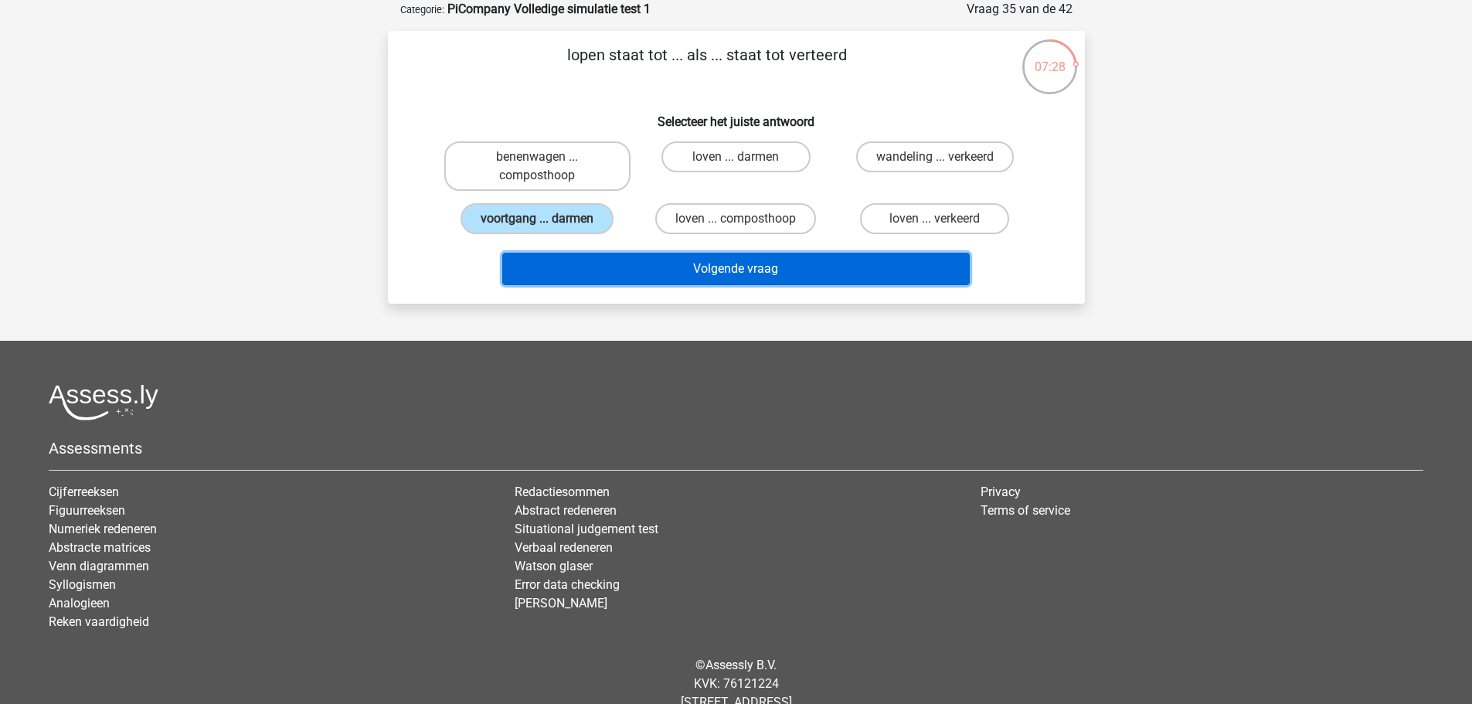
click at [739, 265] on button "Volgende vraag" at bounding box center [735, 269] width 467 height 32
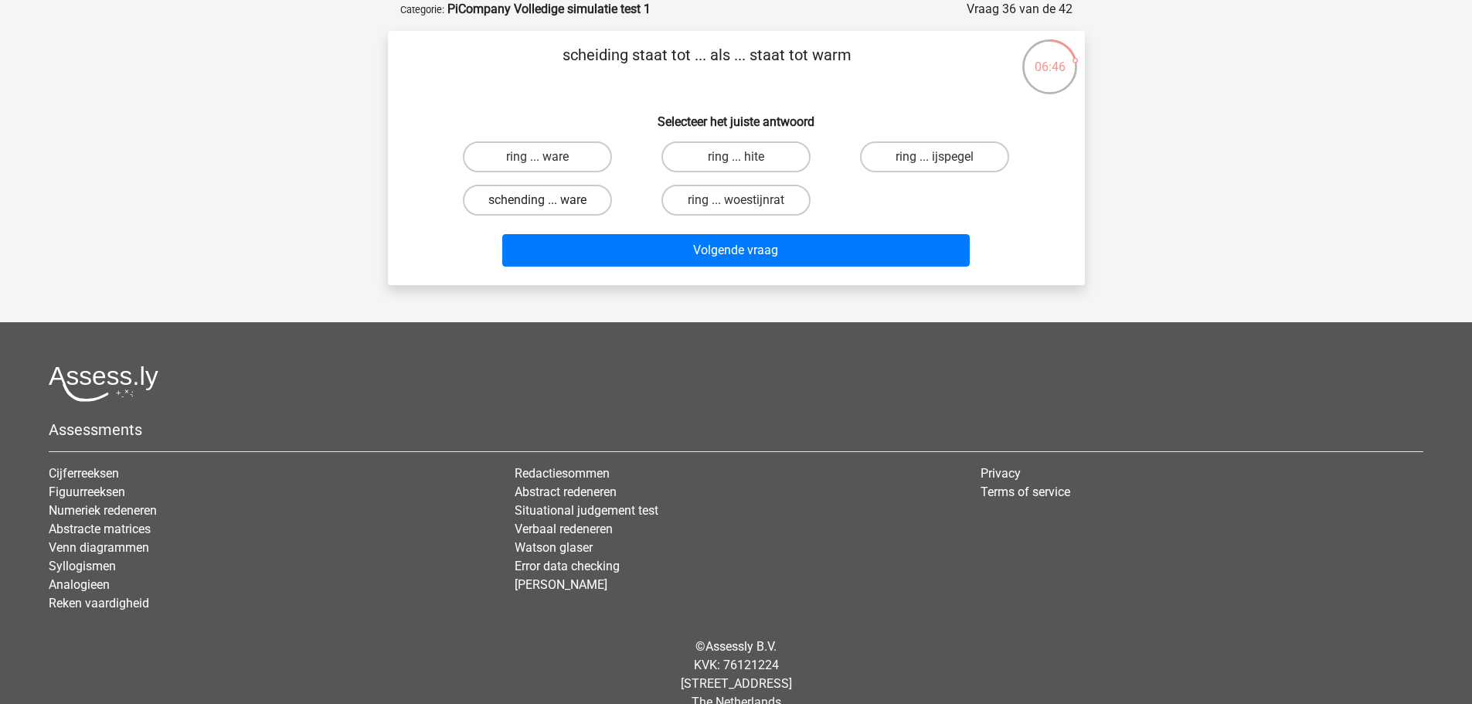
click at [528, 201] on label "schending ... ware" at bounding box center [537, 200] width 149 height 31
click at [537, 201] on input "schending ... ware" at bounding box center [542, 205] width 10 height 10
radio input "true"
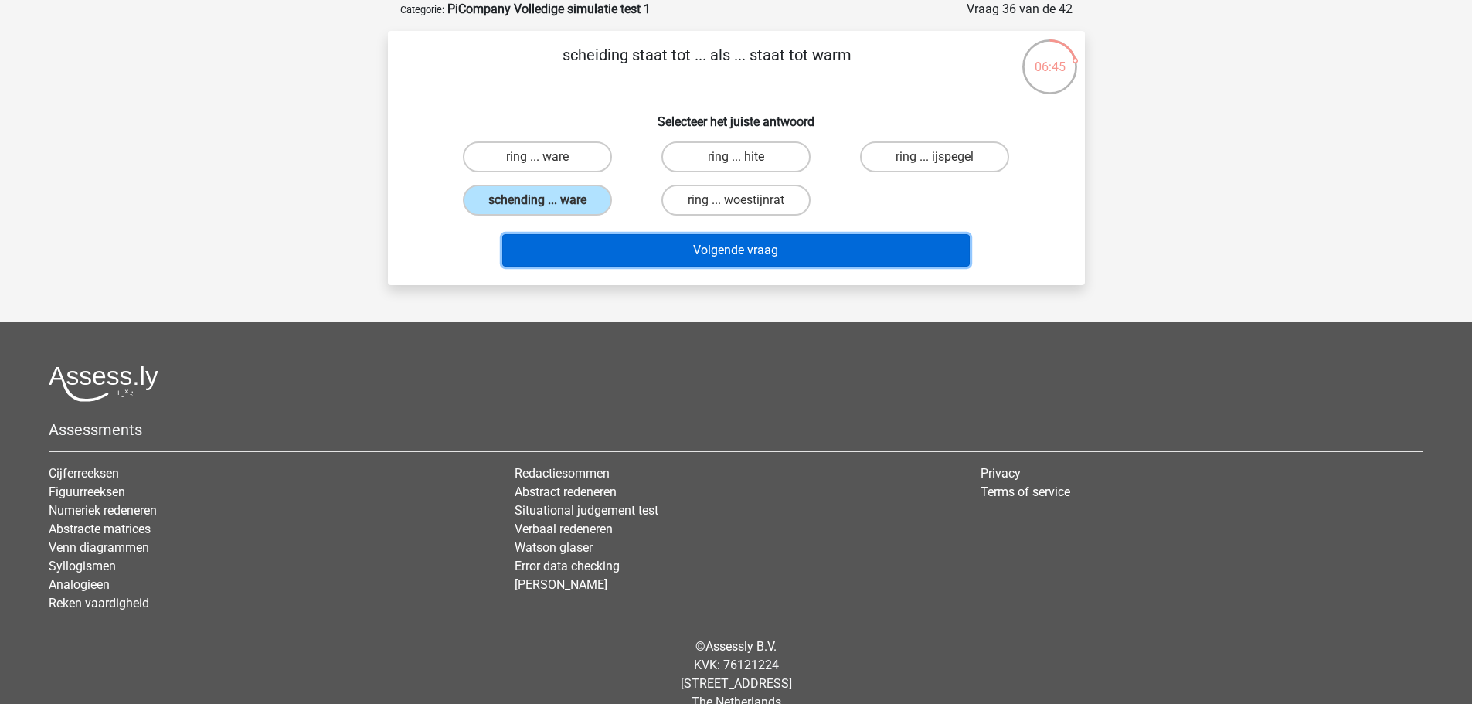
click at [715, 256] on button "Volgende vraag" at bounding box center [735, 250] width 467 height 32
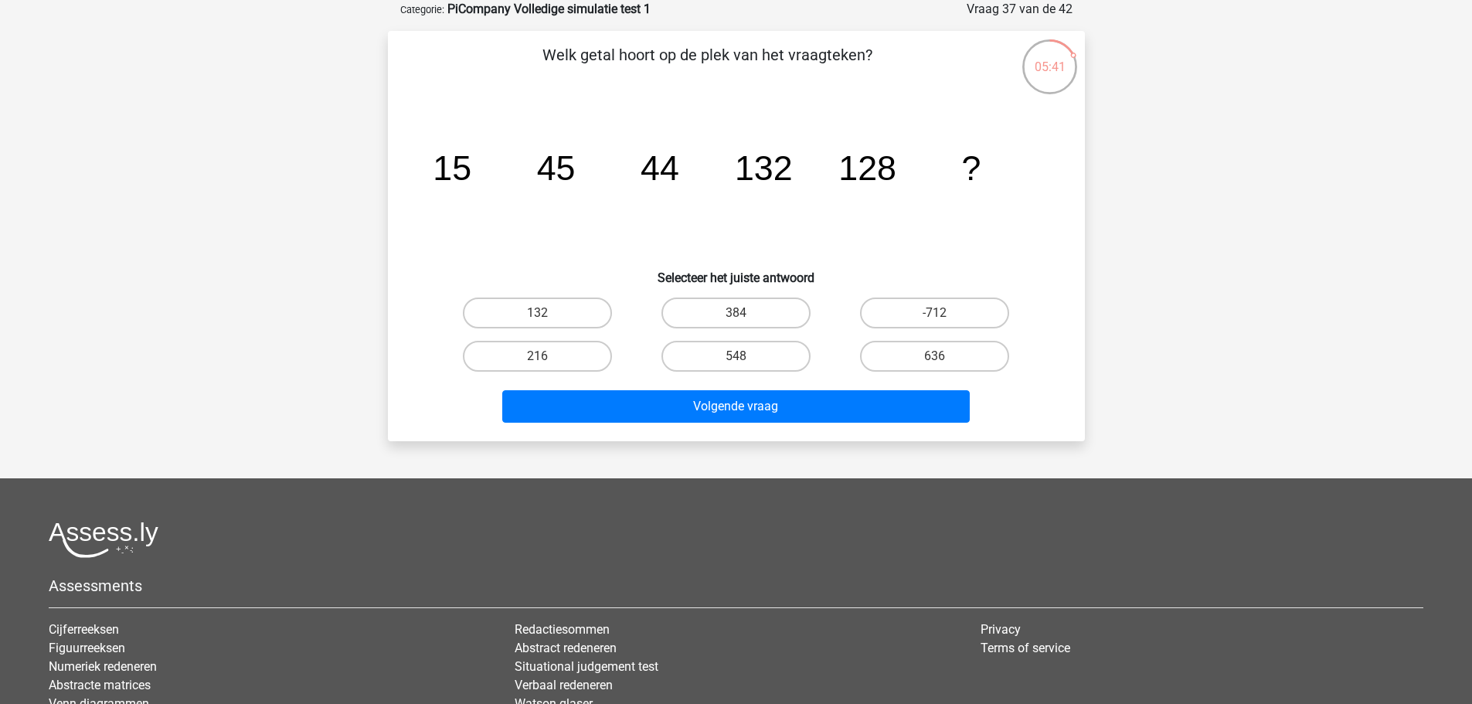
click at [743, 313] on input "384" at bounding box center [741, 318] width 10 height 10
radio input "true"
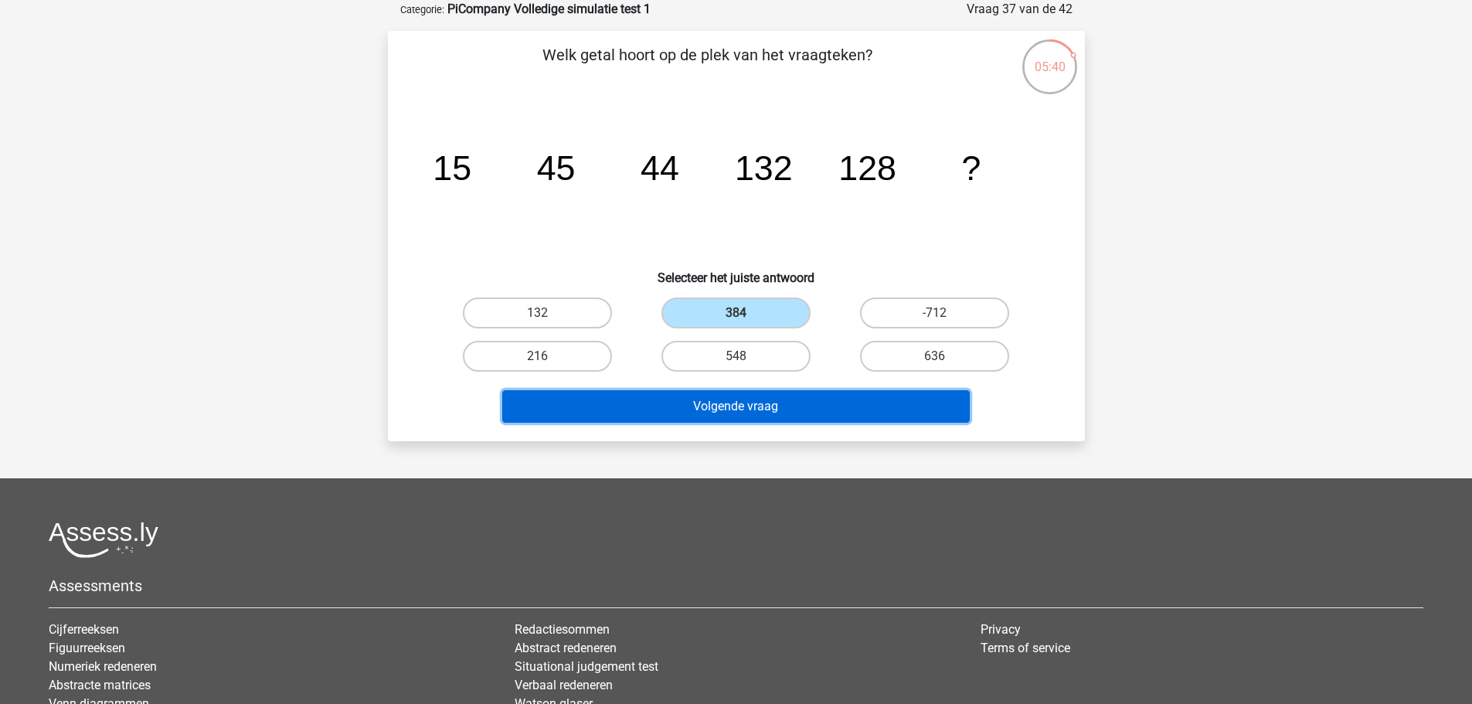
click at [729, 410] on button "Volgende vraag" at bounding box center [735, 406] width 467 height 32
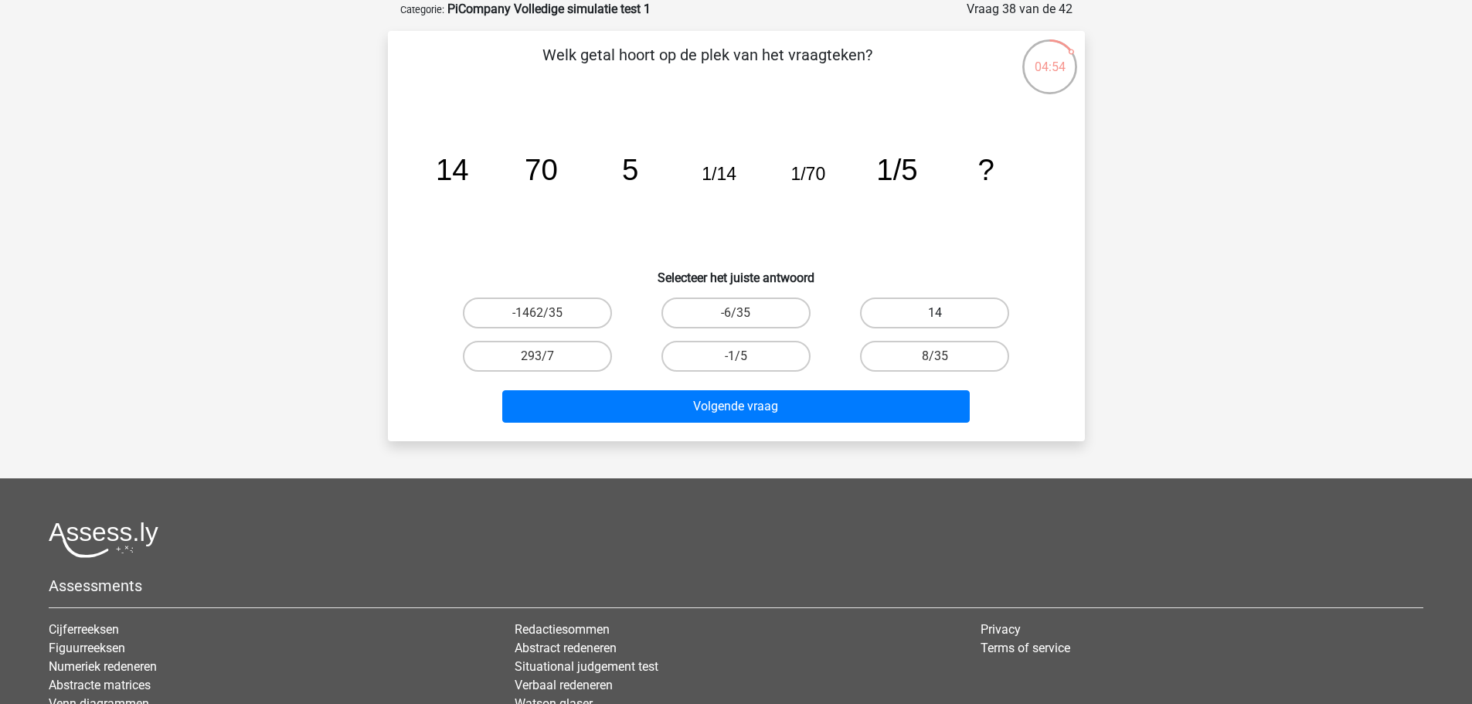
click at [919, 319] on label "14" at bounding box center [934, 312] width 149 height 31
click at [935, 319] on input "14" at bounding box center [940, 318] width 10 height 10
radio input "true"
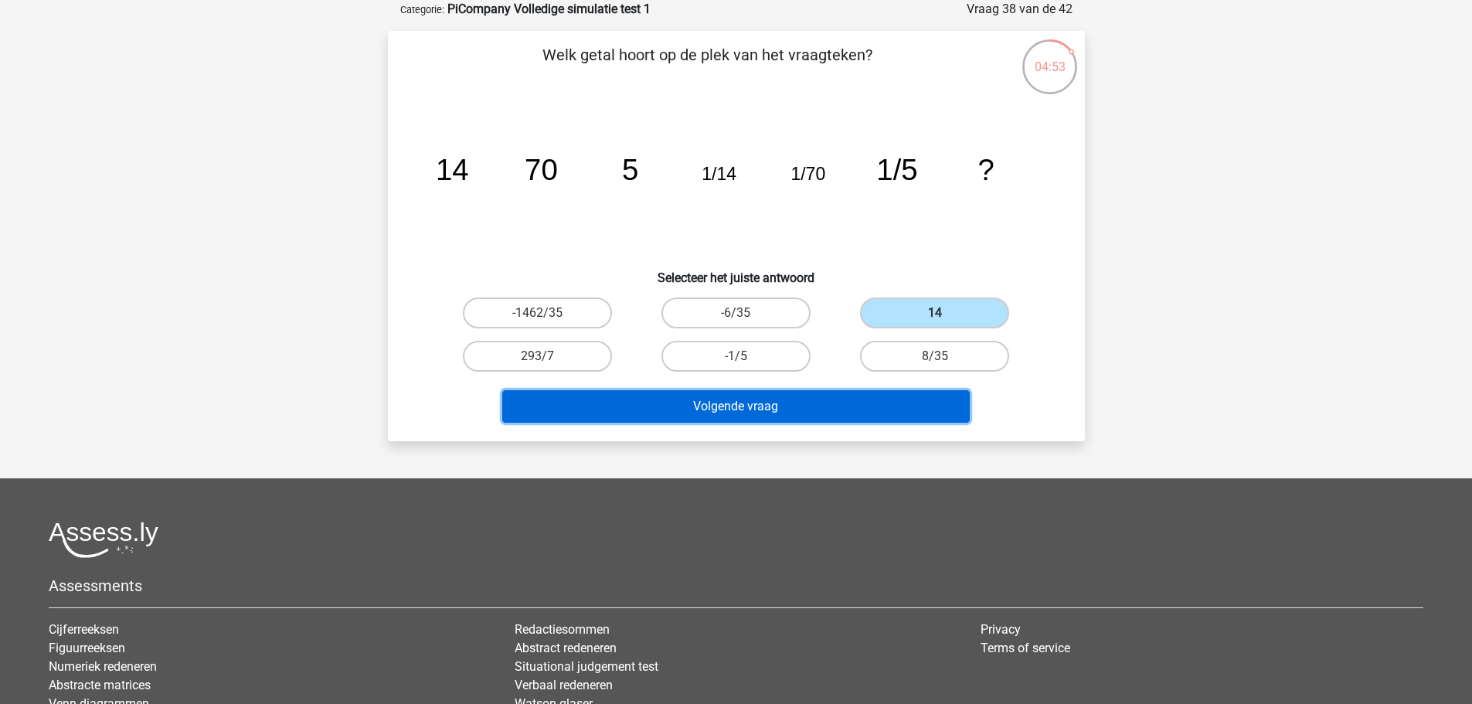
click at [713, 399] on button "Volgende vraag" at bounding box center [735, 406] width 467 height 32
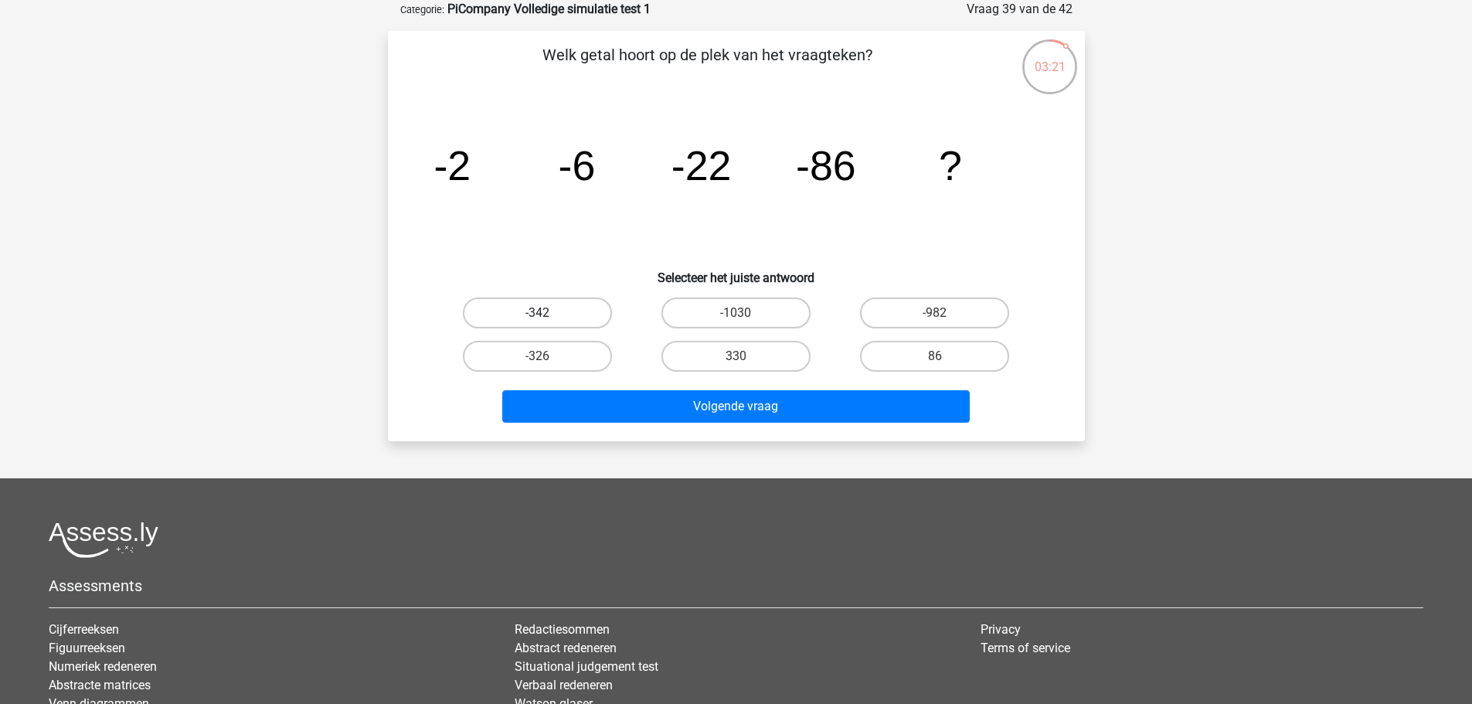
click at [581, 314] on label "-342" at bounding box center [537, 312] width 149 height 31
click at [547, 314] on input "-342" at bounding box center [542, 318] width 10 height 10
radio input "true"
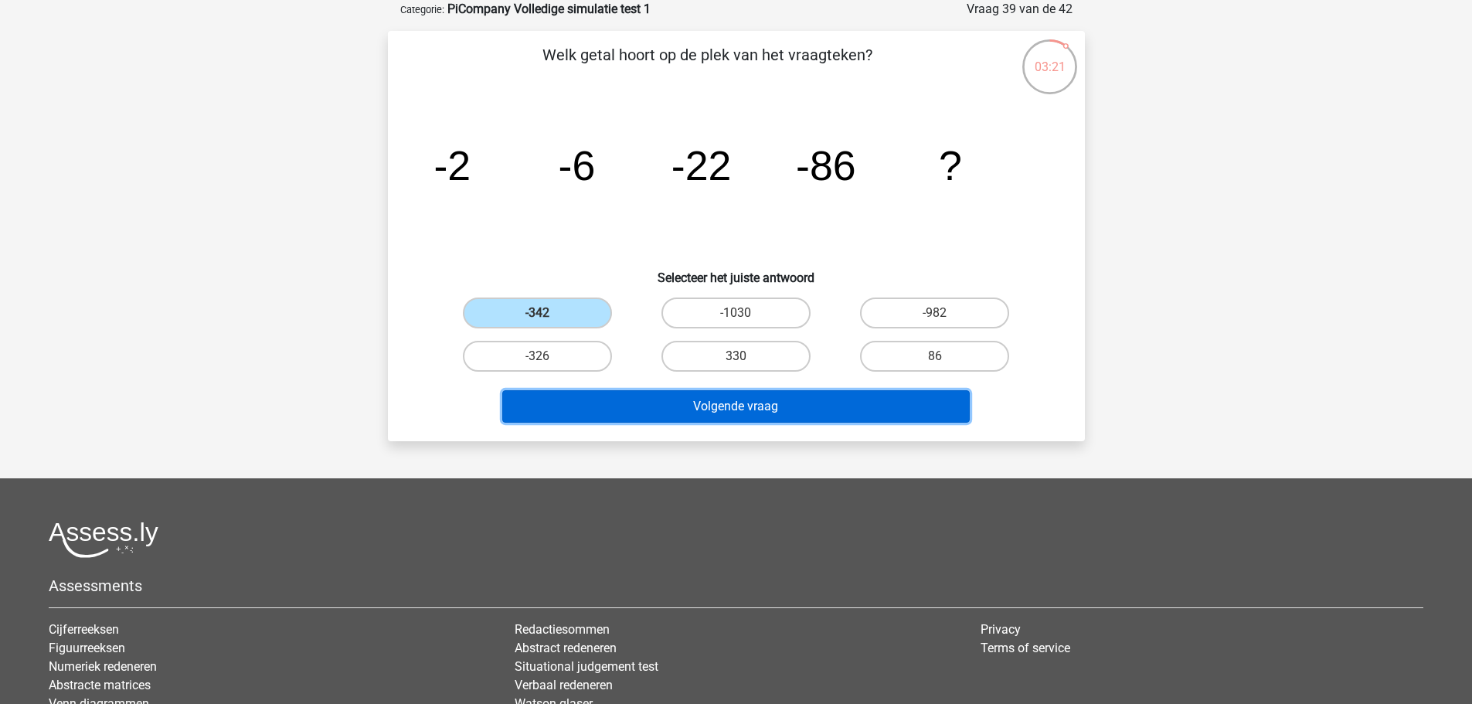
click at [713, 411] on button "Volgende vraag" at bounding box center [735, 406] width 467 height 32
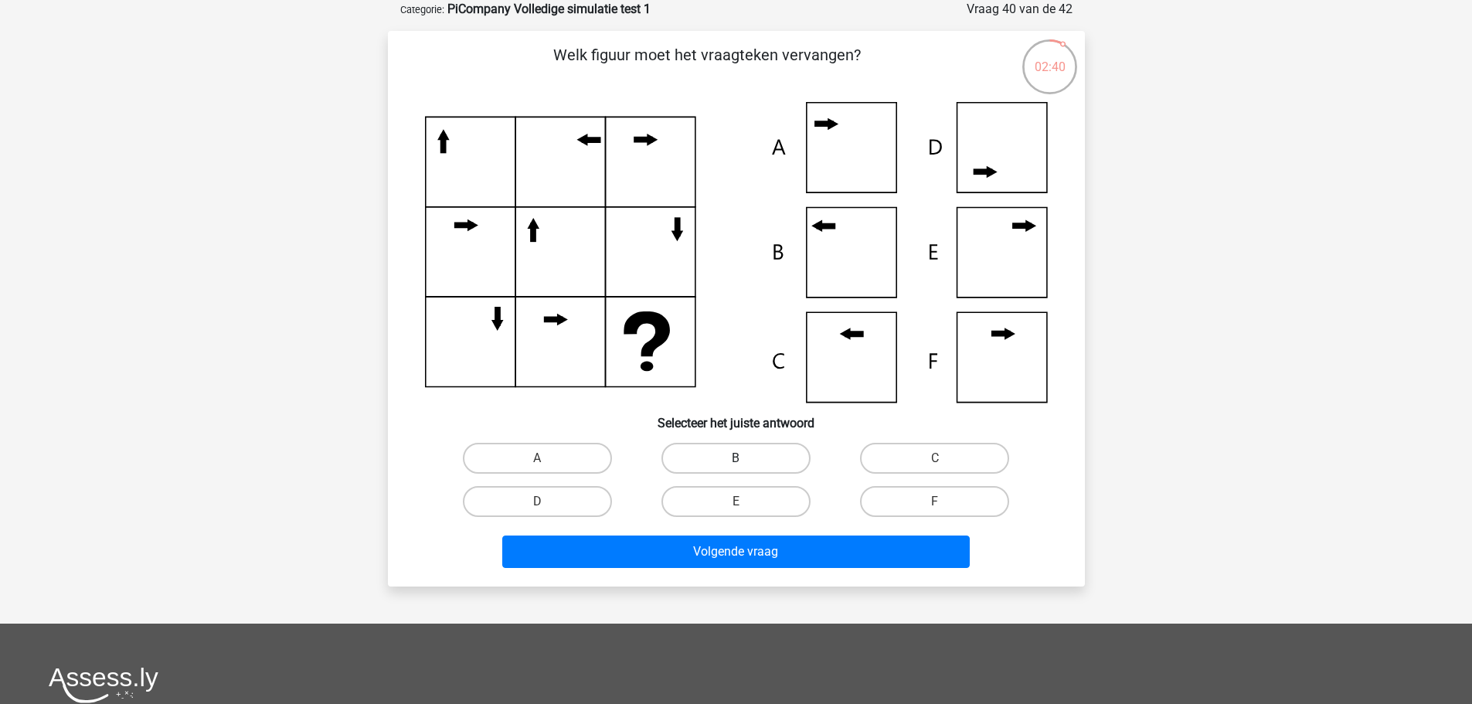
click at [689, 465] on label "B" at bounding box center [735, 458] width 149 height 31
click at [736, 465] on input "B" at bounding box center [741, 463] width 10 height 10
radio input "true"
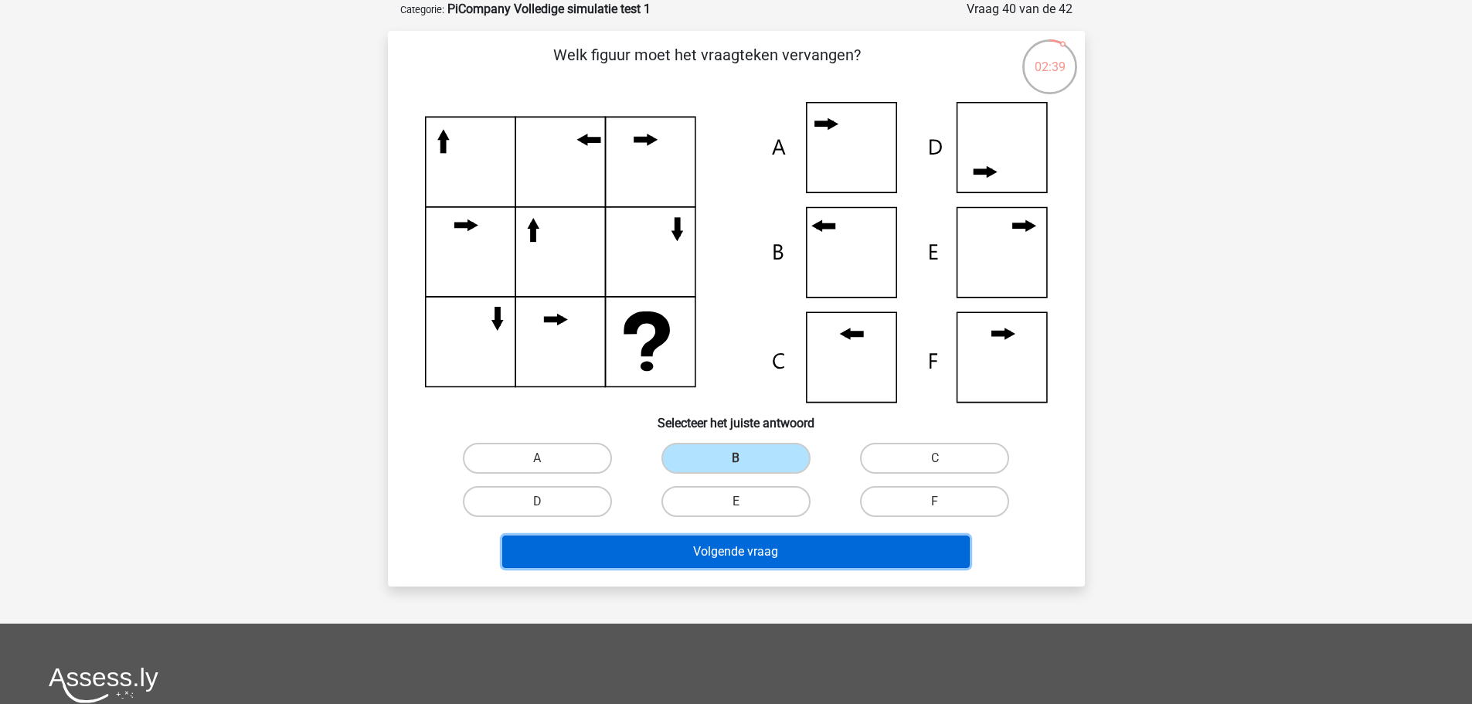
click at [712, 540] on button "Volgende vraag" at bounding box center [735, 551] width 467 height 32
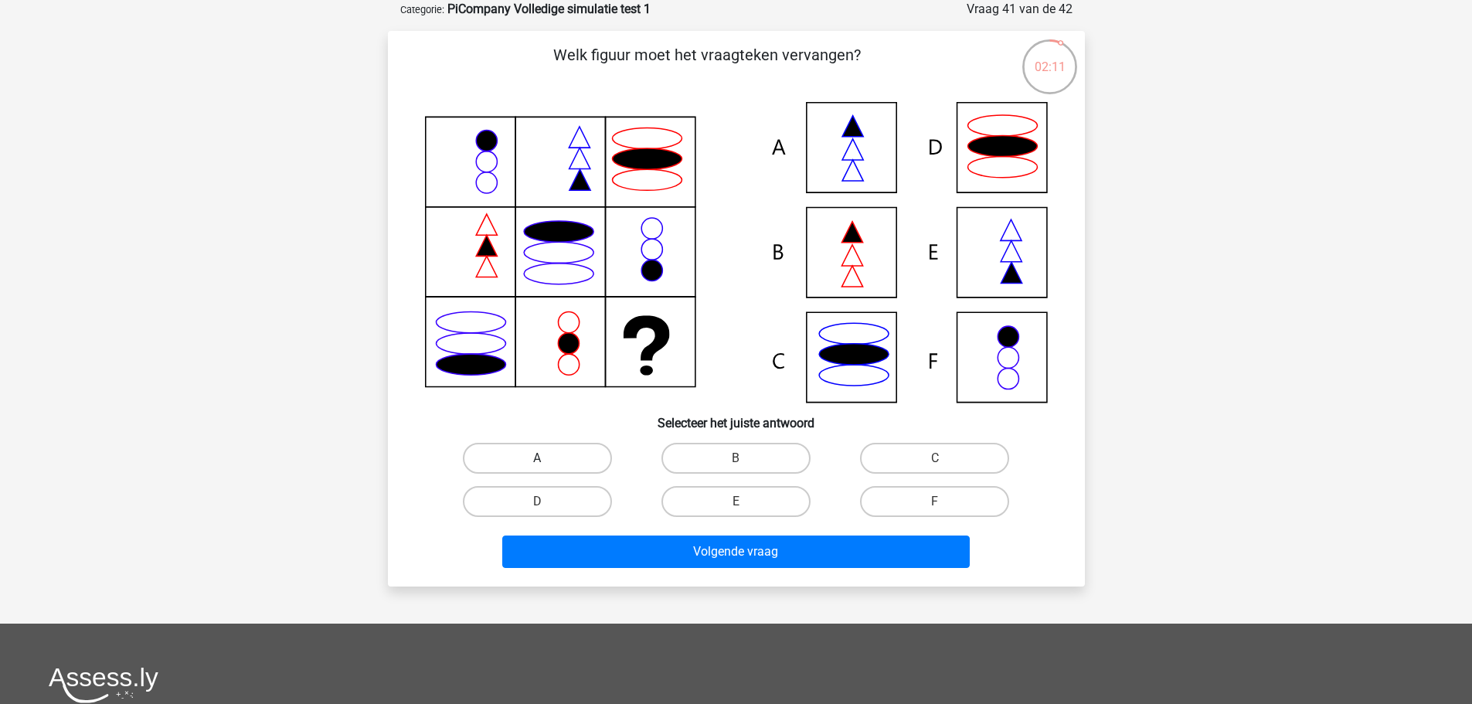
click at [522, 458] on label "A" at bounding box center [537, 458] width 149 height 31
click at [537, 458] on input "A" at bounding box center [542, 463] width 10 height 10
radio input "true"
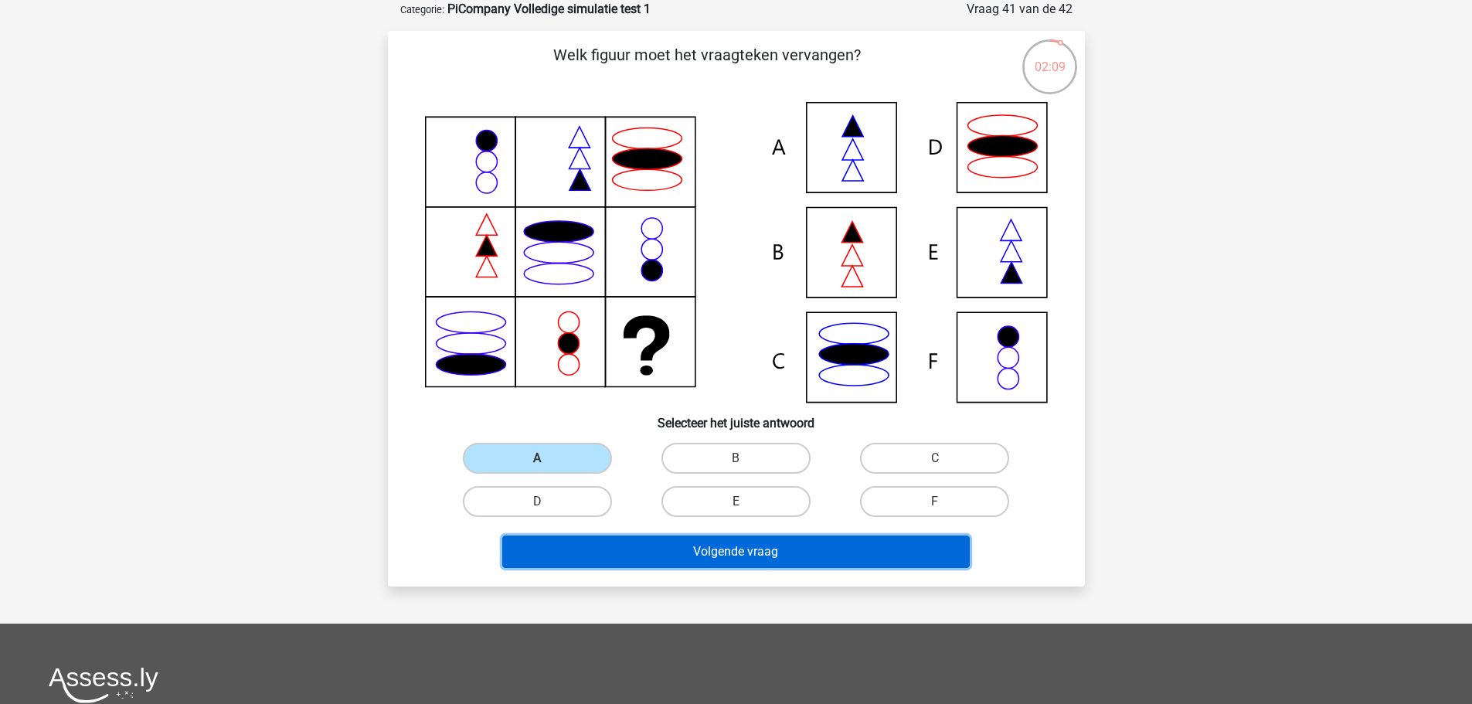
click at [731, 551] on button "Volgende vraag" at bounding box center [735, 551] width 467 height 32
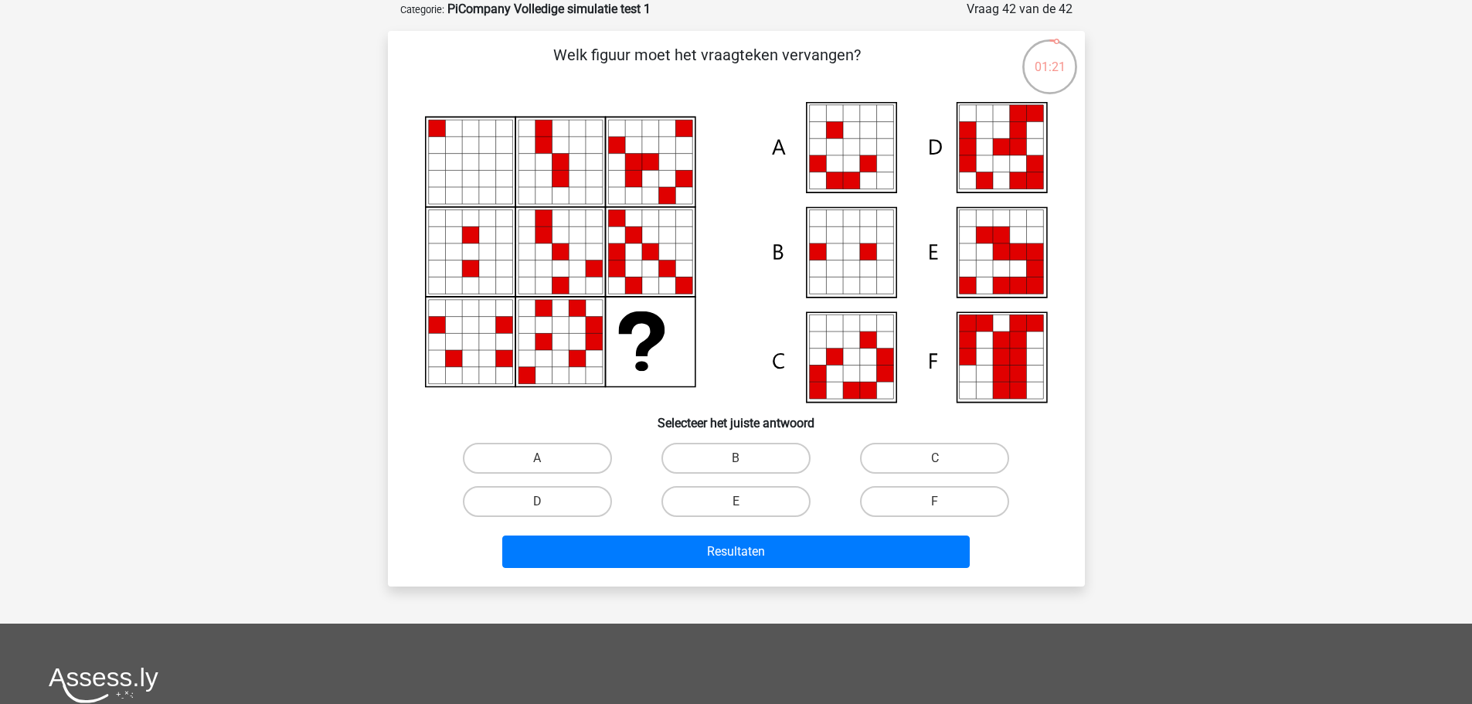
click at [938, 465] on input "C" at bounding box center [940, 463] width 10 height 10
radio input "true"
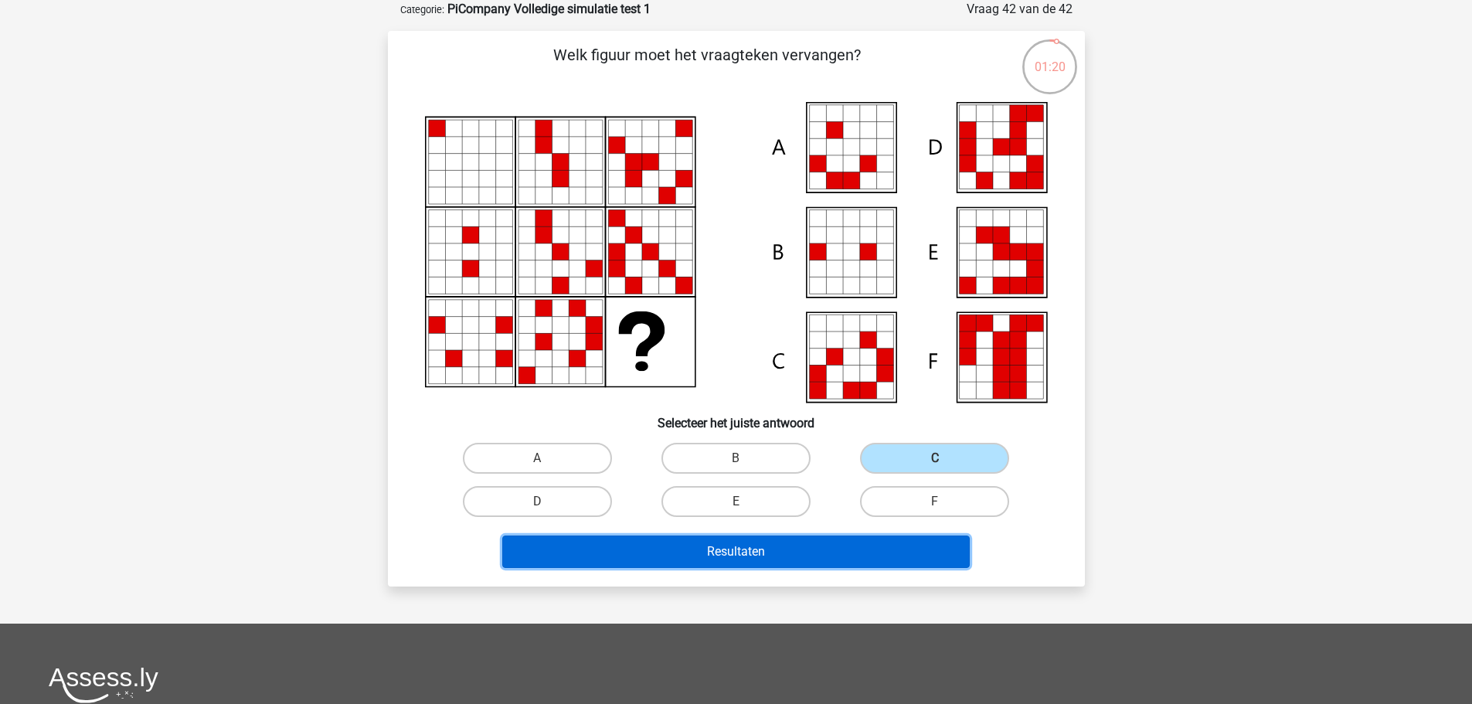
click at [782, 555] on button "Resultaten" at bounding box center [735, 551] width 467 height 32
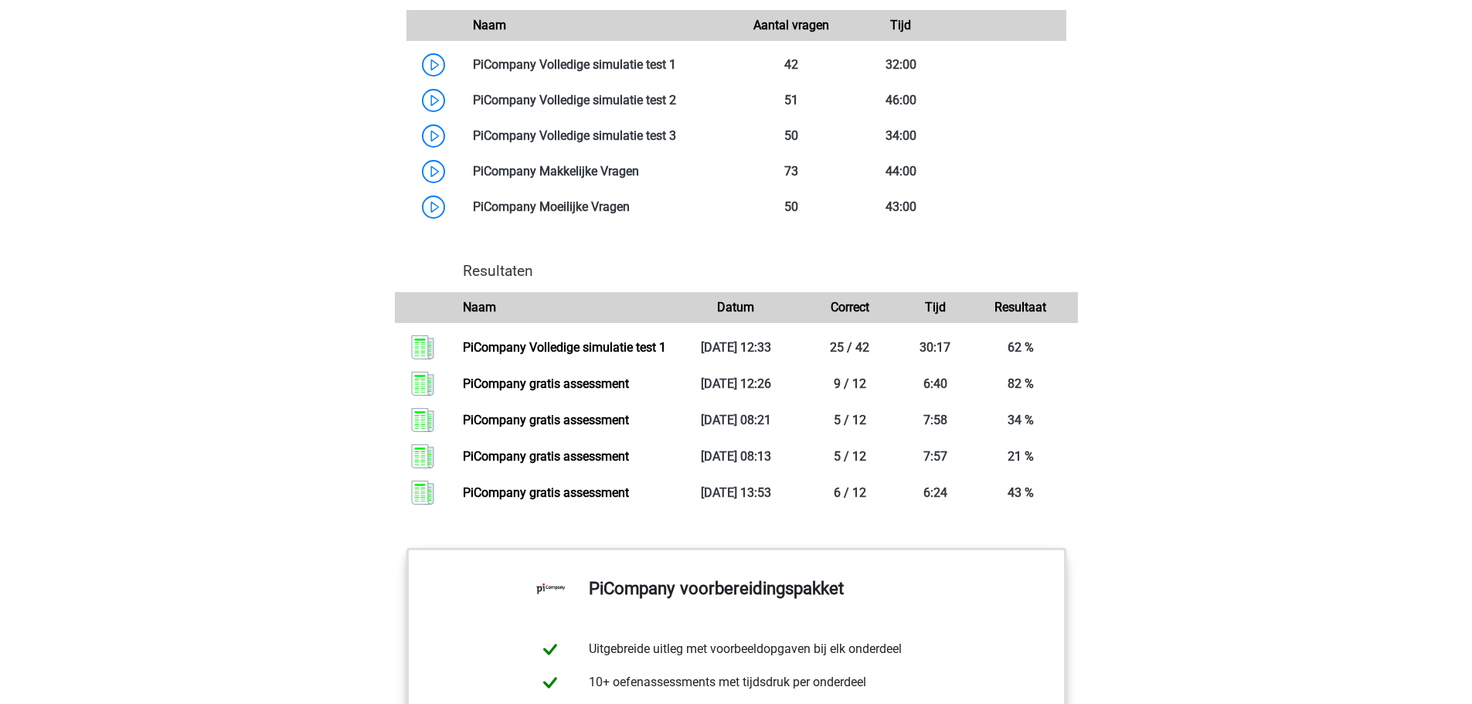
scroll to position [1391, 0]
